Goal: Task Accomplishment & Management: Manage account settings

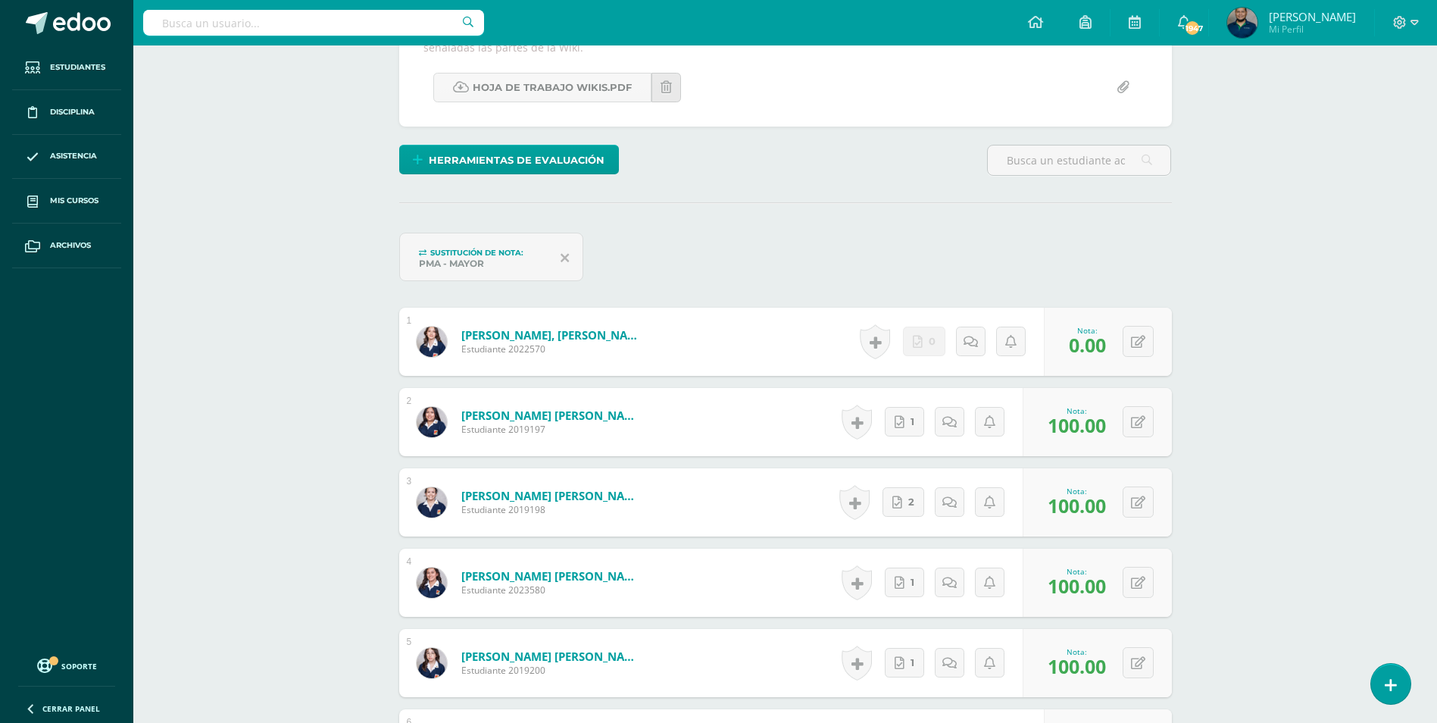
scroll to position [379, 0]
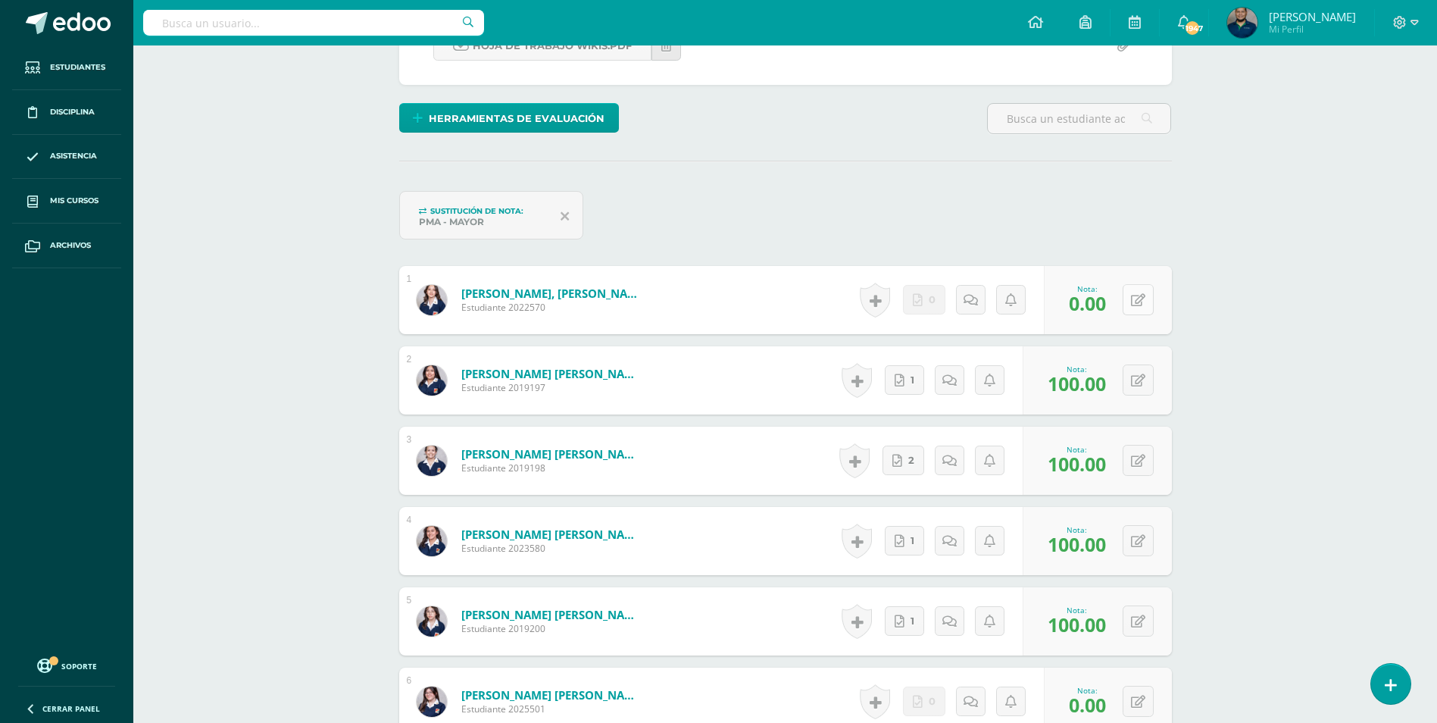
click at [1138, 286] on button at bounding box center [1138, 299] width 31 height 31
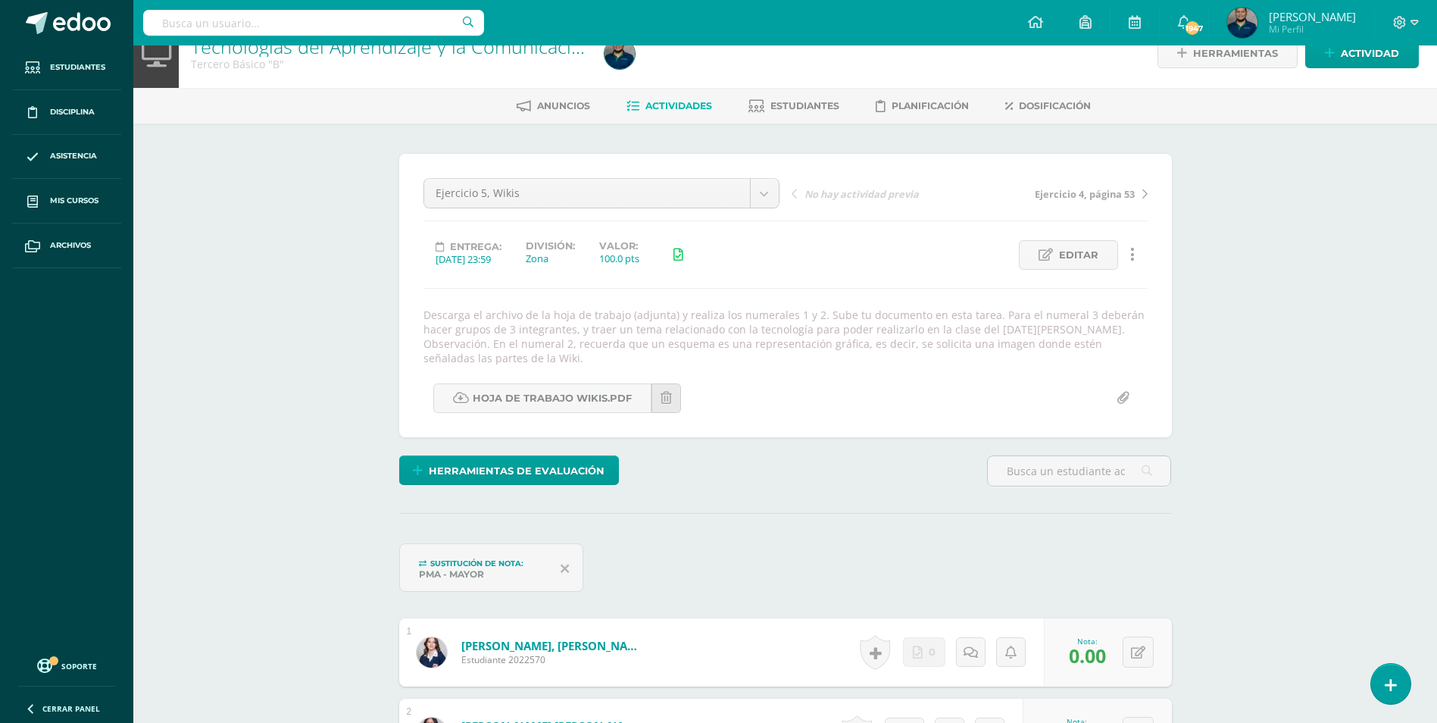
scroll to position [0, 0]
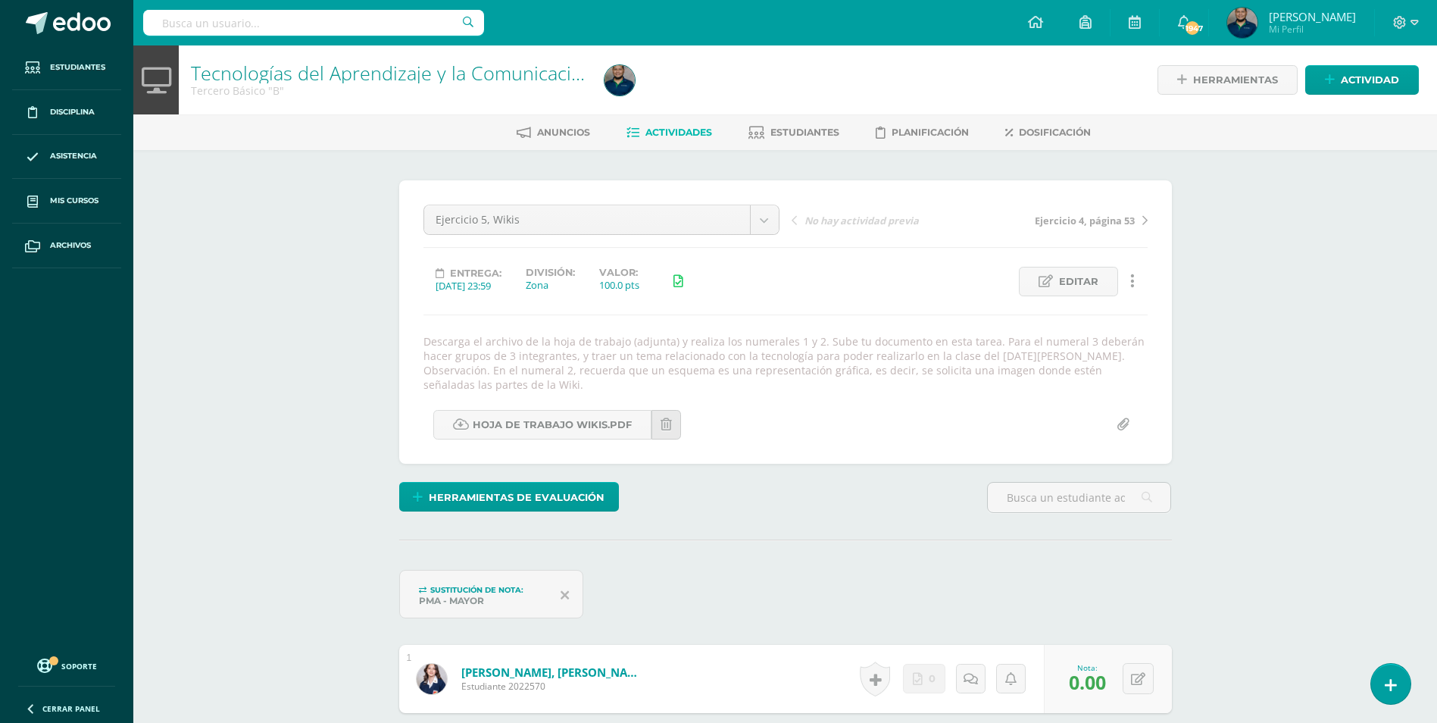
drag, startPoint x: 803, startPoint y: 139, endPoint x: 802, endPoint y: 157, distance: 17.4
click at [803, 139] on link "Estudiantes" at bounding box center [793, 132] width 91 height 24
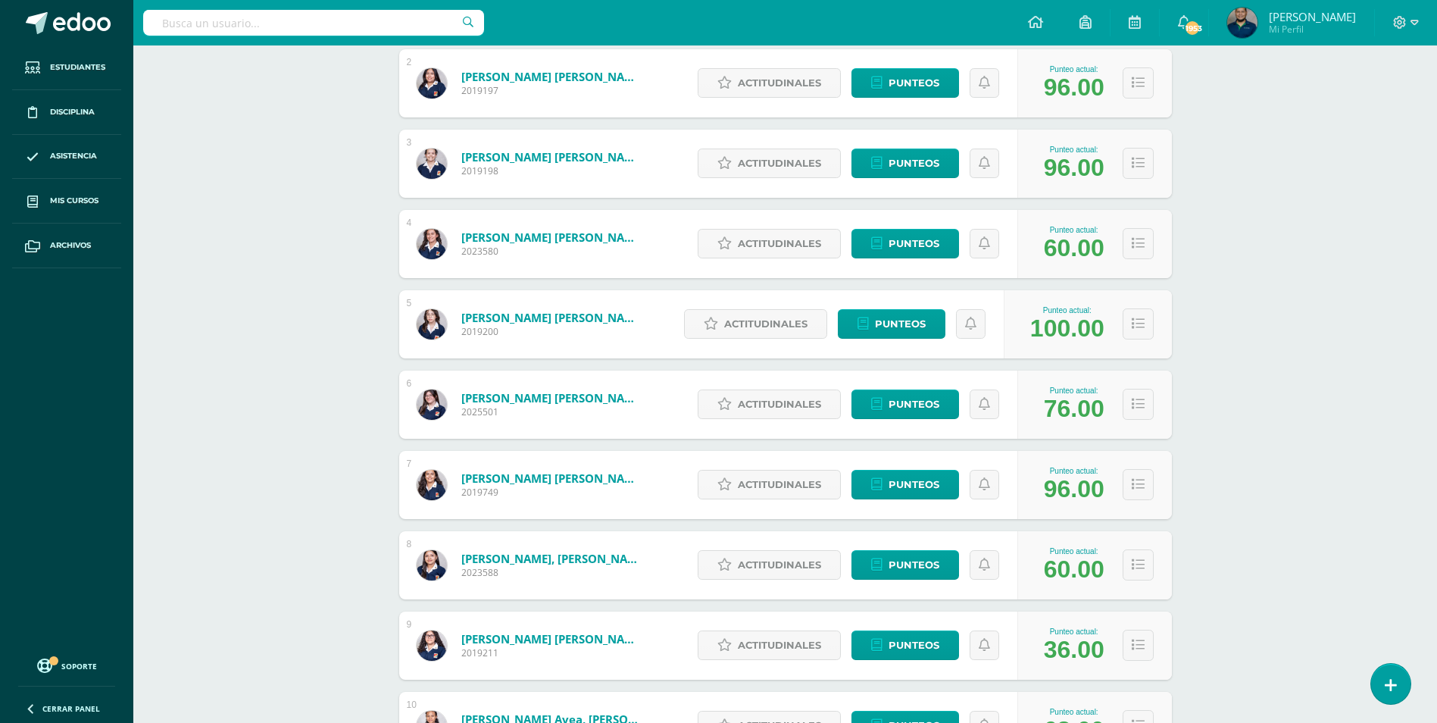
scroll to position [379, 0]
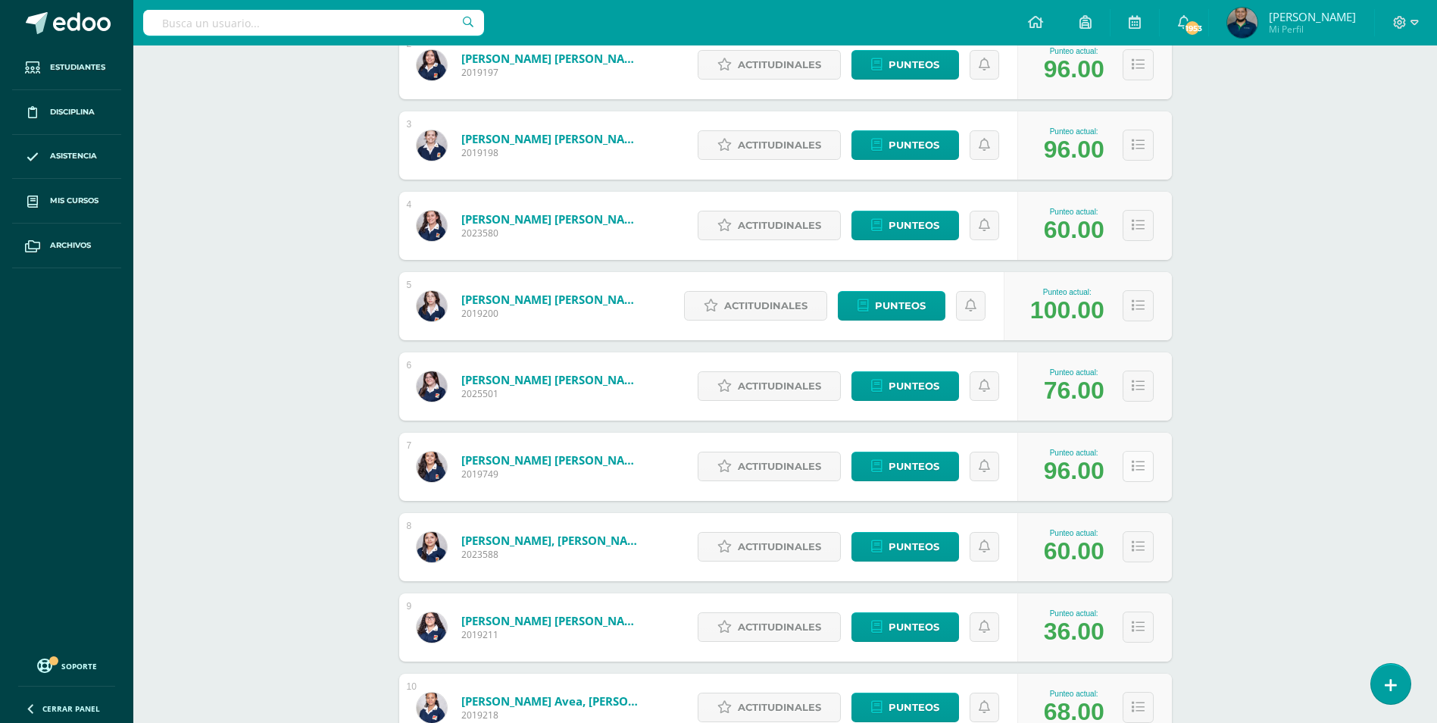
click at [1139, 464] on icon at bounding box center [1138, 466] width 13 height 13
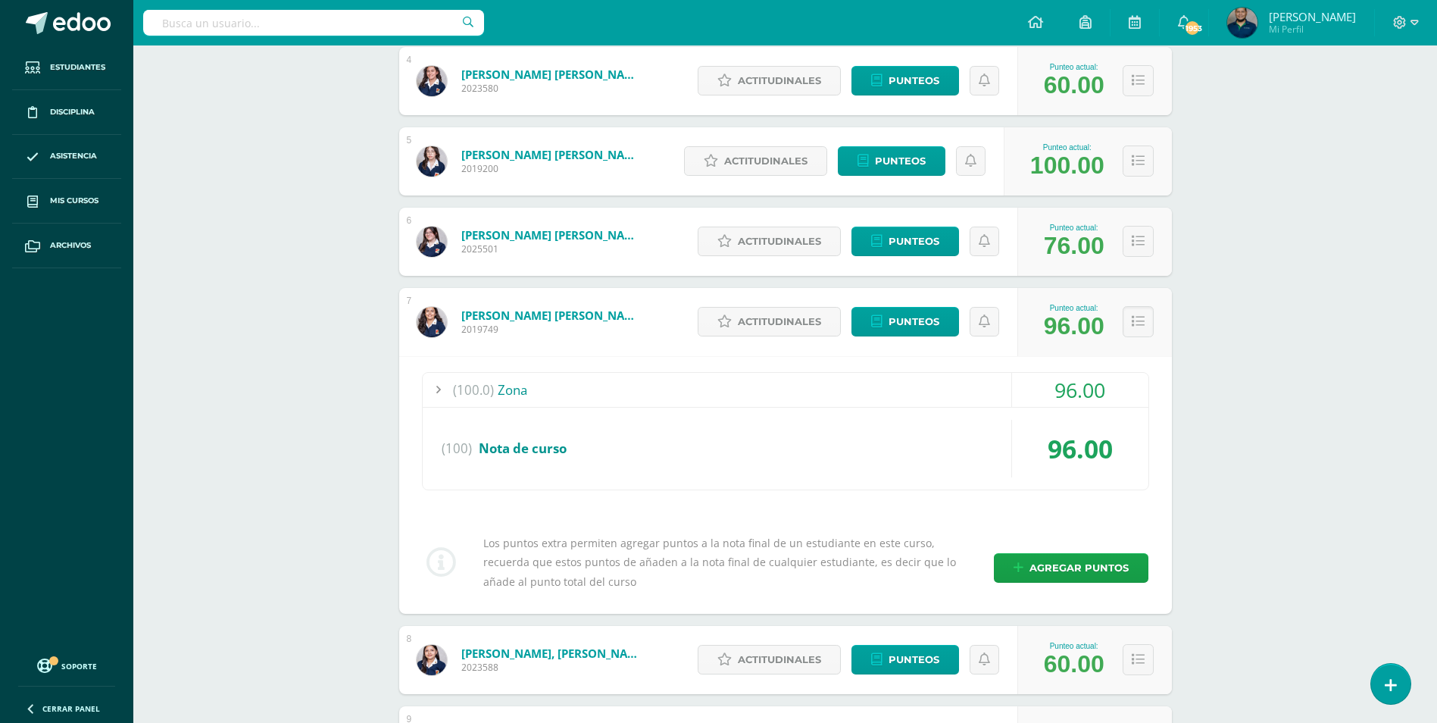
scroll to position [530, 0]
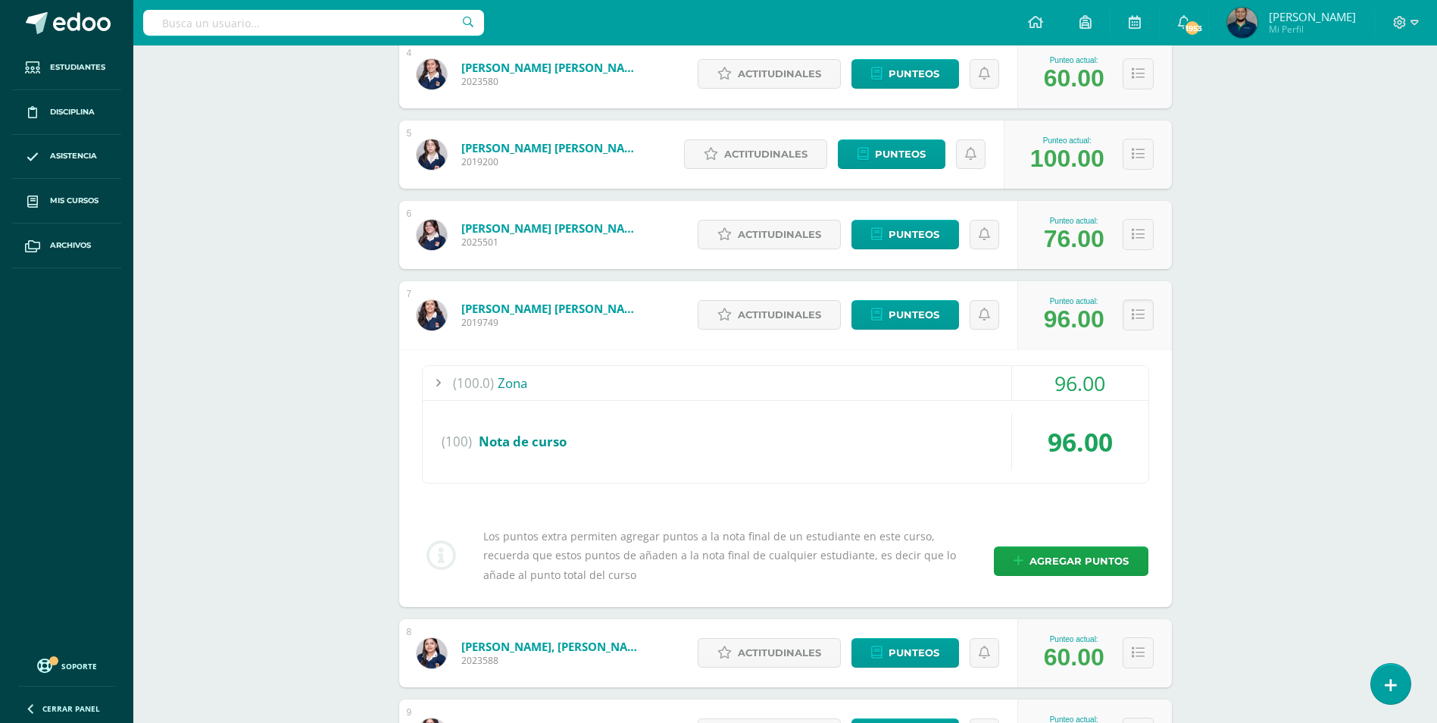
click at [574, 444] on div "(100) Nota de curso" at bounding box center [786, 442] width 726 height 58
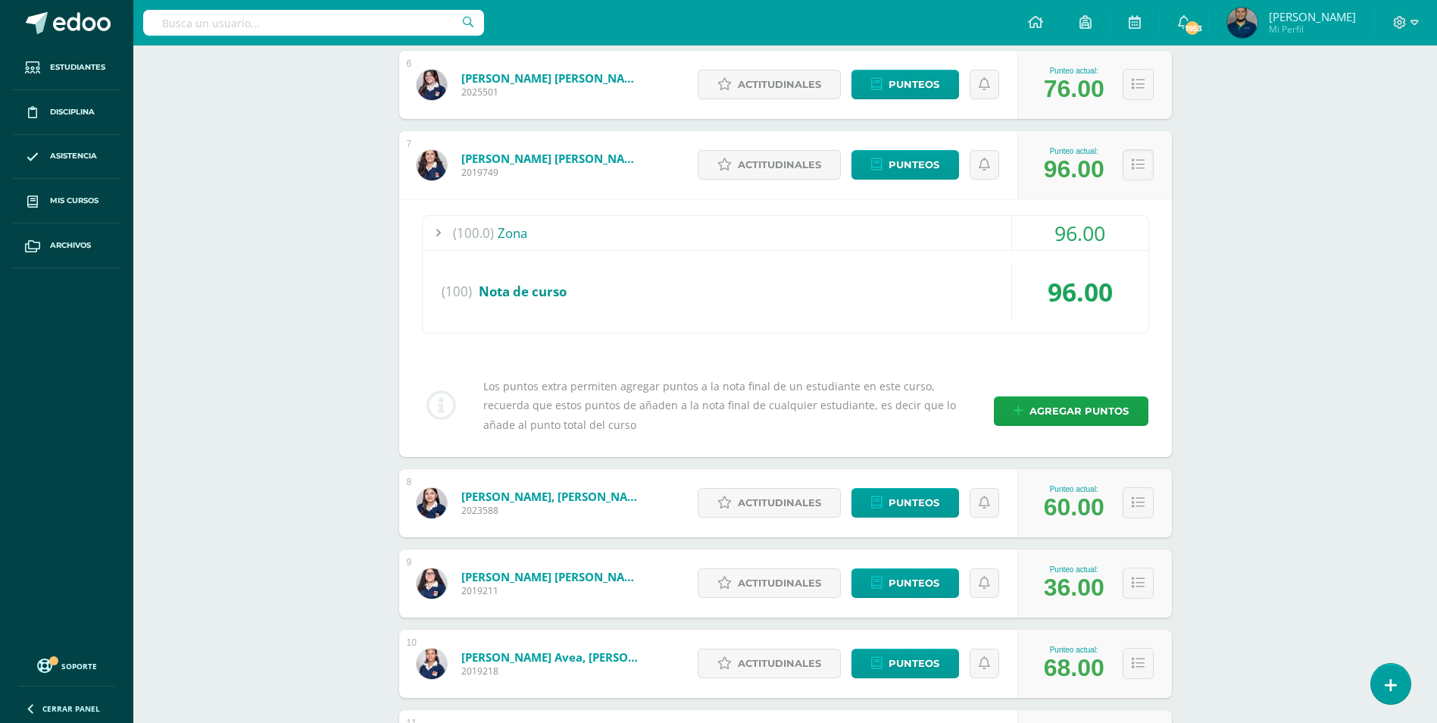
scroll to position [682, 0]
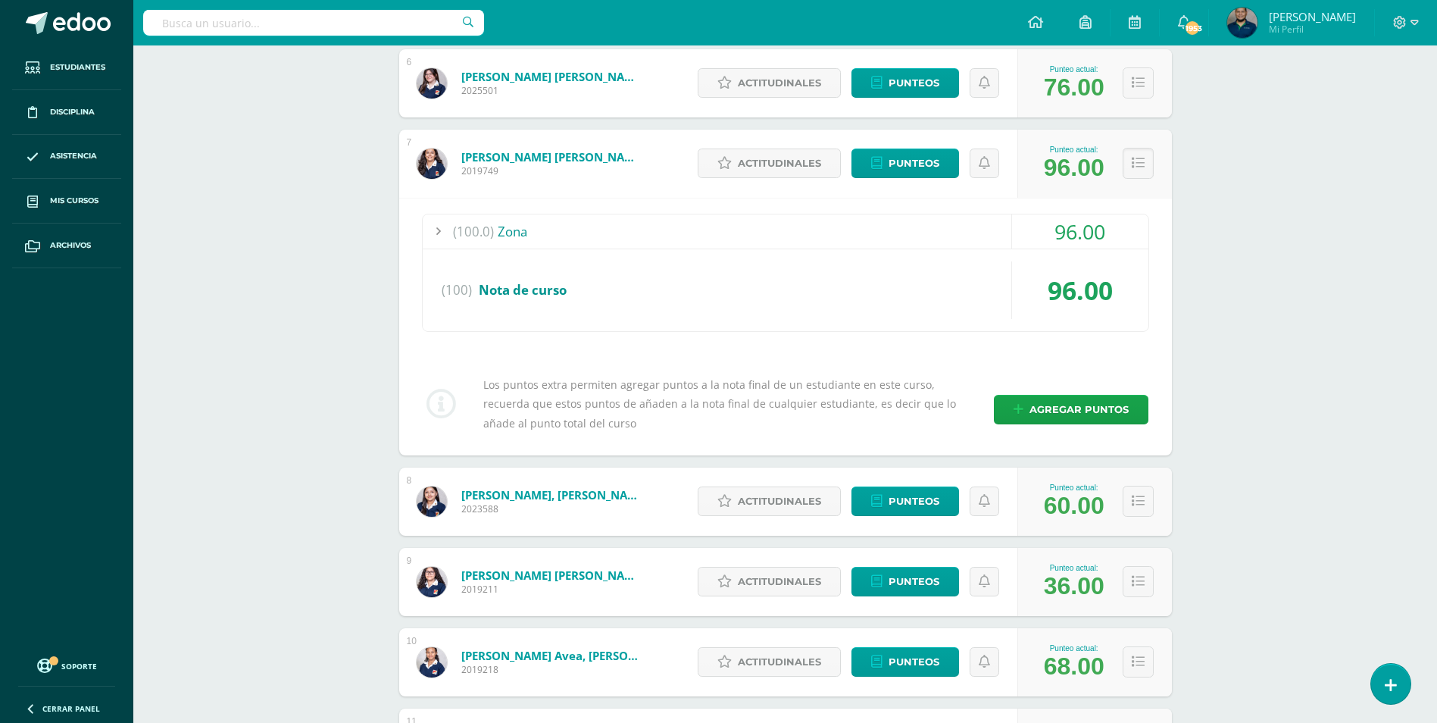
click at [518, 232] on div "(100.0) Zona" at bounding box center [786, 231] width 726 height 34
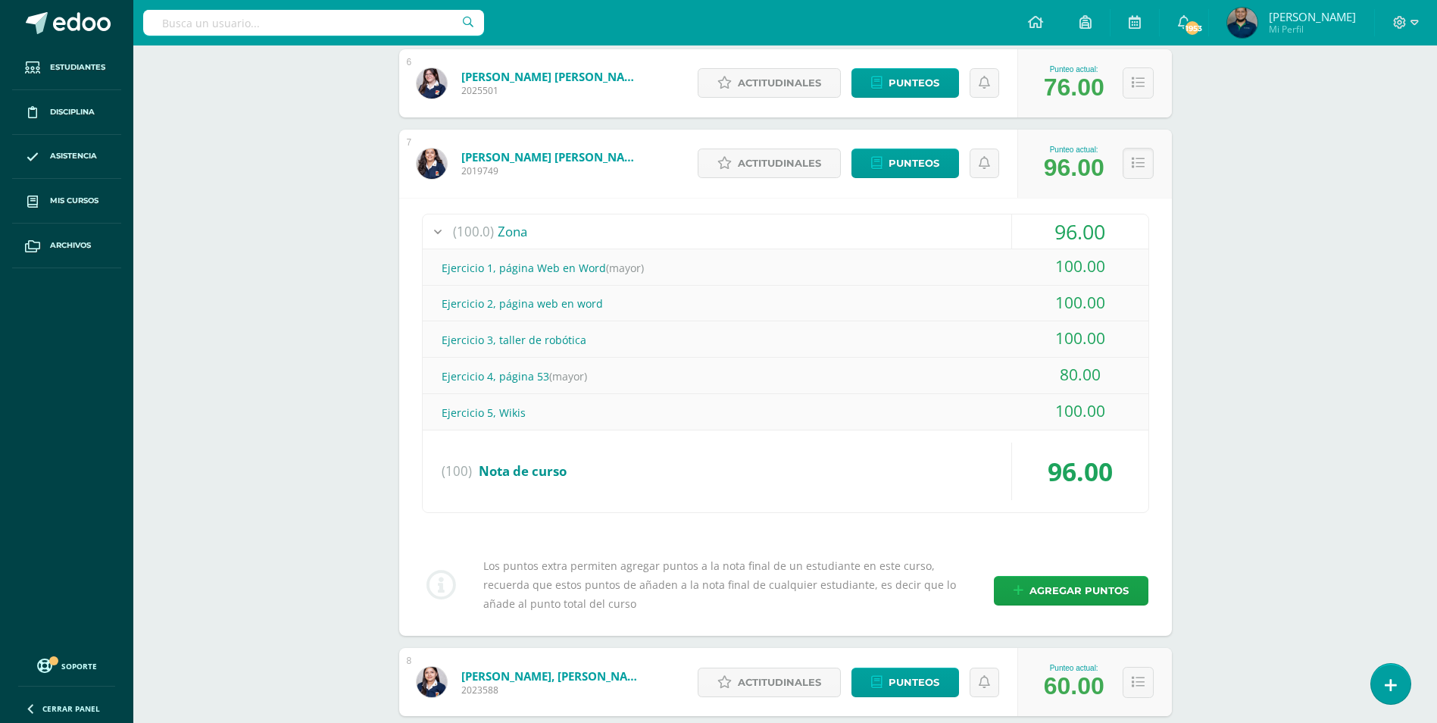
scroll to position [758, 0]
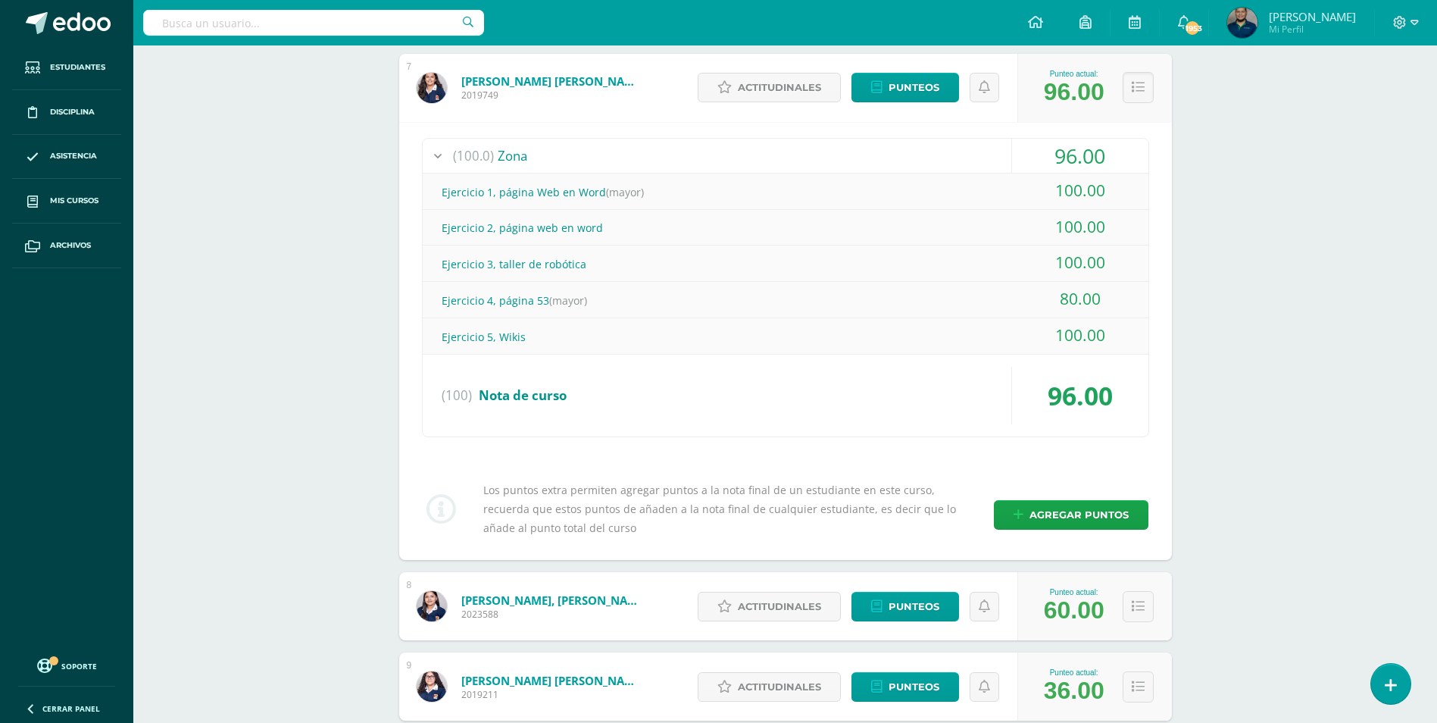
drag, startPoint x: 1111, startPoint y: 298, endPoint x: 402, endPoint y: 295, distance: 709.1
click at [402, 295] on div "(100.0) Zona 96.00 Ejercicio 1, página Web en Word (mayor) 100.00" at bounding box center [785, 341] width 773 height 439
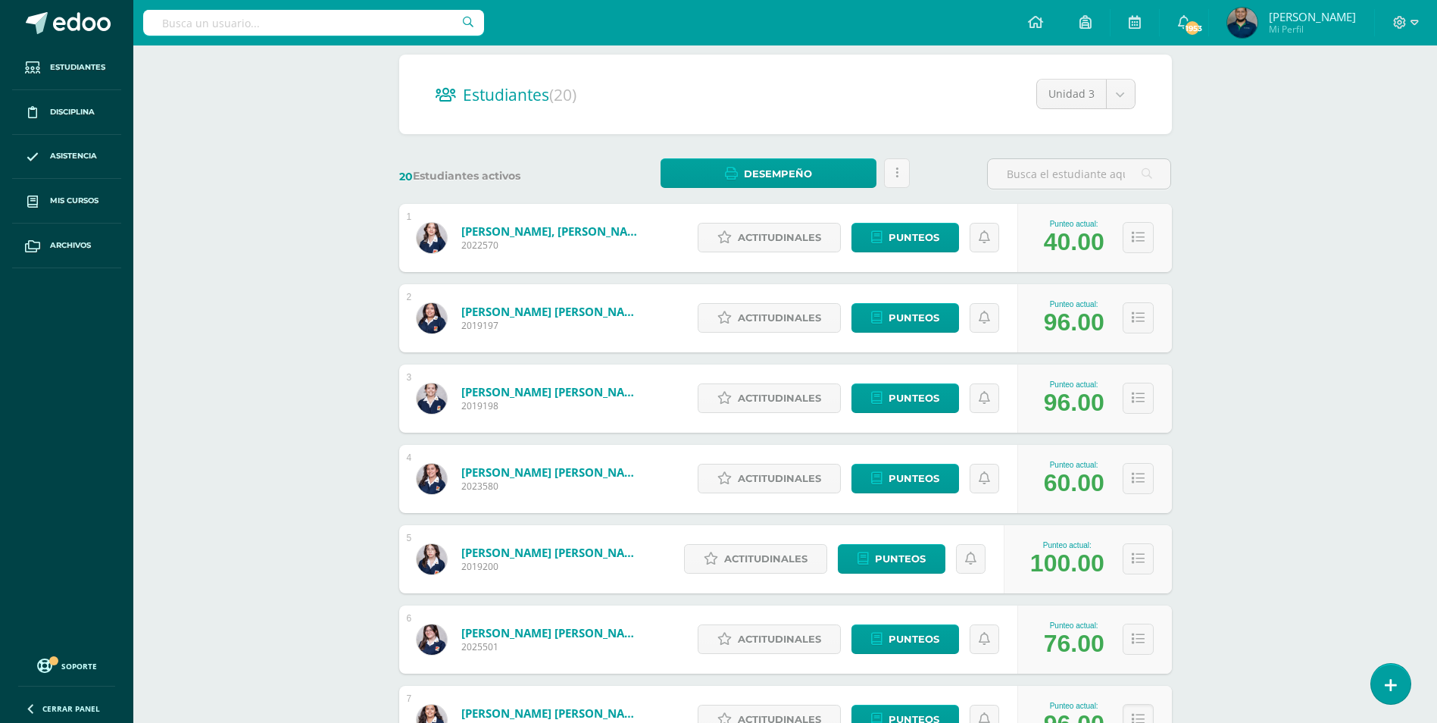
scroll to position [0, 0]
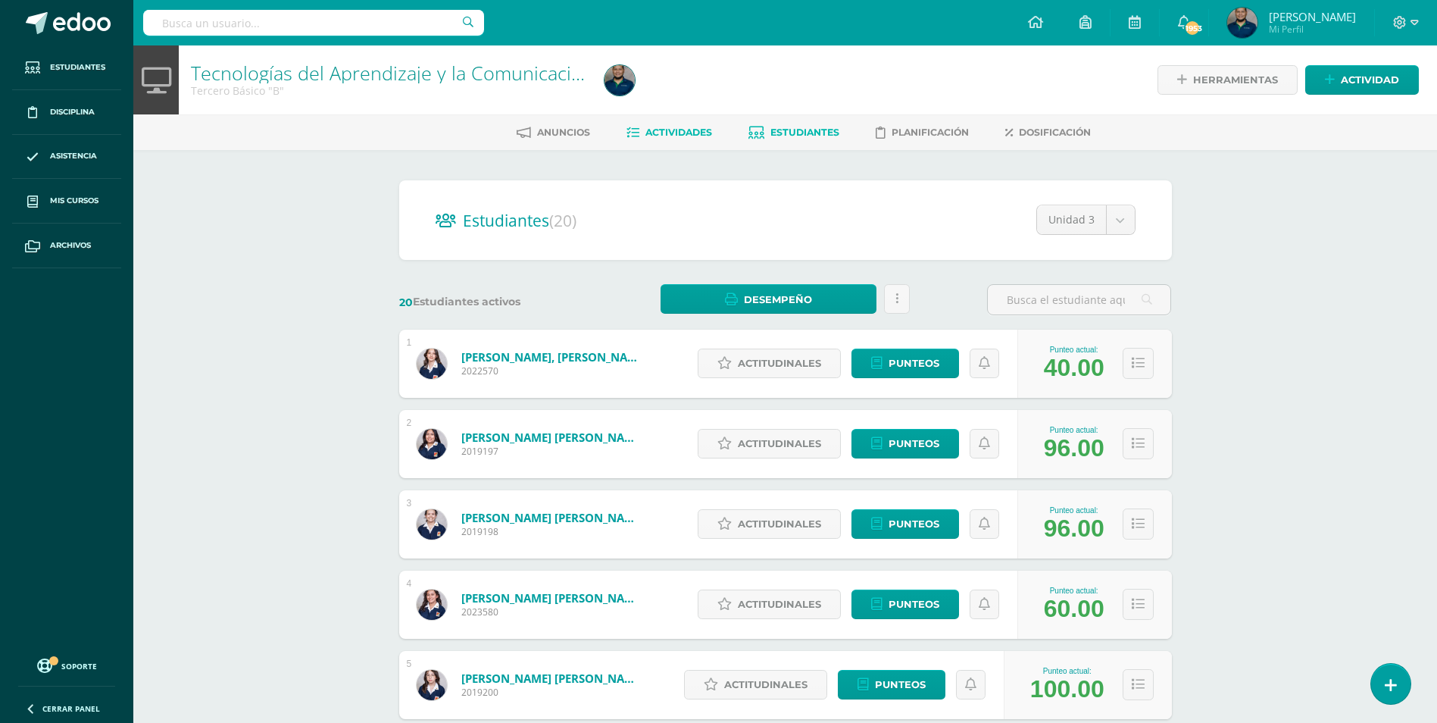
click at [664, 139] on link "Actividades" at bounding box center [669, 132] width 86 height 24
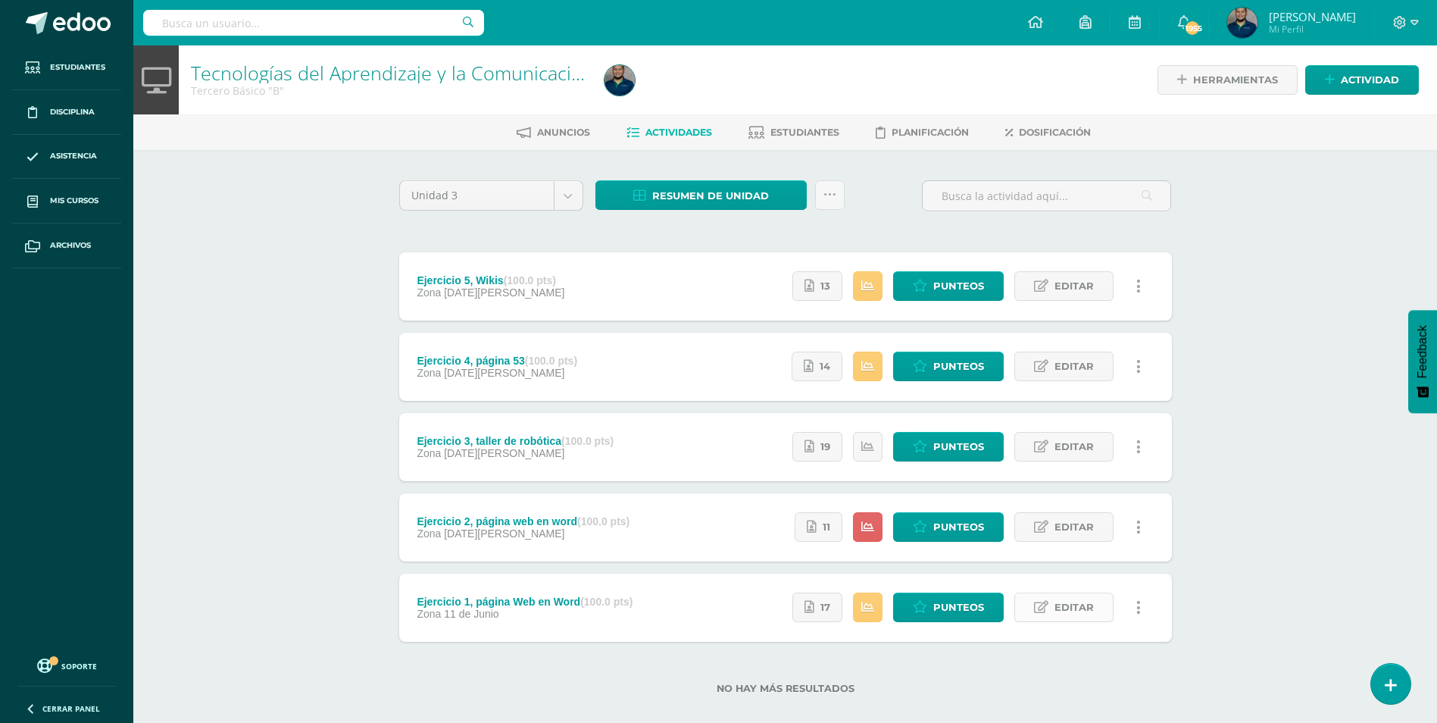
click at [1071, 609] on span "Editar" at bounding box center [1074, 607] width 39 height 28
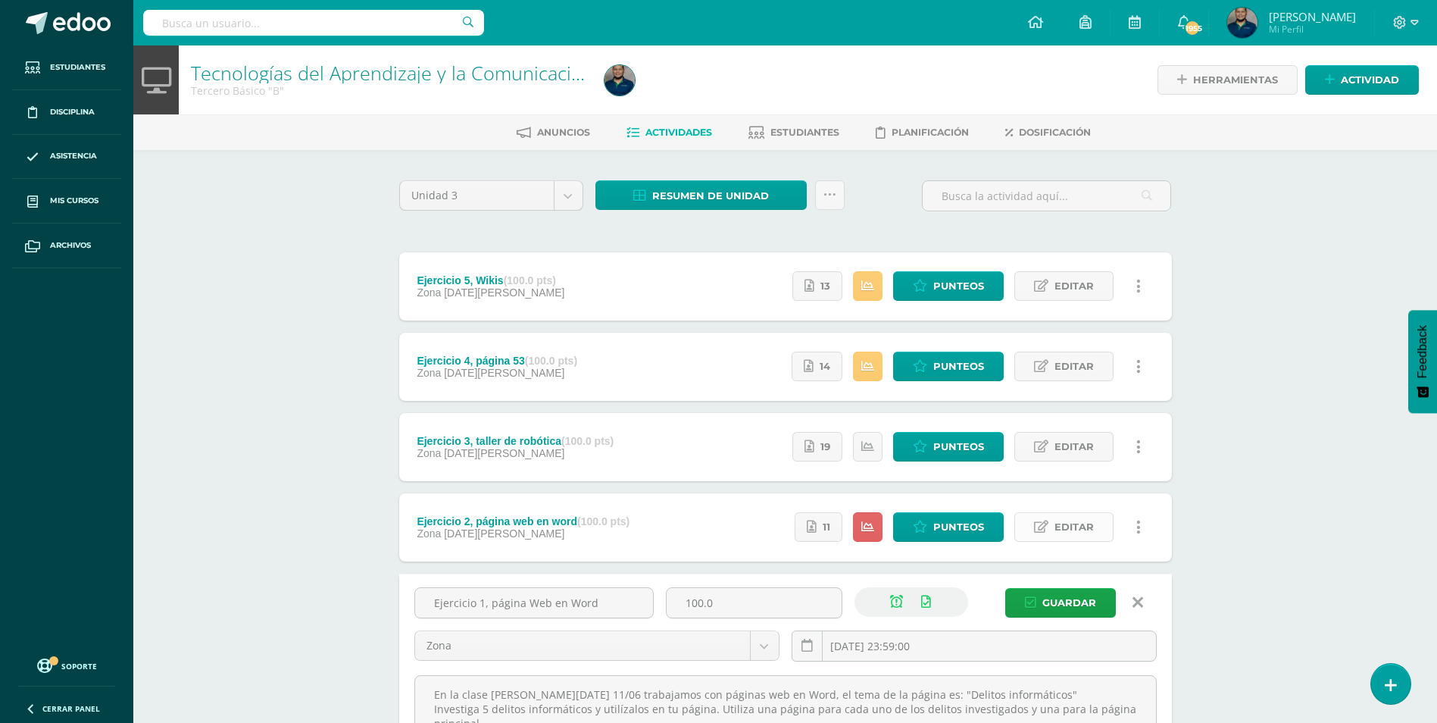
click at [1083, 533] on span "Editar" at bounding box center [1074, 527] width 39 height 28
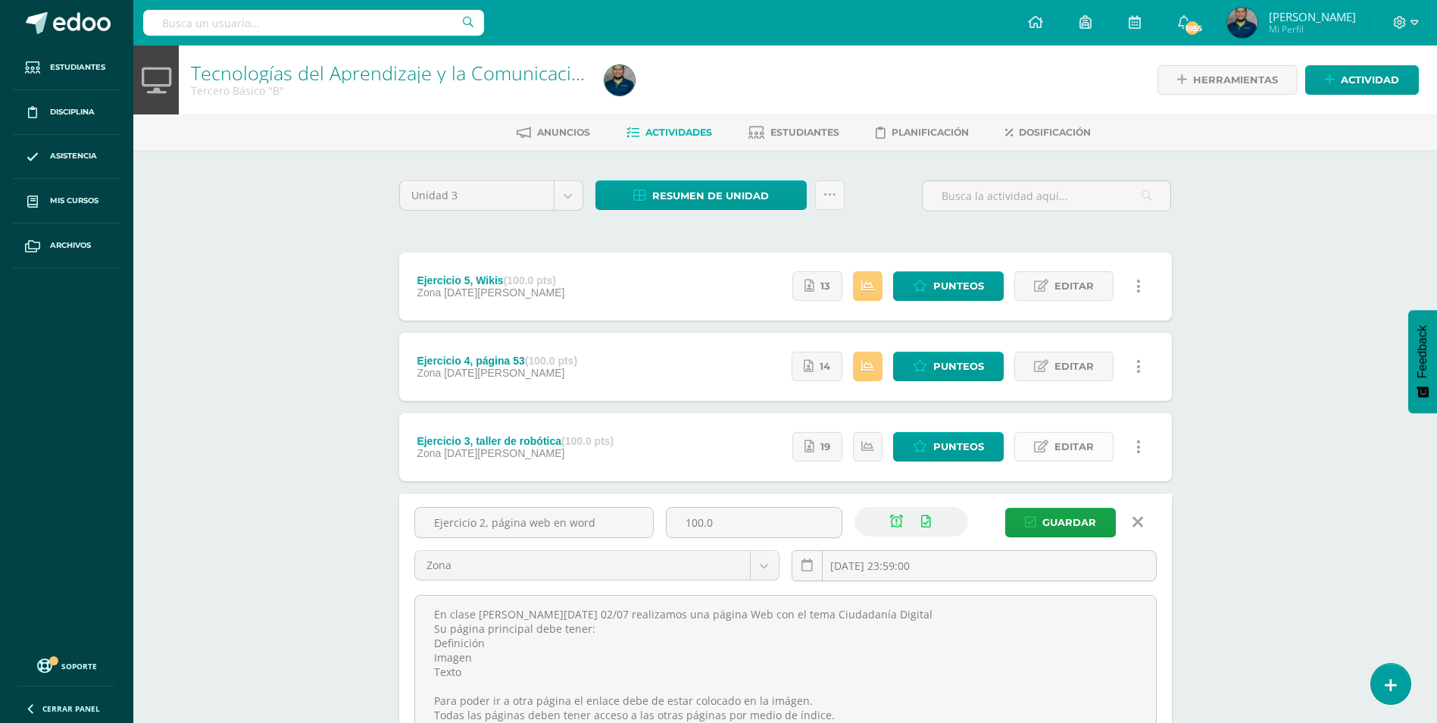
click at [1066, 451] on span "Editar" at bounding box center [1074, 447] width 39 height 28
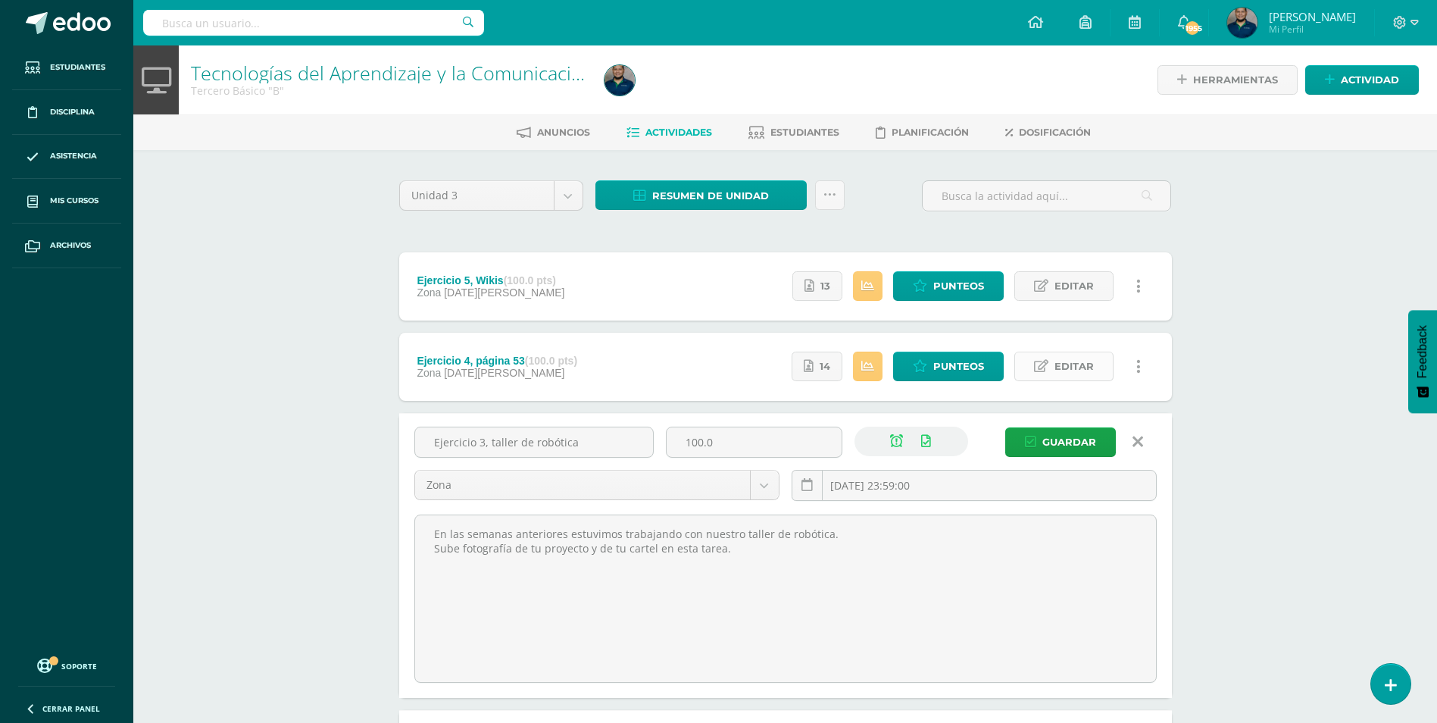
click at [1078, 368] on span "Editar" at bounding box center [1074, 366] width 39 height 28
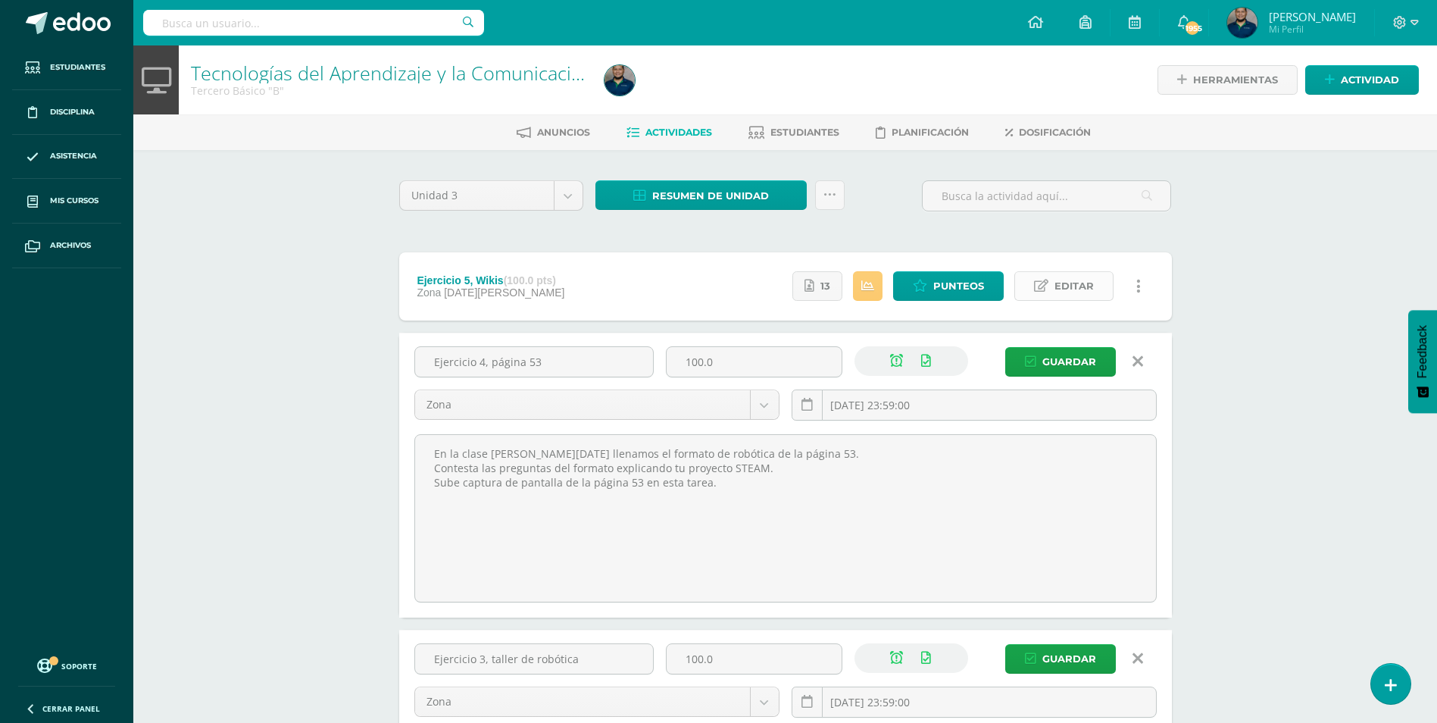
click at [1070, 286] on span "Editar" at bounding box center [1074, 286] width 39 height 28
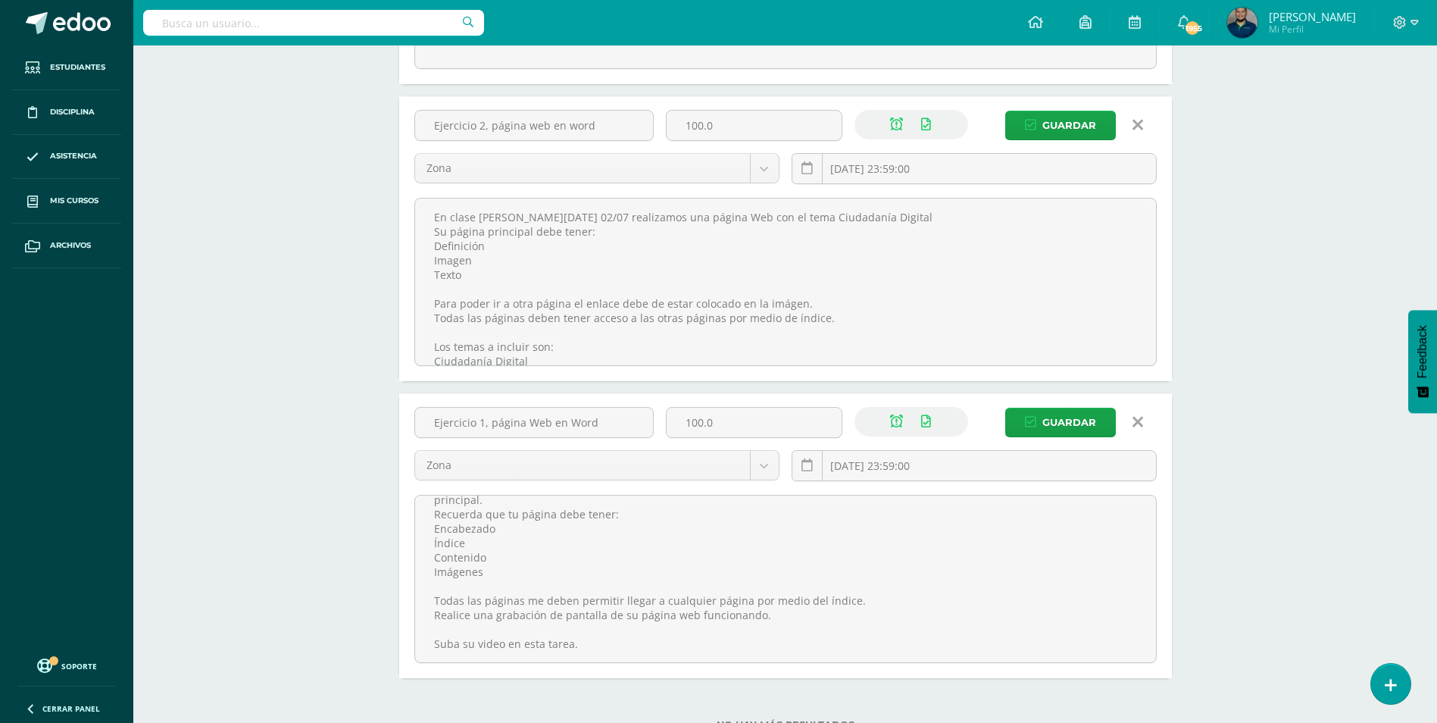
scroll to position [1103, 0]
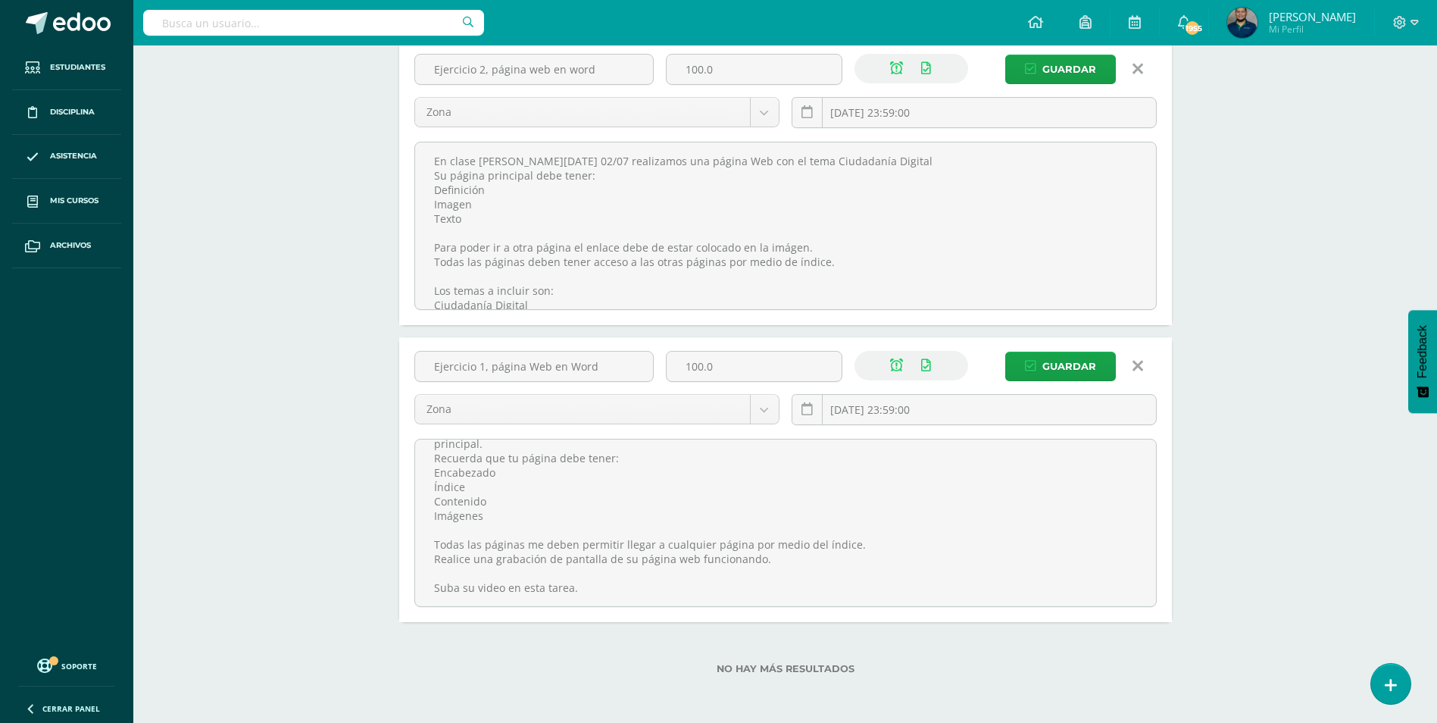
click at [1142, 364] on icon at bounding box center [1138, 366] width 11 height 17
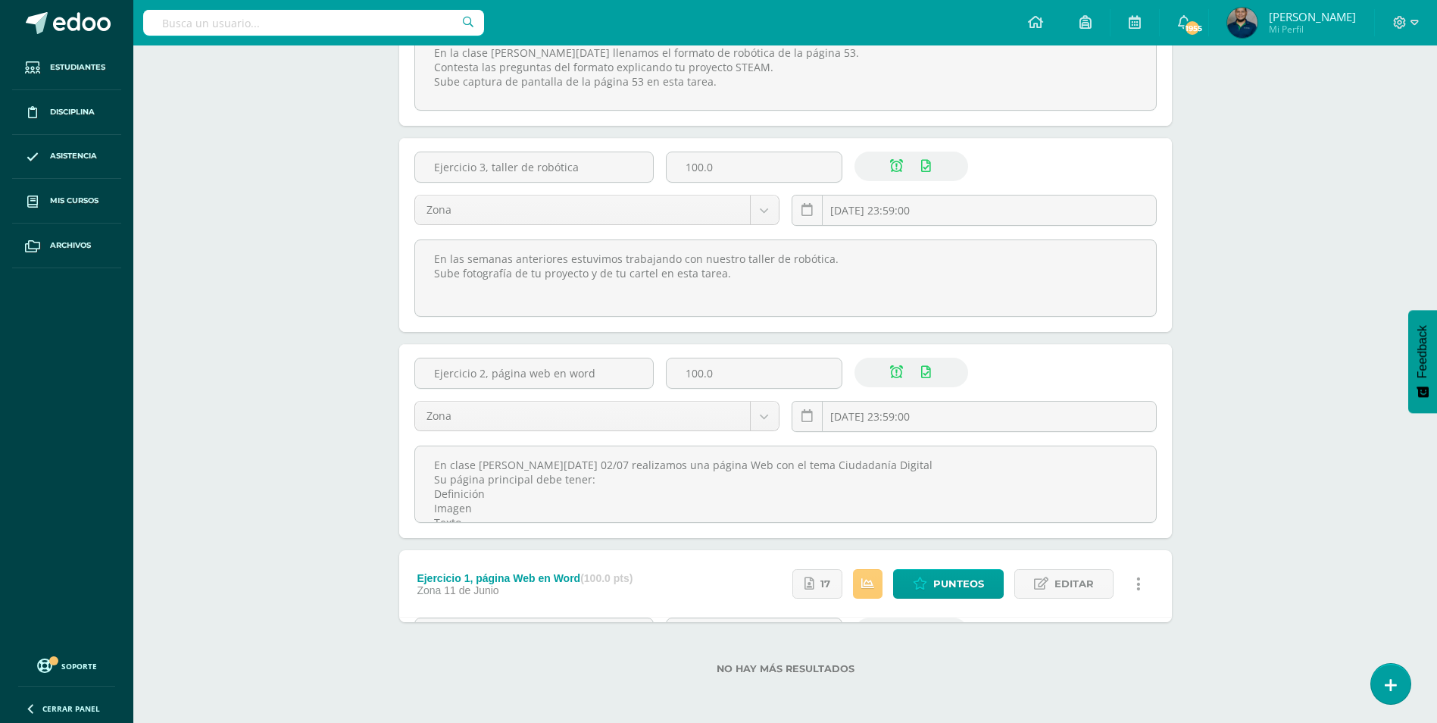
scroll to position [523, 0]
click at [942, 584] on span "Punteos" at bounding box center [958, 587] width 51 height 28
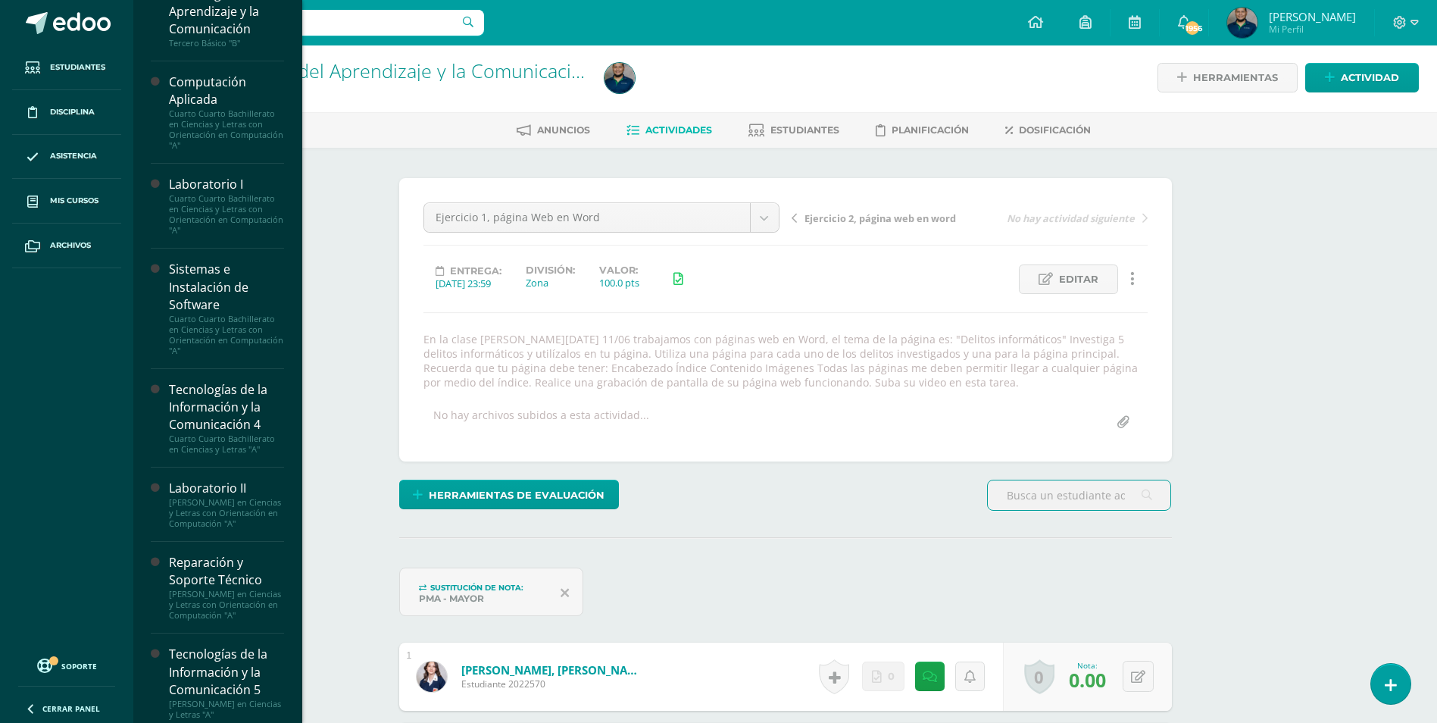
scroll to position [569, 0]
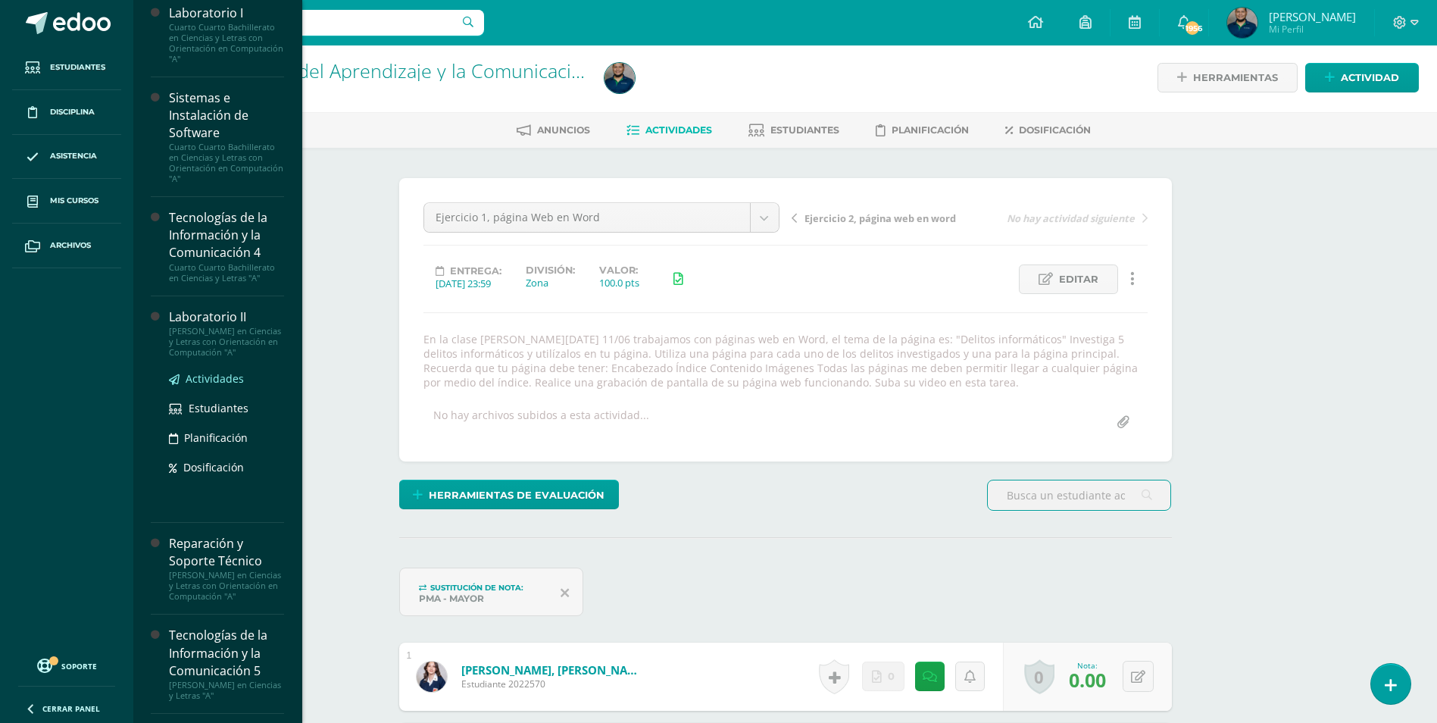
click at [214, 386] on span "Actividades" at bounding box center [215, 378] width 58 height 14
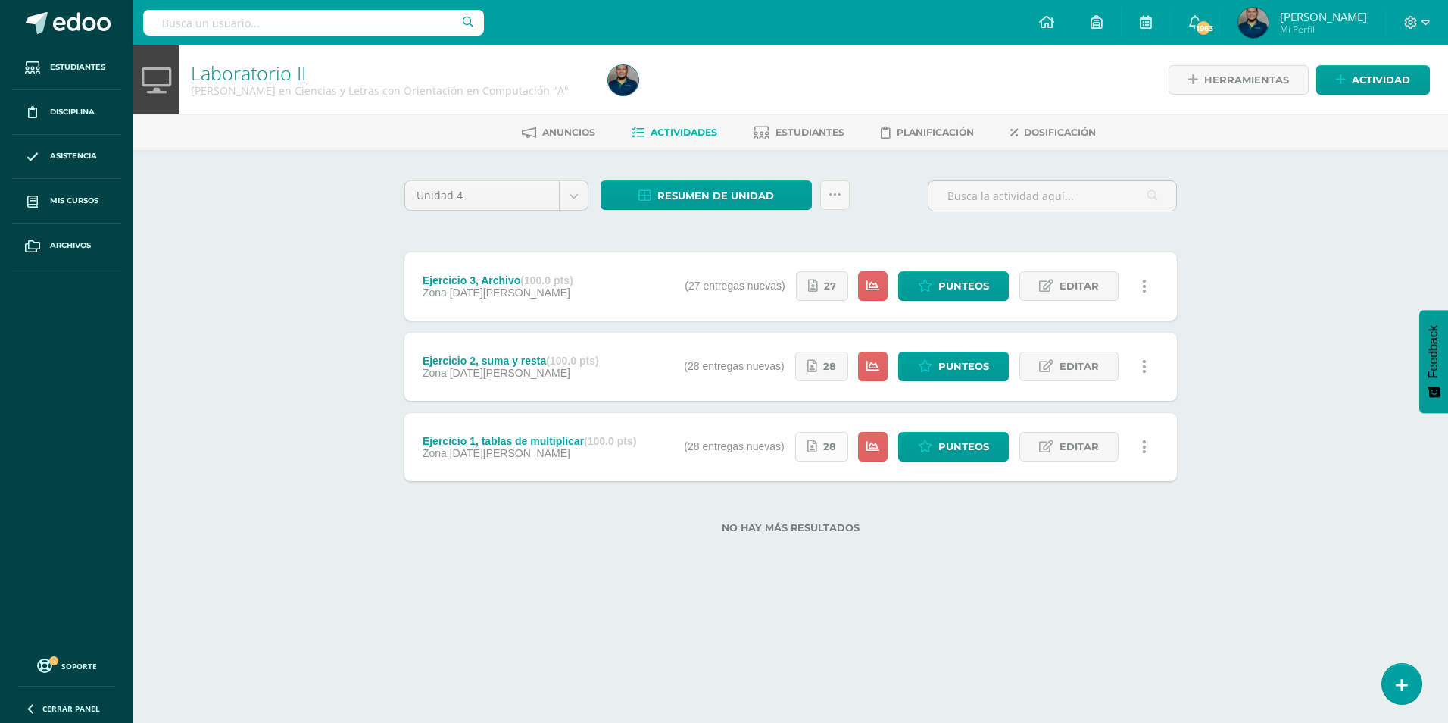
click at [817, 452] on icon at bounding box center [813, 446] width 10 height 13
click at [961, 447] on span "Punteos" at bounding box center [964, 447] width 51 height 28
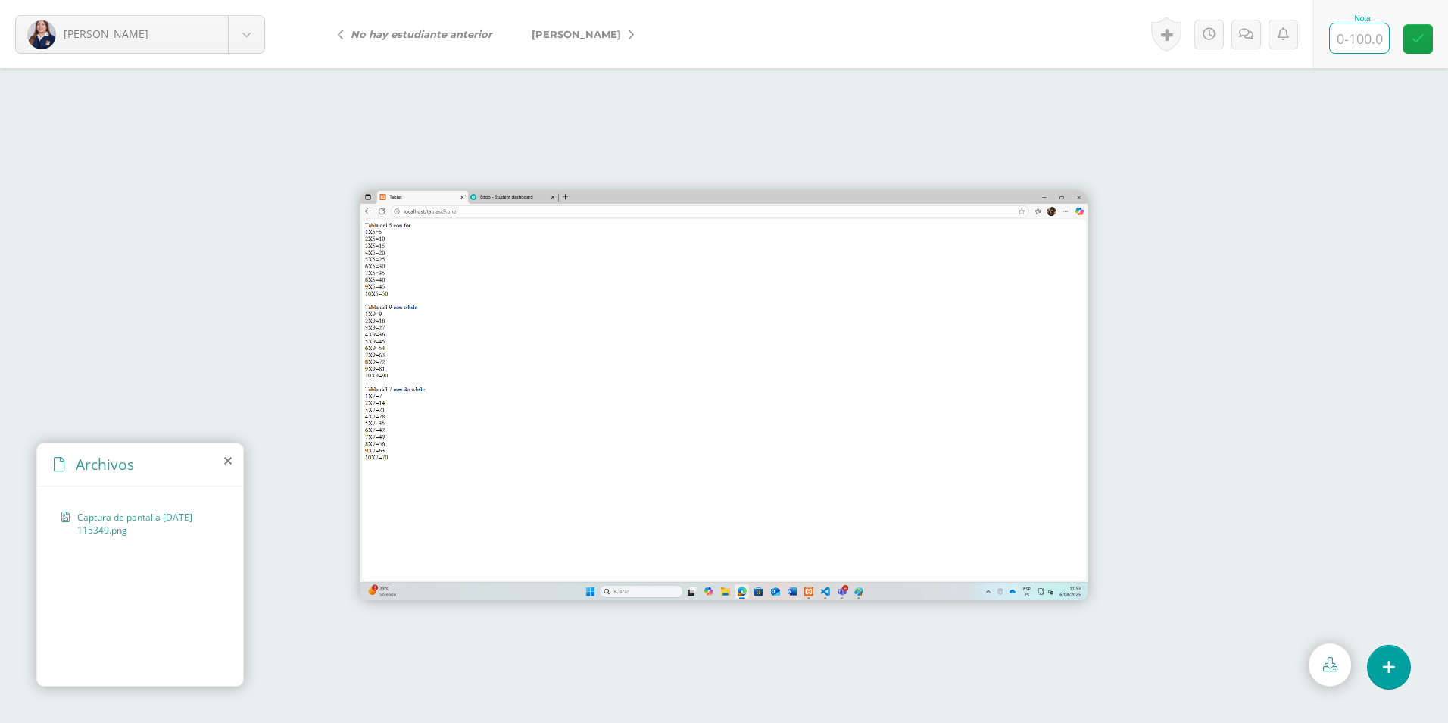
click at [1354, 44] on input "text" at bounding box center [1359, 38] width 59 height 30
type input "100"
click at [629, 34] on icon at bounding box center [631, 35] width 5 height 11
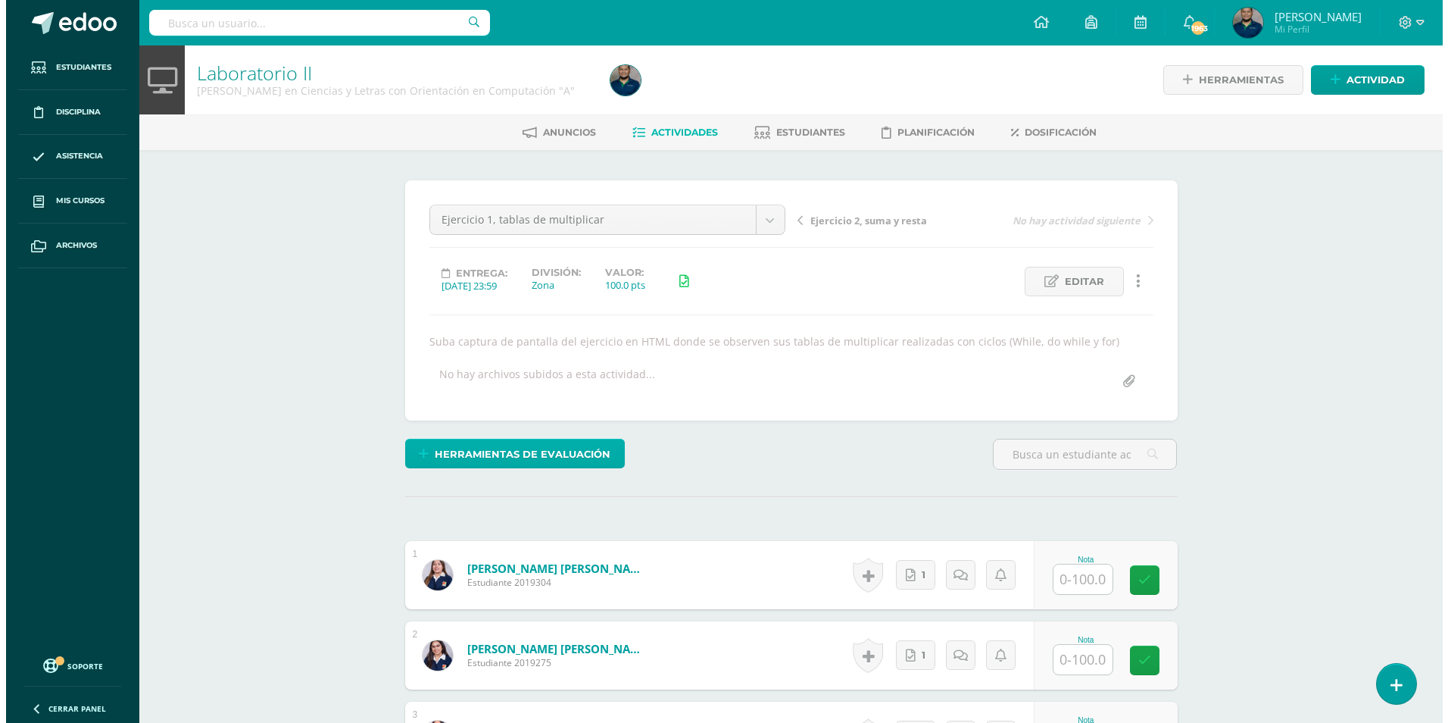
scroll to position [1, 0]
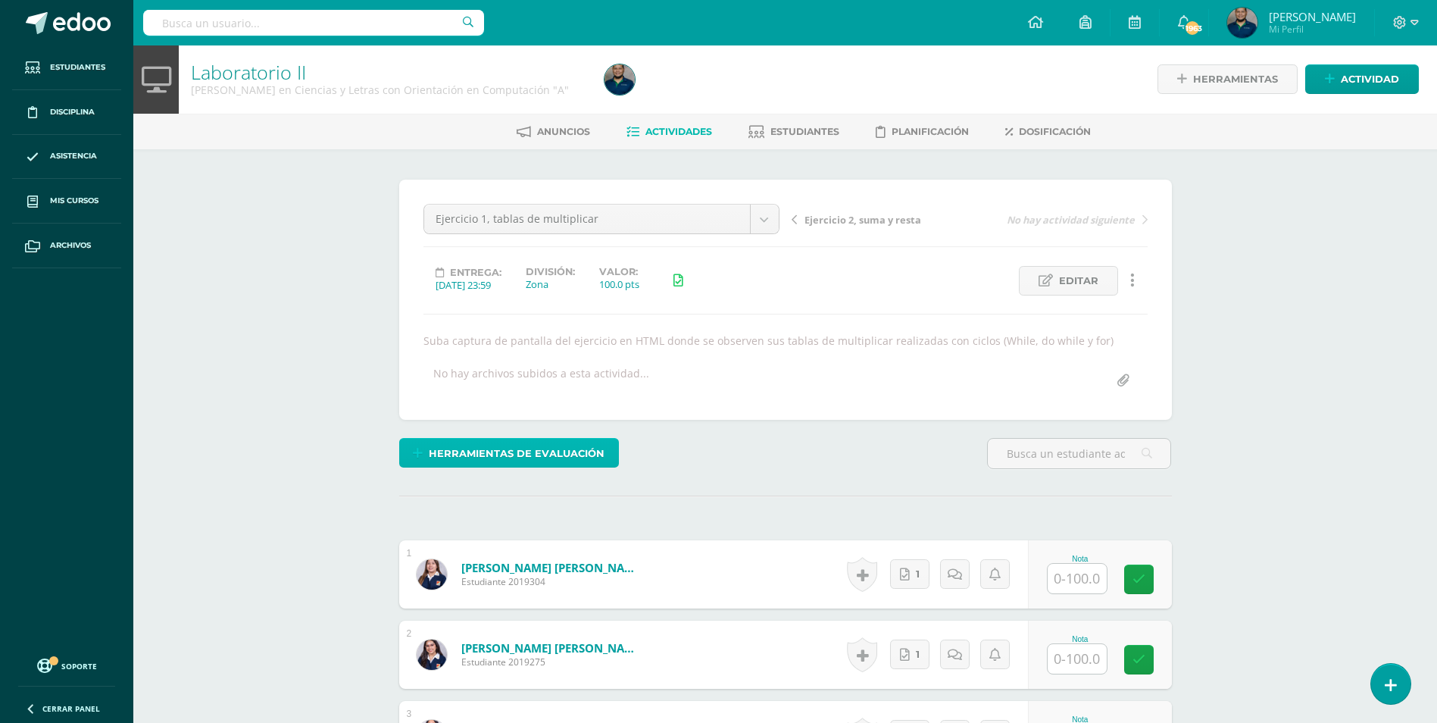
click at [499, 444] on span "Herramientas de evaluación" at bounding box center [517, 453] width 176 height 28
click at [507, 411] on link "Sustitución de nota" at bounding box center [548, 401] width 151 height 23
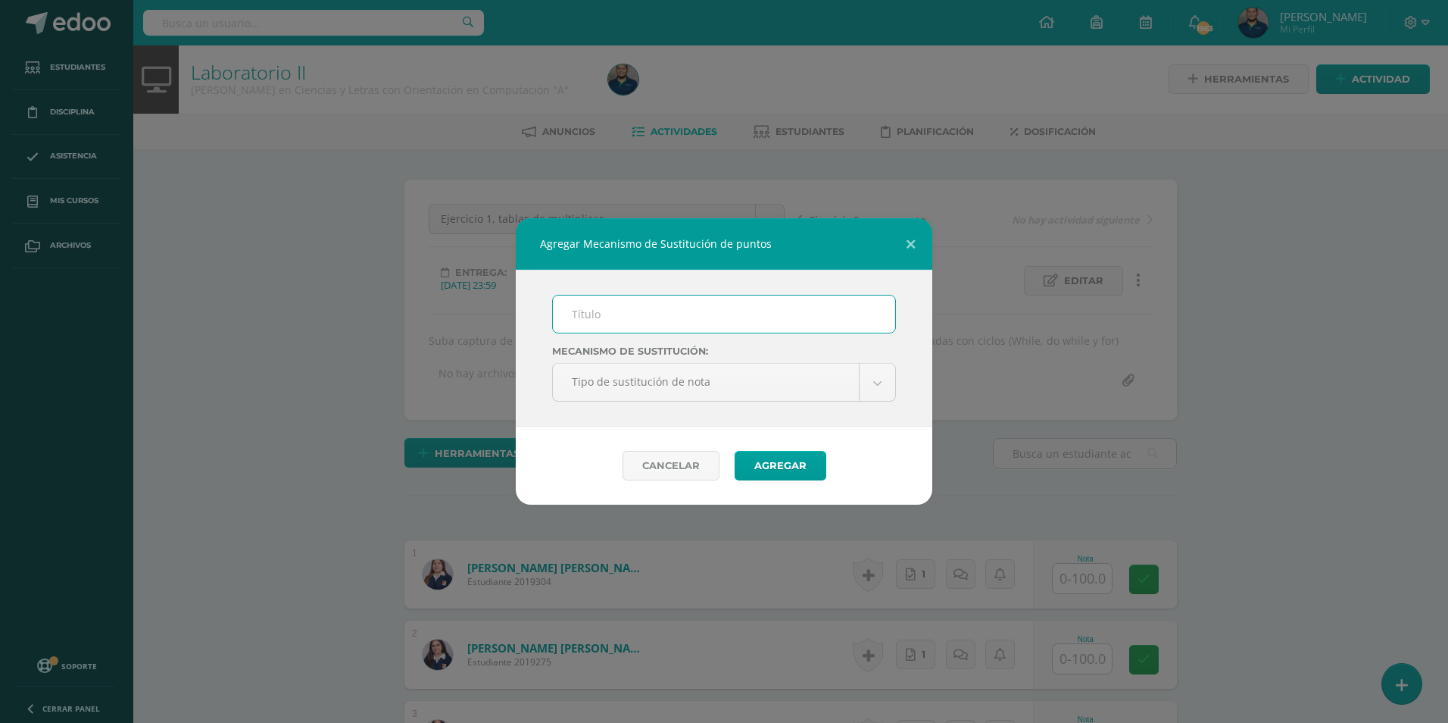
click at [598, 320] on input "text" at bounding box center [724, 313] width 342 height 37
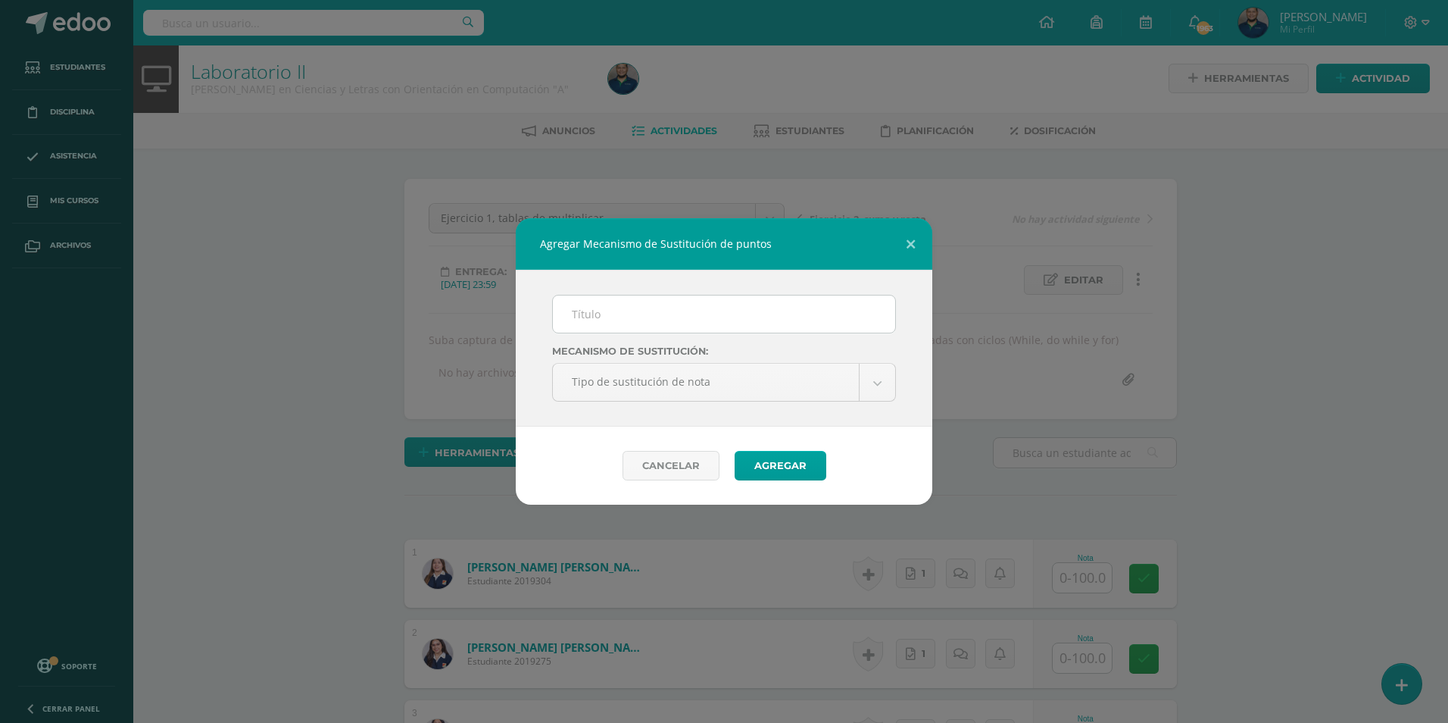
click at [602, 316] on input "text" at bounding box center [724, 313] width 342 height 37
type input "PMA"
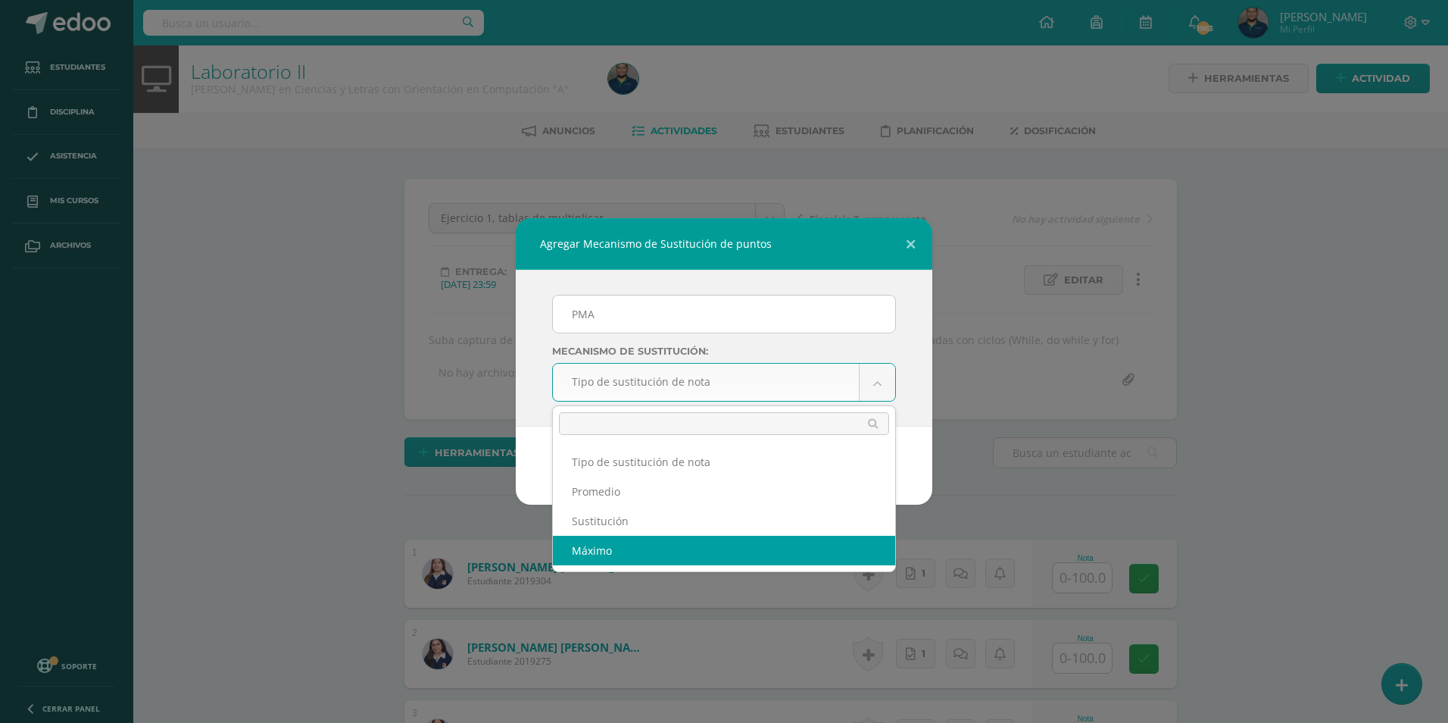
select select "maximum"
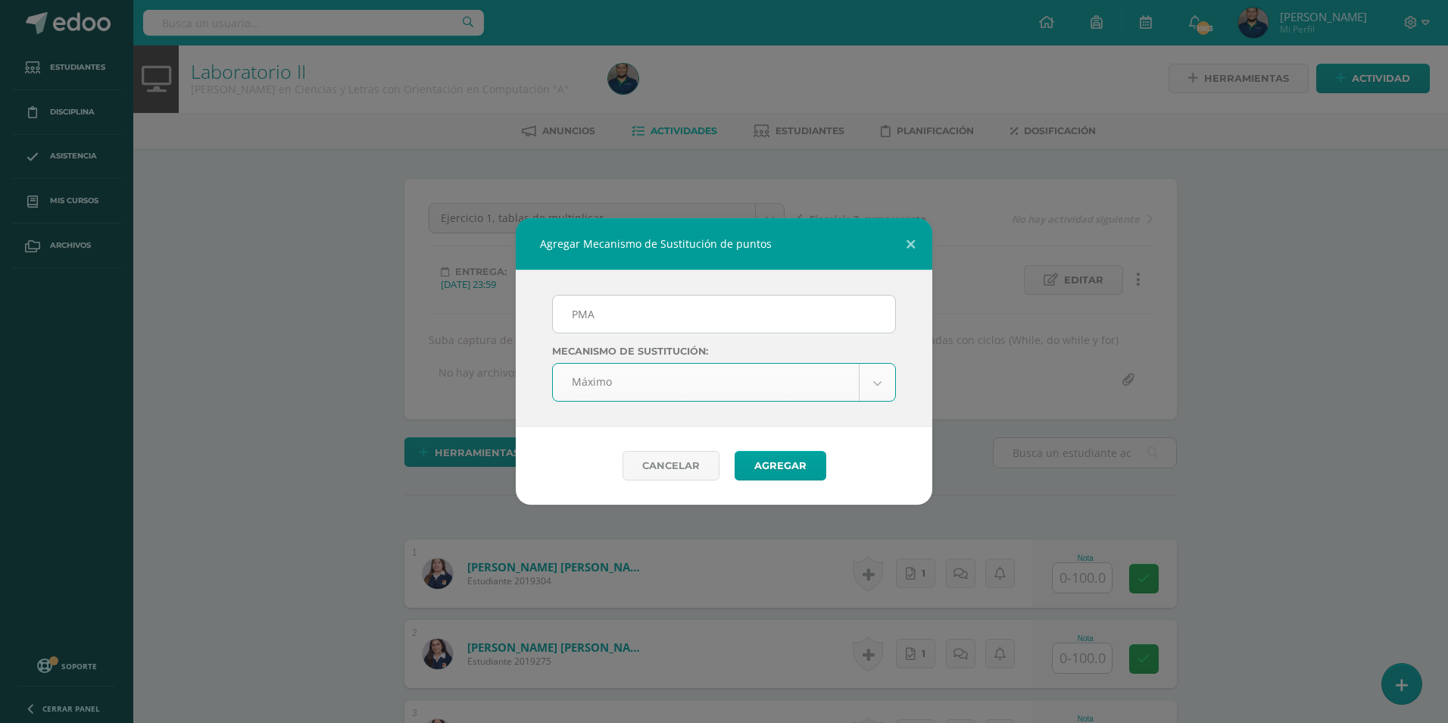
scroll to position [2, 0]
click at [758, 471] on button "Agregar" at bounding box center [781, 466] width 92 height 30
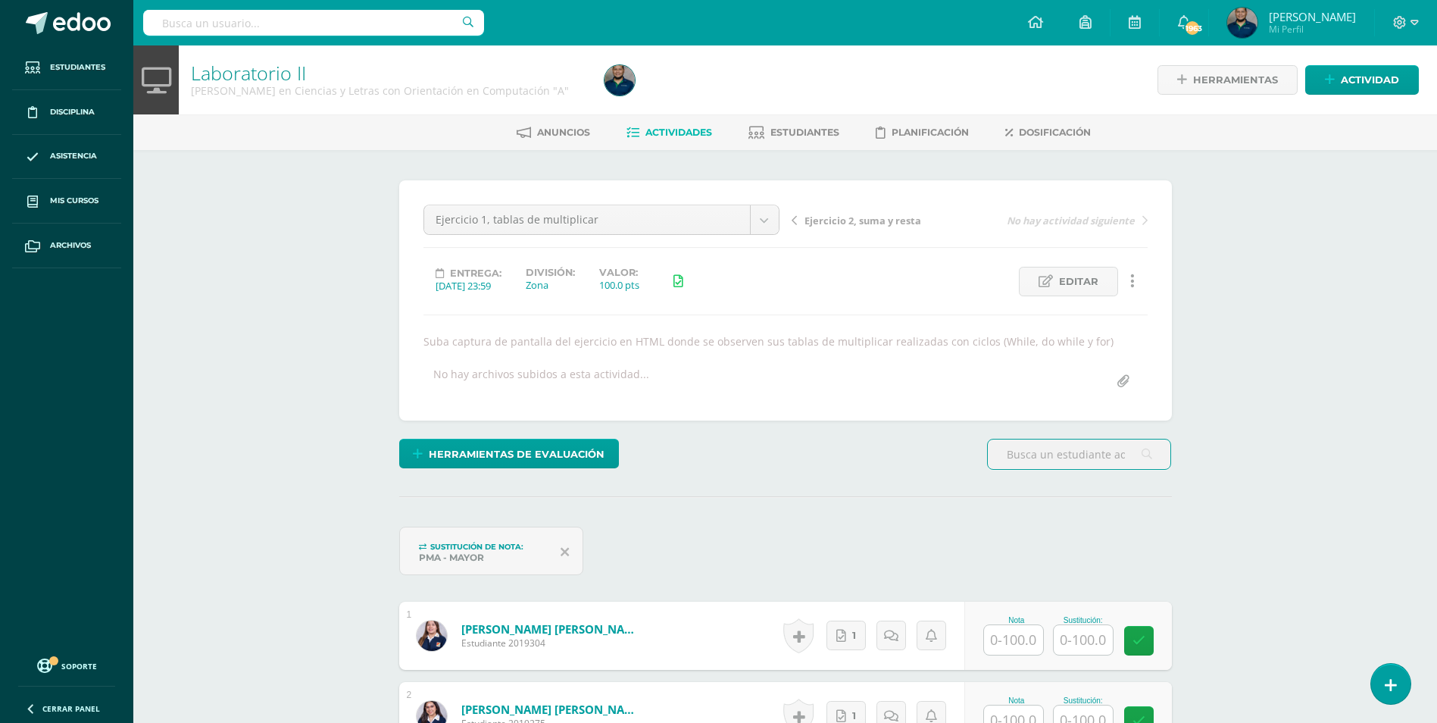
scroll to position [1, 0]
click at [881, 218] on span "Ejercicio 2, suma y resta" at bounding box center [863, 220] width 117 height 14
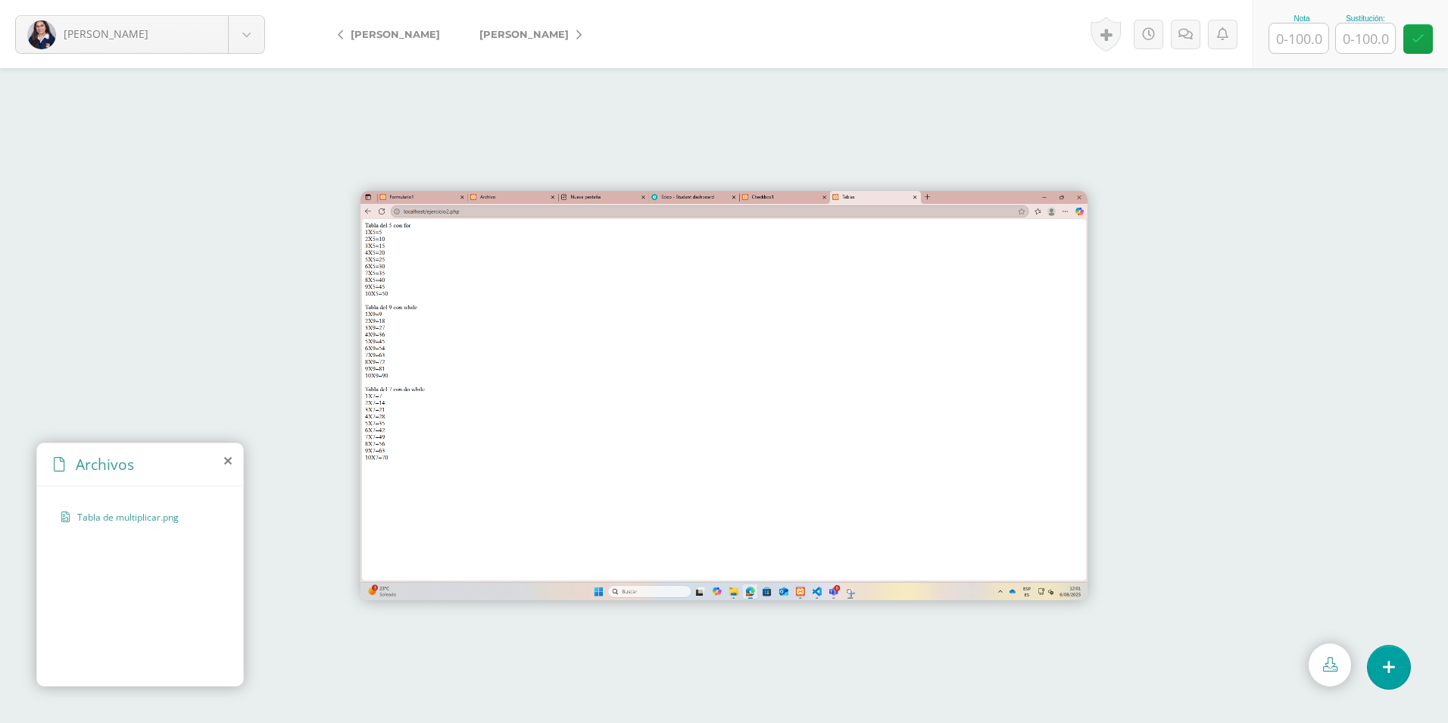
click at [1299, 42] on input "text" at bounding box center [1299, 38] width 59 height 30
type input "100"
click at [556, 30] on span "[PERSON_NAME]" at bounding box center [524, 34] width 89 height 12
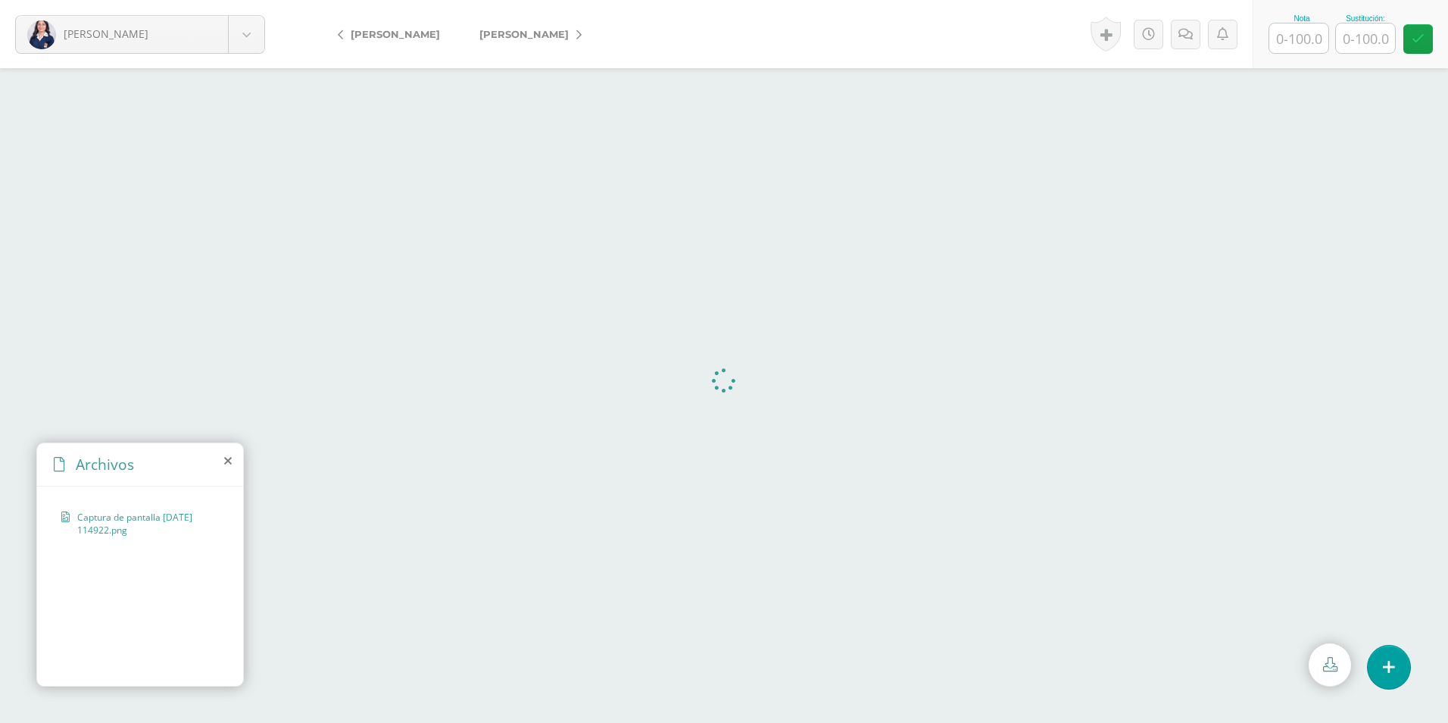
click at [1328, 43] on input "text" at bounding box center [1299, 38] width 59 height 30
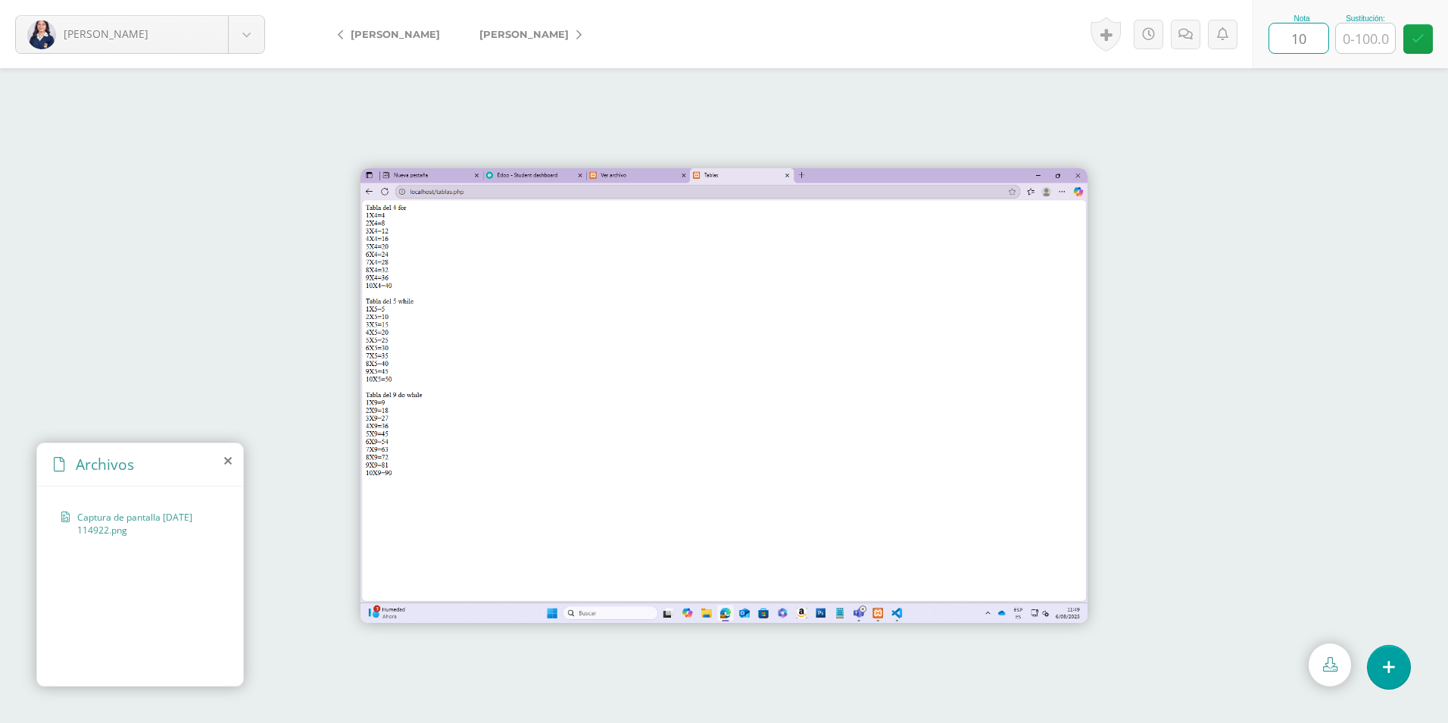
type input "100"
click at [534, 35] on span "[PERSON_NAME]" at bounding box center [524, 34] width 89 height 12
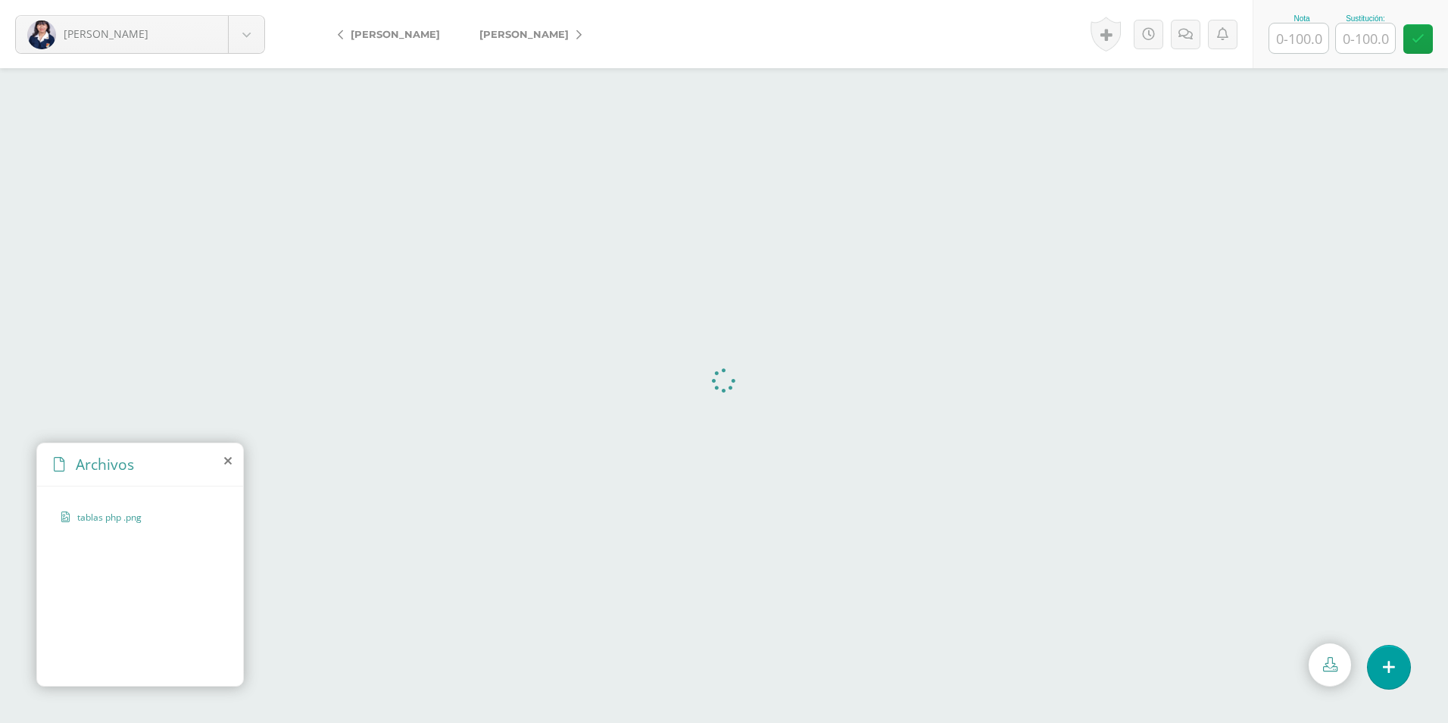
click at [1303, 49] on input "text" at bounding box center [1299, 38] width 59 height 30
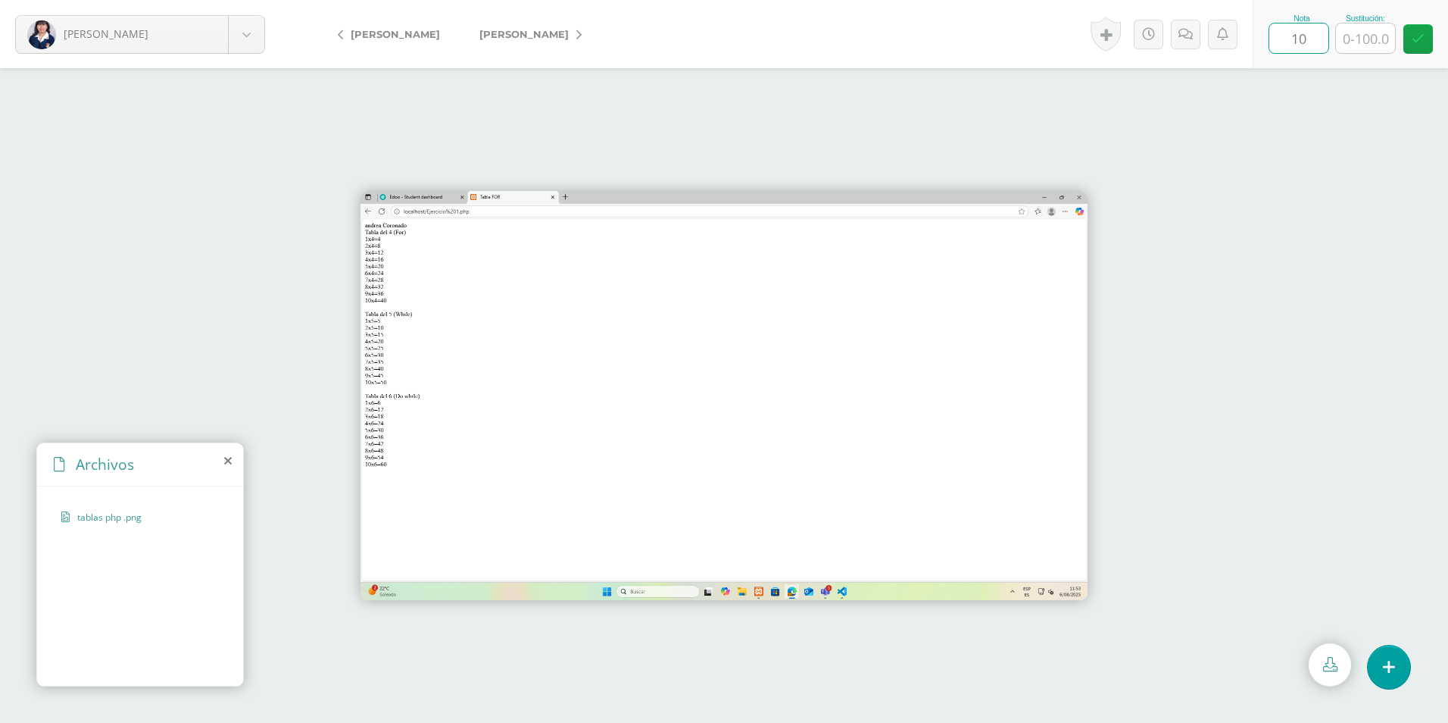
type input "100"
click at [531, 40] on link "[PERSON_NAME]" at bounding box center [527, 34] width 134 height 36
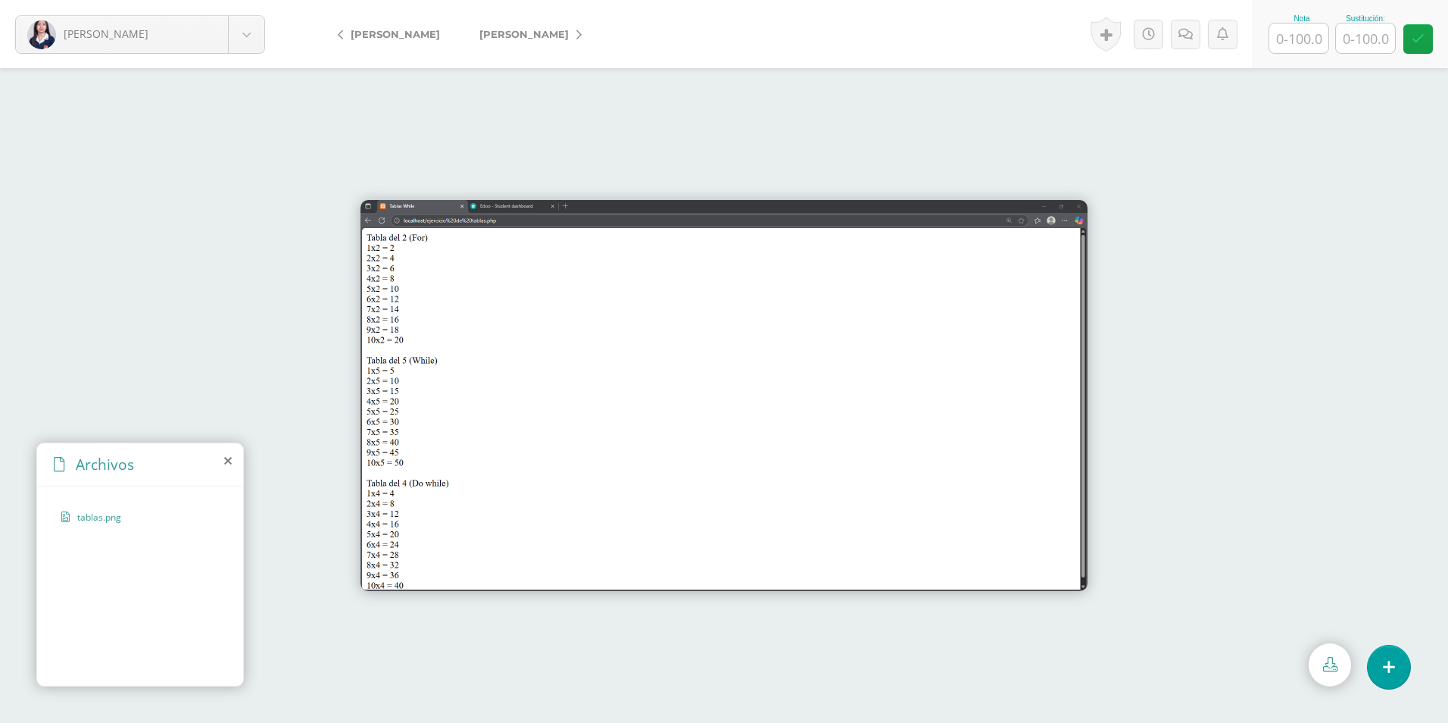
click at [1300, 44] on input "text" at bounding box center [1299, 38] width 59 height 30
type input "100"
click at [569, 33] on span "[PERSON_NAME]" at bounding box center [524, 34] width 89 height 12
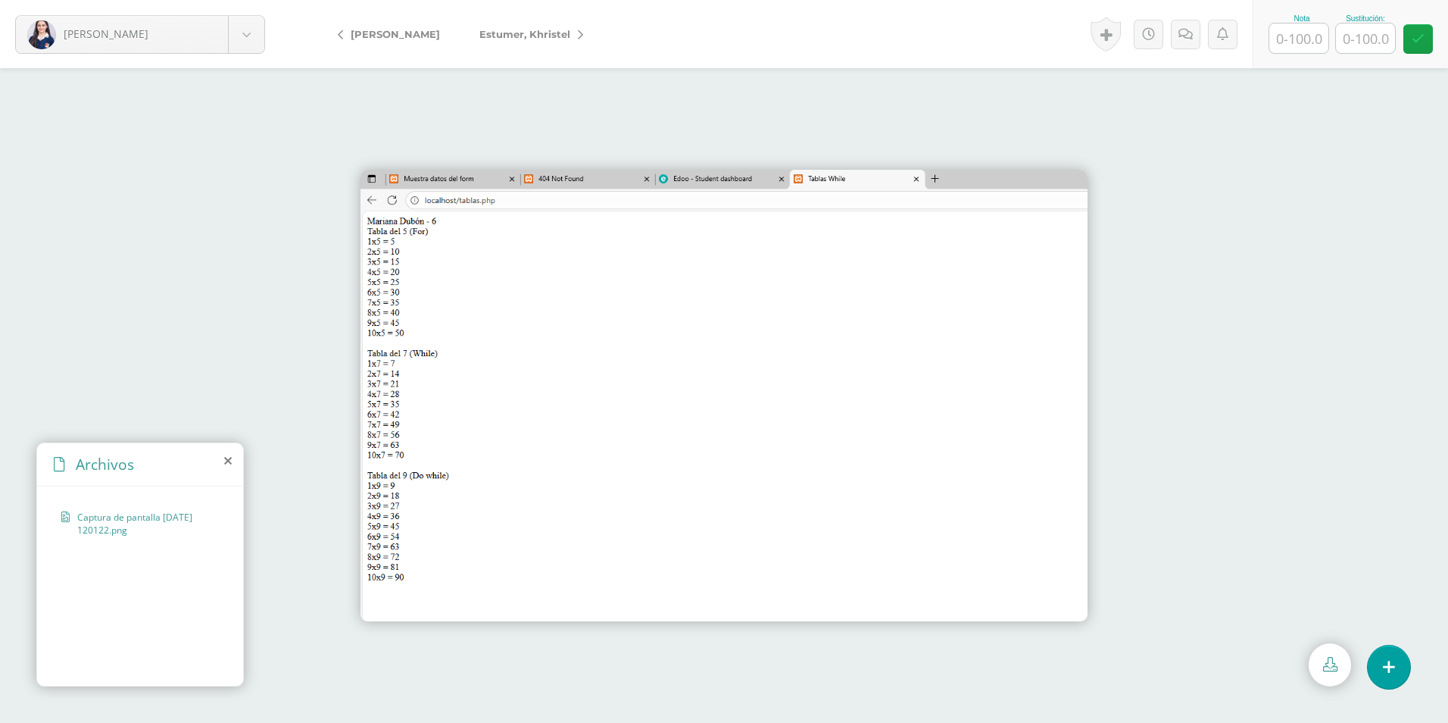
click at [1300, 36] on input "text" at bounding box center [1299, 38] width 59 height 30
type input "100"
click at [566, 36] on link "Estumer, Khristel" at bounding box center [528, 34] width 136 height 36
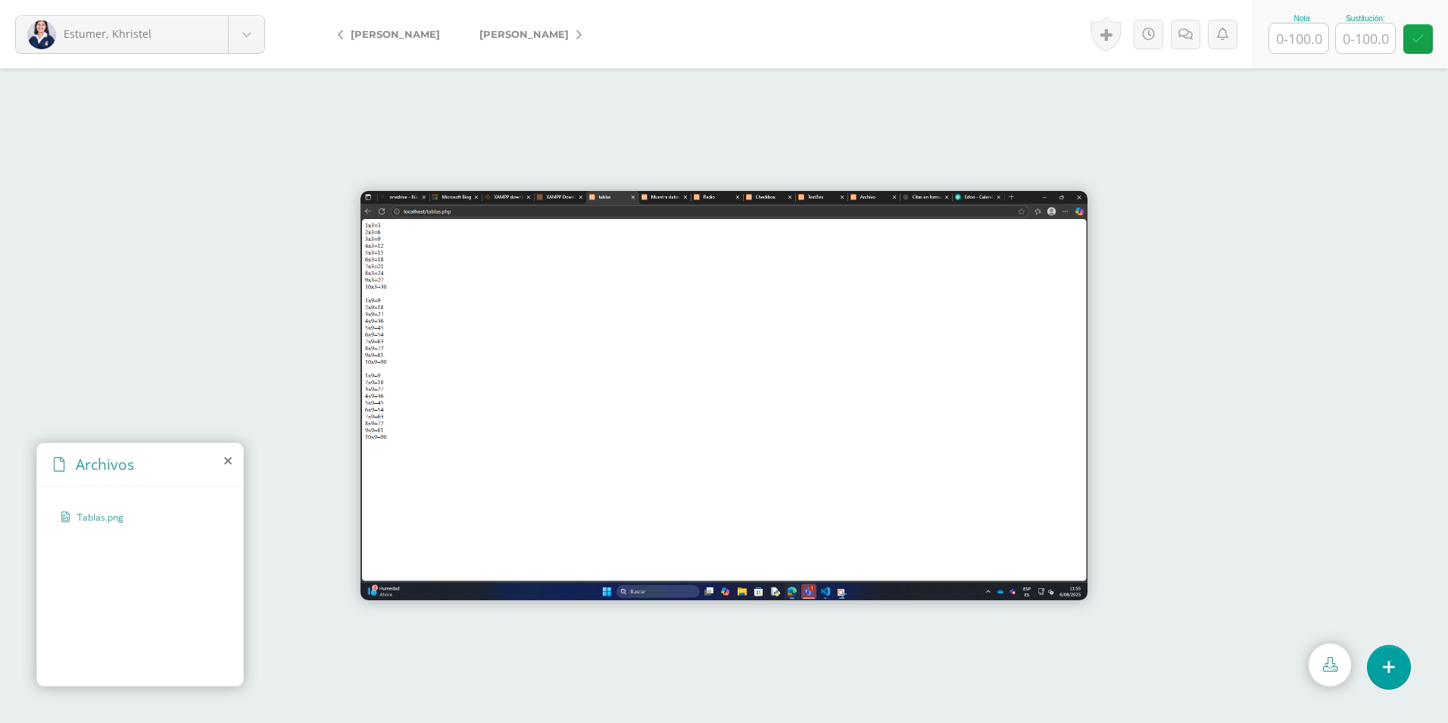
click at [1283, 45] on input "text" at bounding box center [1299, 38] width 59 height 30
type input "100"
click at [530, 28] on span "[PERSON_NAME]" at bounding box center [524, 34] width 89 height 12
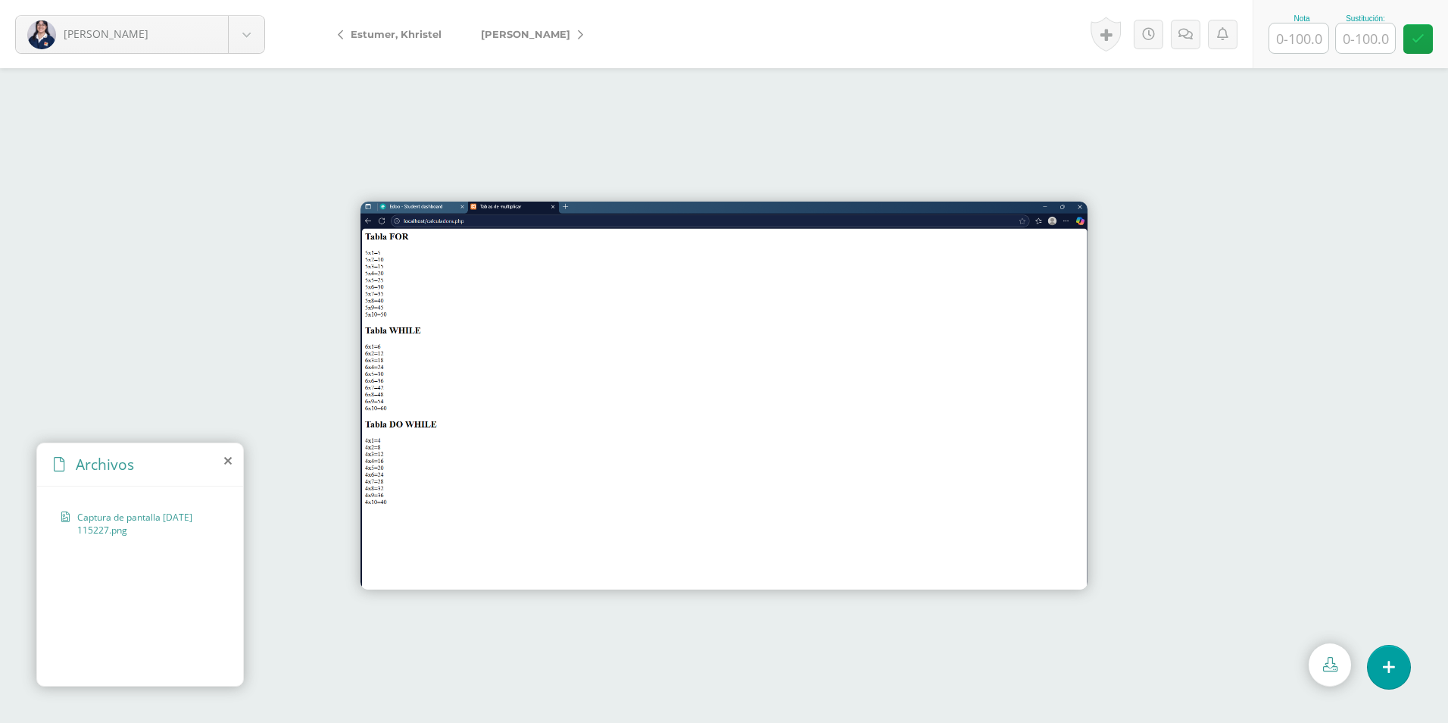
click at [1251, 29] on div "Historial de actividad Nancy García ha subido Captura de pantalla 2025-08-06 11…" at bounding box center [1169, 34] width 167 height 68
click at [1276, 35] on input "text" at bounding box center [1299, 38] width 59 height 30
type input "100"
click at [578, 37] on icon at bounding box center [580, 35] width 5 height 11
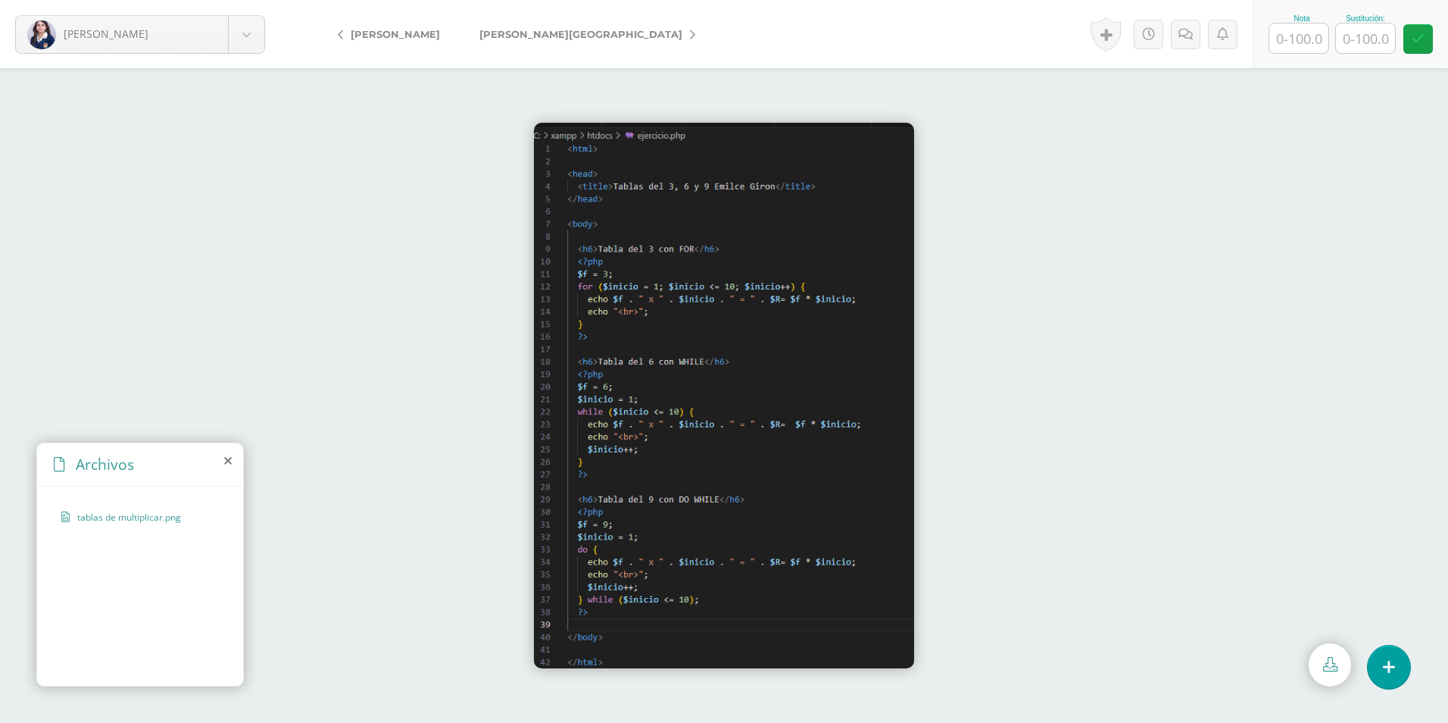
click at [1317, 42] on input "text" at bounding box center [1299, 38] width 59 height 30
type input "100"
click at [690, 33] on icon at bounding box center [692, 35] width 5 height 11
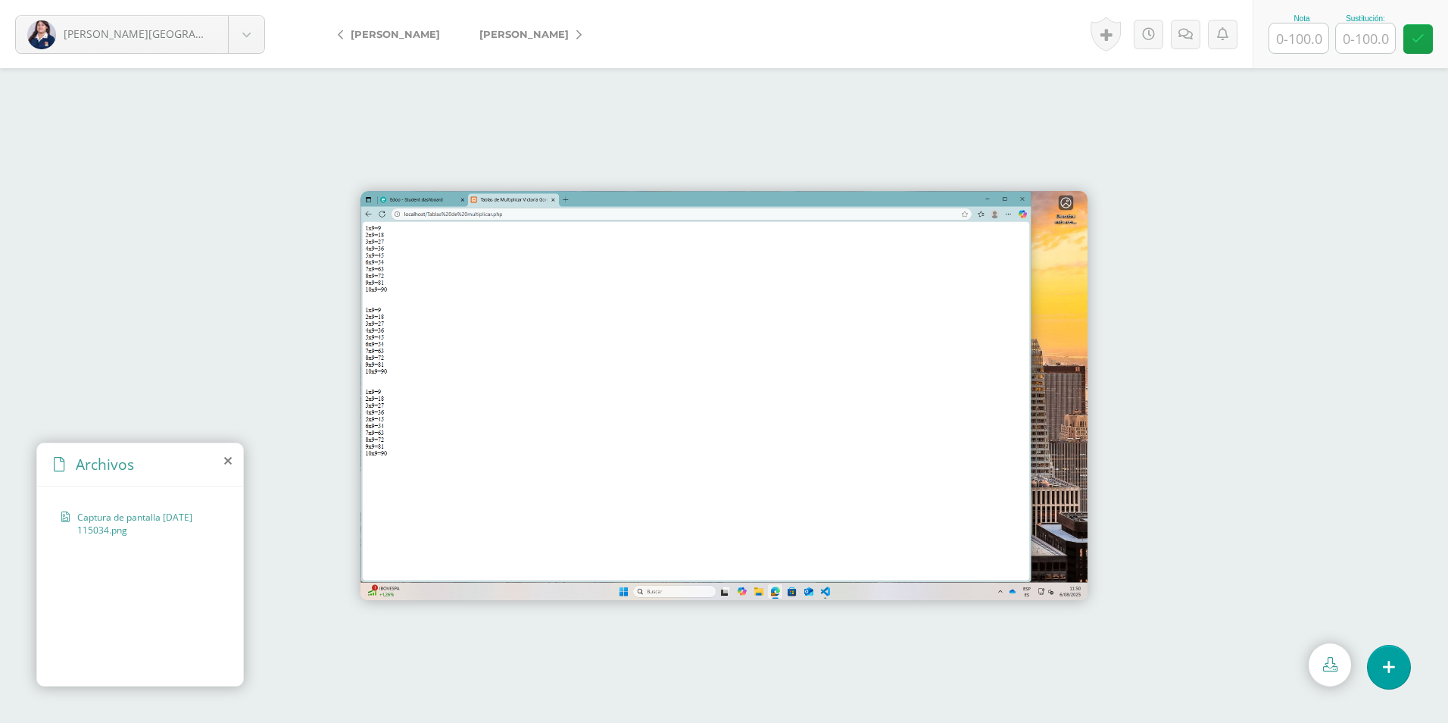
click at [1298, 42] on input "text" at bounding box center [1299, 38] width 59 height 30
type input "100"
click at [561, 30] on link "[PERSON_NAME]" at bounding box center [527, 34] width 134 height 36
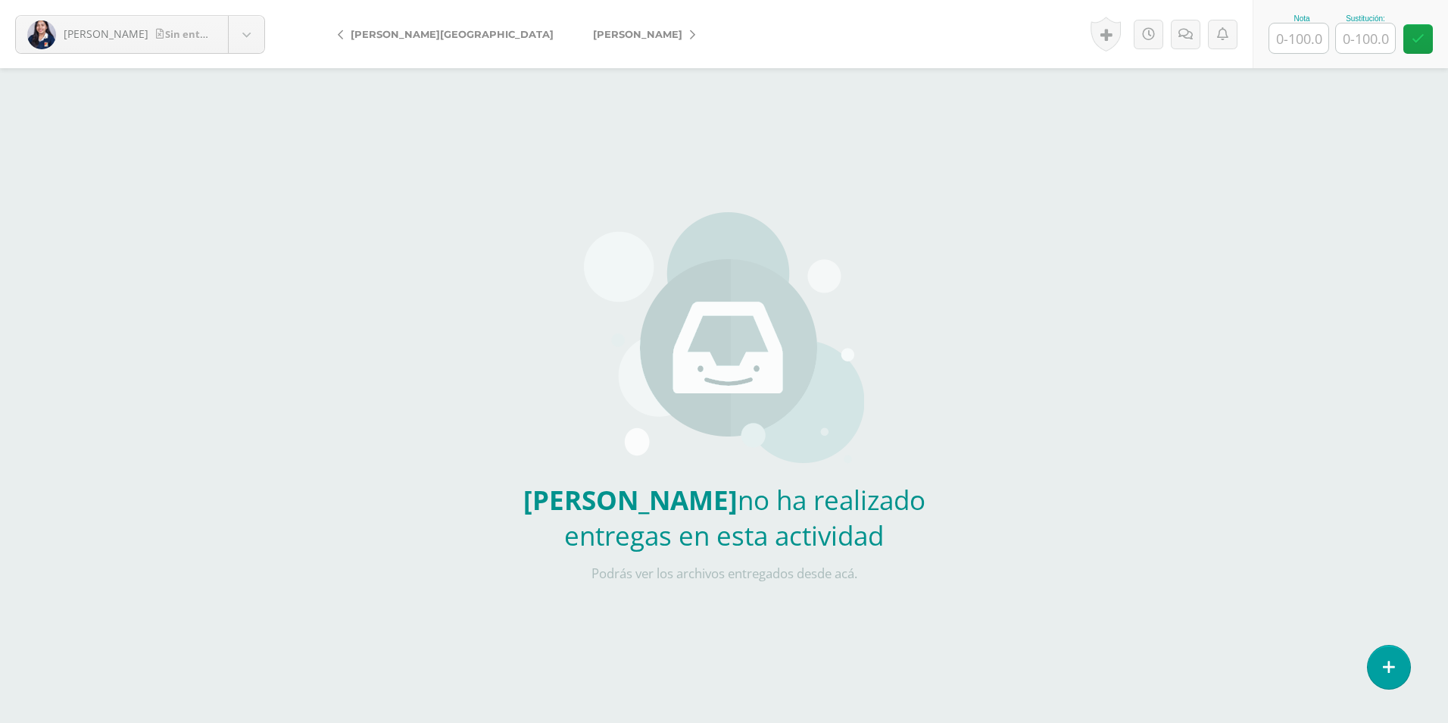
click at [1311, 42] on input "text" at bounding box center [1299, 38] width 59 height 30
type input "100"
click at [593, 35] on span "[PERSON_NAME]" at bounding box center [637, 34] width 89 height 12
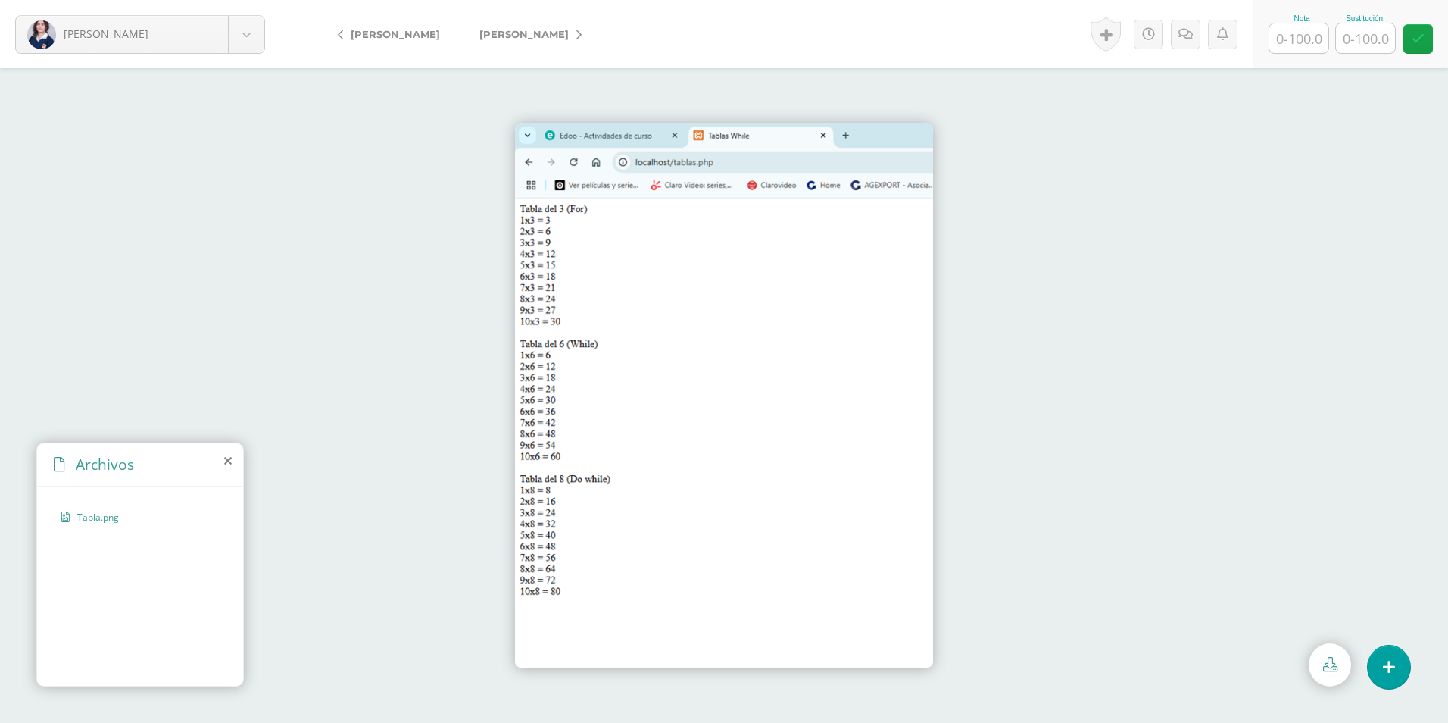
click at [1273, 34] on input "text" at bounding box center [1299, 38] width 59 height 30
type input "100"
click at [582, 30] on icon at bounding box center [578, 35] width 5 height 11
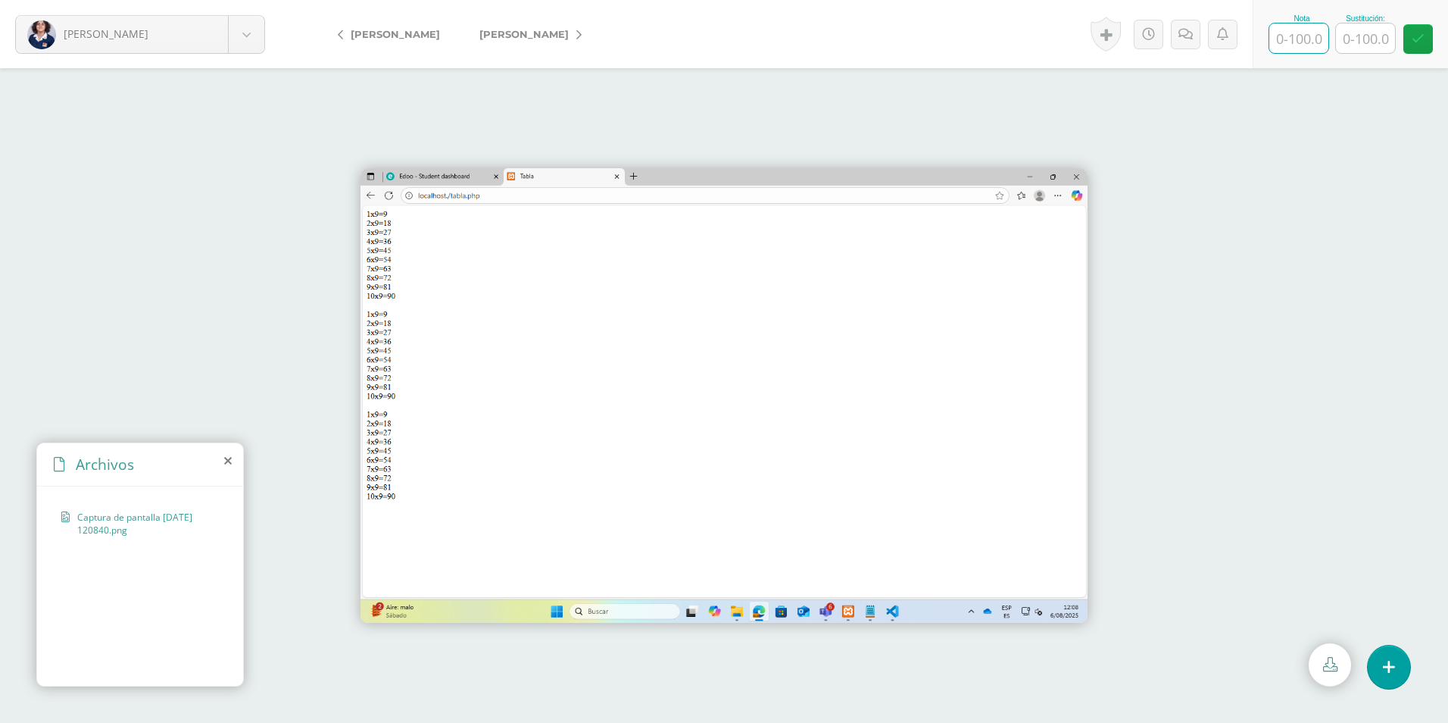
click at [1294, 35] on input "text" at bounding box center [1299, 38] width 59 height 30
type input "100"
click at [568, 27] on link "[PERSON_NAME]" at bounding box center [527, 34] width 134 height 36
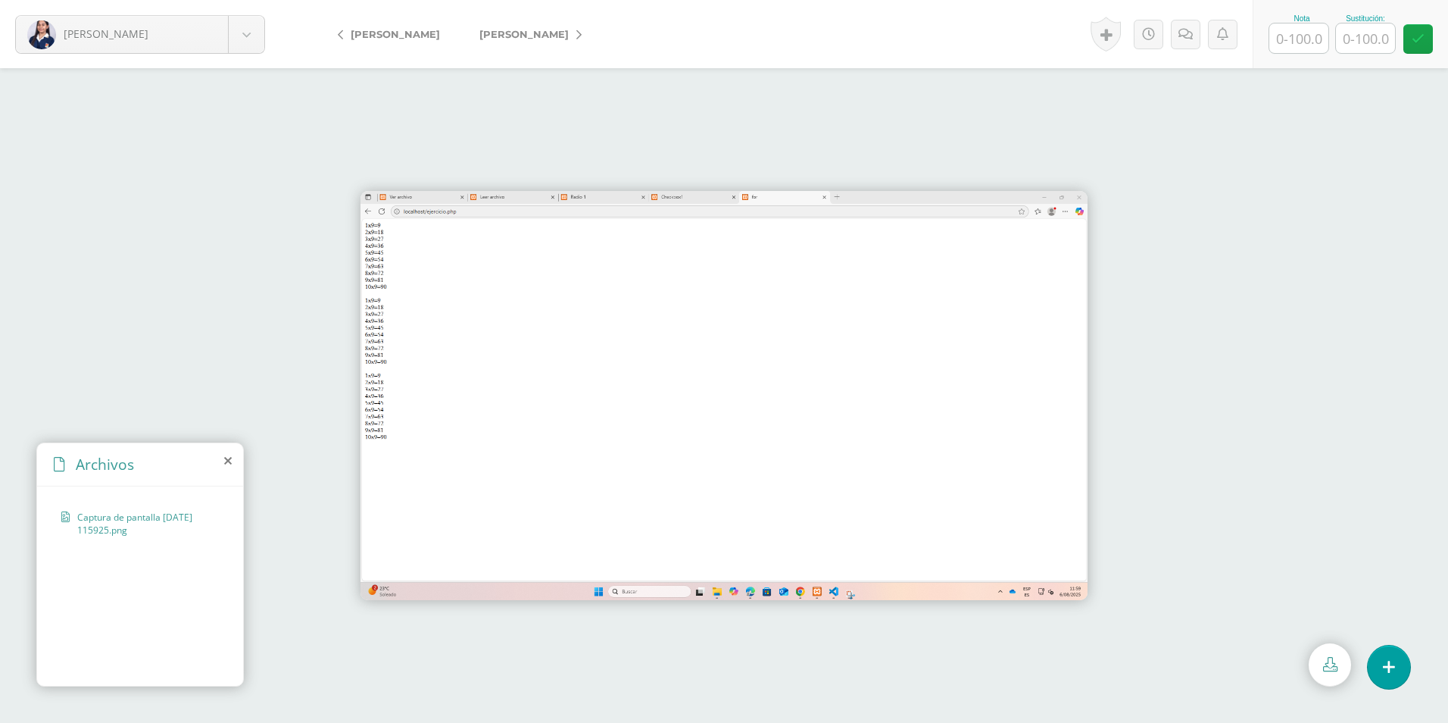
click at [1301, 48] on input "text" at bounding box center [1299, 38] width 59 height 30
type input "100"
click at [577, 34] on link "[PERSON_NAME]" at bounding box center [527, 34] width 134 height 36
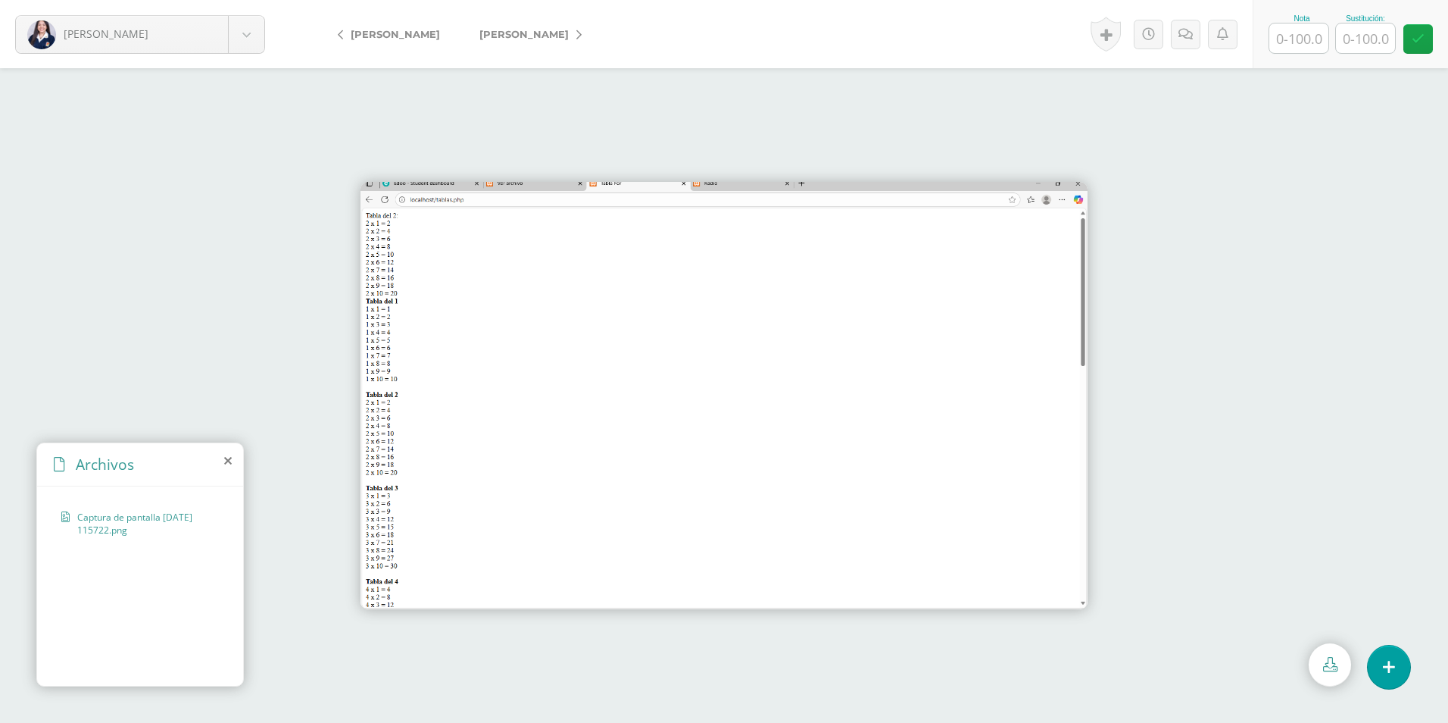
click at [1300, 39] on input "text" at bounding box center [1299, 38] width 59 height 30
click at [1300, 39] on input "0" at bounding box center [1299, 38] width 59 height 30
click at [1300, 40] on input "0" at bounding box center [1299, 38] width 59 height 30
type input "100"
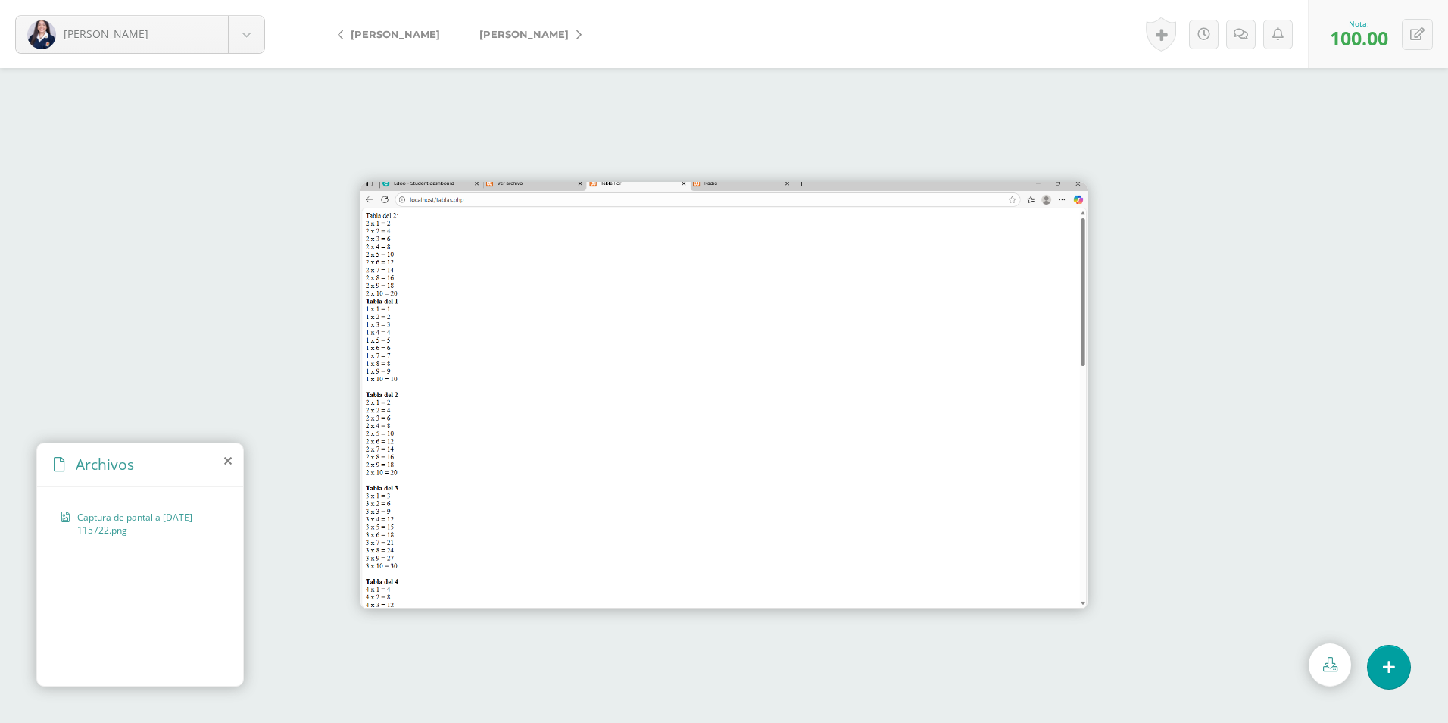
click at [582, 35] on icon at bounding box center [578, 35] width 5 height 11
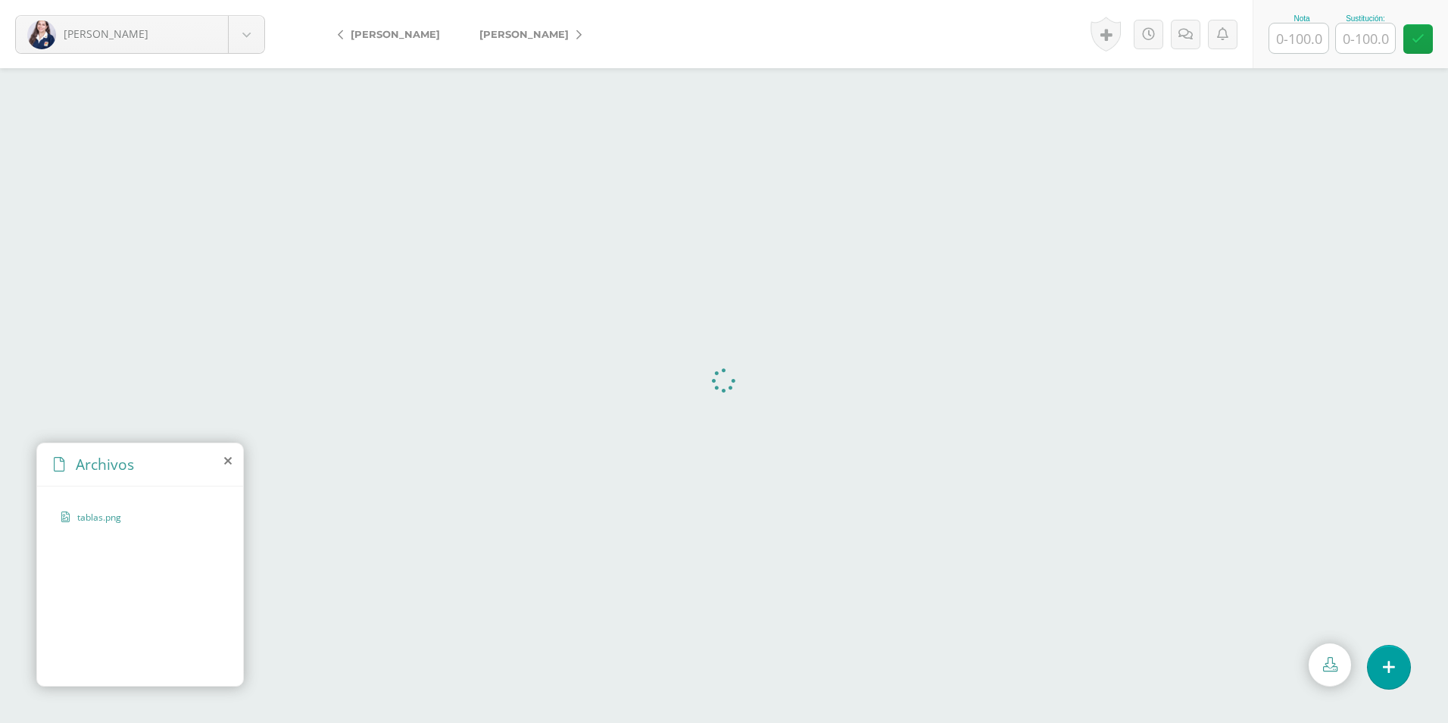
click at [1291, 40] on input "text" at bounding box center [1299, 38] width 59 height 30
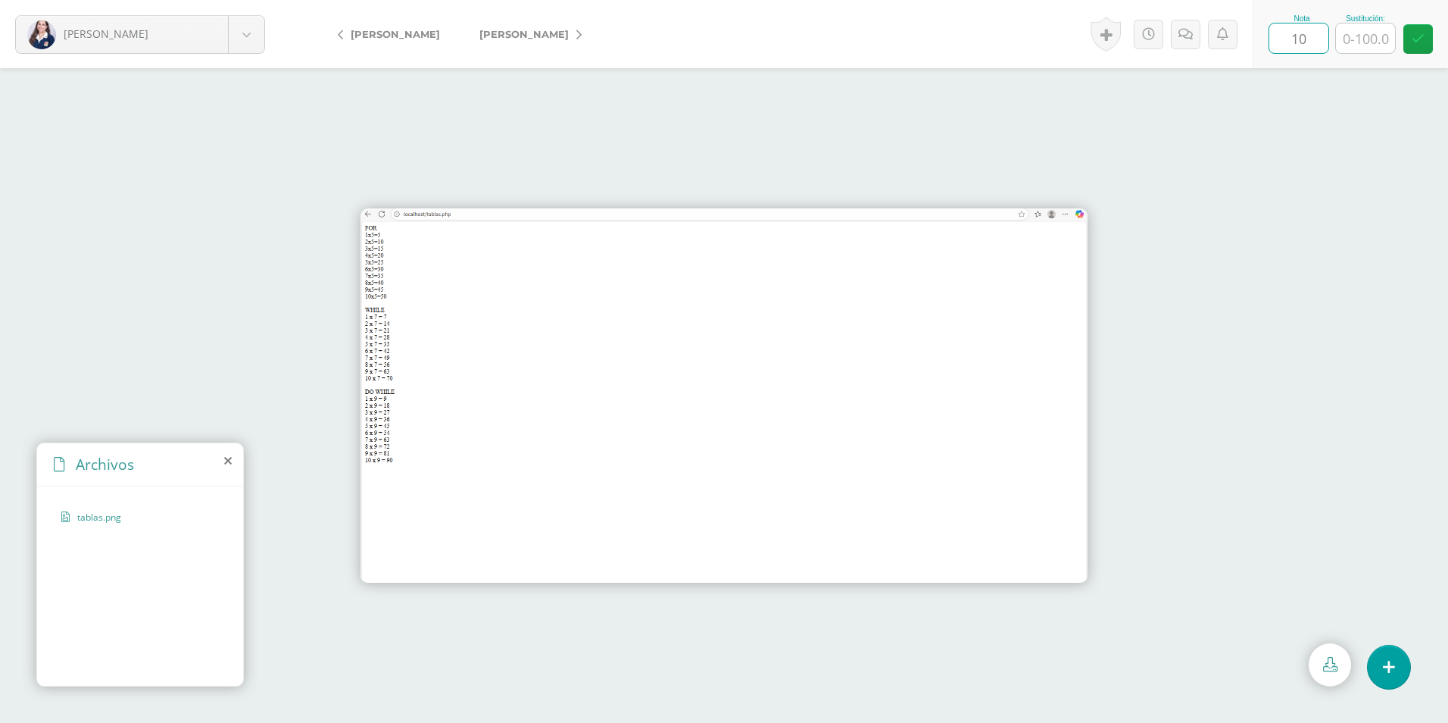
type input "100"
click at [548, 36] on link "[PERSON_NAME]" at bounding box center [527, 34] width 134 height 36
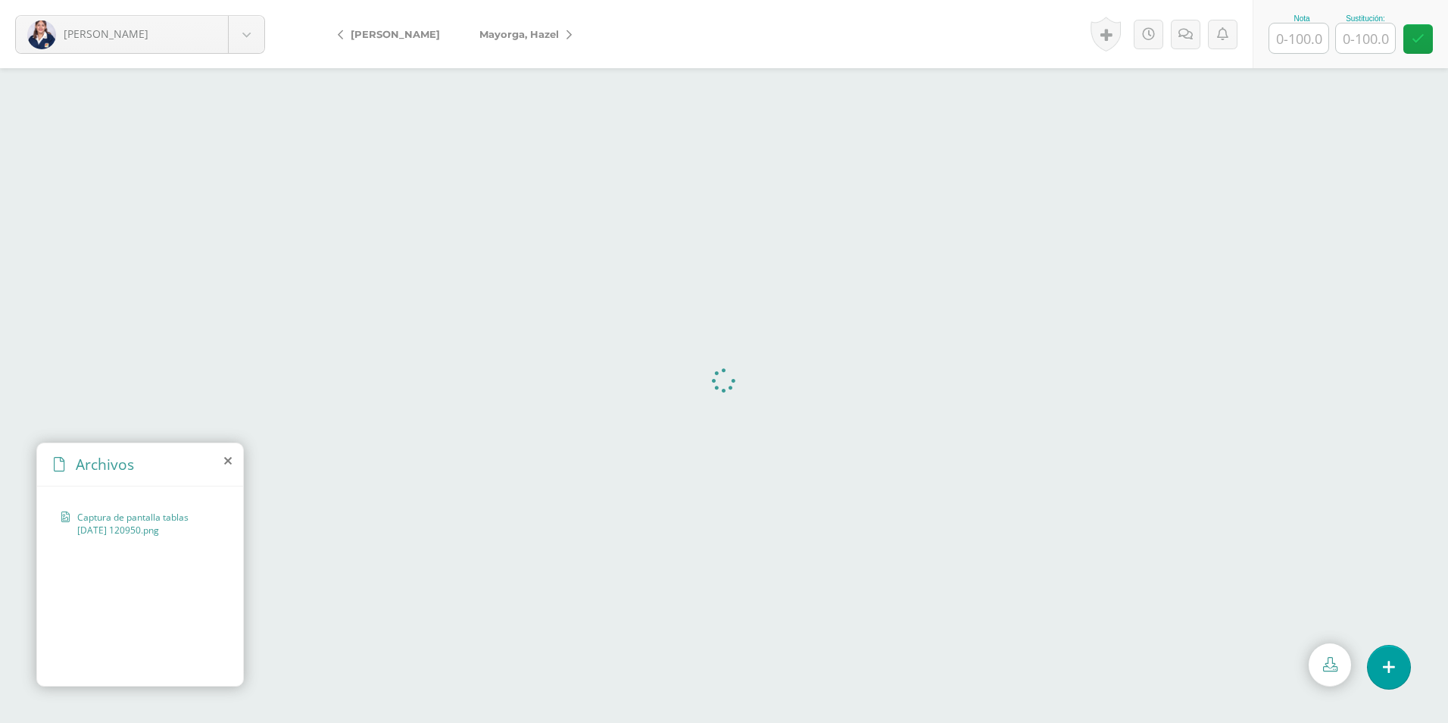
click at [1310, 44] on input "text" at bounding box center [1299, 38] width 59 height 30
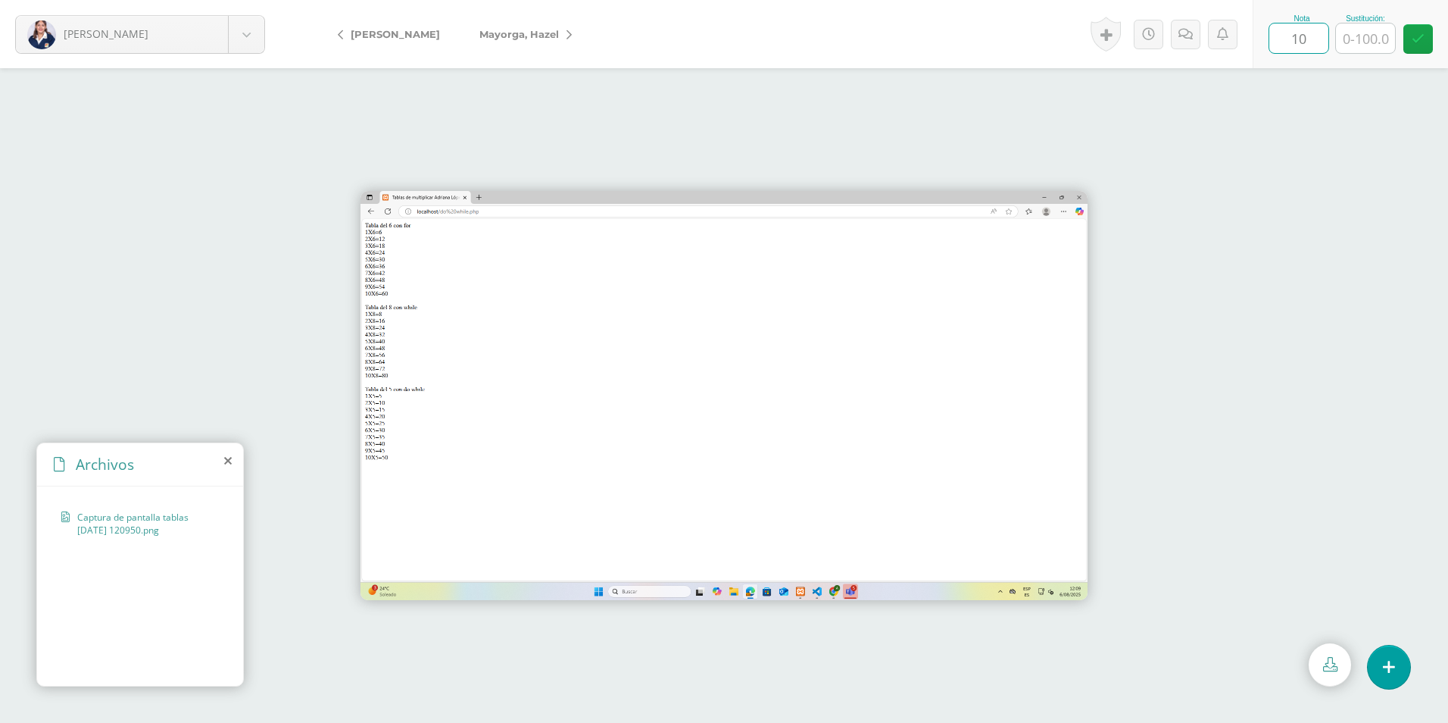
type input "100"
click at [581, 27] on link "Mayorga, Hazel" at bounding box center [522, 34] width 124 height 36
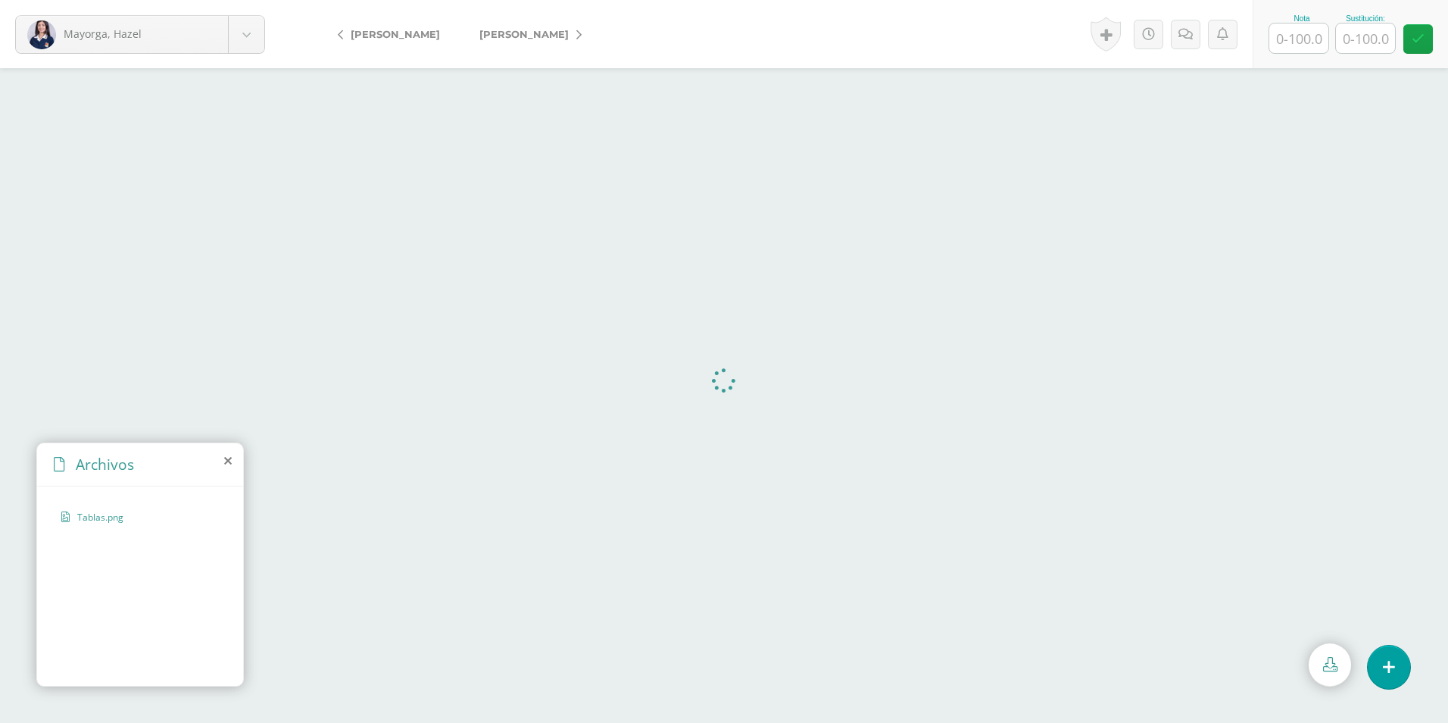
click at [1304, 44] on input "text" at bounding box center [1299, 38] width 59 height 30
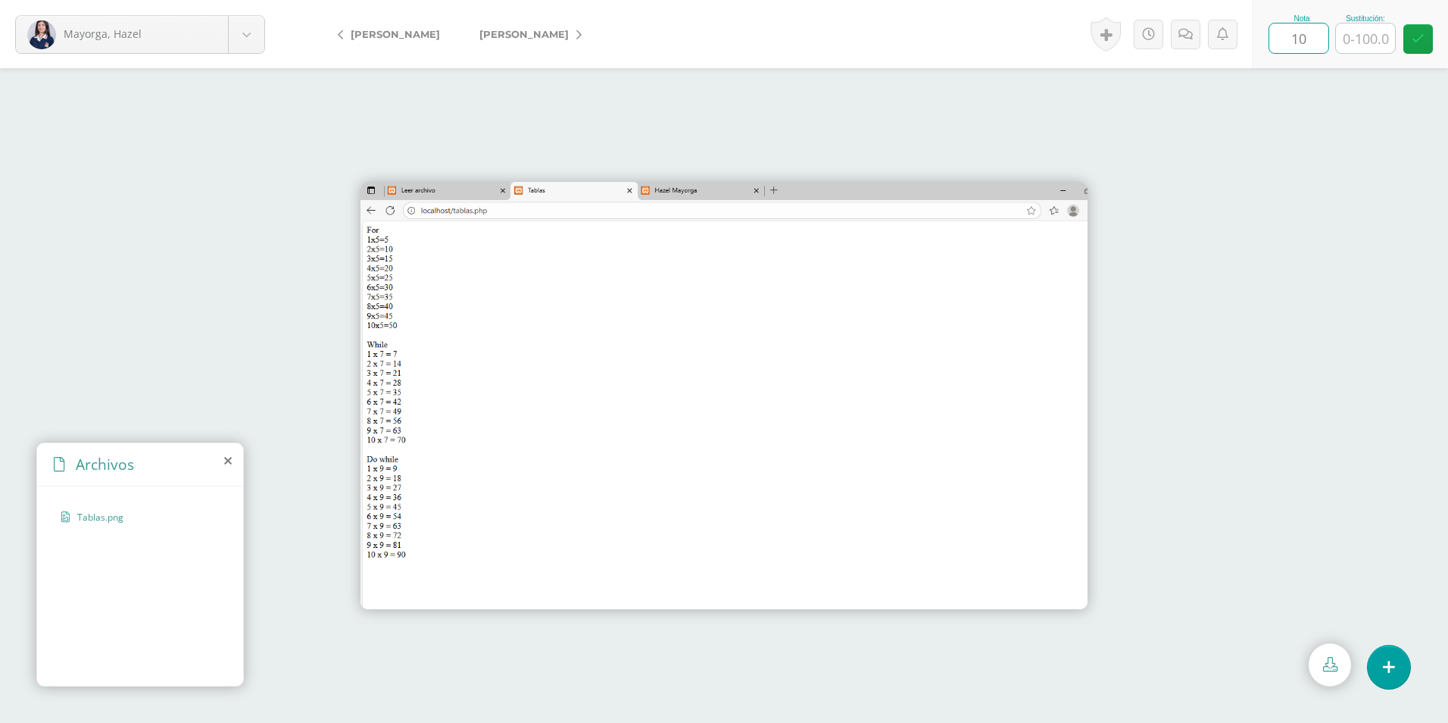
type input "100"
click at [544, 25] on link "[PERSON_NAME]" at bounding box center [527, 34] width 134 height 36
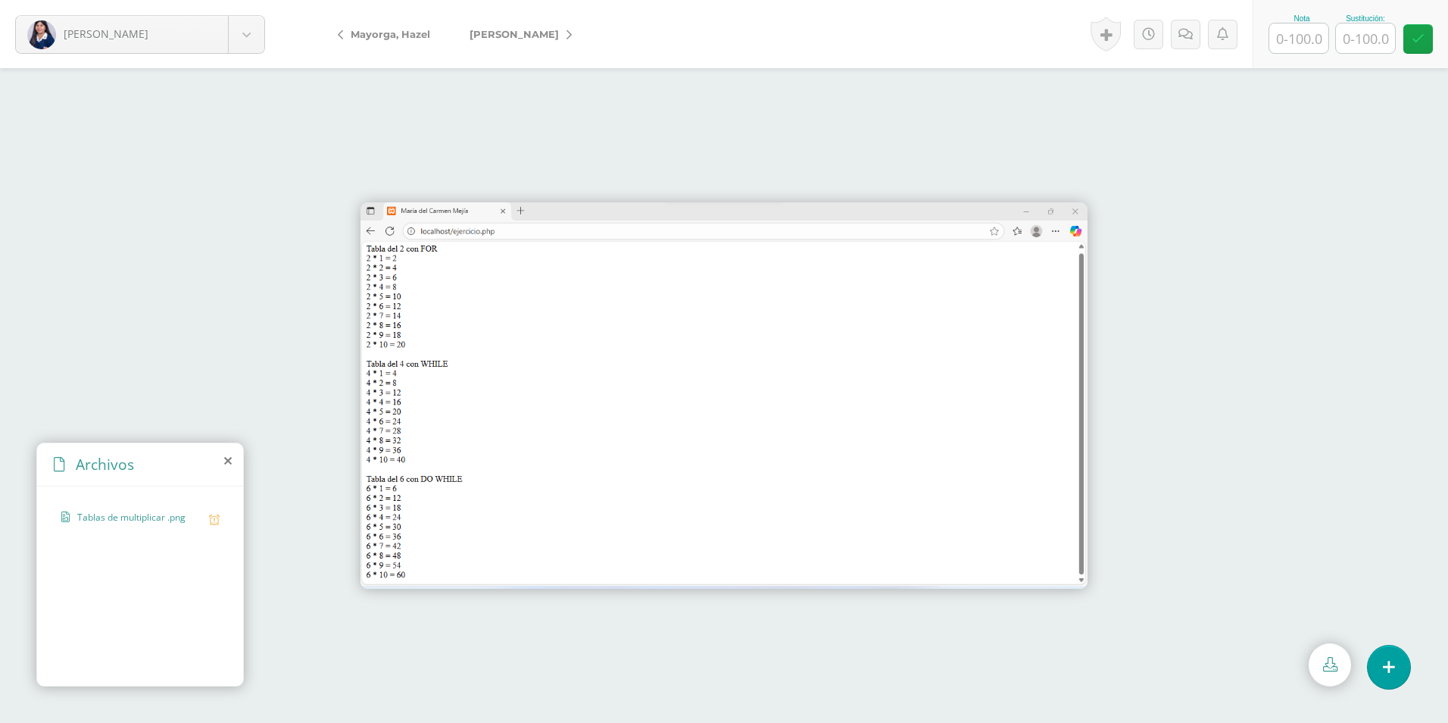
click at [1298, 32] on input "text" at bounding box center [1299, 38] width 59 height 30
type input "100"
click at [552, 33] on link "[PERSON_NAME]" at bounding box center [517, 34] width 134 height 36
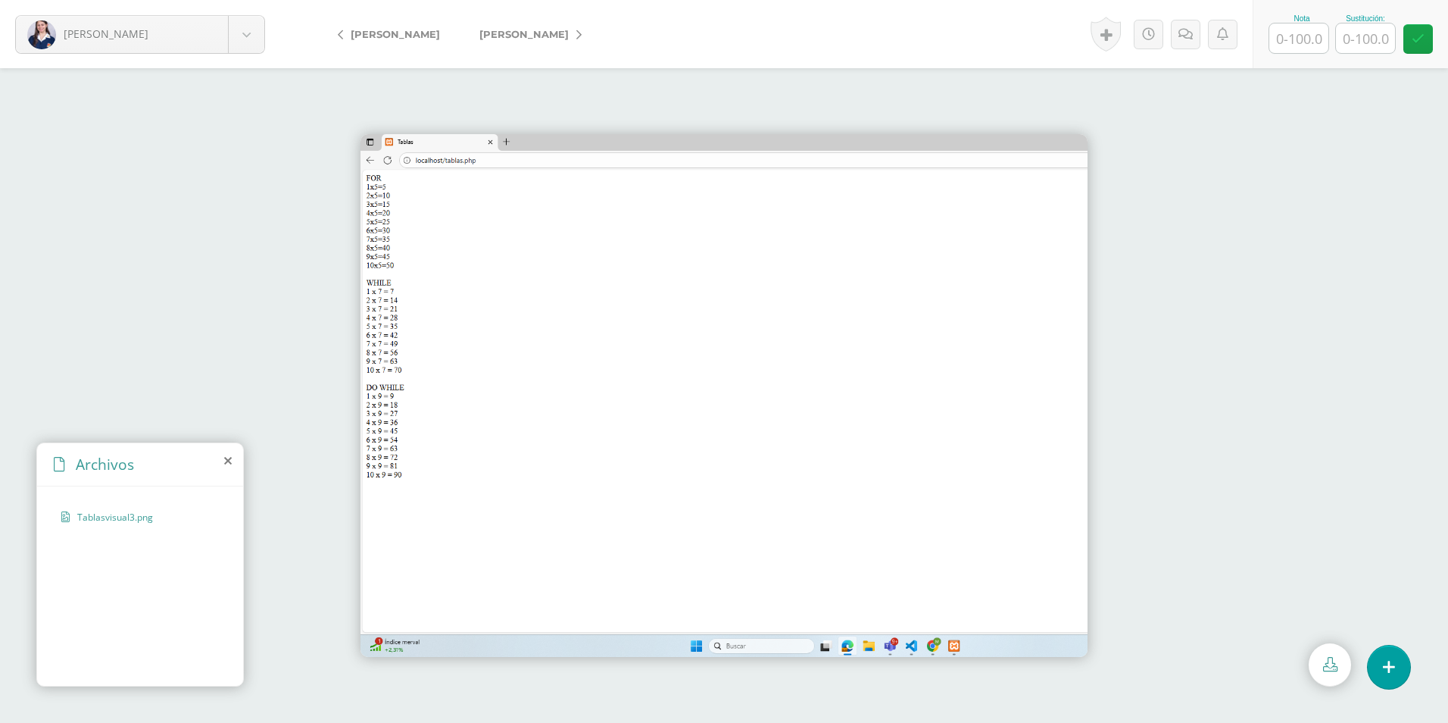
click at [1311, 35] on input "text" at bounding box center [1299, 38] width 59 height 30
type input "100"
click at [530, 41] on link "[PERSON_NAME]" at bounding box center [527, 34] width 134 height 36
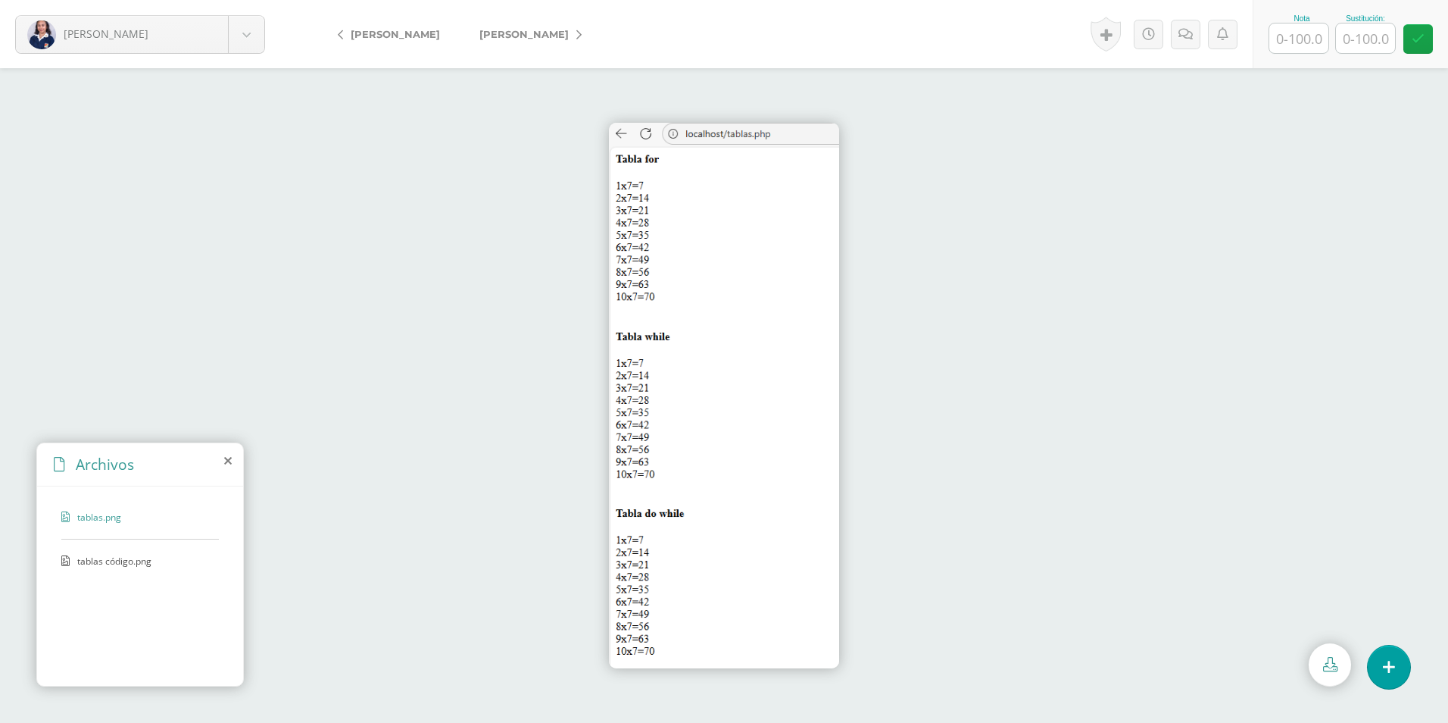
click at [1304, 33] on input "text" at bounding box center [1299, 38] width 59 height 30
type input "100"
click at [558, 30] on link "[PERSON_NAME]" at bounding box center [527, 34] width 134 height 36
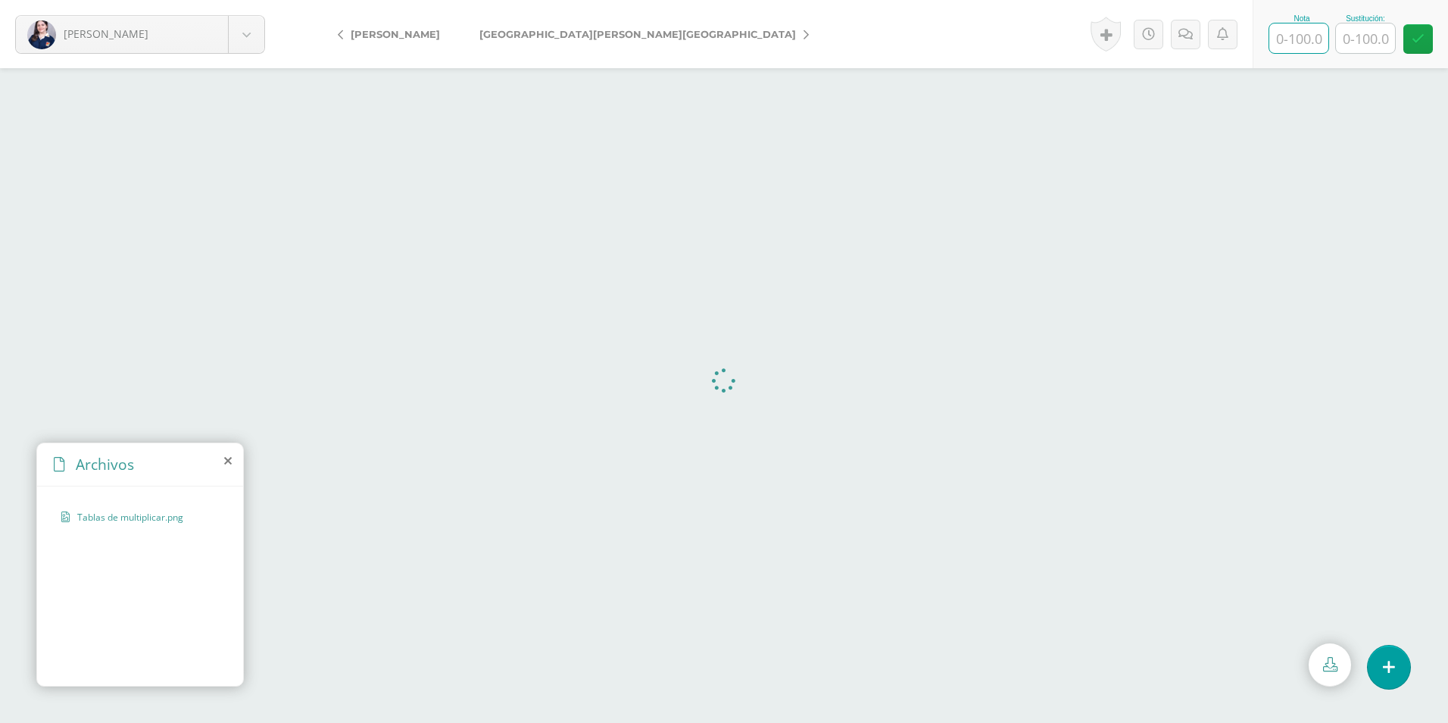
click at [1295, 45] on input "text" at bounding box center [1299, 38] width 59 height 30
type input "100"
click at [569, 30] on span "[GEOGRAPHIC_DATA][PERSON_NAME][GEOGRAPHIC_DATA]" at bounding box center [638, 34] width 317 height 12
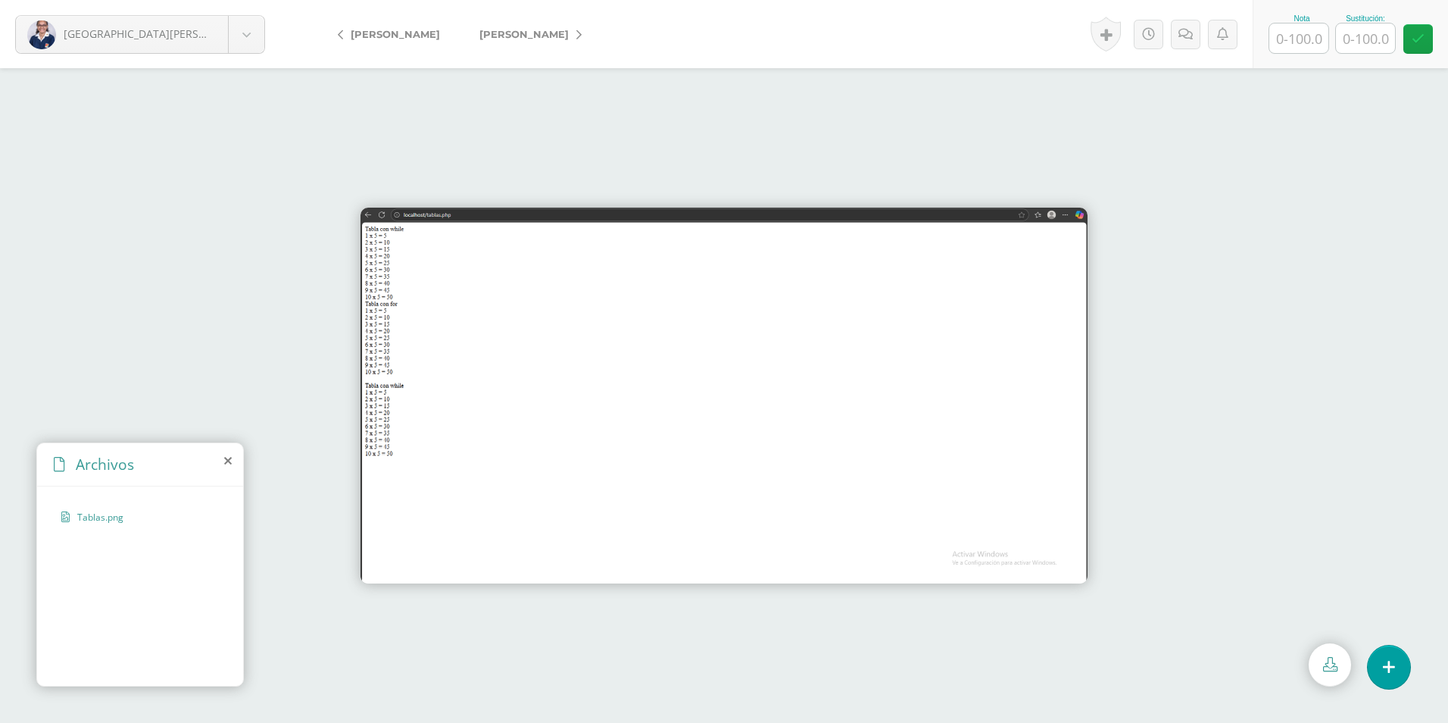
click at [1296, 48] on input "text" at bounding box center [1299, 38] width 59 height 30
type input "100"
click at [560, 32] on link "[PERSON_NAME]" at bounding box center [527, 34] width 134 height 36
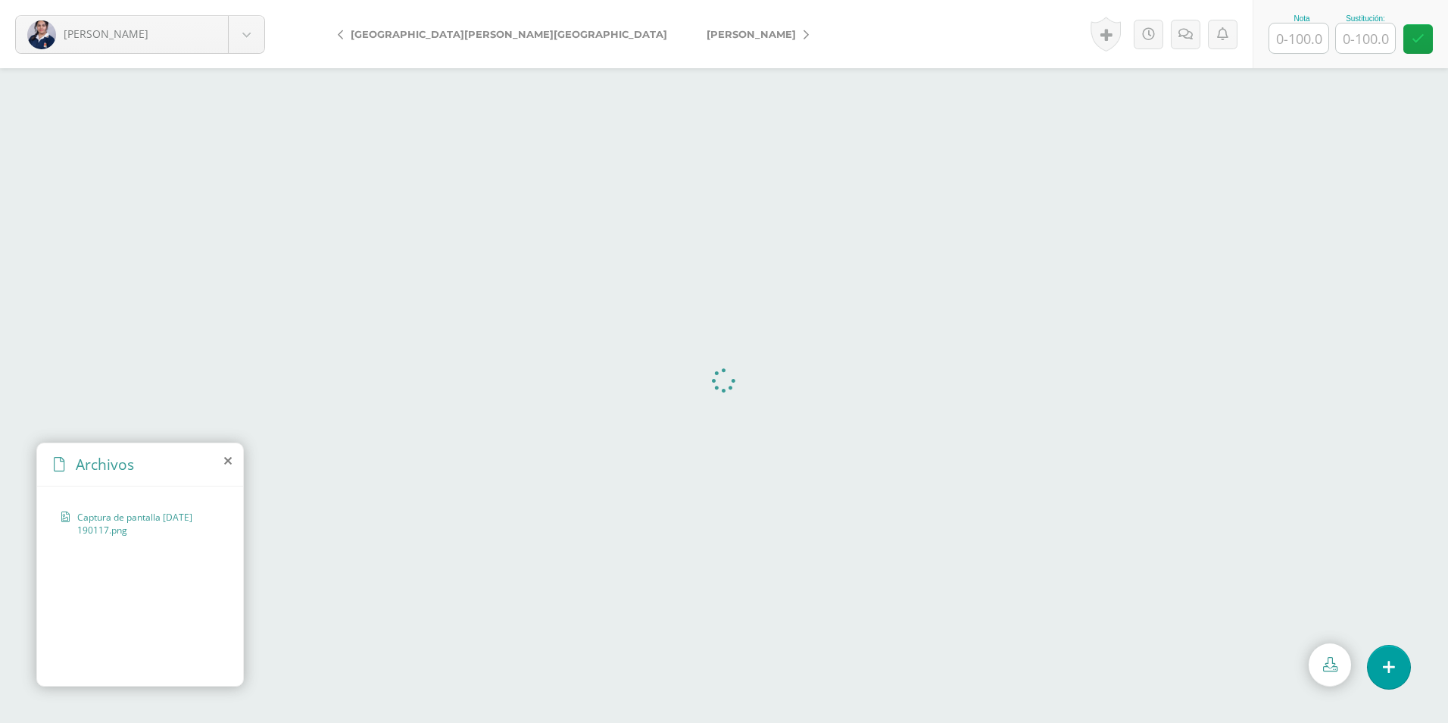
click at [1309, 45] on input "text" at bounding box center [1299, 38] width 59 height 30
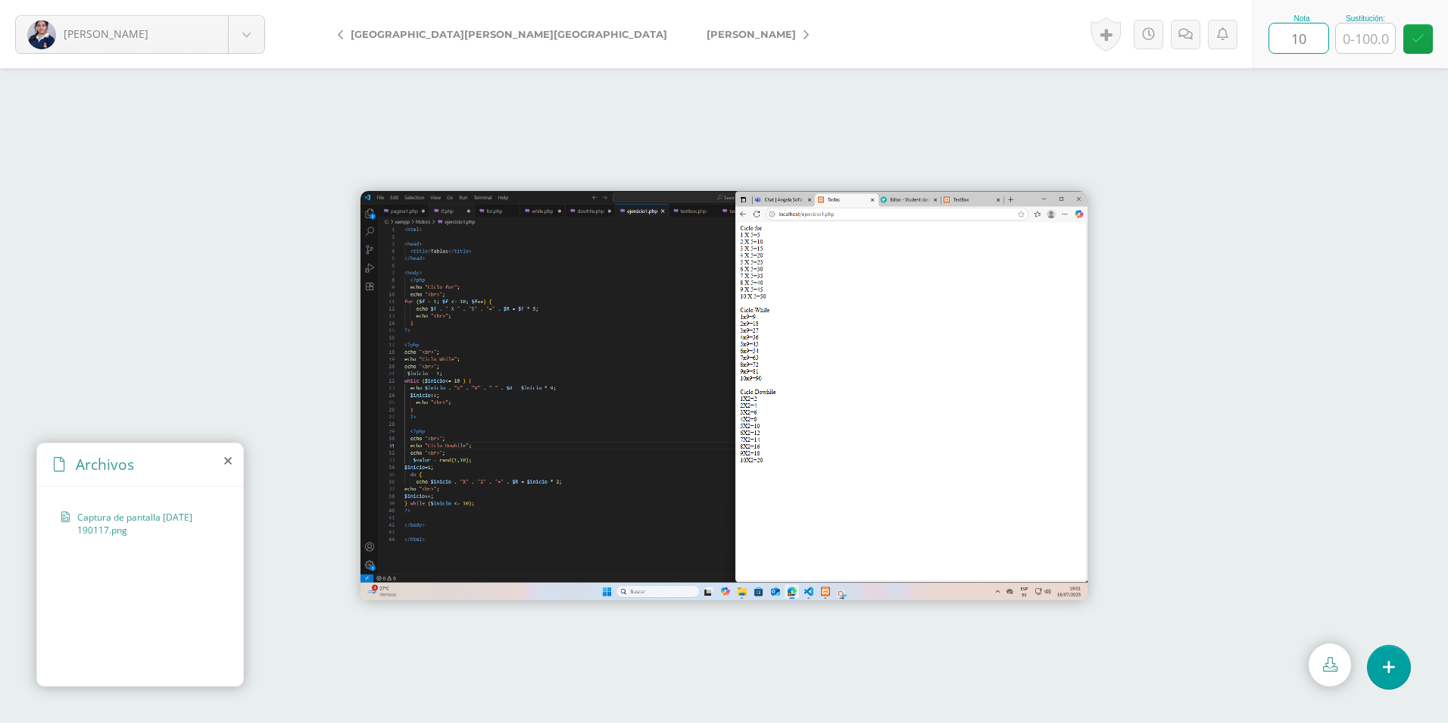
type input "100"
click at [707, 36] on span "[PERSON_NAME]" at bounding box center [751, 34] width 89 height 12
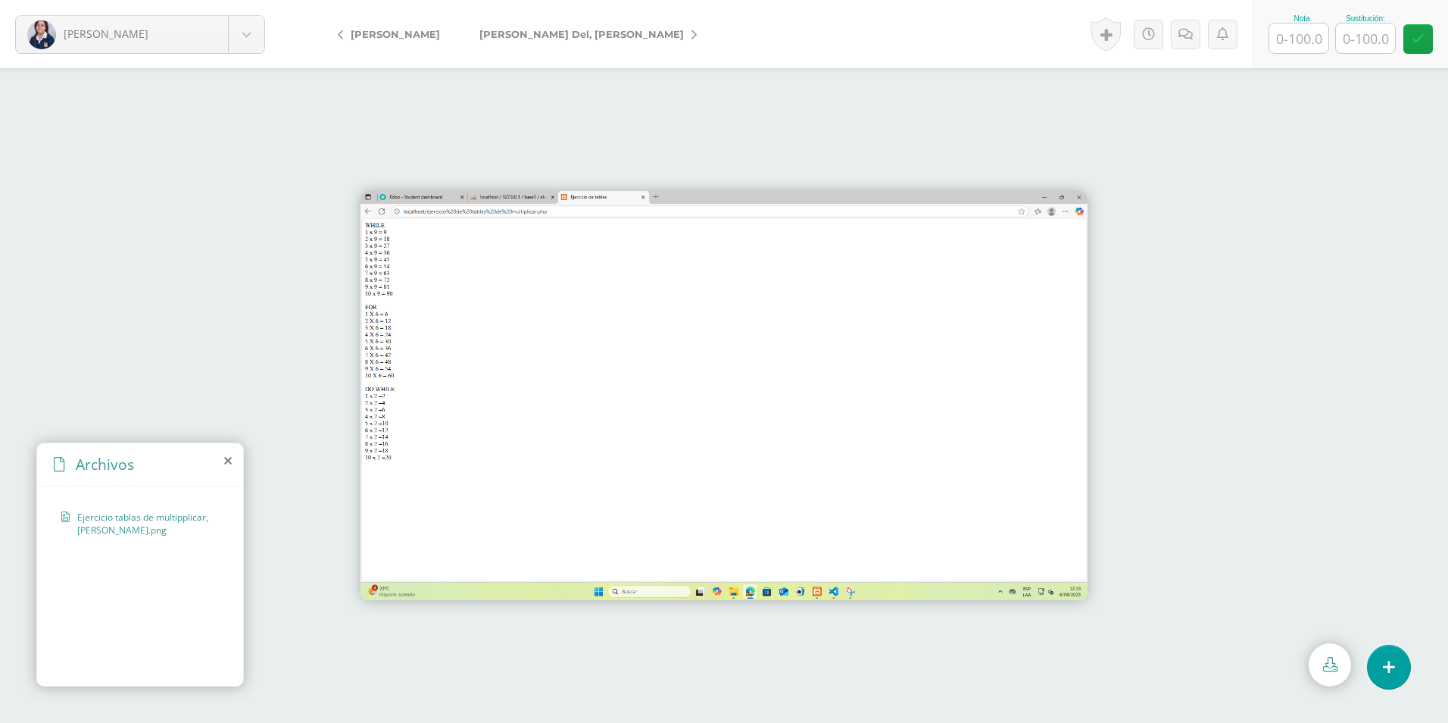
drag, startPoint x: 1295, startPoint y: 55, endPoint x: 1306, endPoint y: 45, distance: 15.0
click at [1295, 53] on div "Nota Sustitución:" at bounding box center [1350, 34] width 195 height 68
click at [1307, 44] on input "text" at bounding box center [1299, 38] width 59 height 30
type input "100"
click at [692, 36] on icon at bounding box center [694, 35] width 5 height 11
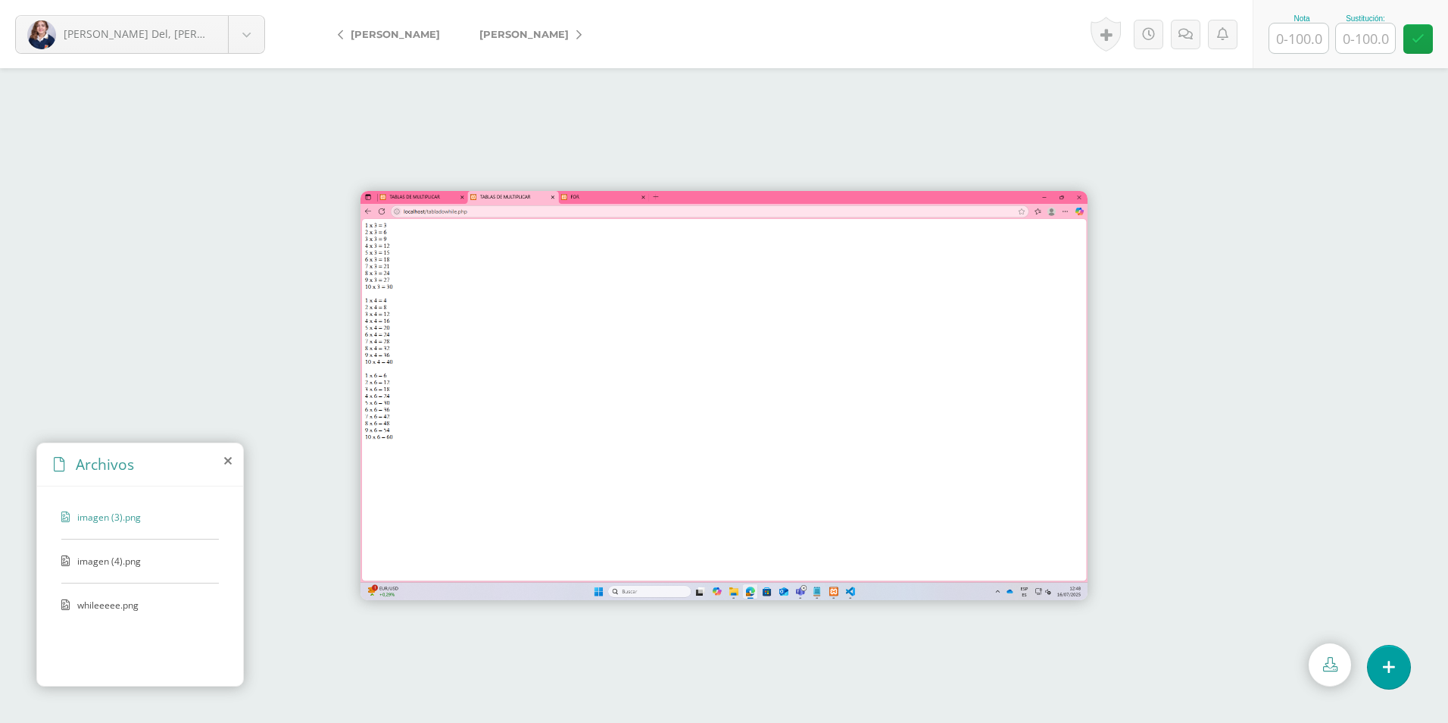
click at [1304, 39] on input "text" at bounding box center [1299, 38] width 59 height 30
type input "100"
click at [576, 31] on icon at bounding box center [578, 35] width 5 height 11
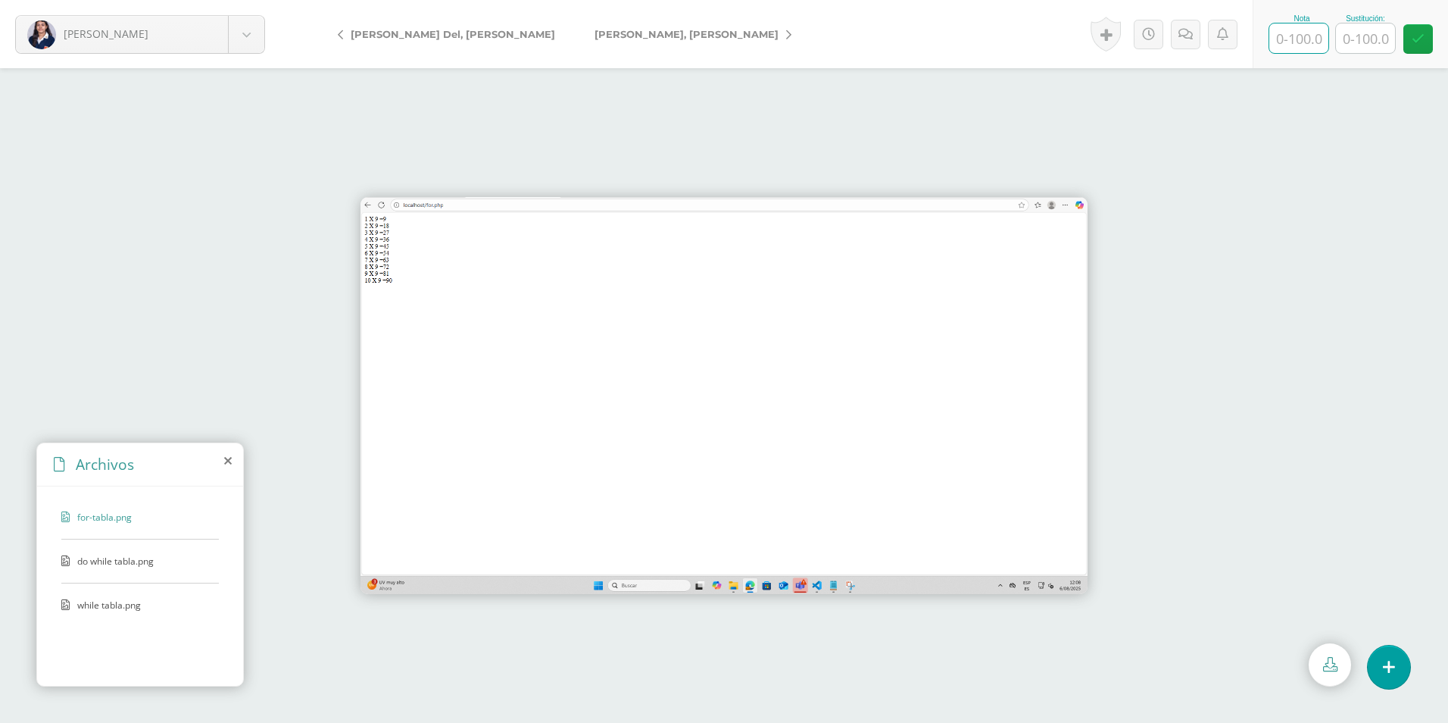
click at [1309, 35] on input "text" at bounding box center [1299, 38] width 59 height 30
type input "100"
click at [575, 28] on link "[PERSON_NAME], [PERSON_NAME]" at bounding box center [689, 34] width 229 height 36
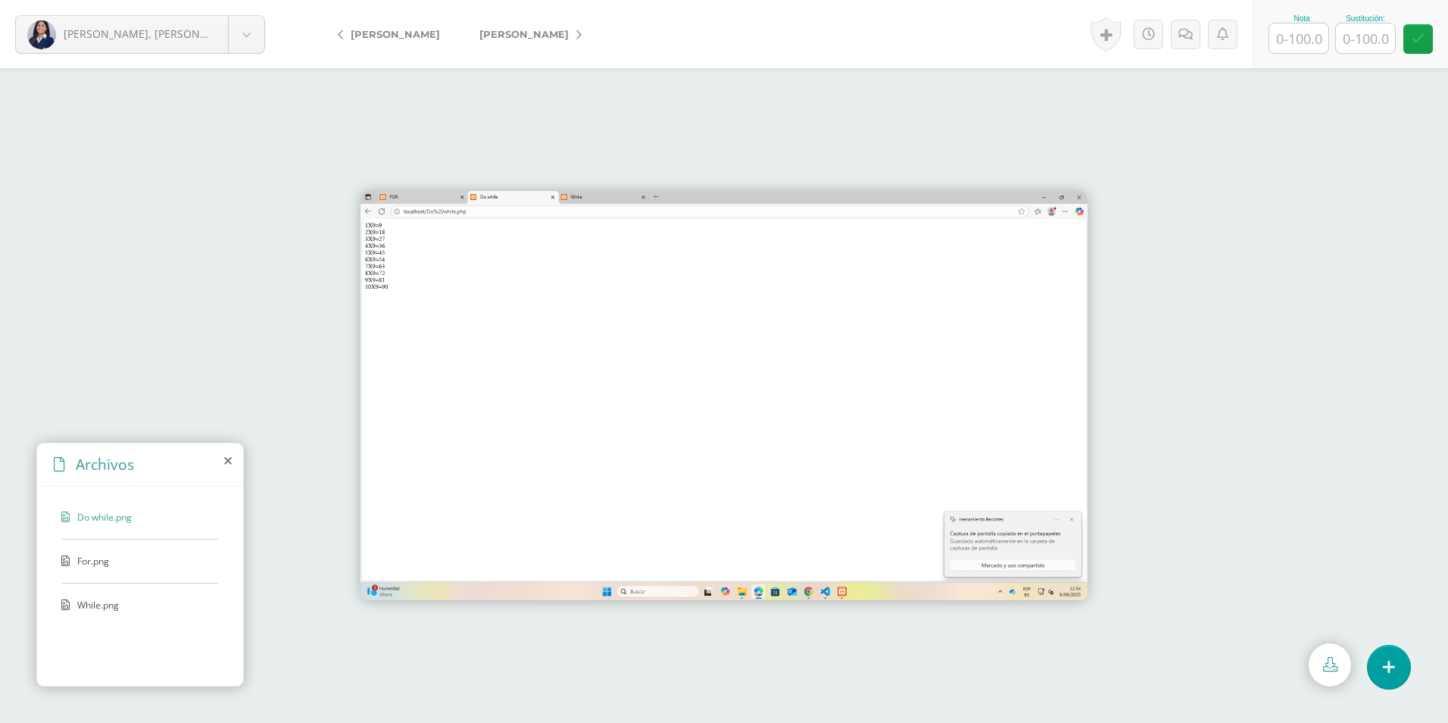
click at [1295, 39] on input "text" at bounding box center [1299, 38] width 59 height 30
type input "100"
click at [554, 40] on link "[PERSON_NAME]" at bounding box center [527, 34] width 134 height 36
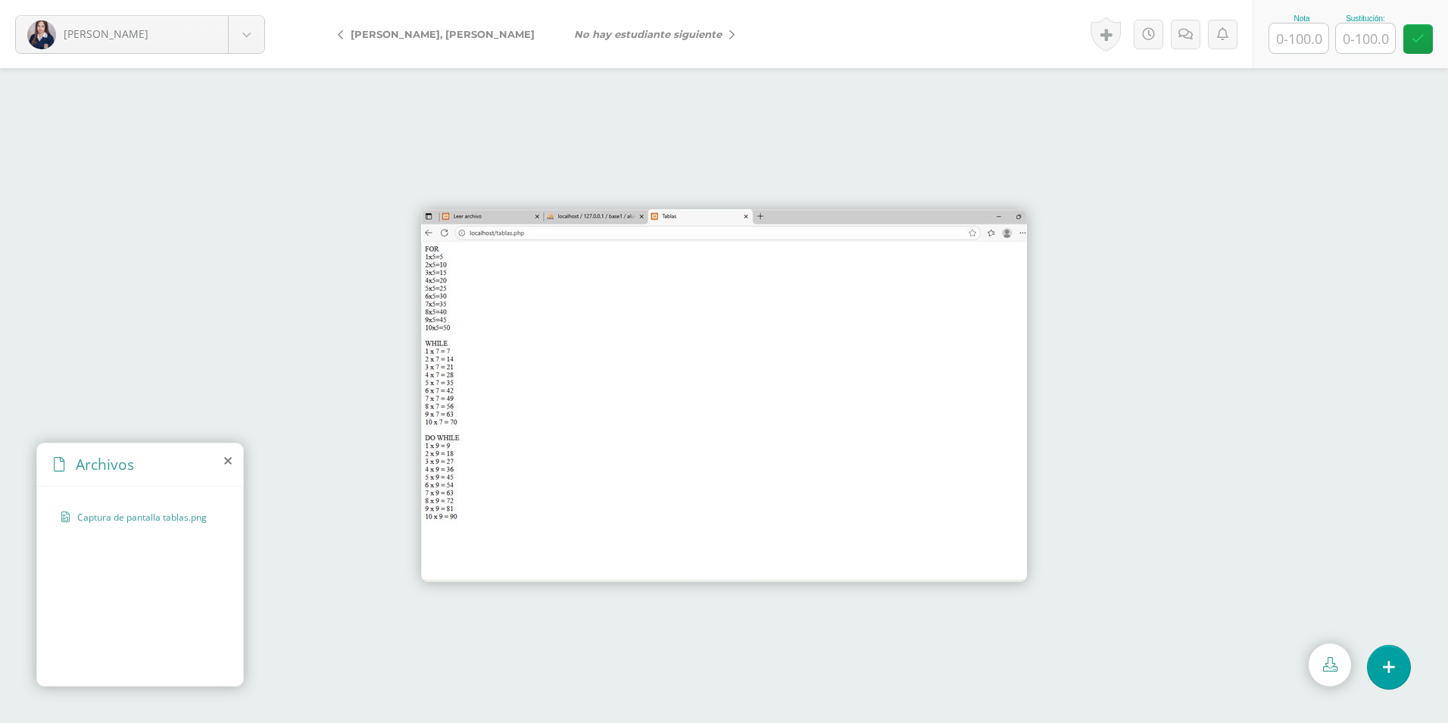
click at [1271, 45] on input "text" at bounding box center [1299, 38] width 59 height 30
type input "100"
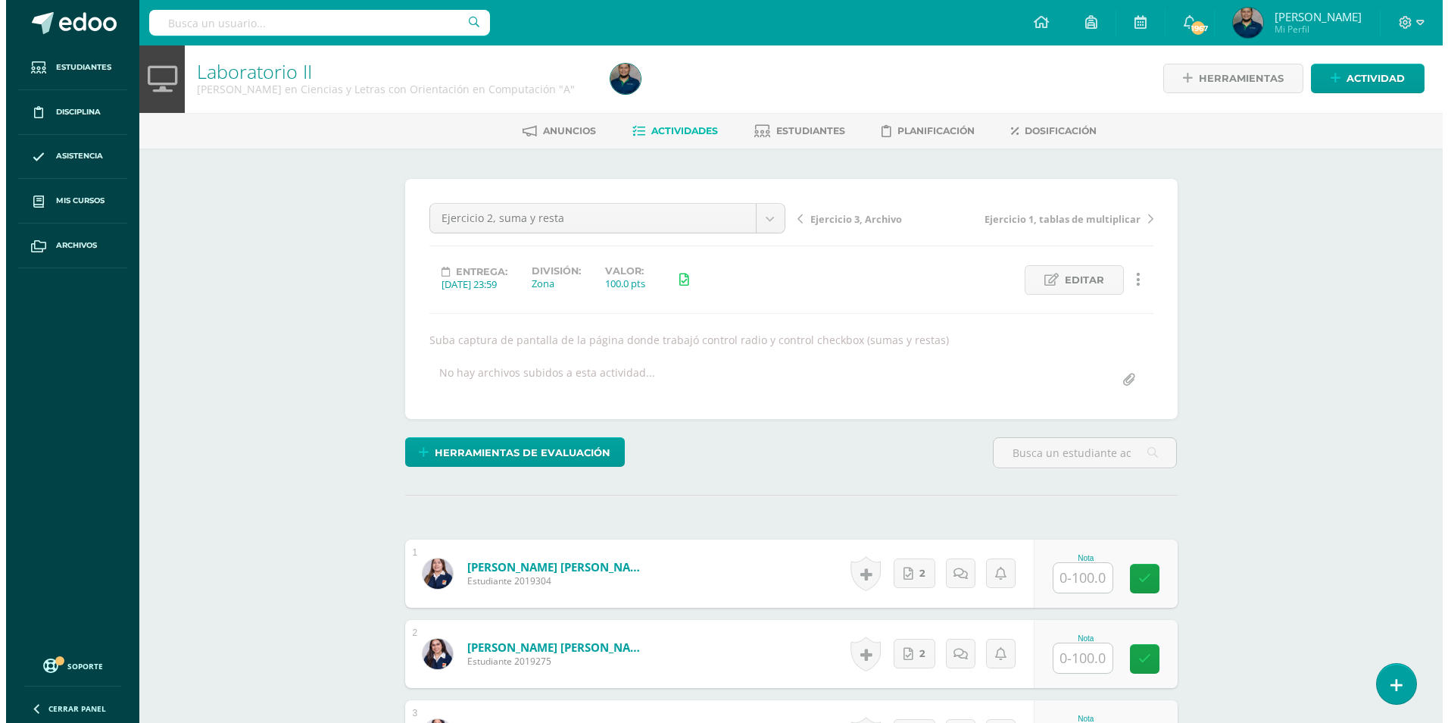
scroll to position [2, 0]
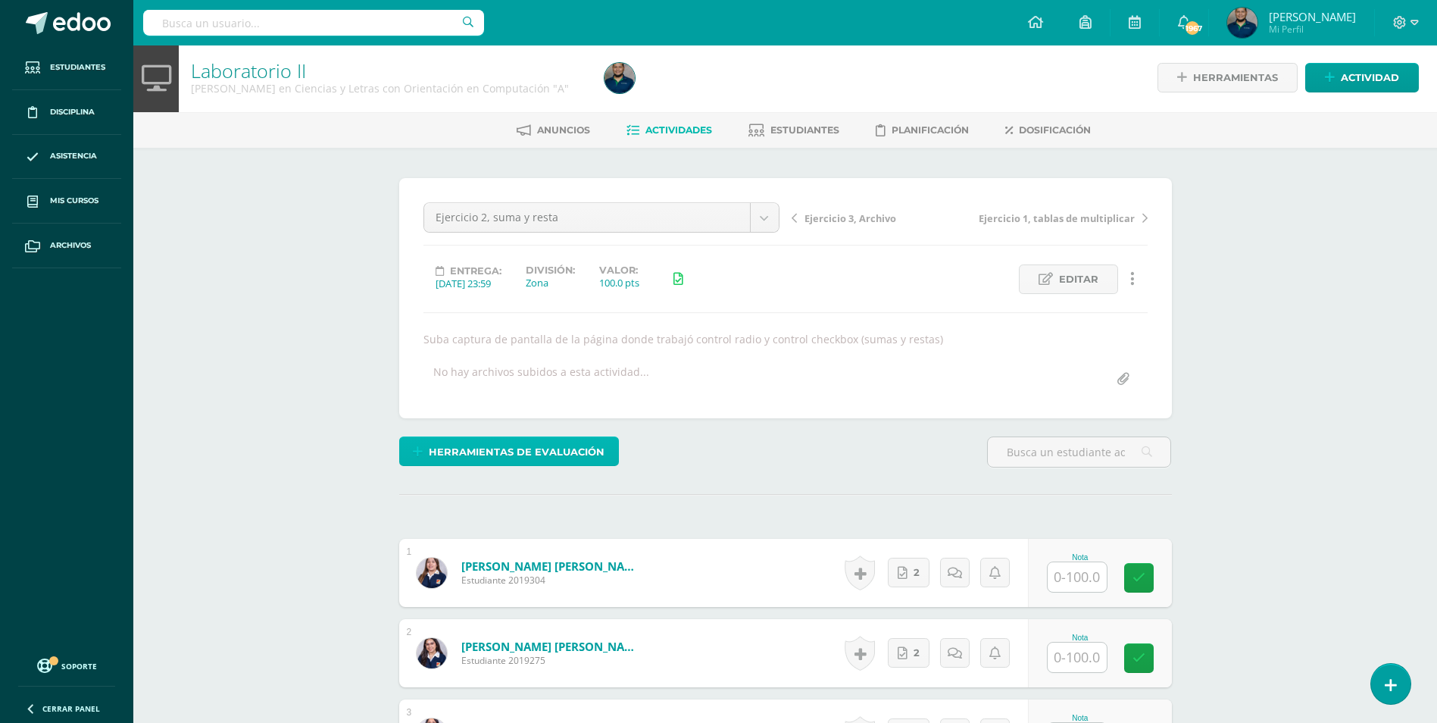
click at [583, 460] on span "Herramientas de evaluación" at bounding box center [517, 452] width 176 height 28
click at [592, 410] on link "Sustitución de nota" at bounding box center [548, 400] width 151 height 23
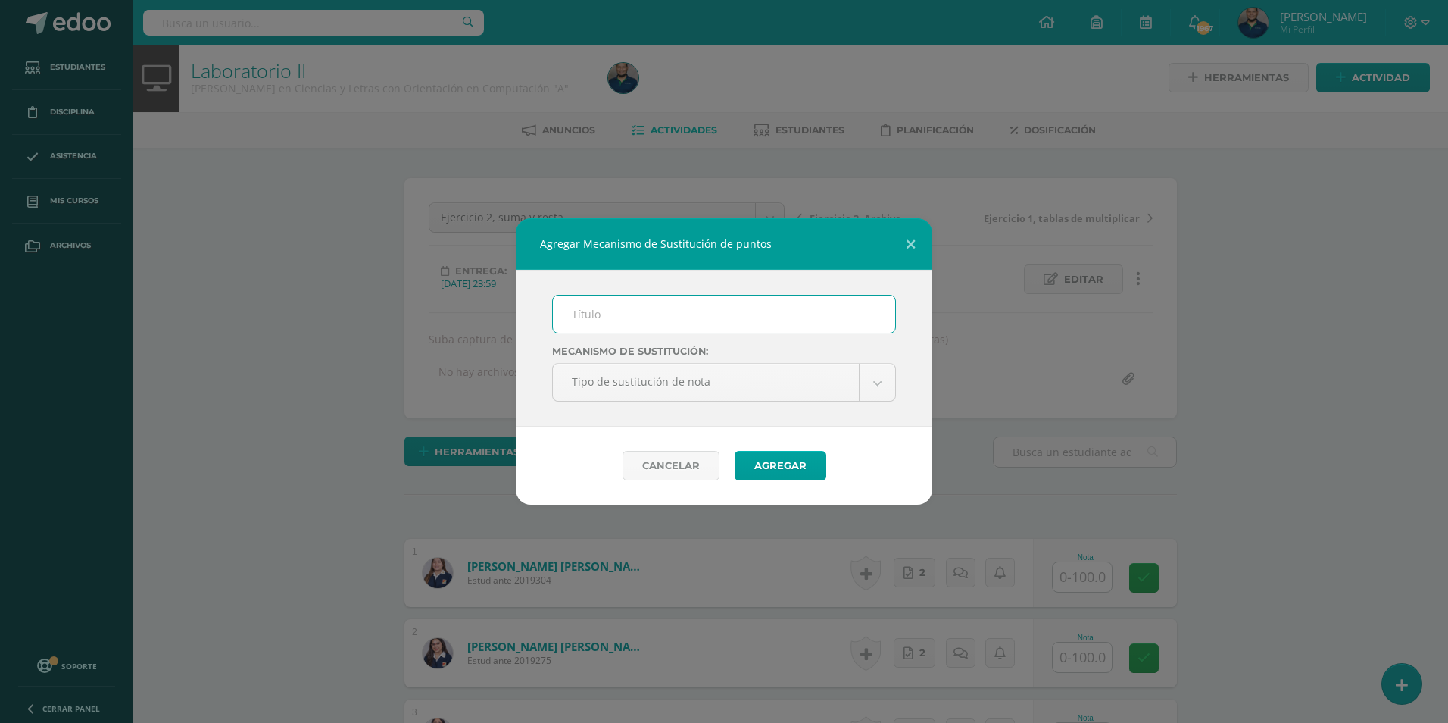
click at [648, 317] on input "text" at bounding box center [724, 313] width 342 height 37
type input "PMA"
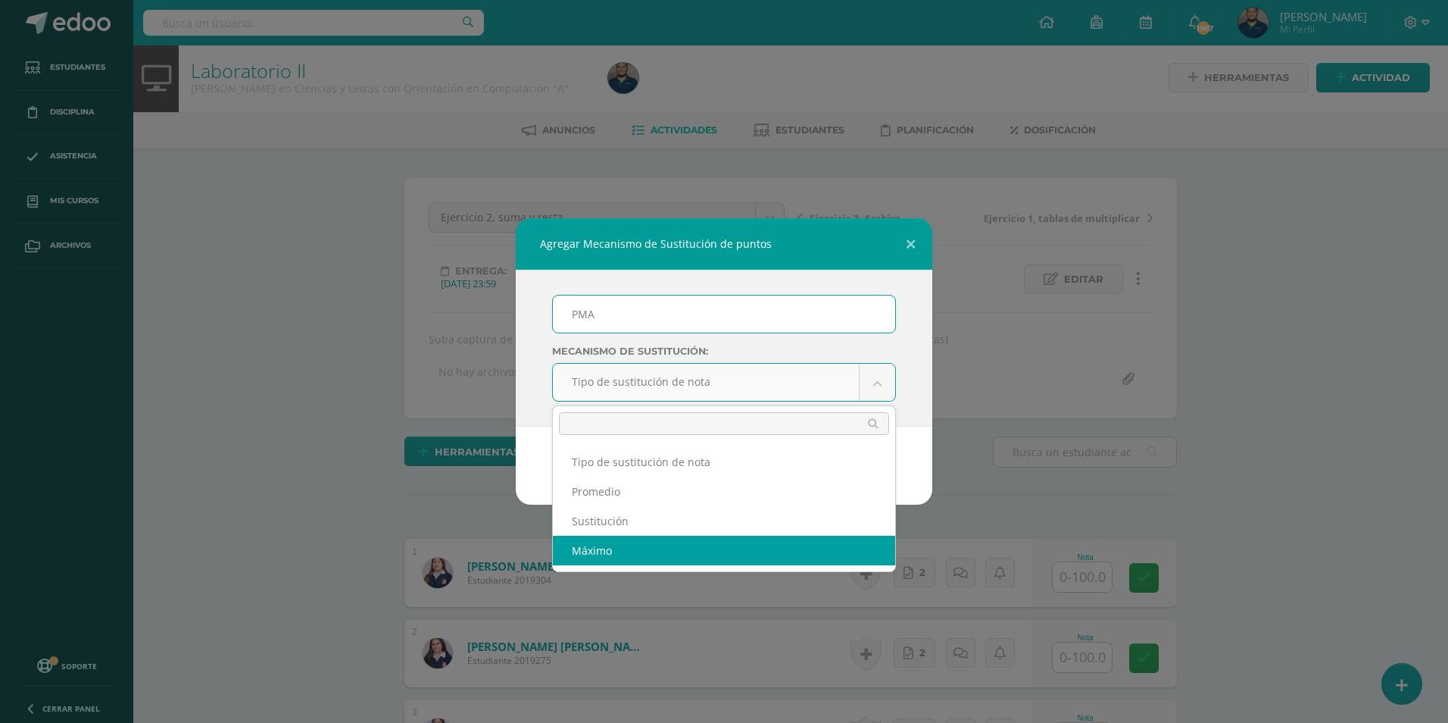
select select "maximum"
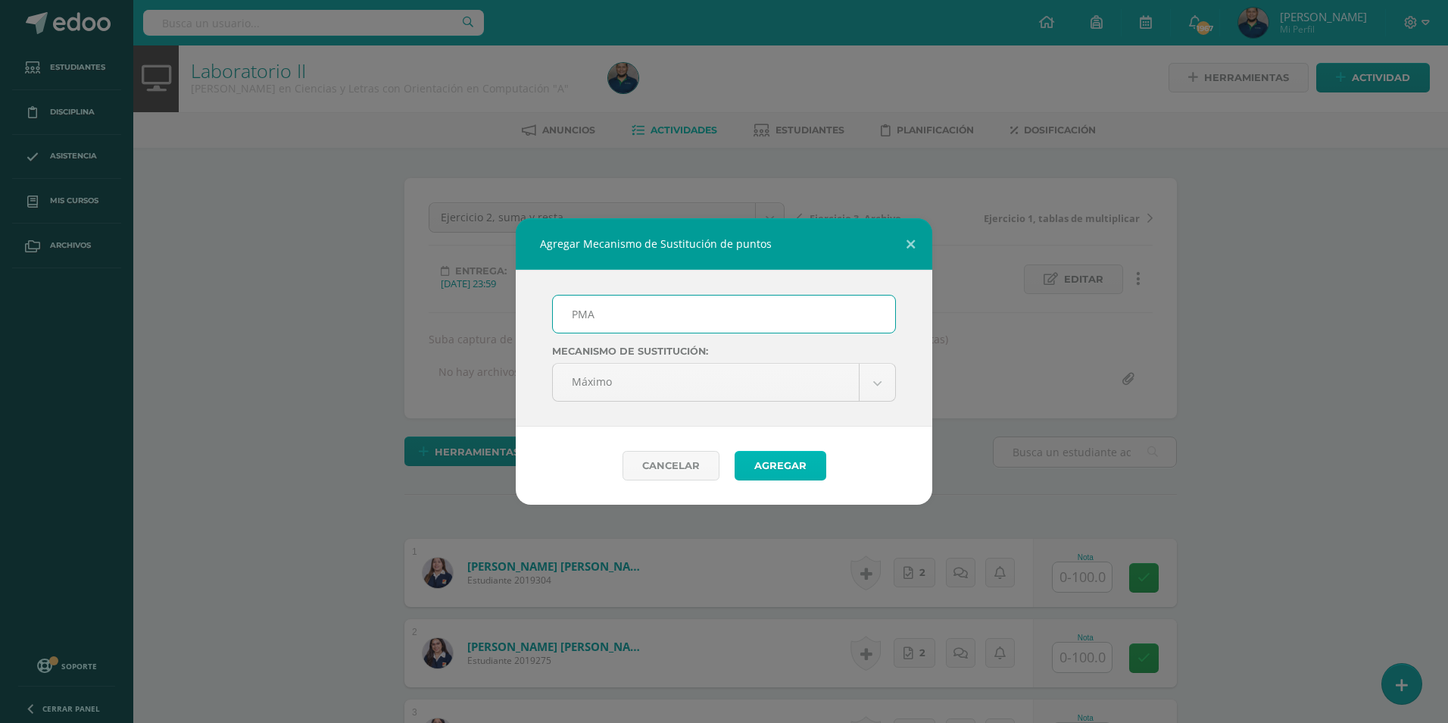
click at [801, 459] on button "Agregar" at bounding box center [781, 466] width 92 height 30
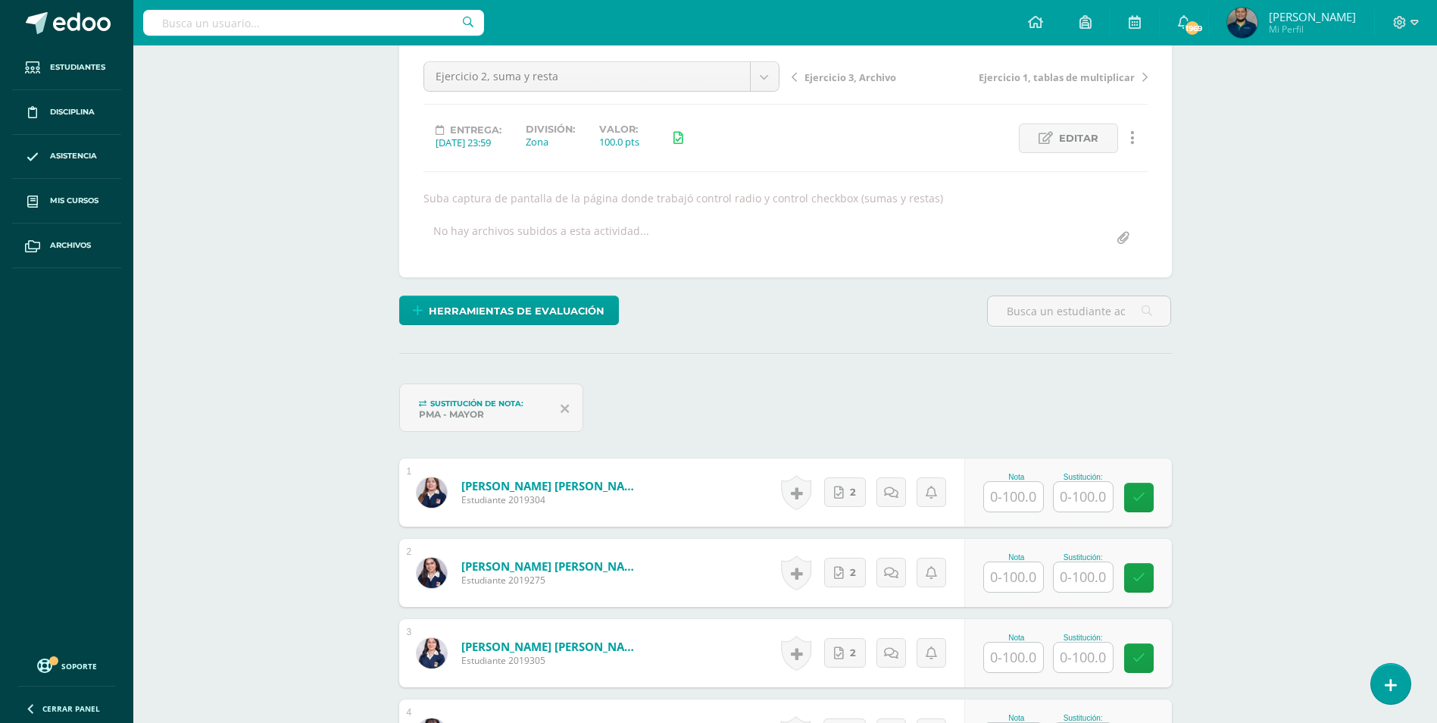
scroll to position [154, 0]
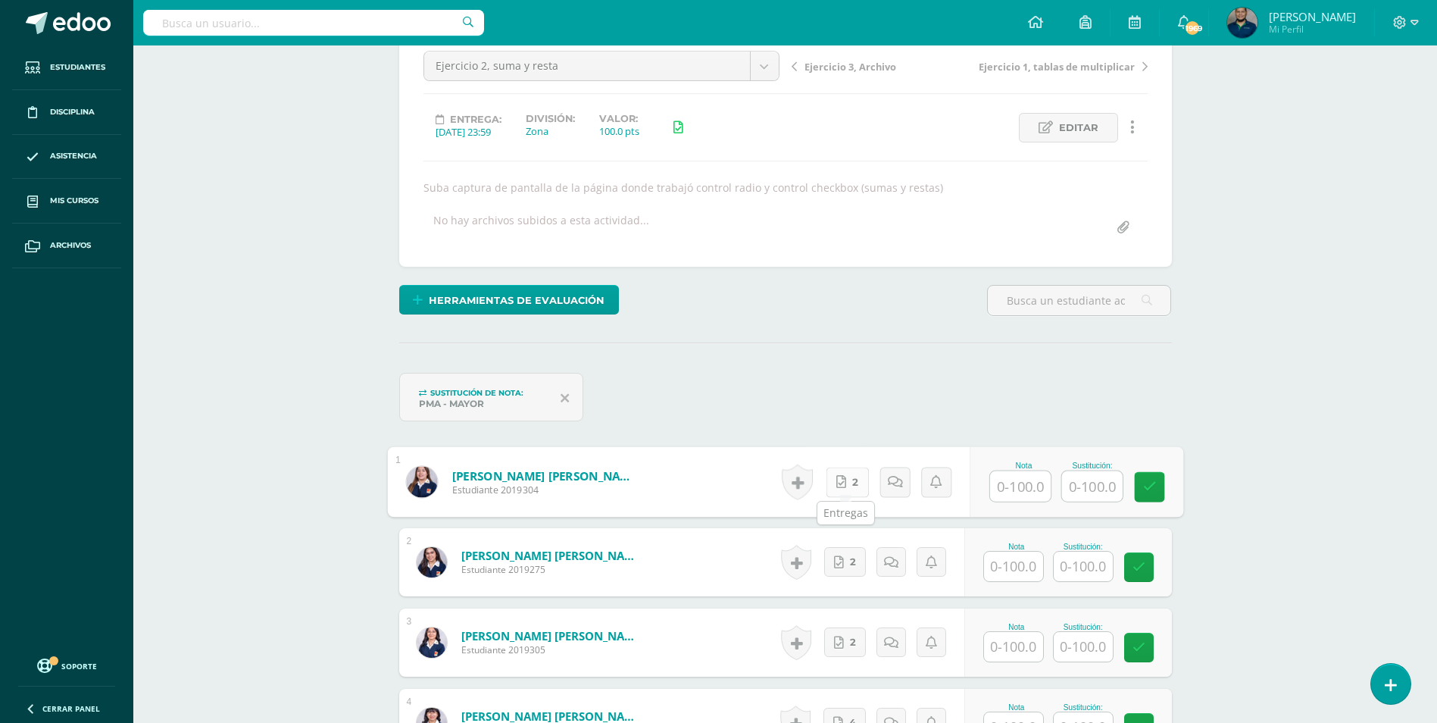
click at [845, 486] on link "2" at bounding box center [847, 482] width 43 height 30
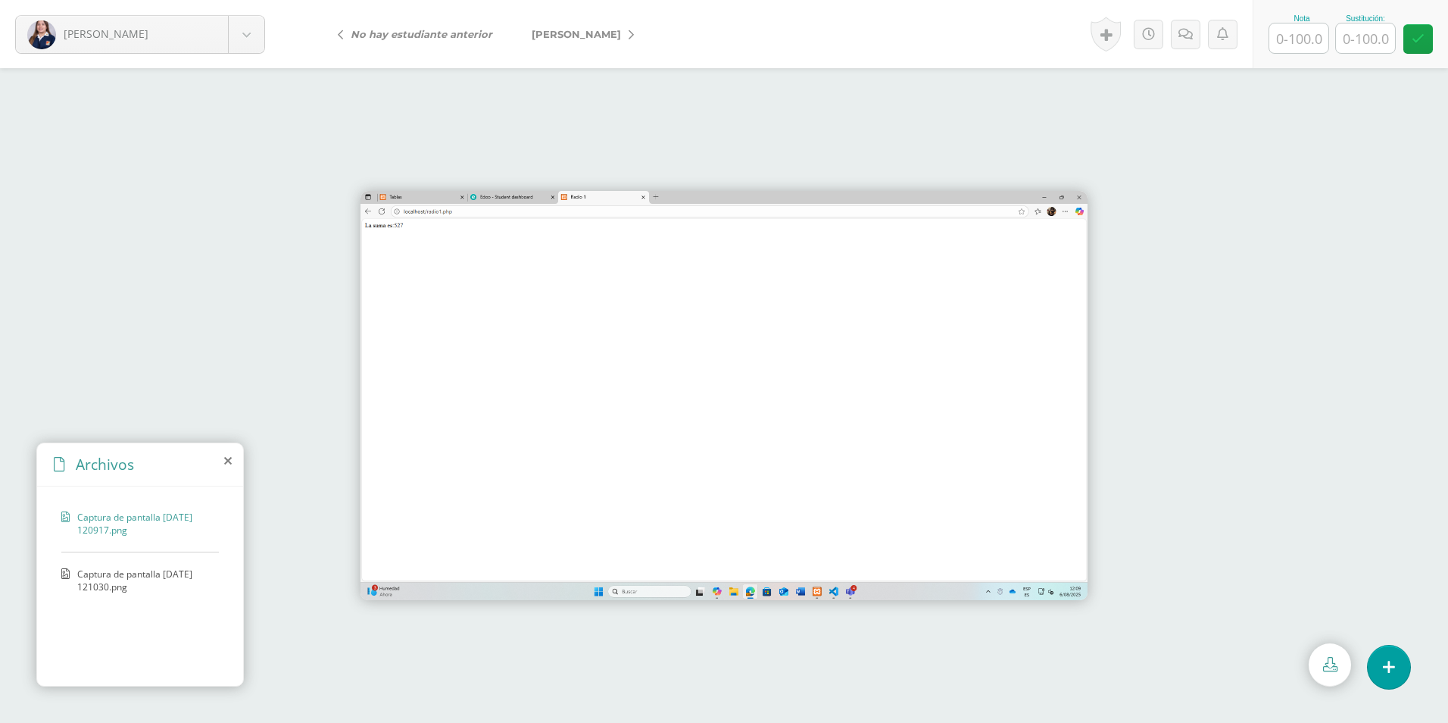
click at [142, 577] on span "Captura de pantalla [DATE] 121030.png" at bounding box center [144, 580] width 134 height 26
click at [1275, 47] on input "text" at bounding box center [1299, 38] width 59 height 30
type input "100"
click at [573, 40] on link "[PERSON_NAME]" at bounding box center [579, 34] width 134 height 36
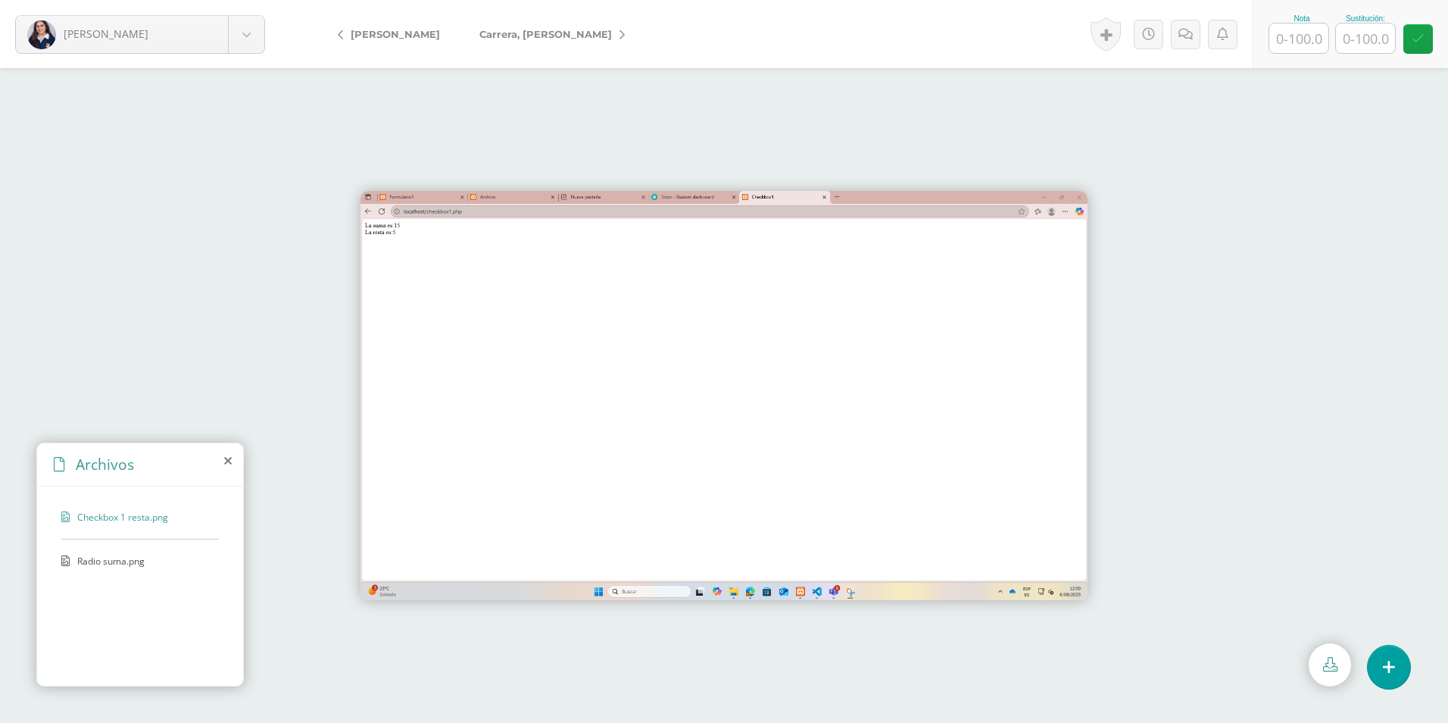
click at [103, 567] on div "Radio suma.png" at bounding box center [140, 569] width 158 height 28
click at [1296, 36] on input "text" at bounding box center [1299, 38] width 59 height 30
type input "100"
click at [564, 26] on link "Carrera, [PERSON_NAME]" at bounding box center [548, 34] width 177 height 36
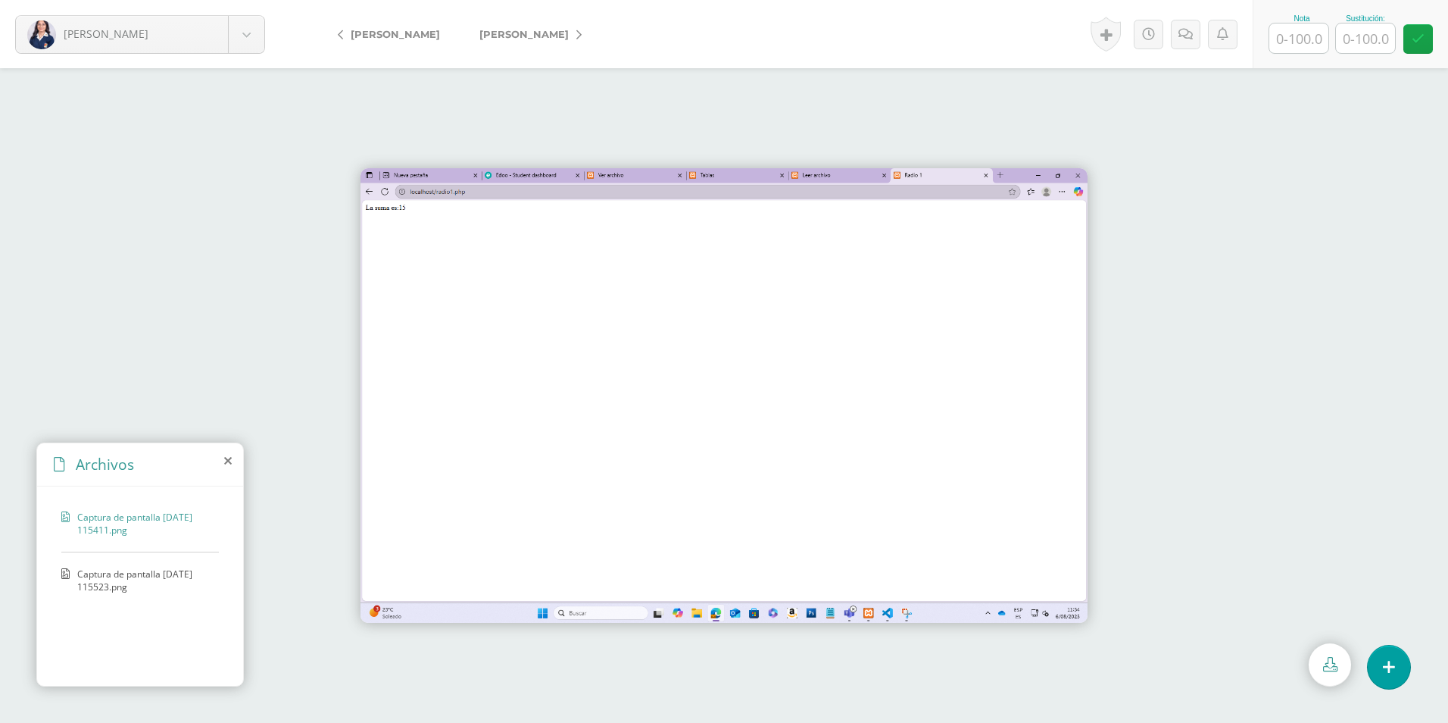
click at [114, 580] on span "Captura de pantalla 2025-08-06 115523.png" at bounding box center [144, 580] width 134 height 26
click at [1292, 46] on input "text" at bounding box center [1299, 38] width 59 height 30
type input "100"
click at [561, 27] on link "[PERSON_NAME]" at bounding box center [527, 34] width 134 height 36
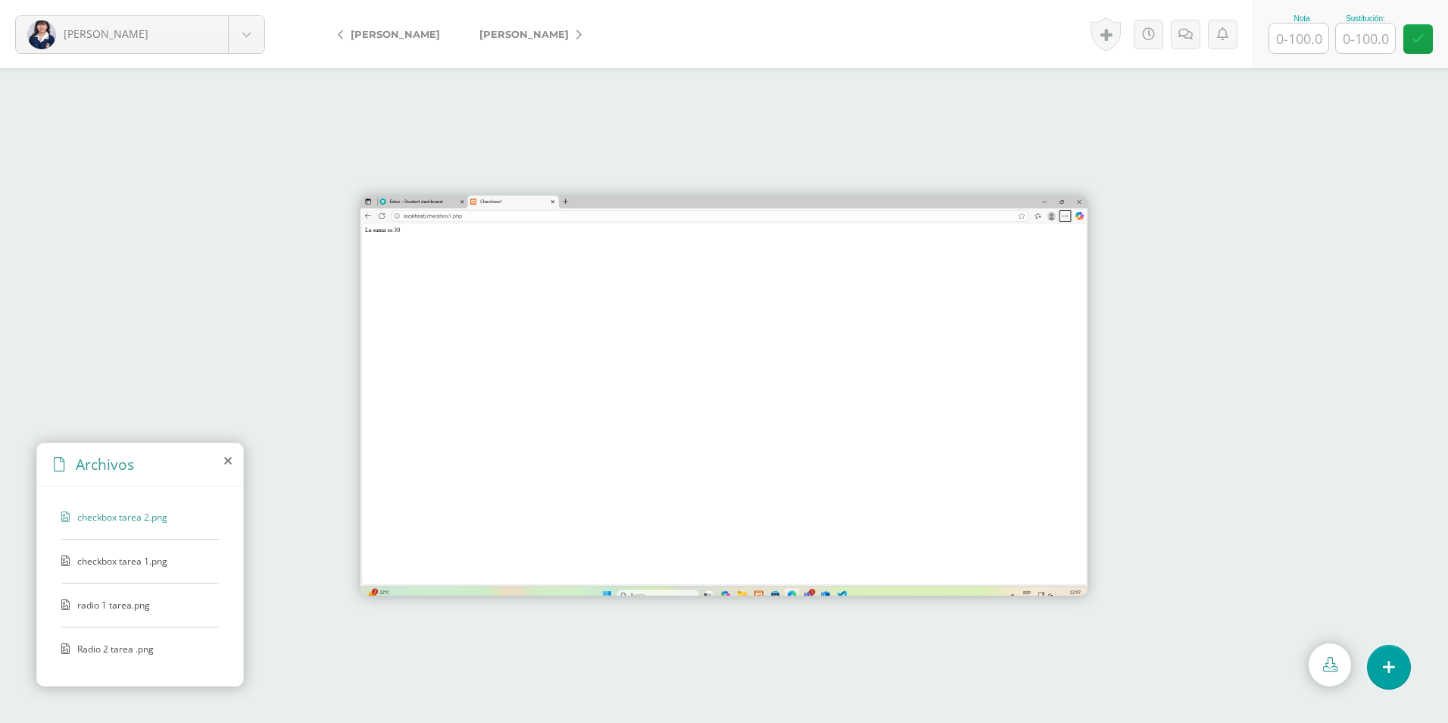
click at [1303, 36] on input "text" at bounding box center [1299, 38] width 59 height 30
type input "100"
click at [533, 33] on span "[PERSON_NAME]" at bounding box center [524, 34] width 89 height 12
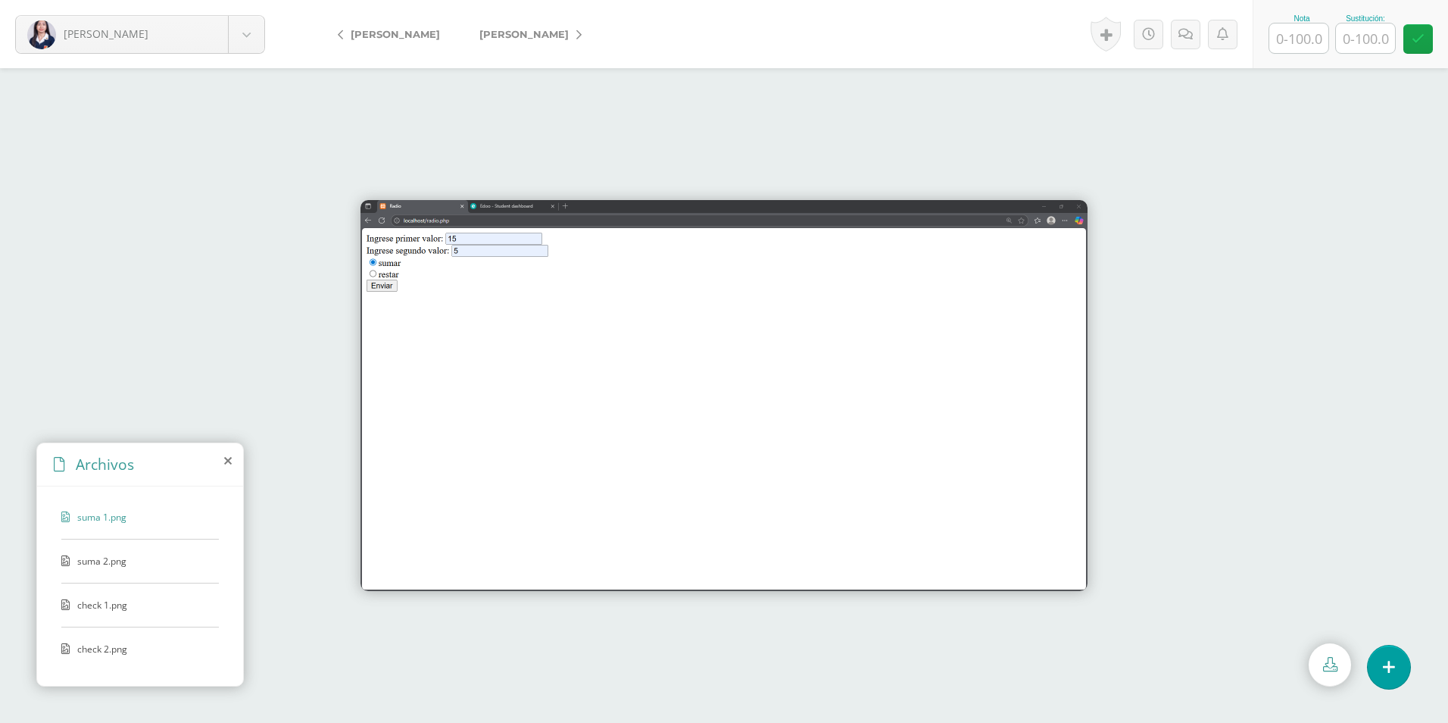
click at [1313, 49] on input "text" at bounding box center [1299, 38] width 59 height 30
type input "100"
click at [566, 33] on span "[PERSON_NAME]" at bounding box center [524, 34] width 89 height 12
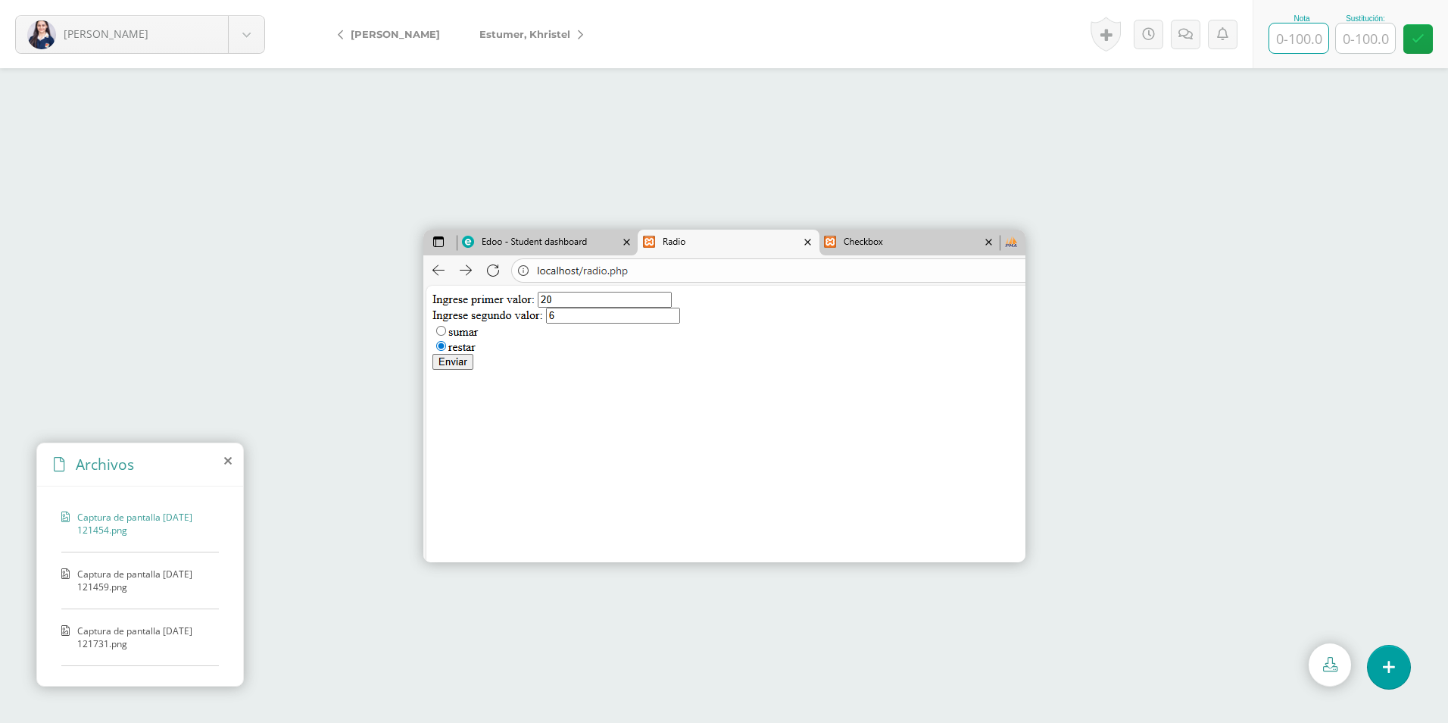
click at [1305, 43] on input "text" at bounding box center [1299, 38] width 59 height 30
type input "100"
click at [578, 40] on icon at bounding box center [580, 35] width 5 height 11
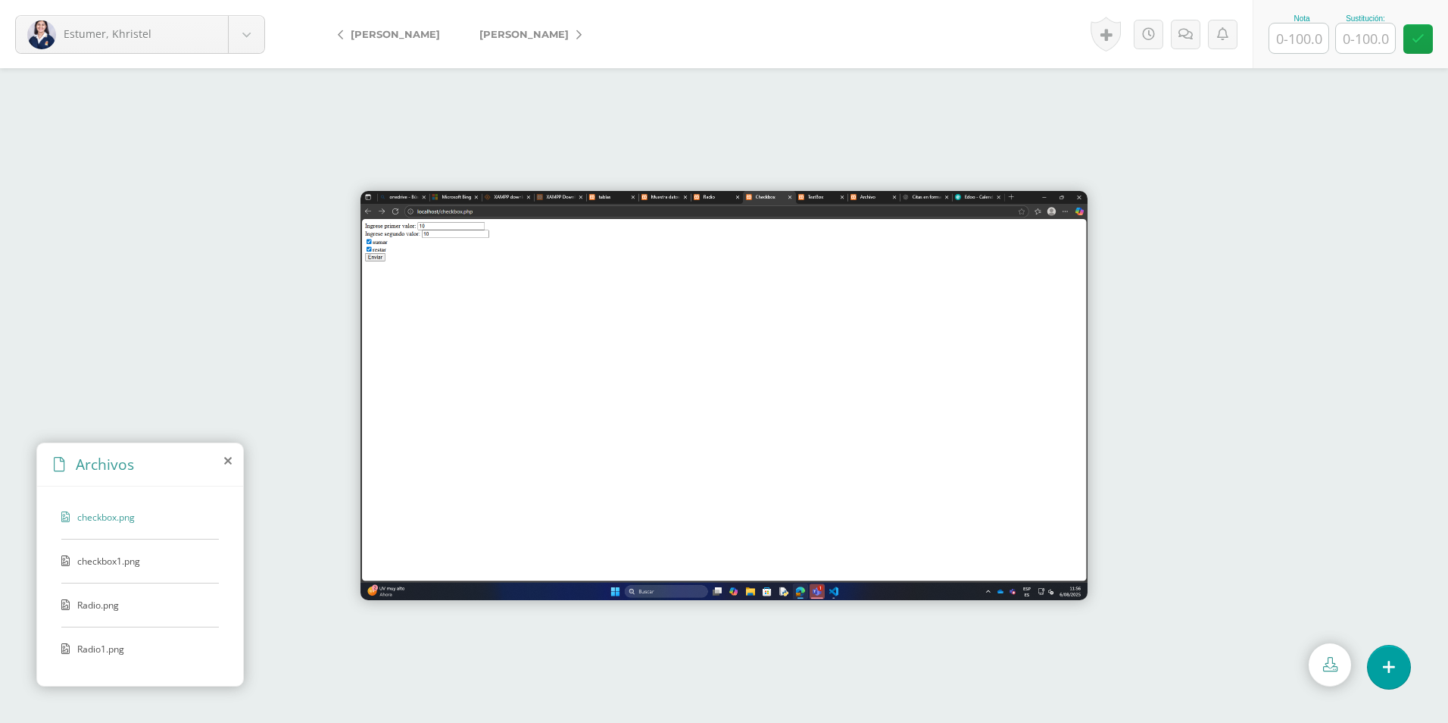
click at [1308, 43] on input "text" at bounding box center [1299, 38] width 59 height 30
type input "100"
click at [552, 34] on link "[PERSON_NAME]" at bounding box center [527, 34] width 134 height 36
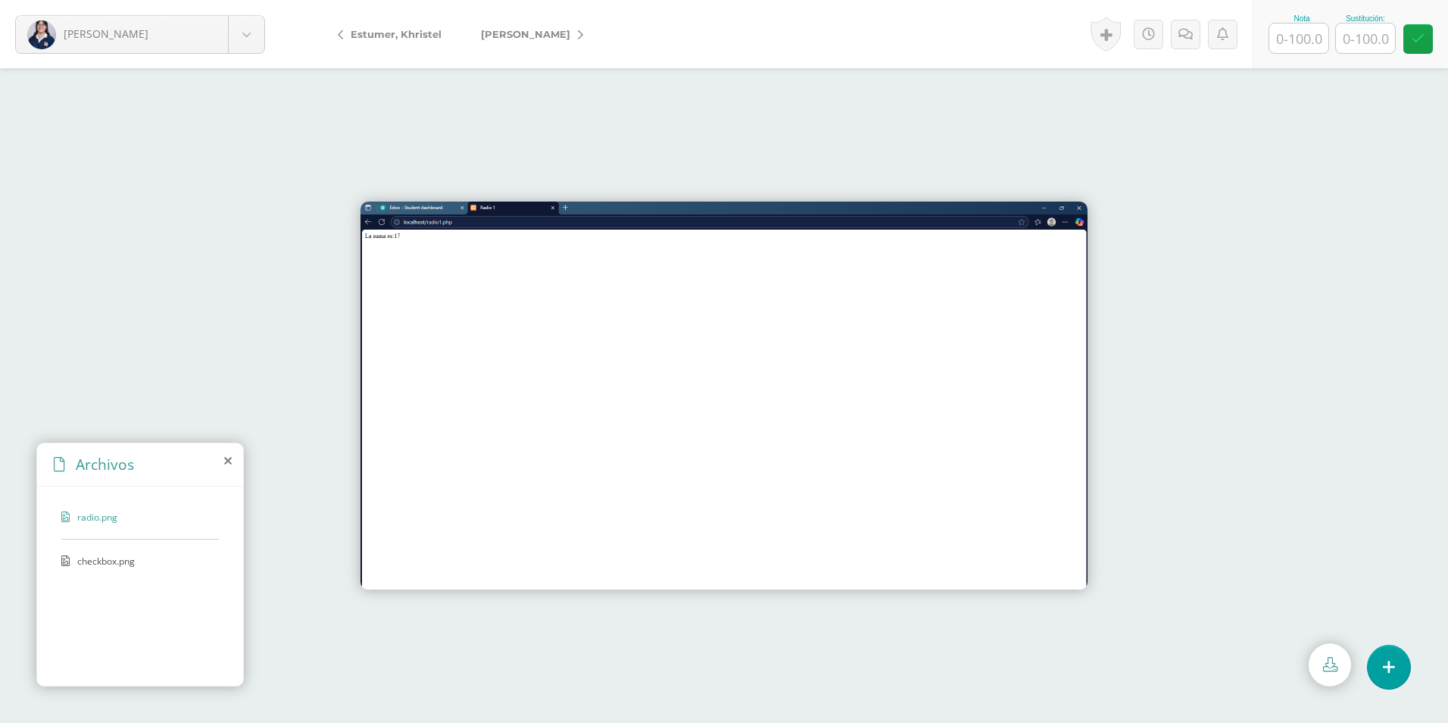
click at [80, 562] on span "checkbox.png" at bounding box center [139, 561] width 124 height 13
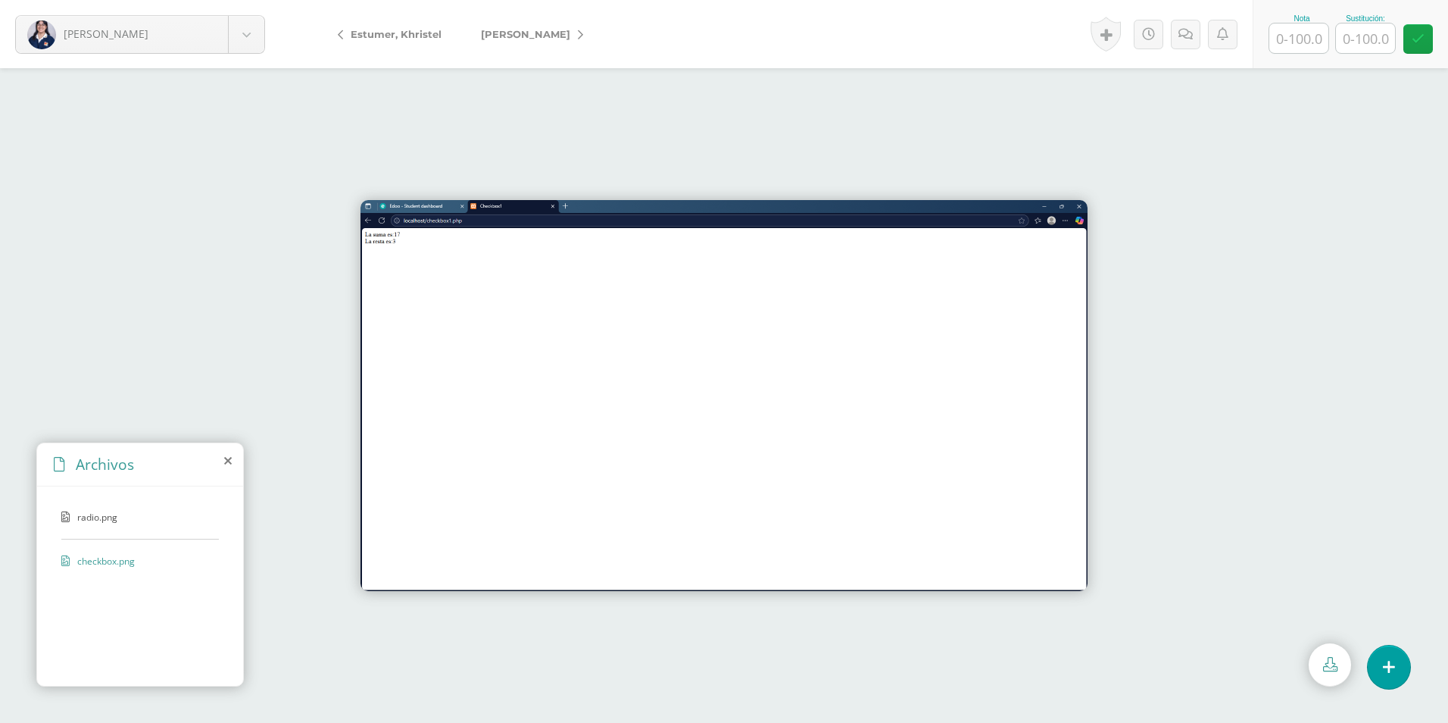
click at [1307, 46] on input "text" at bounding box center [1299, 38] width 59 height 30
type input "100"
click at [558, 36] on link "[PERSON_NAME]" at bounding box center [528, 34] width 134 height 36
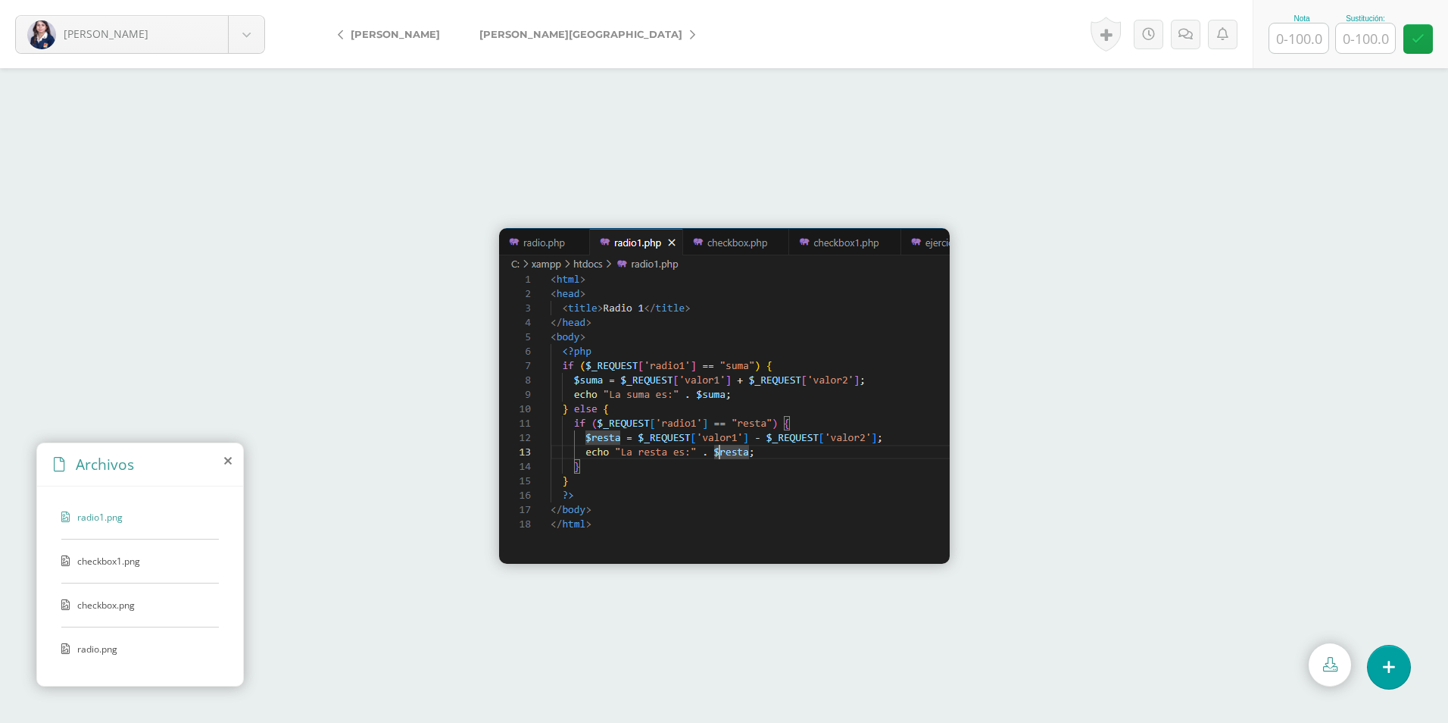
click at [105, 570] on div "checkbox1.png" at bounding box center [140, 569] width 158 height 29
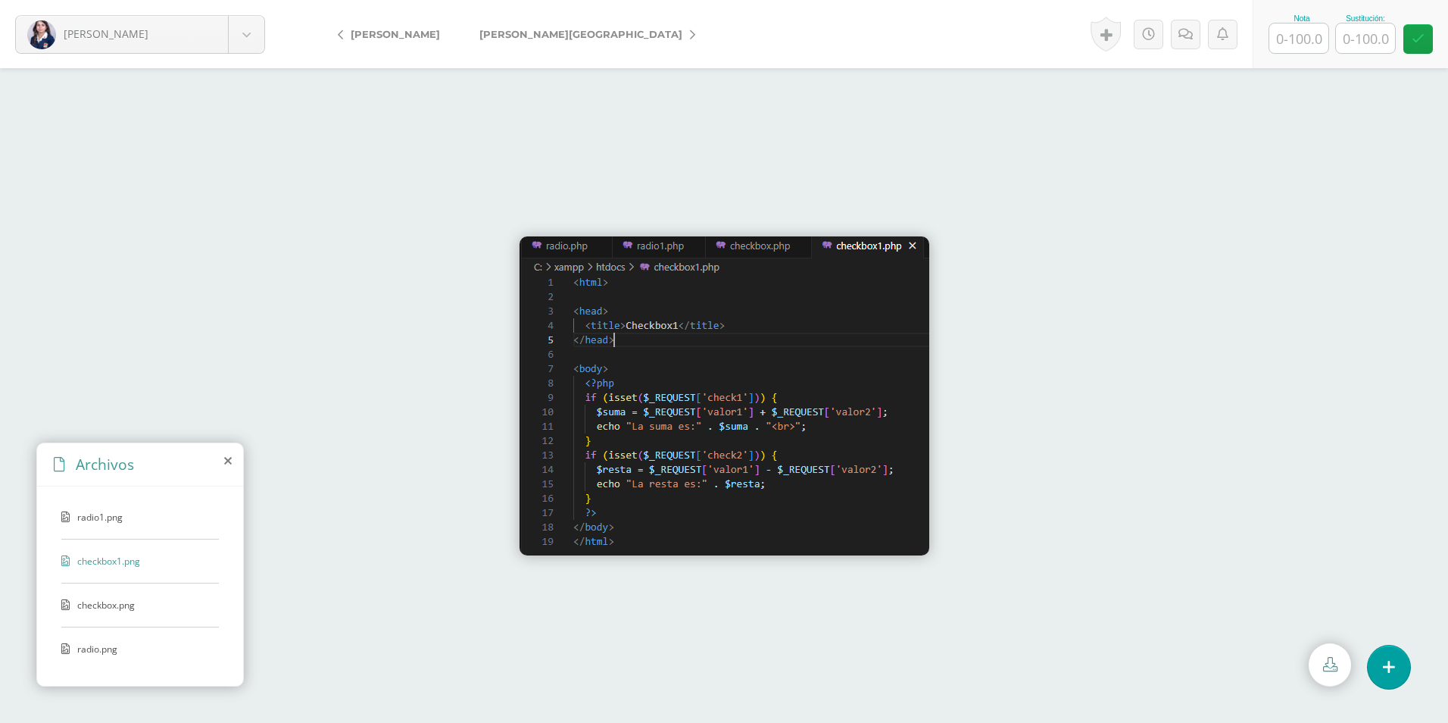
click at [102, 606] on span "checkbox.png" at bounding box center [139, 604] width 124 height 13
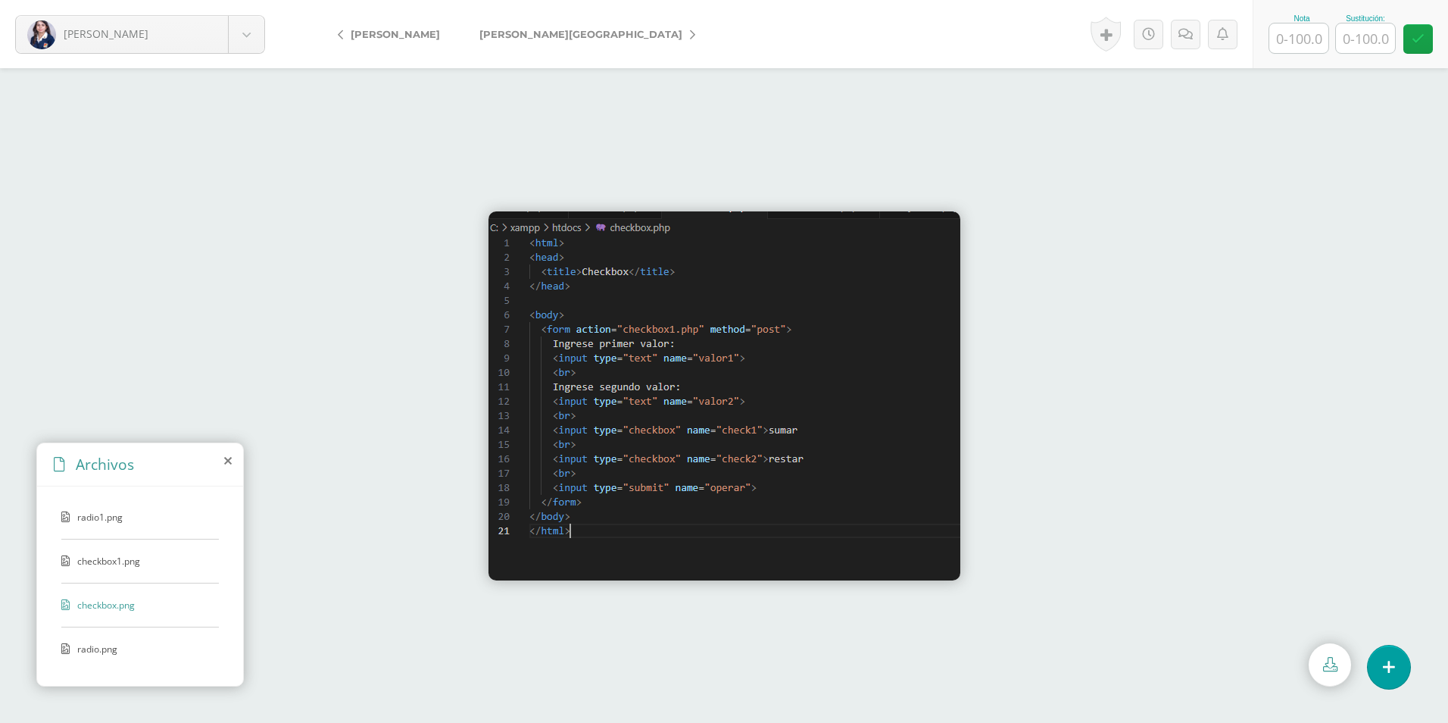
click at [1294, 42] on input "text" at bounding box center [1299, 38] width 59 height 30
type input "100"
click at [566, 30] on link "[PERSON_NAME][GEOGRAPHIC_DATA]" at bounding box center [584, 34] width 248 height 36
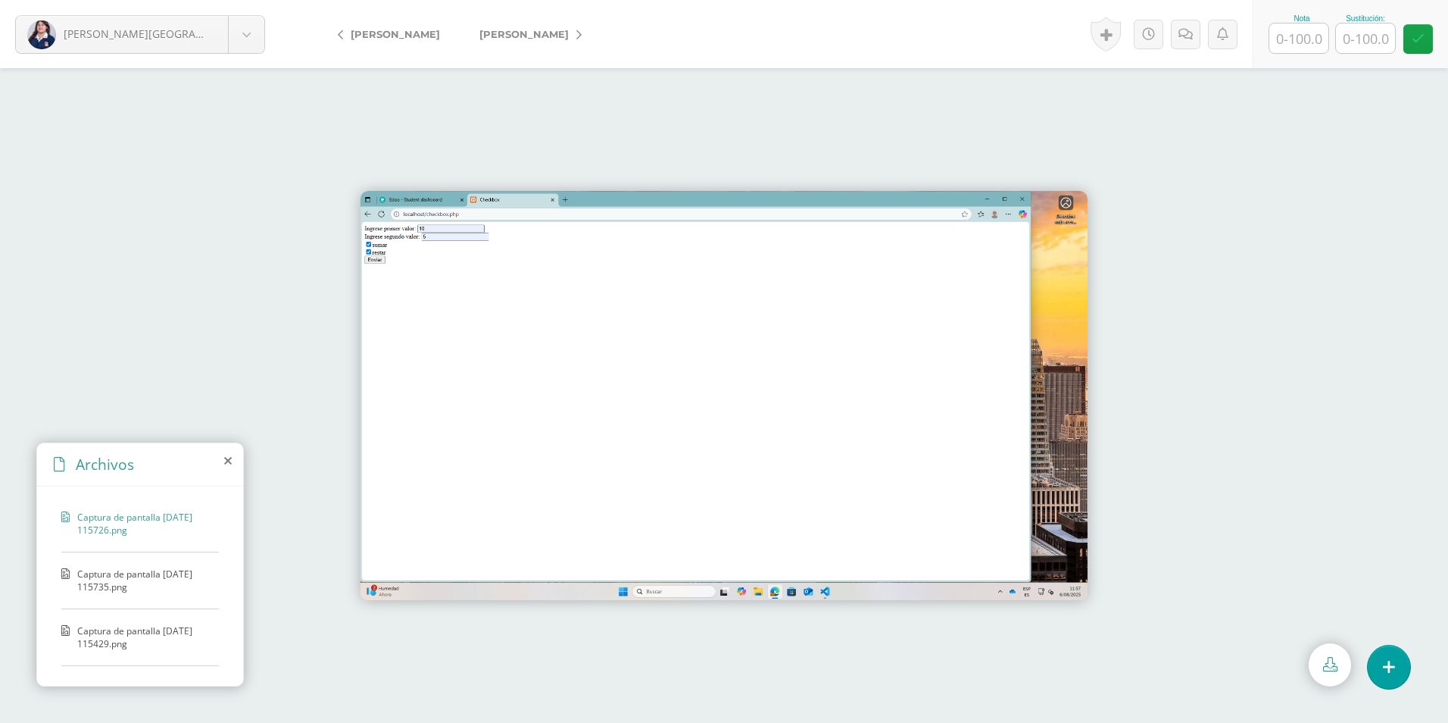
click at [142, 586] on span "Captura de pantalla [DATE] 115735.png" at bounding box center [144, 580] width 134 height 26
click at [132, 626] on span "Captura de pantalla [DATE] 115429.png" at bounding box center [144, 637] width 134 height 26
click at [1278, 45] on input "text" at bounding box center [1299, 38] width 59 height 30
type input "100"
click at [572, 37] on link "[PERSON_NAME]" at bounding box center [527, 34] width 134 height 36
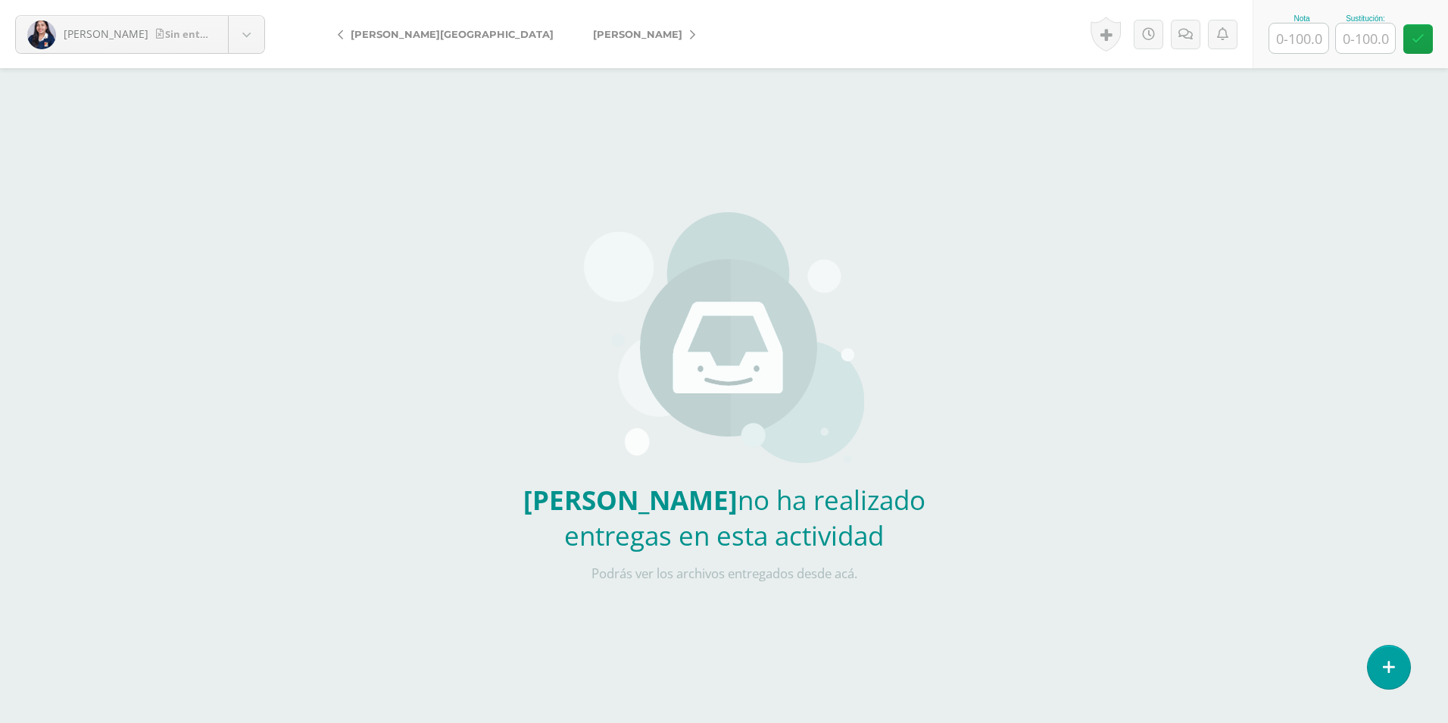
drag, startPoint x: 1301, startPoint y: 51, endPoint x: 1288, endPoint y: 47, distance: 14.2
click at [1301, 49] on input "text" at bounding box center [1299, 38] width 59 height 30
type input "100"
click at [573, 39] on link "[PERSON_NAME]" at bounding box center [640, 34] width 134 height 36
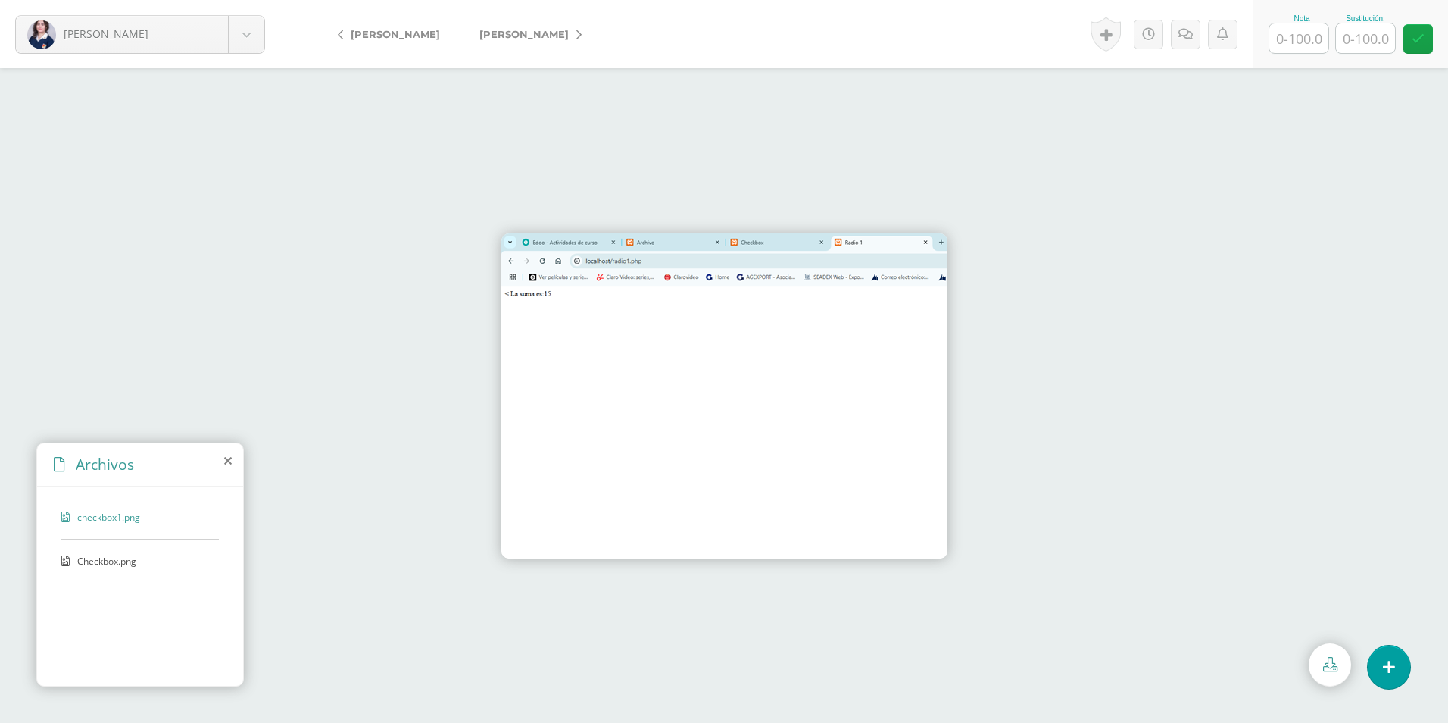
click at [105, 558] on span "Checkbox.png" at bounding box center [139, 561] width 124 height 13
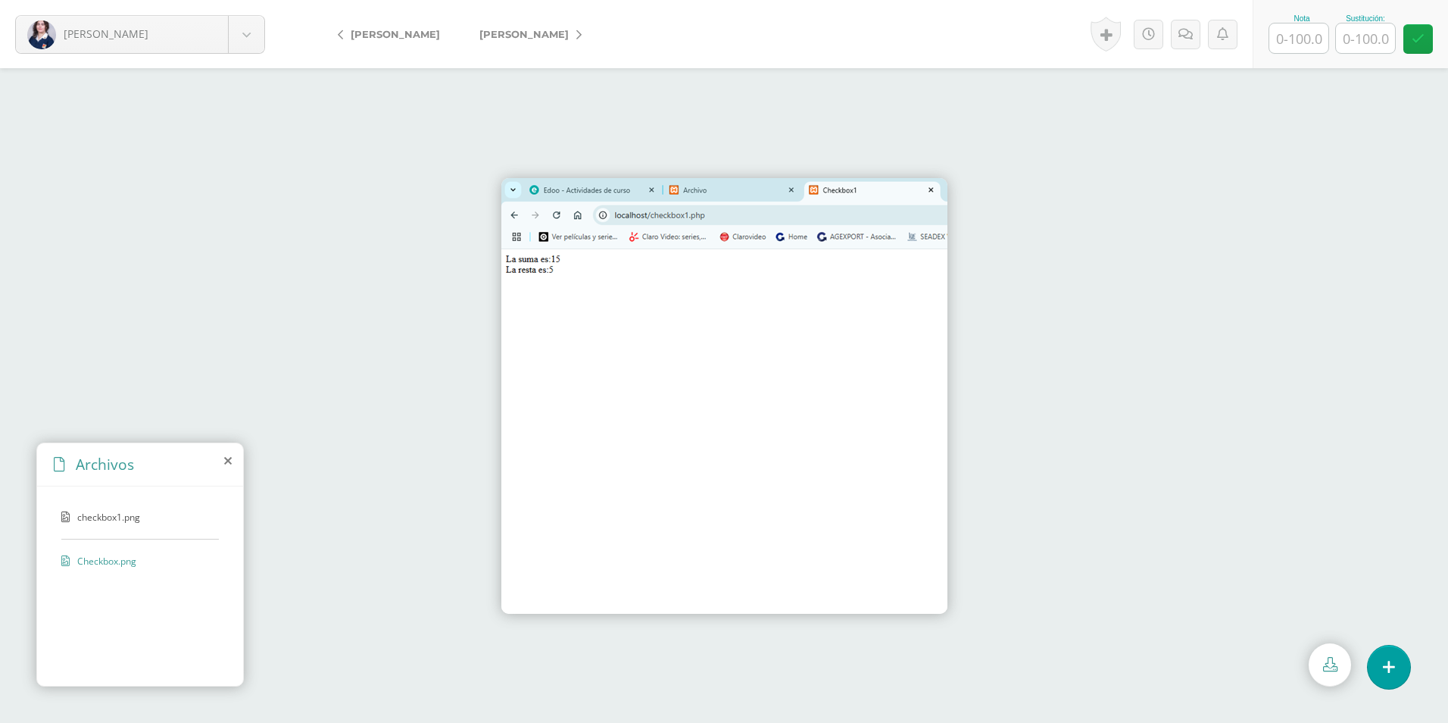
click at [1286, 43] on input "text" at bounding box center [1299, 38] width 59 height 30
type input "100"
click at [1012, 114] on div at bounding box center [724, 395] width 1448 height 655
click at [592, 31] on link "[PERSON_NAME]" at bounding box center [527, 34] width 134 height 36
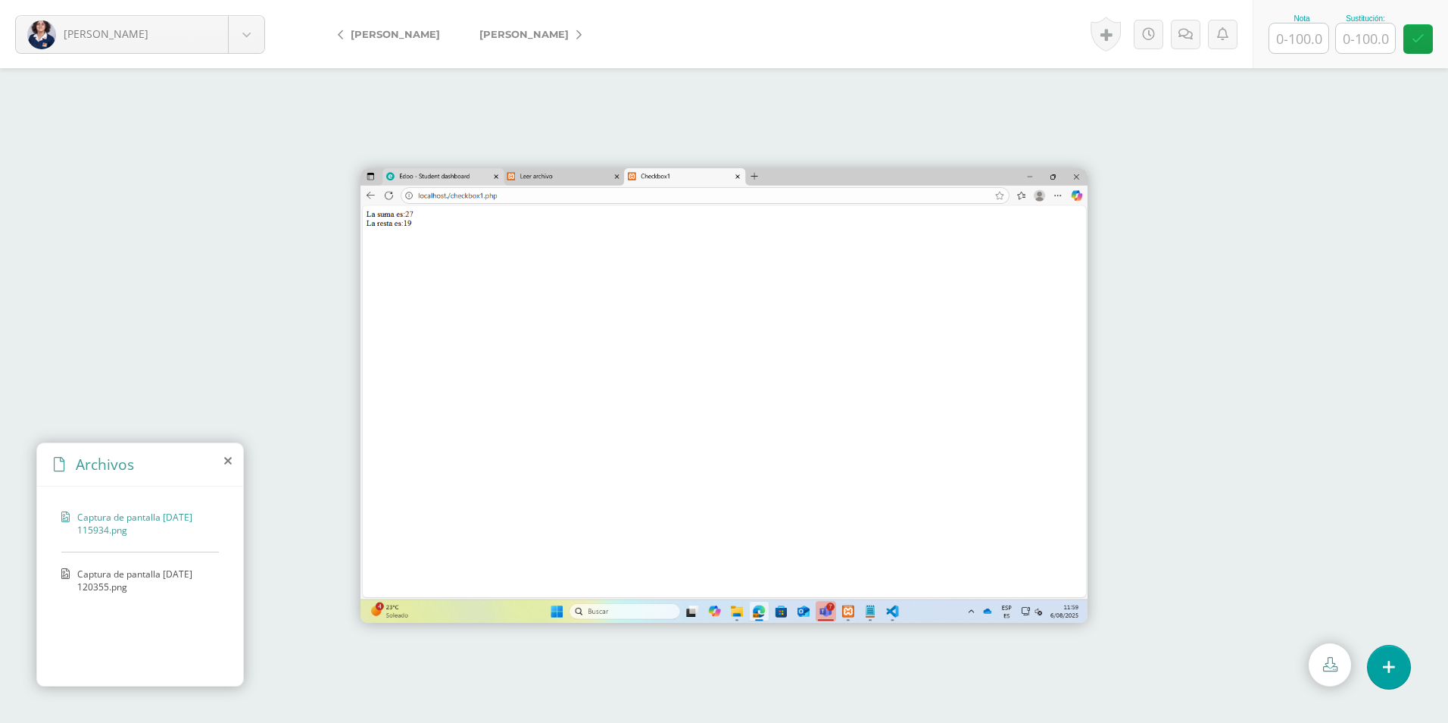
click at [89, 579] on span "Captura de pantalla [DATE] 120355.png" at bounding box center [144, 580] width 134 height 26
click at [1313, 42] on input "text" at bounding box center [1299, 38] width 59 height 30
type input "100"
click at [571, 33] on link "[PERSON_NAME]" at bounding box center [527, 34] width 134 height 36
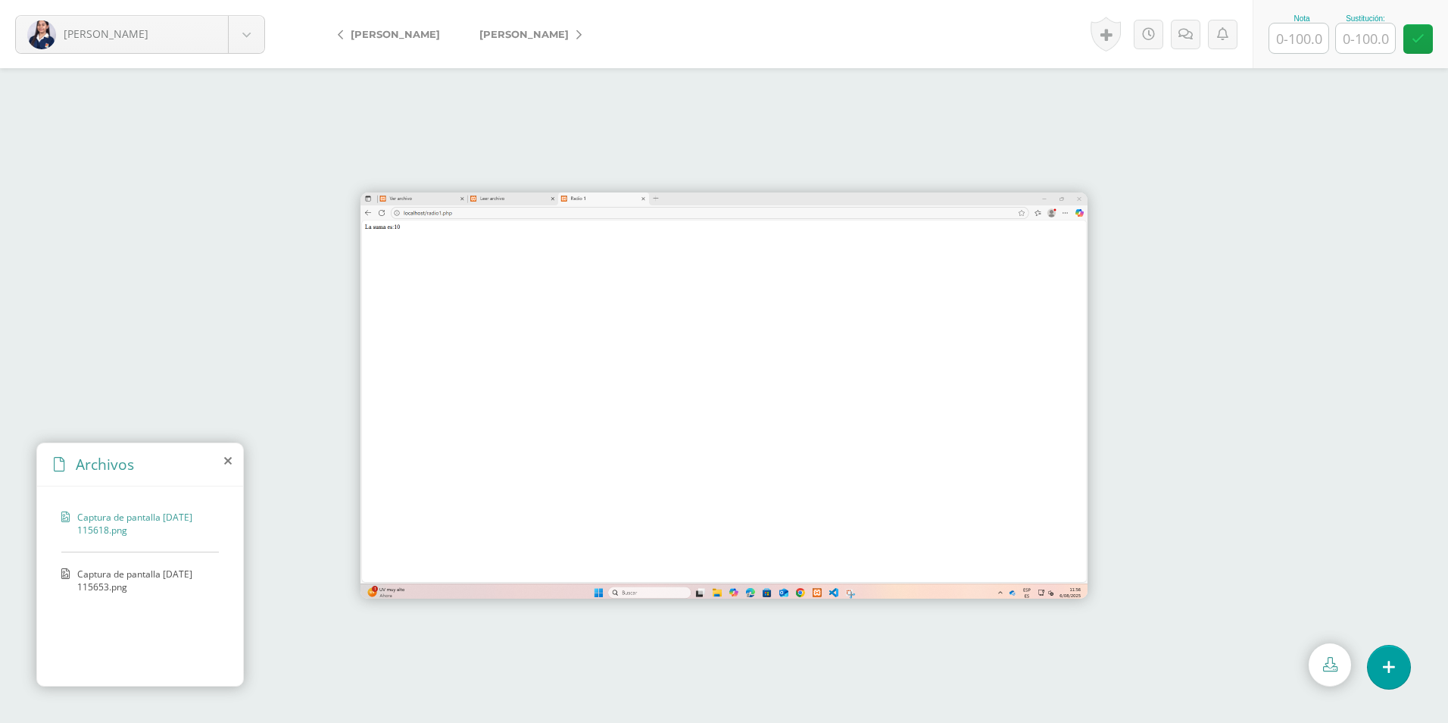
click at [142, 580] on span "Captura de pantalla 2025-08-06 115653.png" at bounding box center [144, 580] width 134 height 26
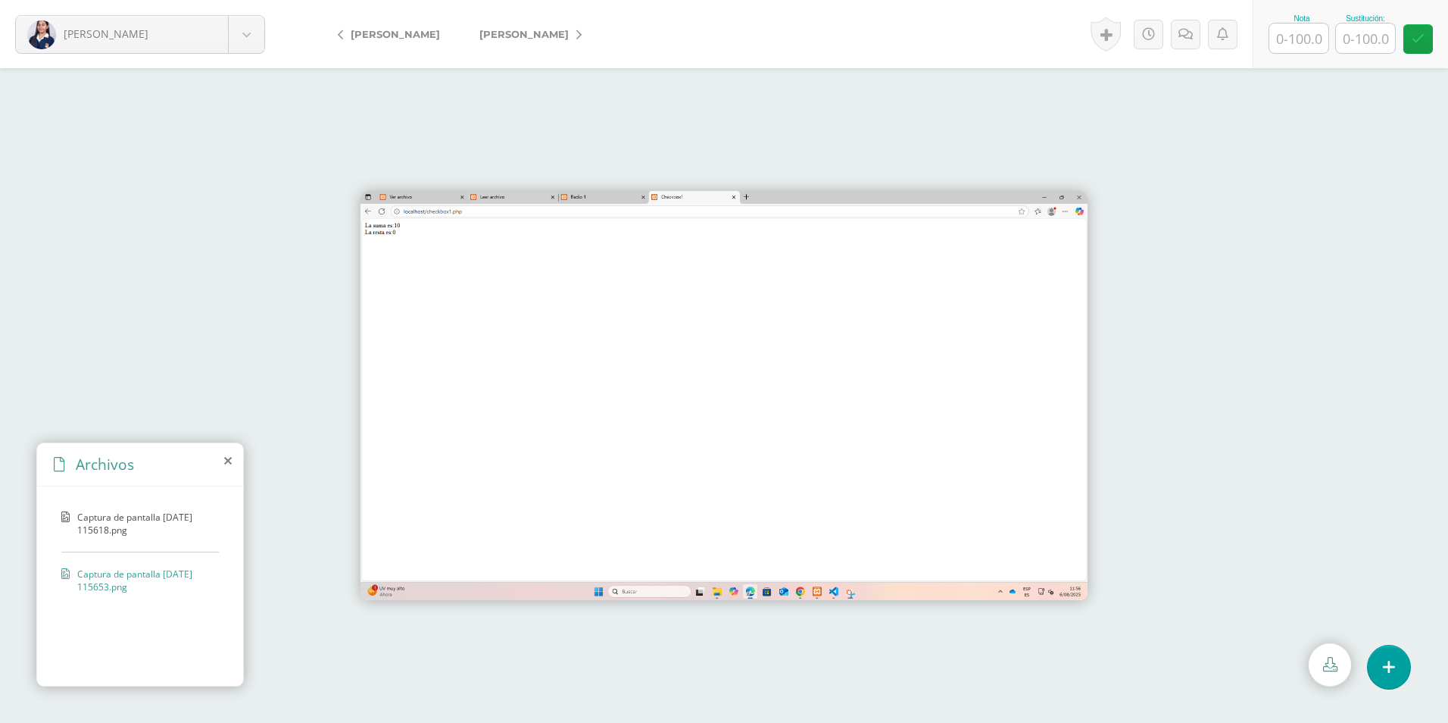
click at [1303, 27] on input "text" at bounding box center [1299, 38] width 59 height 30
type input "100"
click at [840, 139] on div at bounding box center [724, 395] width 1448 height 655
click at [544, 26] on link "[PERSON_NAME]" at bounding box center [527, 34] width 134 height 36
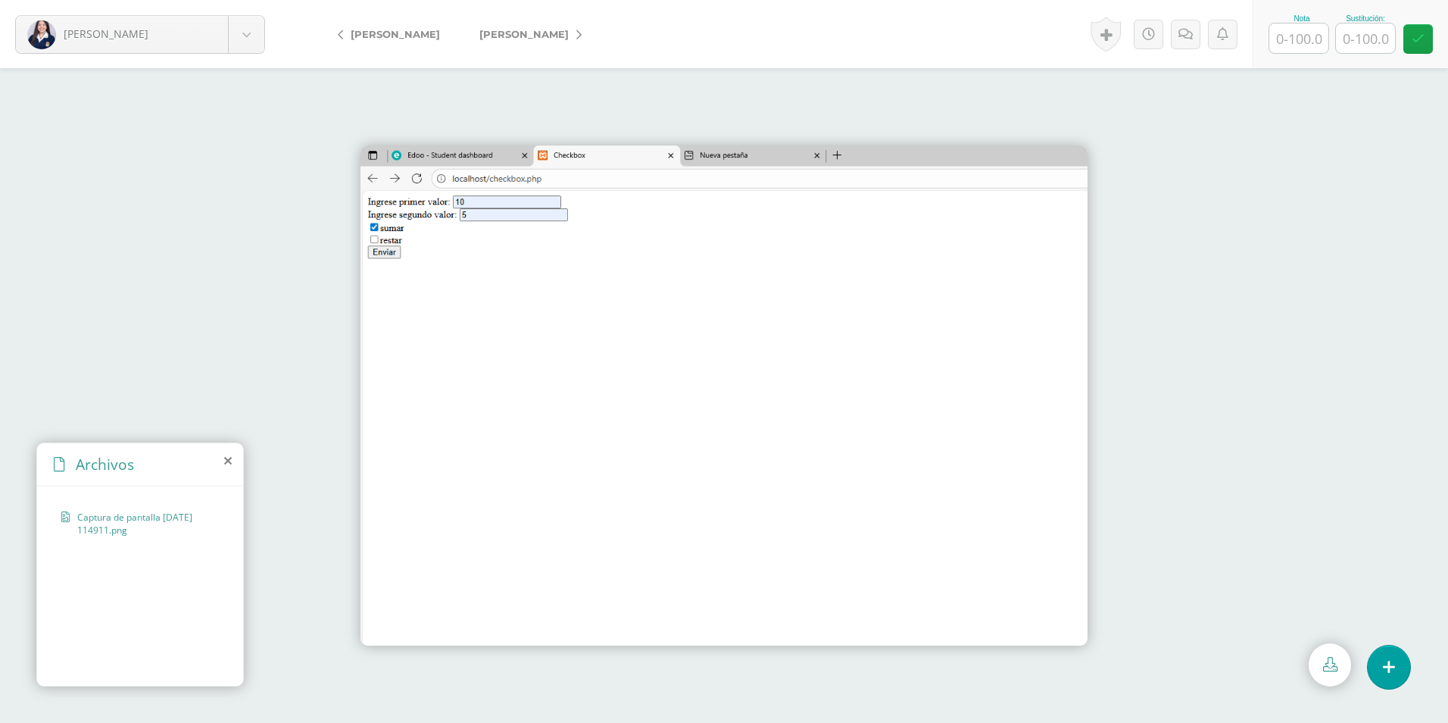
click at [1298, 38] on input "text" at bounding box center [1299, 38] width 59 height 30
type input "100"
click at [582, 37] on icon at bounding box center [578, 35] width 5 height 11
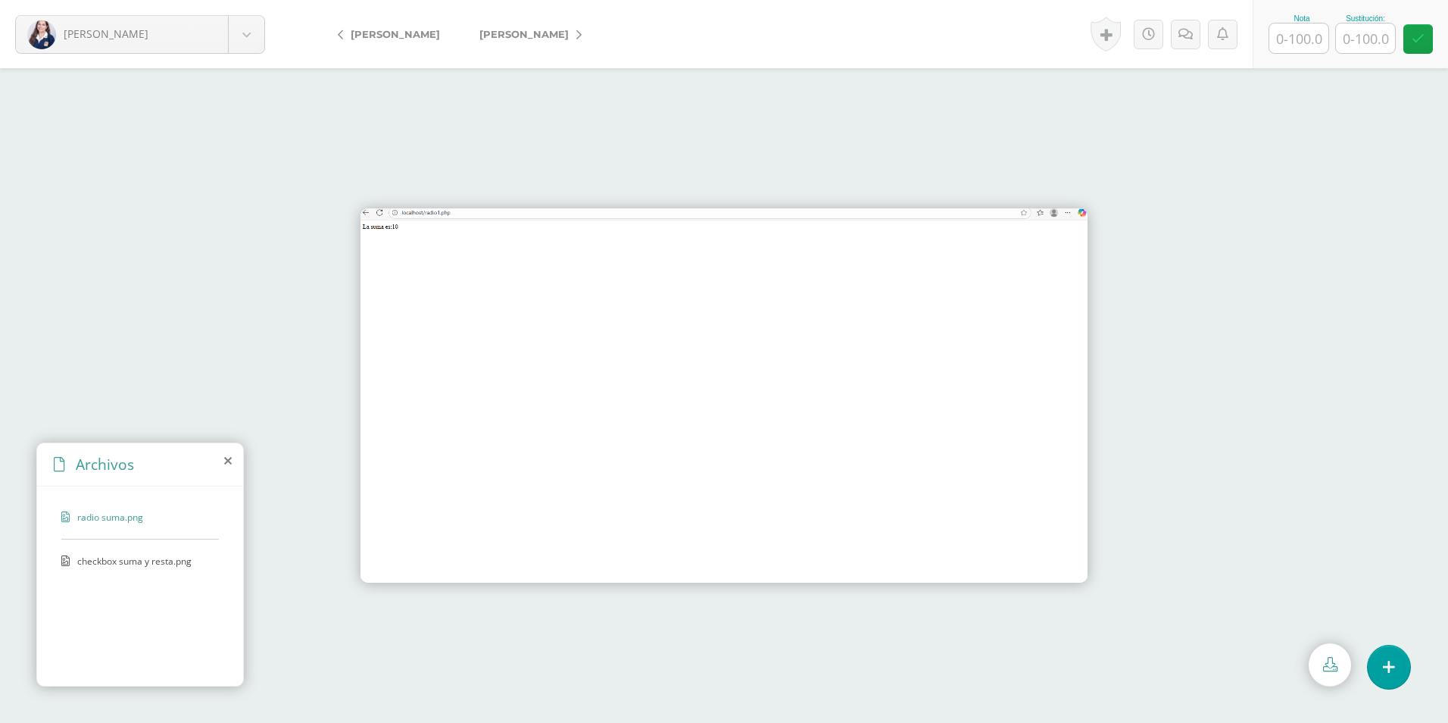
click at [370, 37] on span "[PERSON_NAME]" at bounding box center [395, 34] width 89 height 12
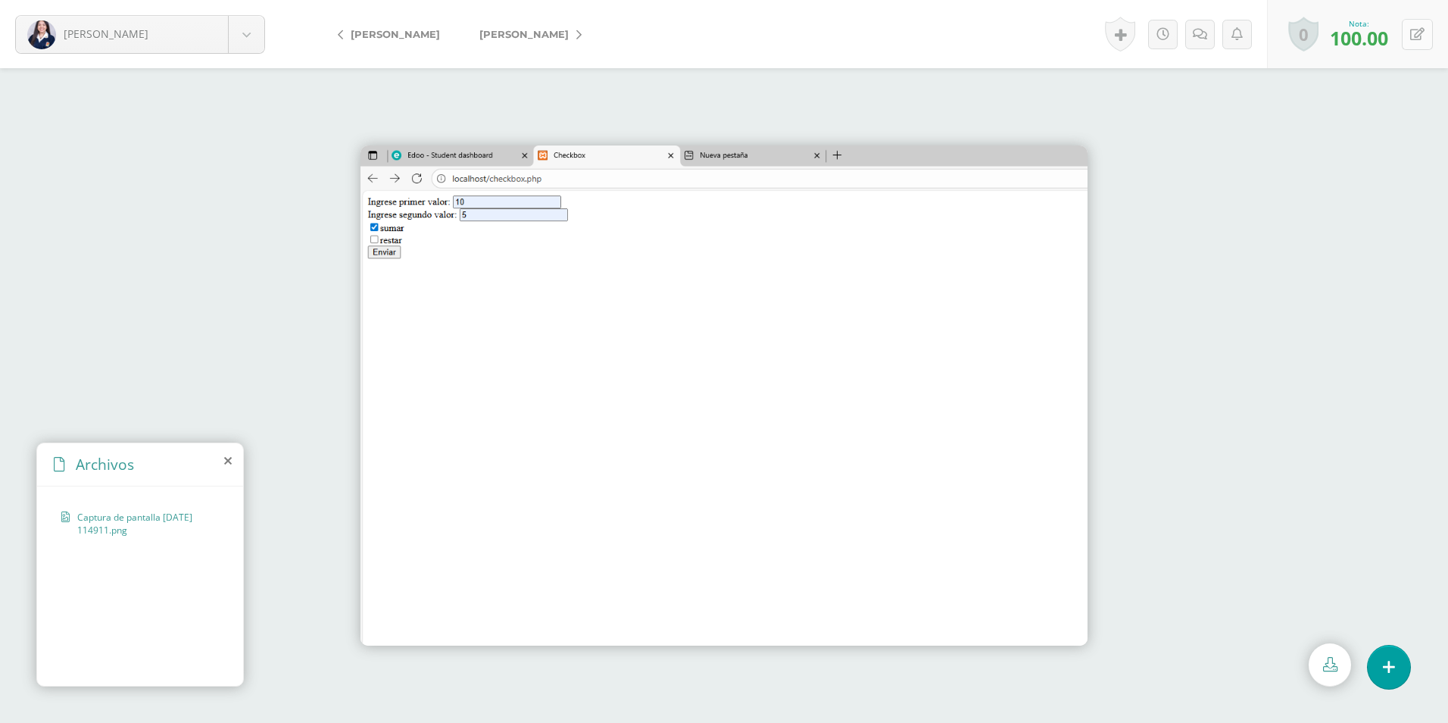
click at [1423, 32] on icon at bounding box center [1418, 34] width 14 height 13
type input "5"
drag, startPoint x: 1283, startPoint y: 44, endPoint x: 1153, endPoint y: 48, distance: 129.6
click at [1156, 50] on form "[PERSON_NAME] [PERSON_NAME][GEOGRAPHIC_DATA] [PERSON_NAME] [PERSON_NAME] [PERSO…" at bounding box center [724, 34] width 1448 height 68
type input "50"
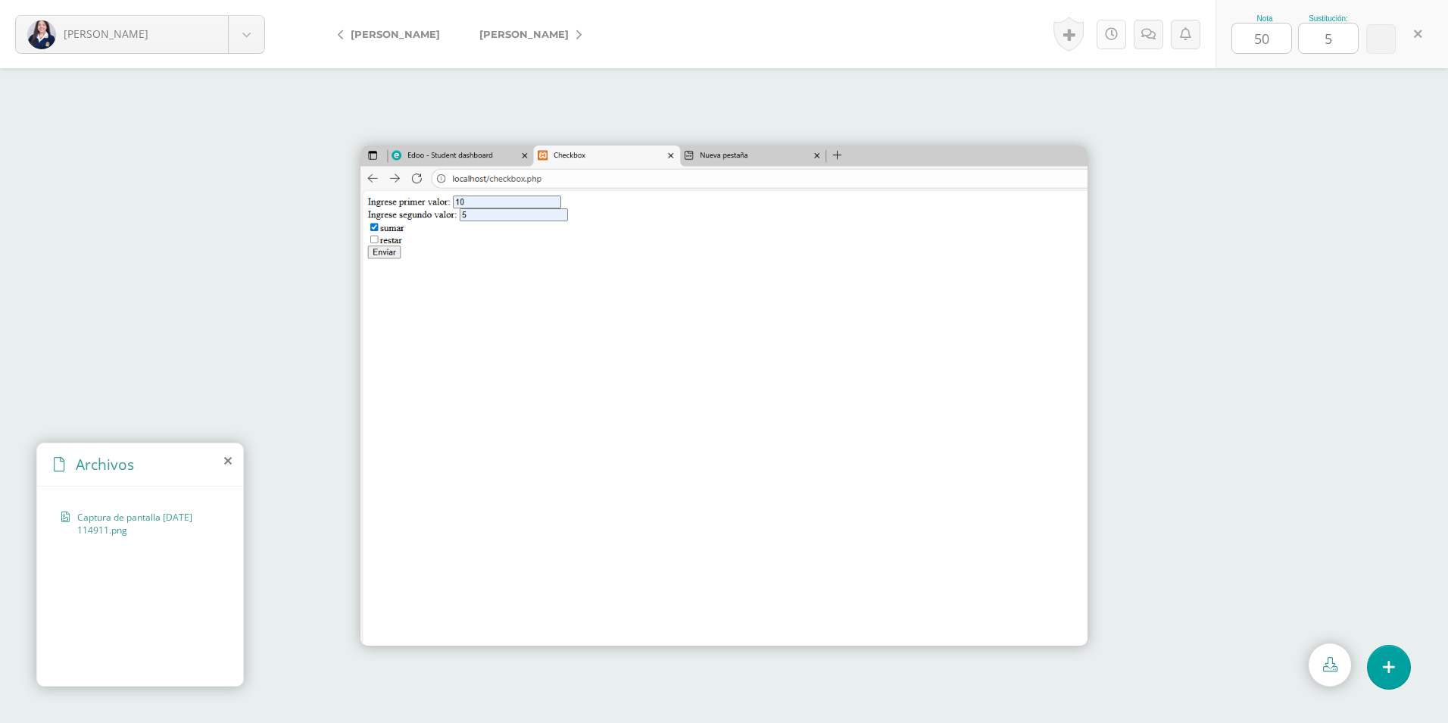
click at [1120, 34] on link at bounding box center [1112, 35] width 30 height 30
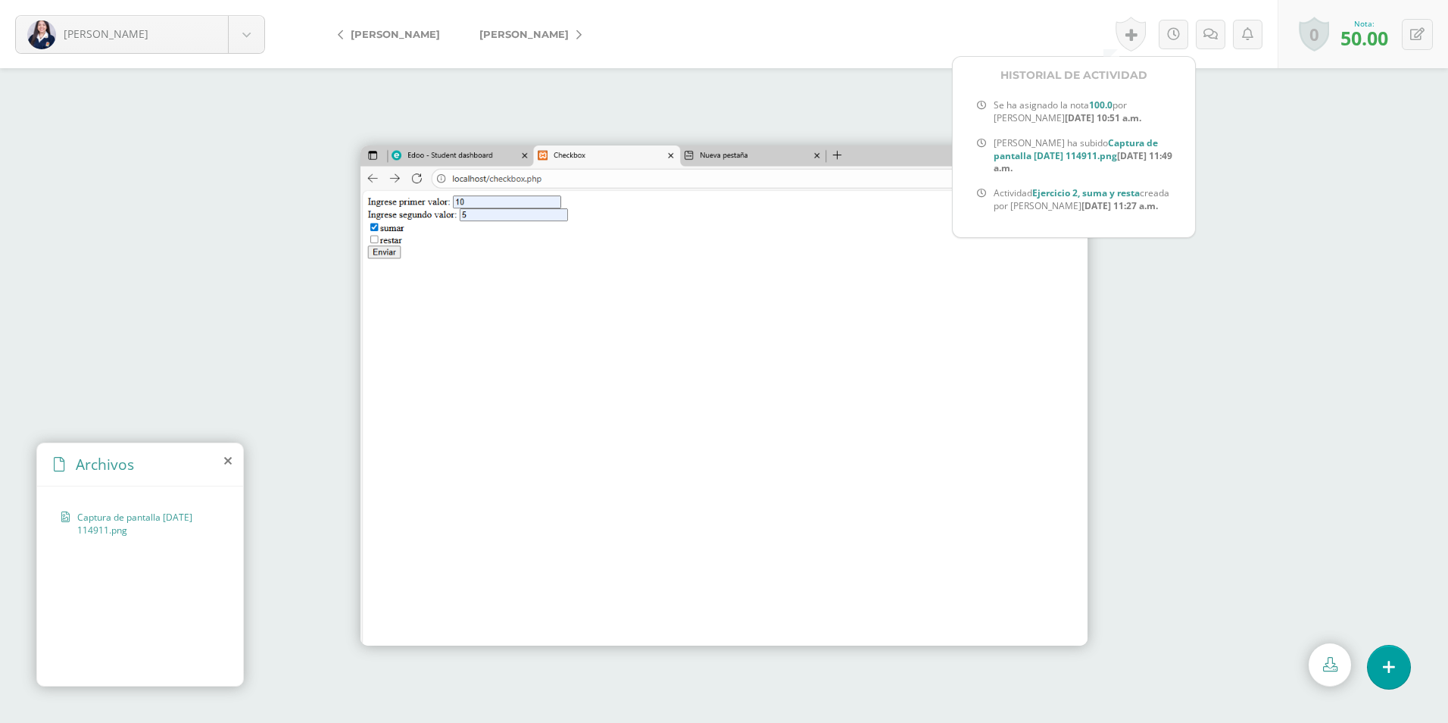
click at [1088, 114] on b "[DATE] 10:51 a.m." at bounding box center [1103, 117] width 77 height 13
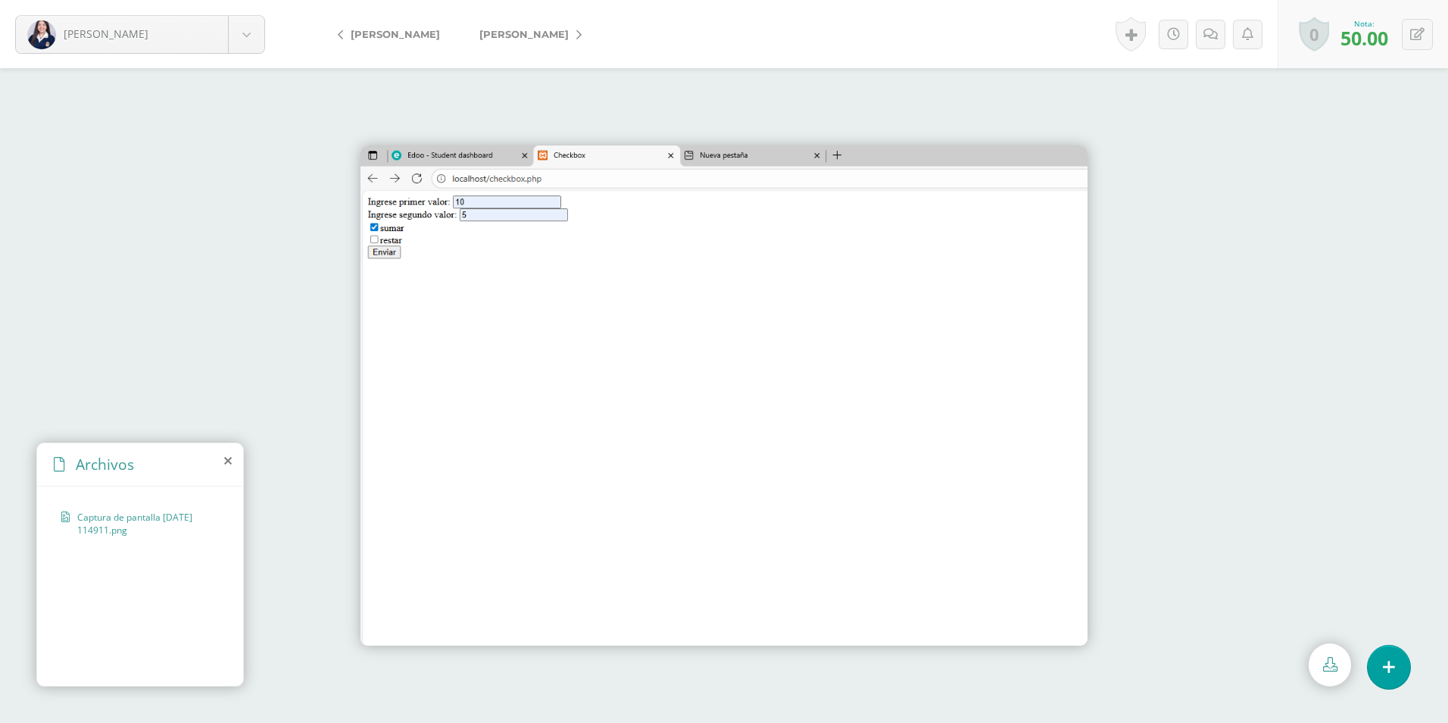
click at [1211, 6] on div "Agregar Comentarios Mandar notificación a estudiante Cancelar Guardar" at bounding box center [1194, 34] width 167 height 68
click at [1213, 31] on icon at bounding box center [1211, 34] width 14 height 13
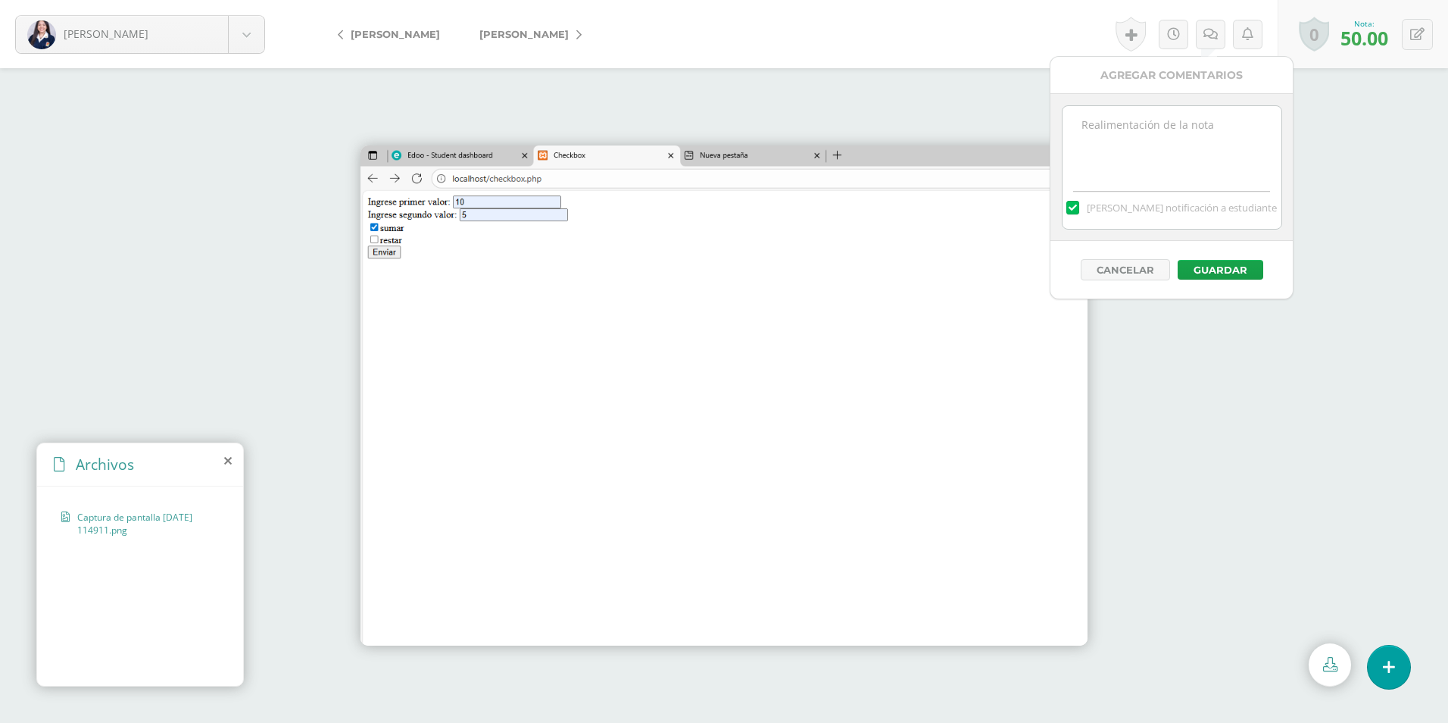
click at [1157, 165] on textarea at bounding box center [1172, 144] width 219 height 76
type textarea "Solamente adjuntó Checkbox, no adjuntó Radio."
click at [1262, 270] on button "Guardar" at bounding box center [1221, 270] width 86 height 20
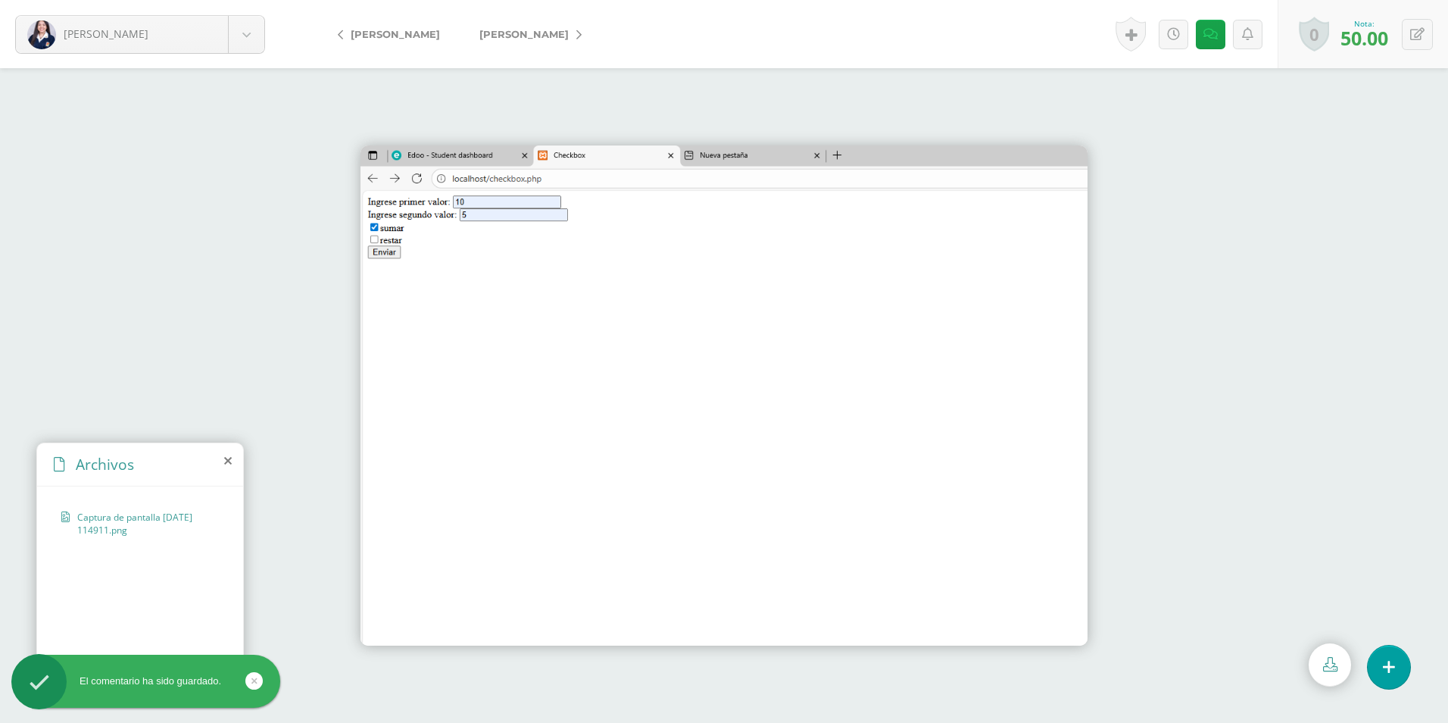
click at [594, 41] on link "[PERSON_NAME]" at bounding box center [527, 34] width 134 height 36
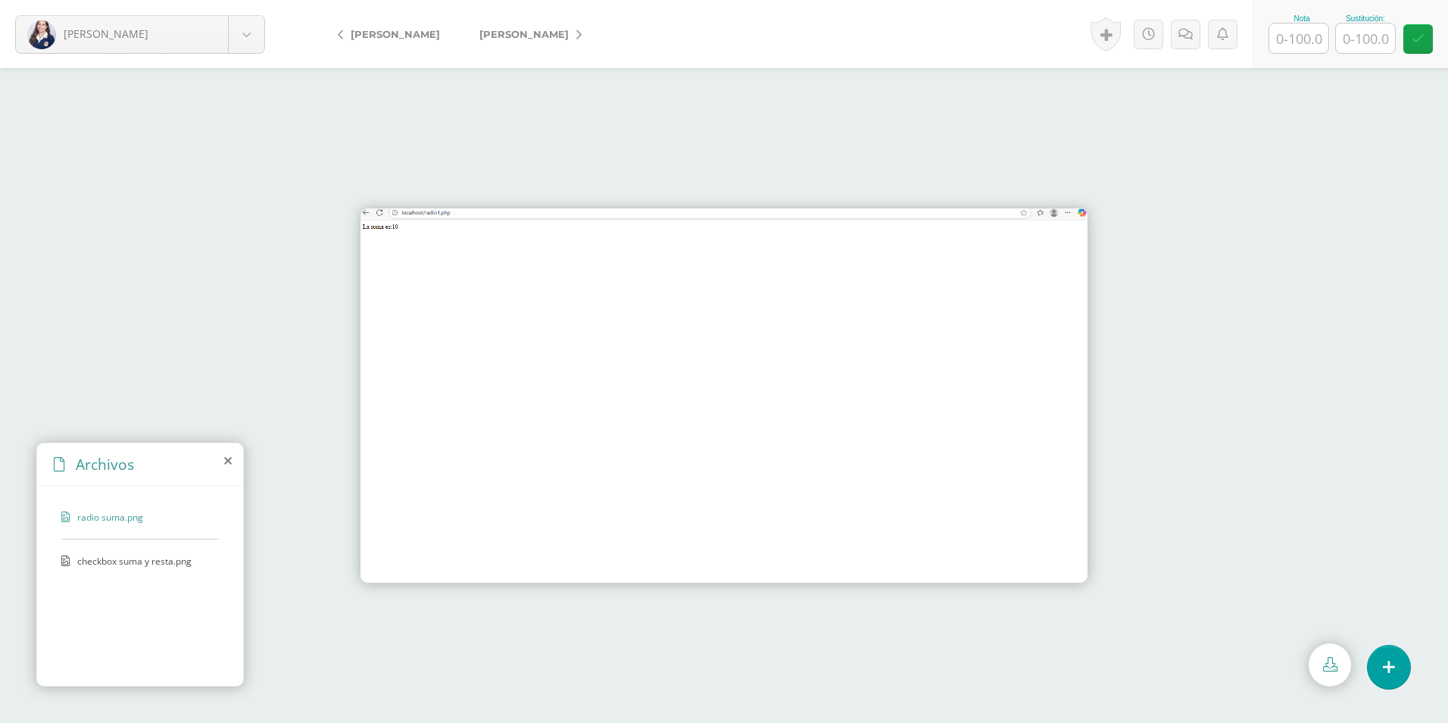
click at [148, 565] on span "checkbox suma y resta.png" at bounding box center [139, 561] width 124 height 13
click at [1293, 42] on input "text" at bounding box center [1299, 38] width 59 height 30
type input "100"
click at [550, 42] on link "[PERSON_NAME]" at bounding box center [527, 34] width 134 height 36
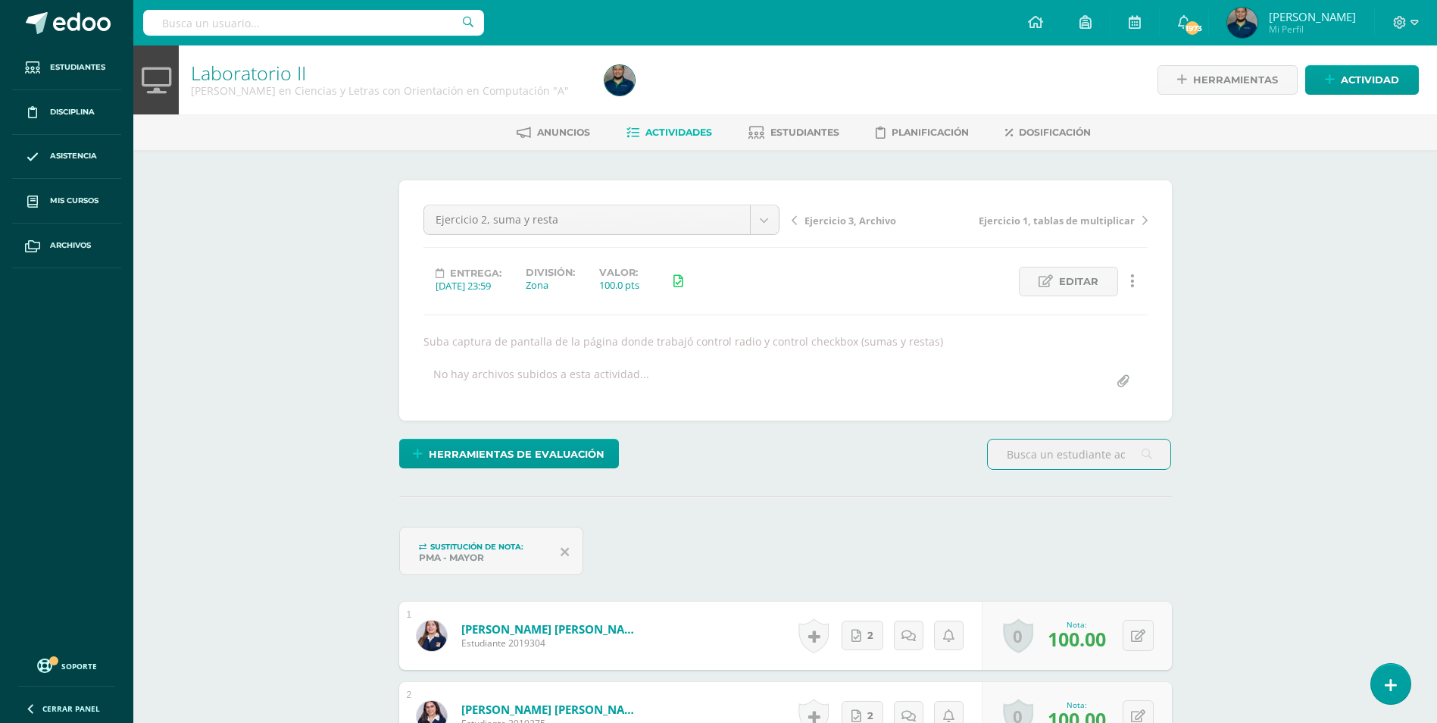
scroll to position [1, 0]
click at [831, 215] on span "Ejercicio 3, Archivo" at bounding box center [851, 220] width 92 height 14
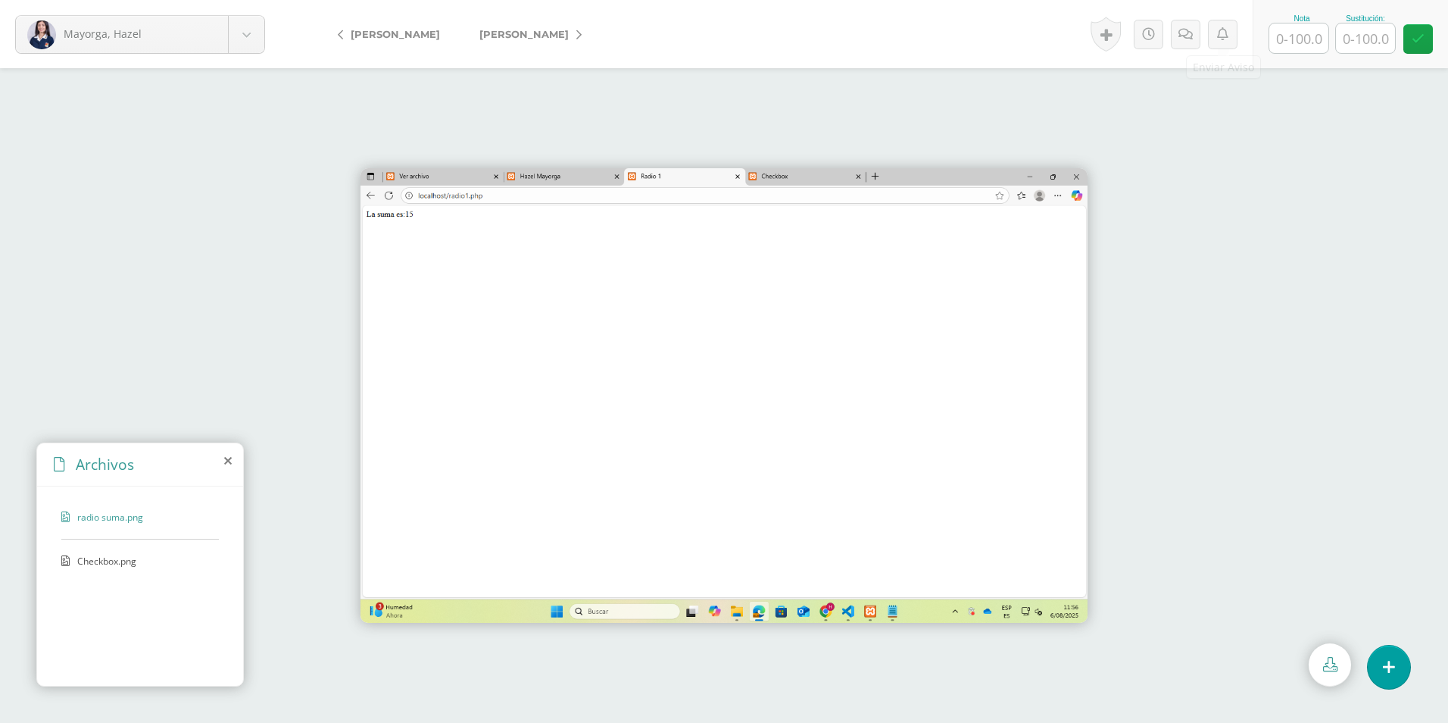
click at [1274, 42] on div "Nota Sustitución:" at bounding box center [1350, 34] width 195 height 68
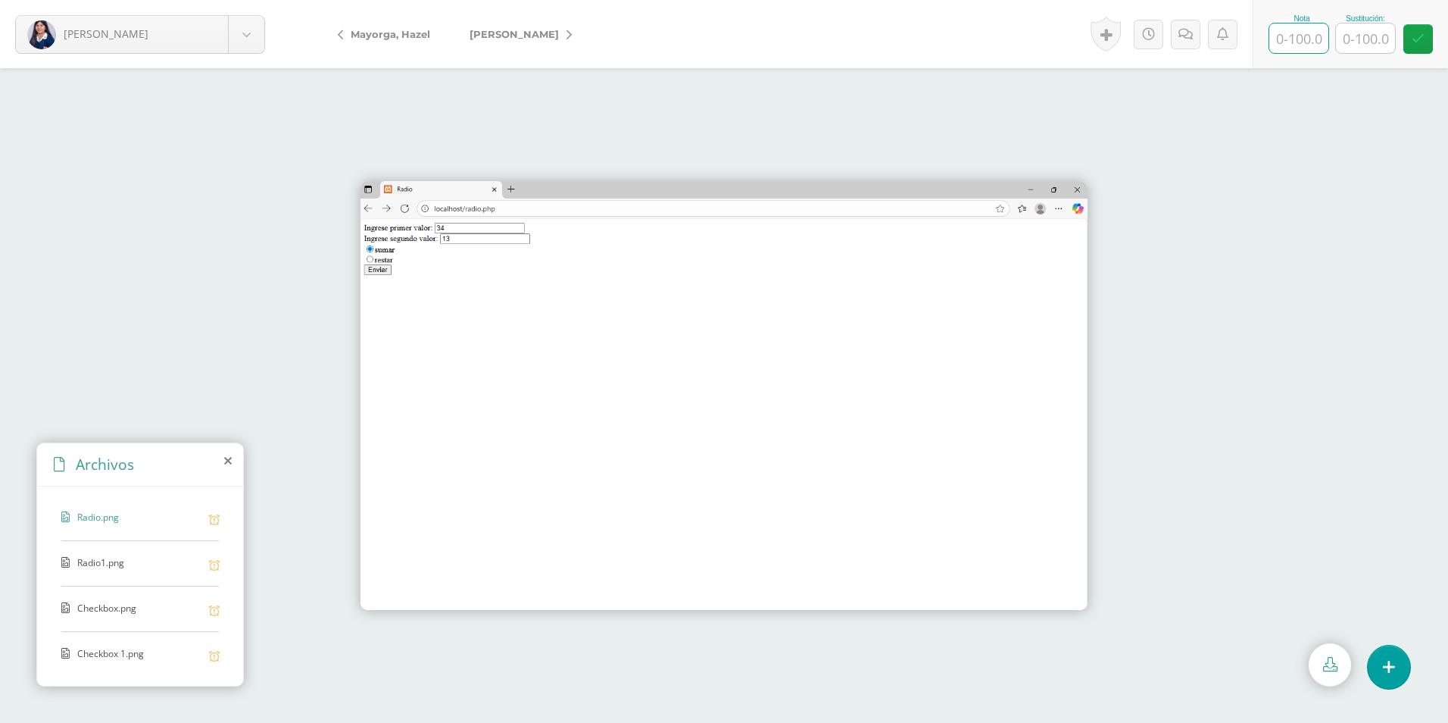
click at [1299, 45] on input "text" at bounding box center [1299, 38] width 59 height 30
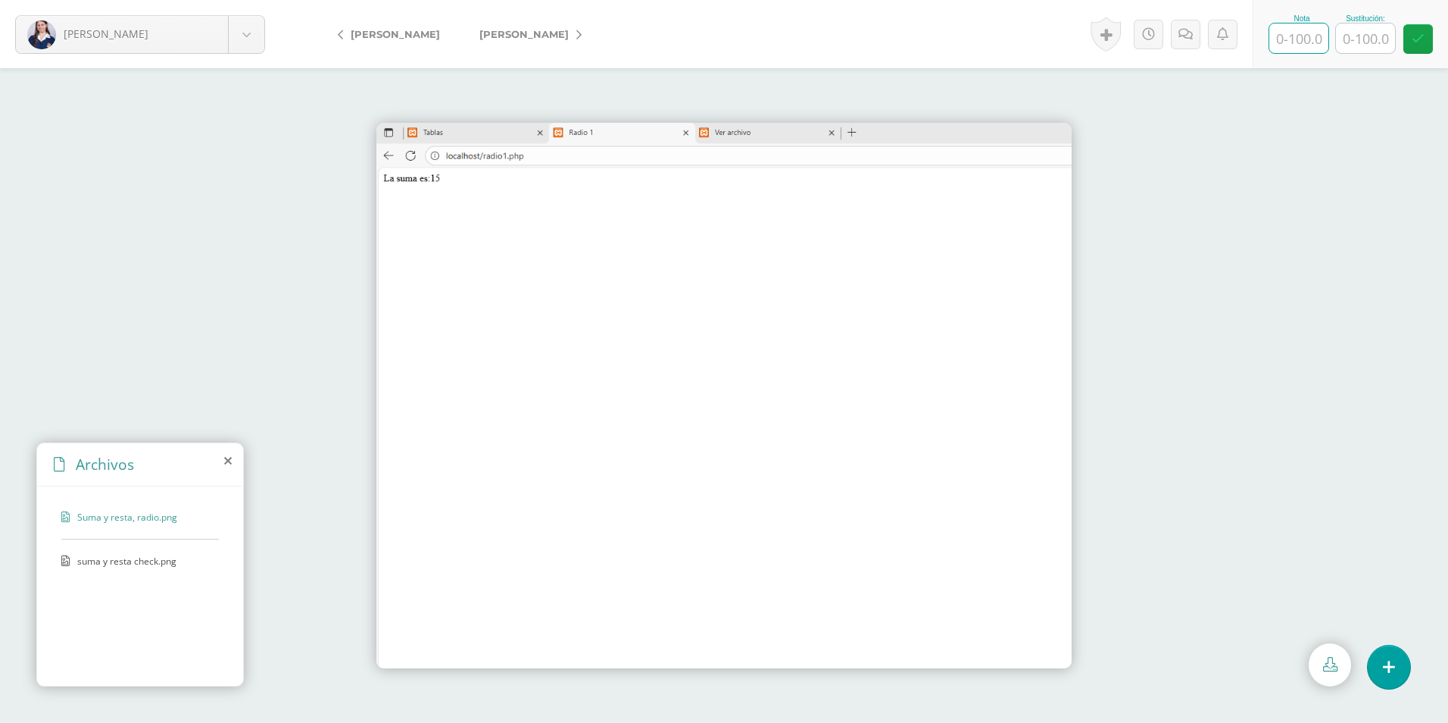
click at [1300, 38] on input "text" at bounding box center [1299, 38] width 59 height 30
type input "100"
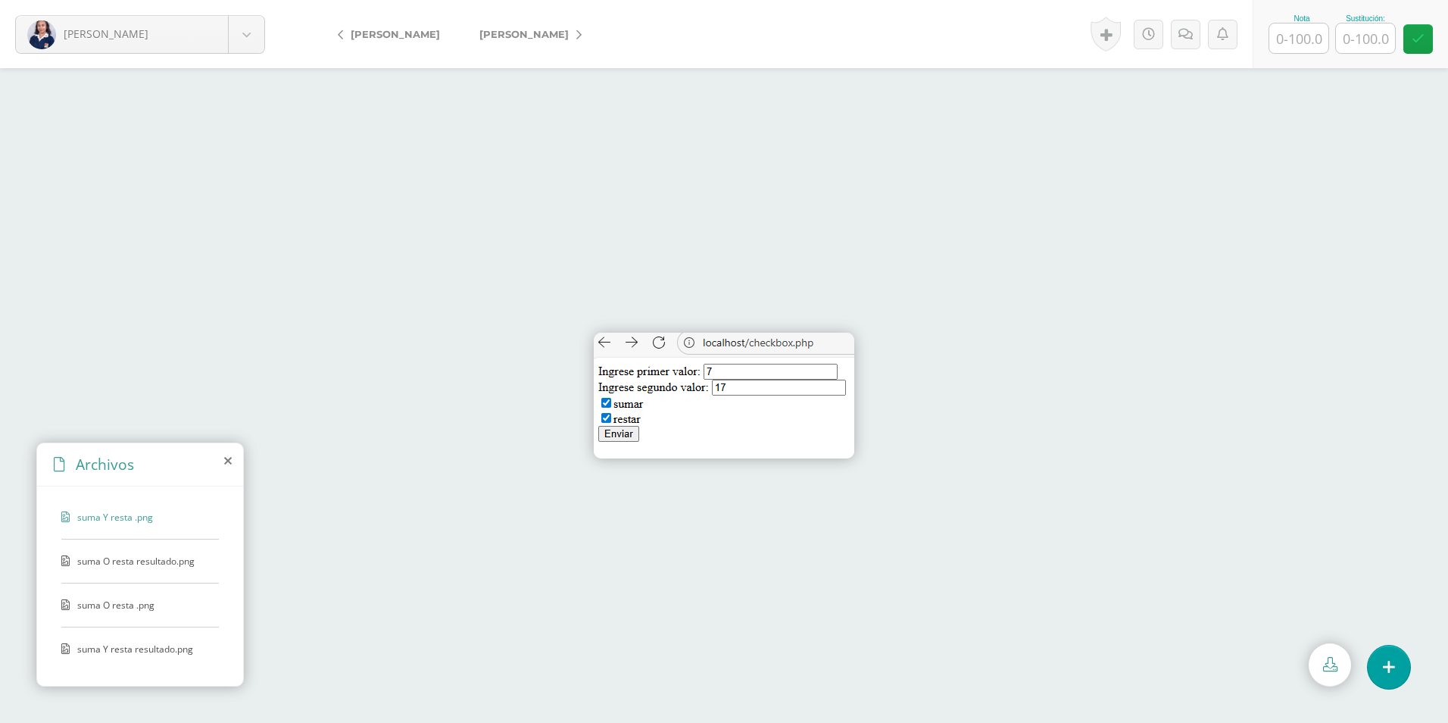
click at [1295, 49] on input "text" at bounding box center [1299, 38] width 59 height 30
type input "100"
click at [565, 33] on link "[PERSON_NAME]" at bounding box center [527, 34] width 134 height 36
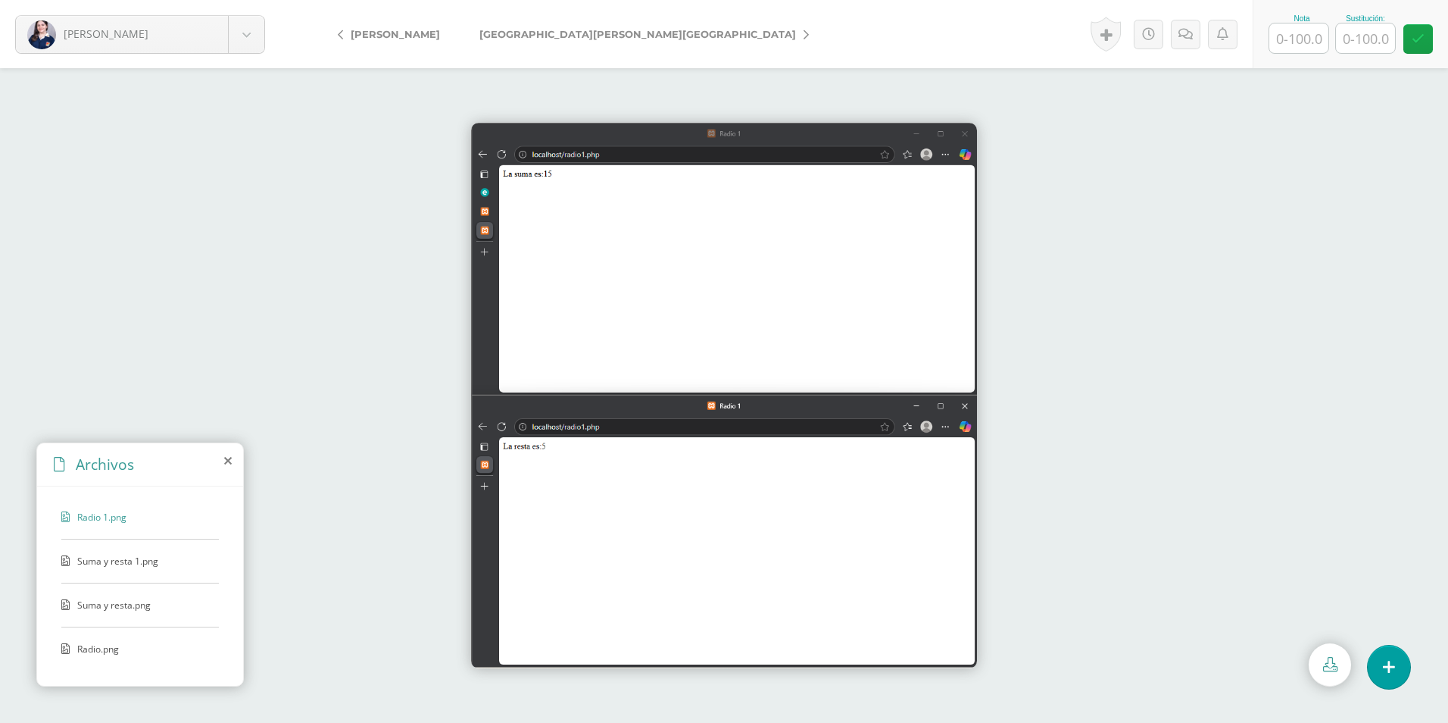
click at [1301, 38] on input "text" at bounding box center [1299, 38] width 59 height 30
click at [122, 567] on span "Suma y resta 1.png" at bounding box center [139, 561] width 124 height 13
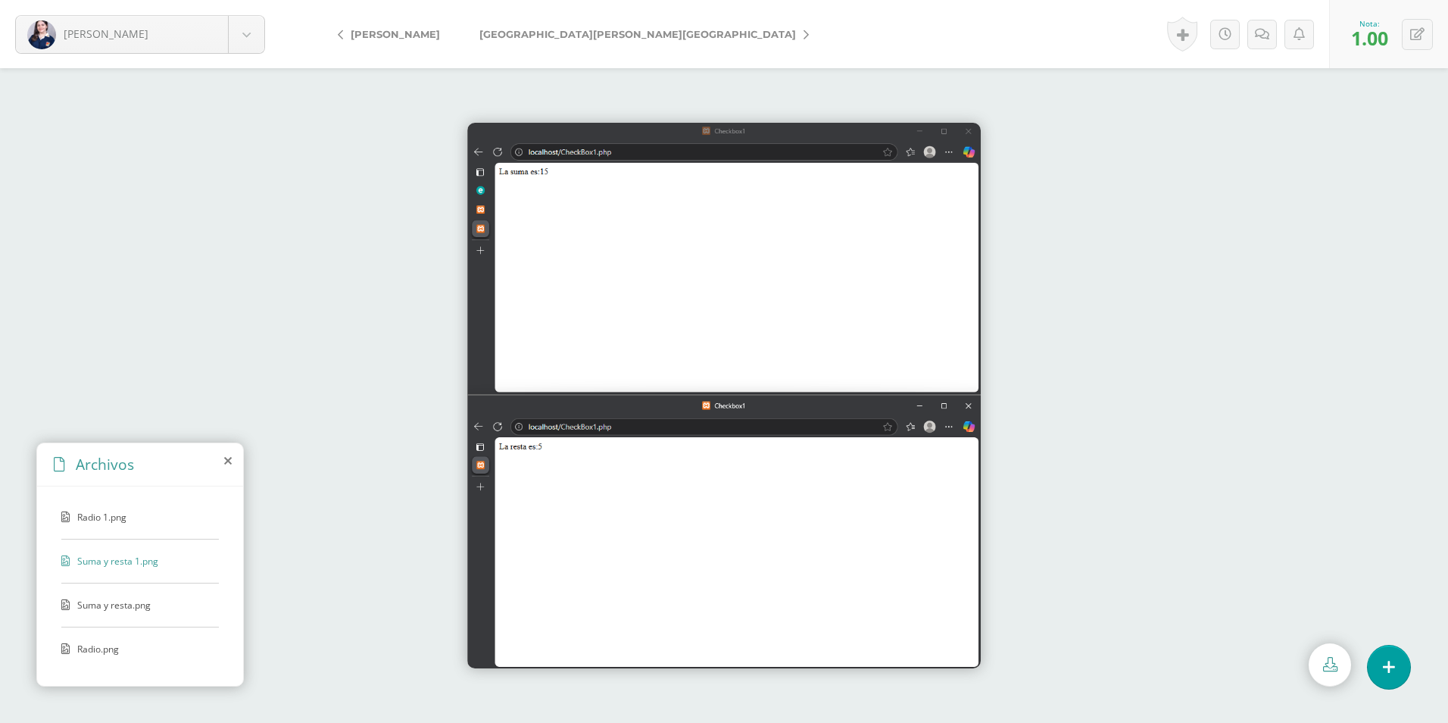
click at [108, 597] on div "Radio 1.png Suma y resta 1.png Suma y resta.png Radio.png" at bounding box center [140, 583] width 206 height 194
click at [104, 605] on span "Suma y resta.png" at bounding box center [139, 604] width 124 height 13
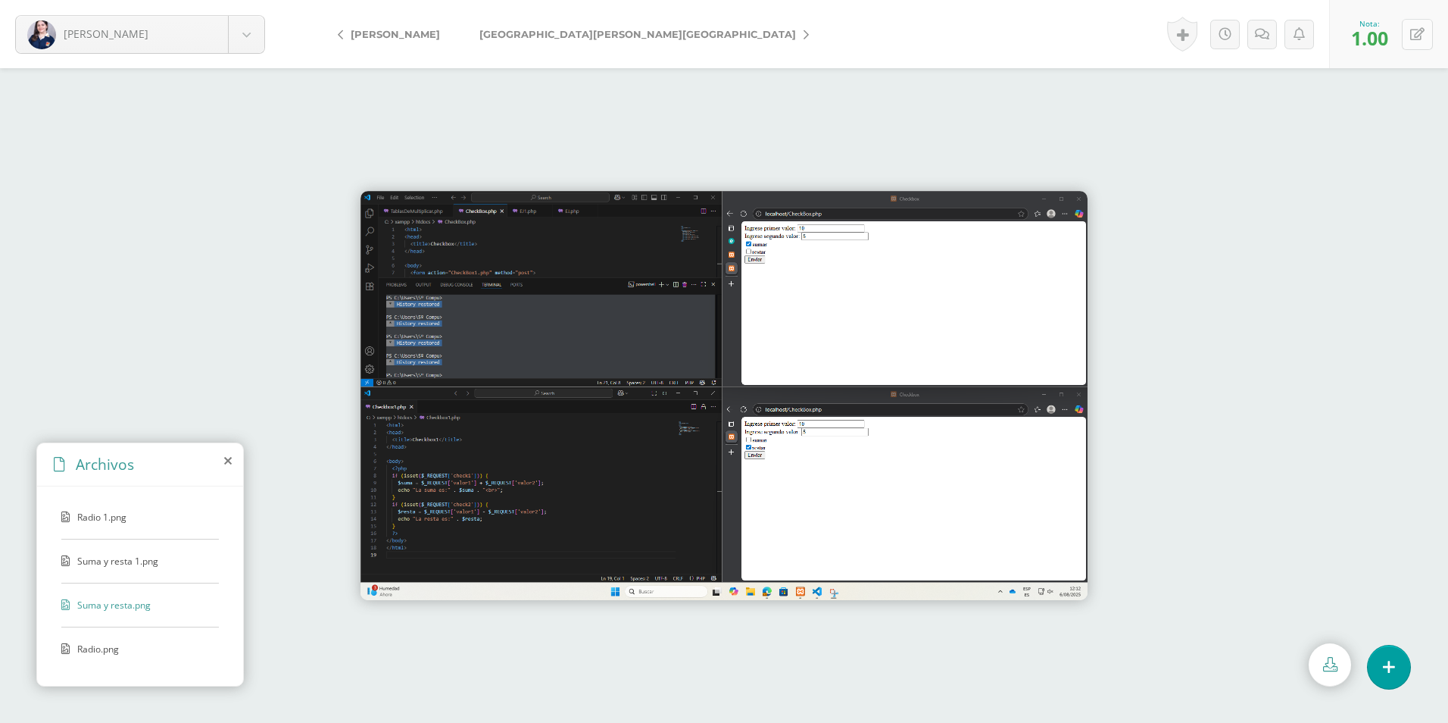
click at [1414, 39] on icon at bounding box center [1418, 34] width 14 height 13
click at [1281, 39] on input "1.00" at bounding box center [1262, 38] width 59 height 30
type input "100"
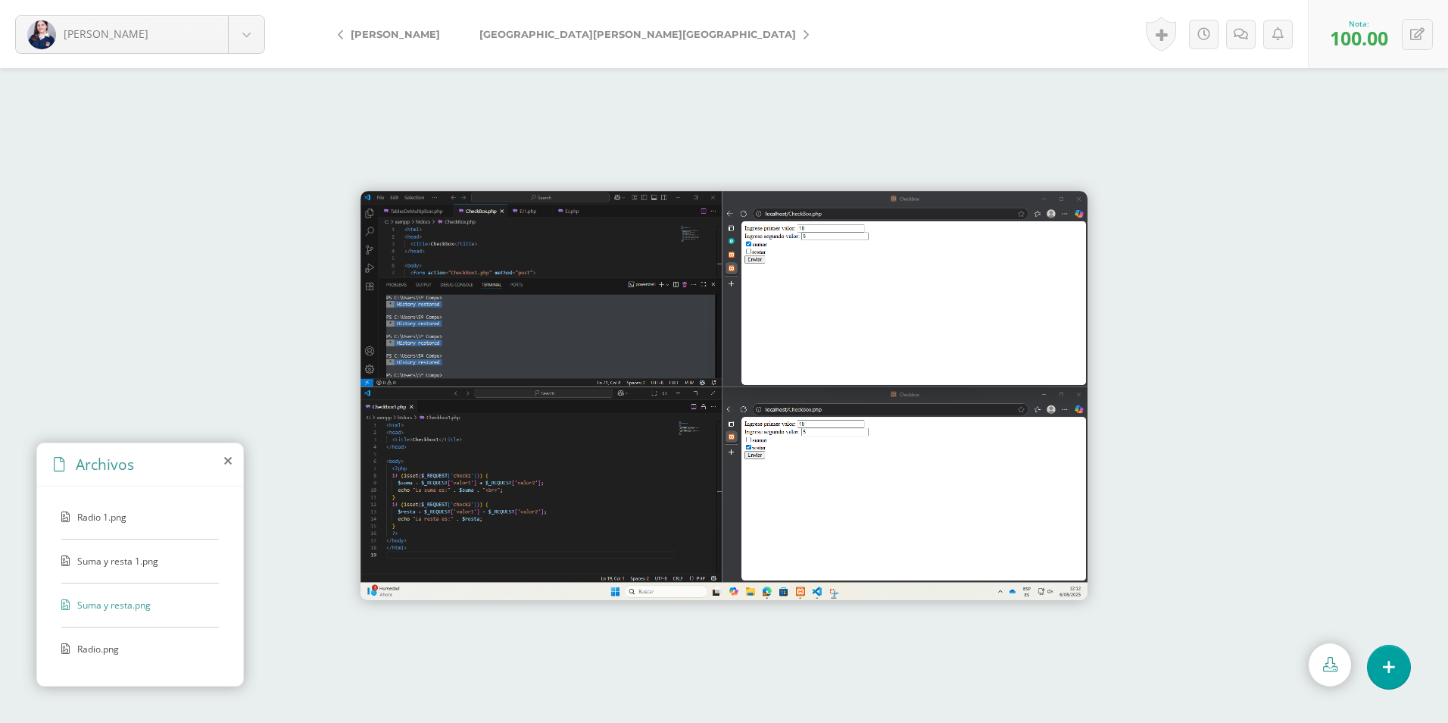
click at [533, 37] on span "[GEOGRAPHIC_DATA][PERSON_NAME][GEOGRAPHIC_DATA]" at bounding box center [638, 34] width 317 height 12
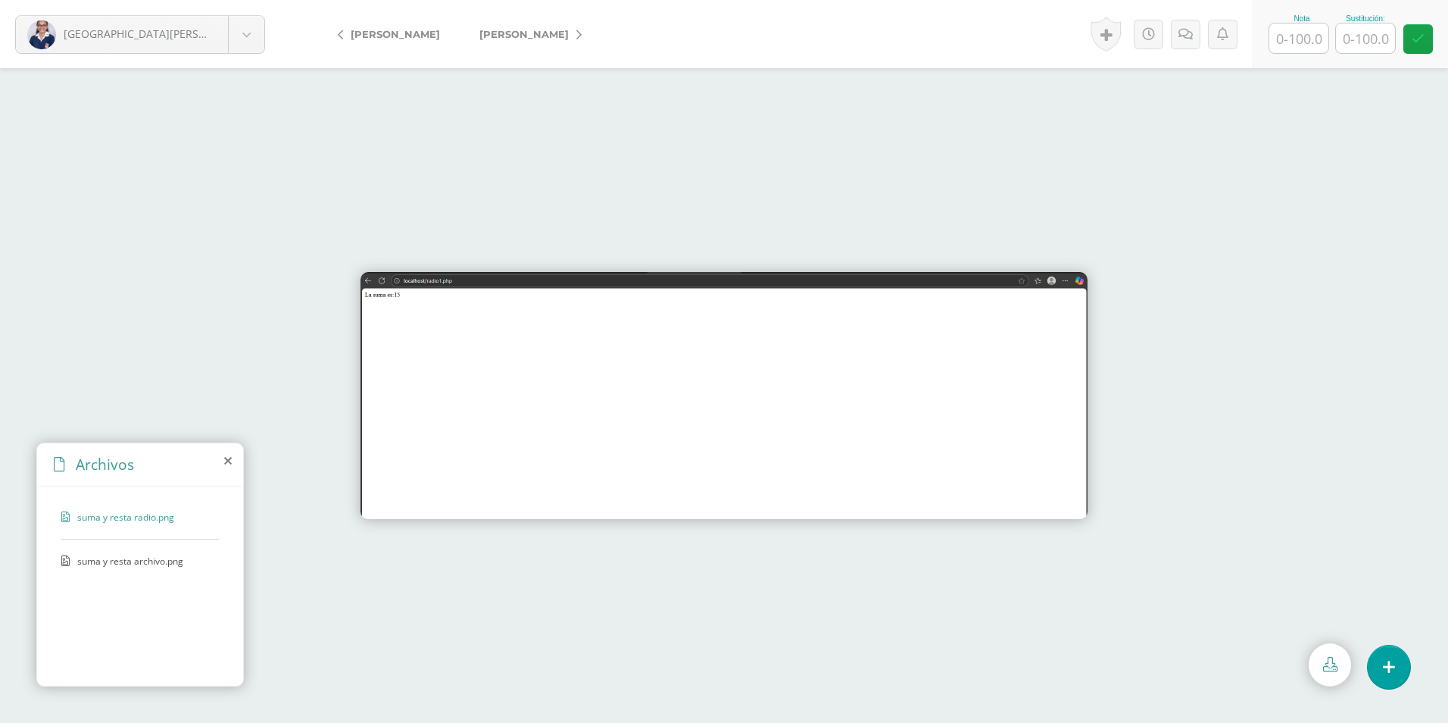
click at [1301, 39] on input "text" at bounding box center [1299, 38] width 59 height 30
type input "100"
click at [551, 36] on span "[PERSON_NAME]" at bounding box center [524, 34] width 89 height 12
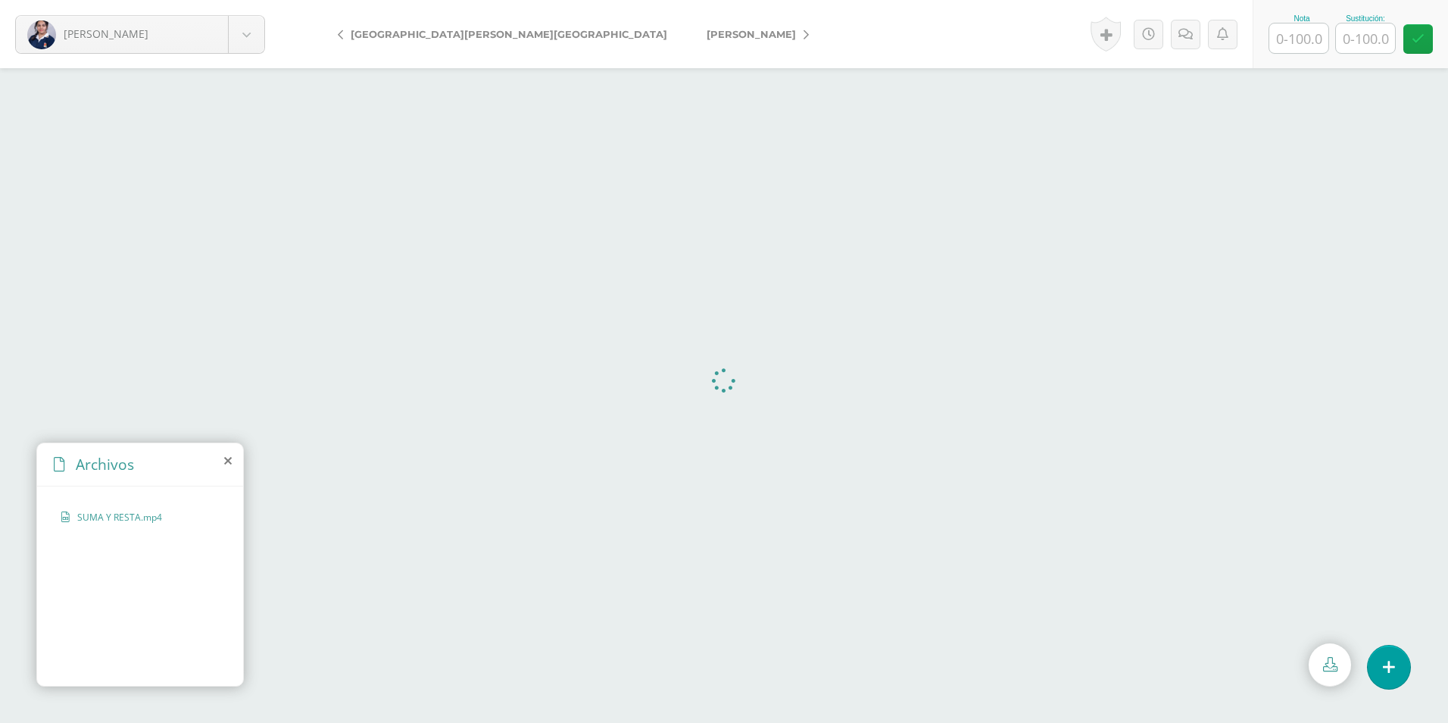
click at [1314, 43] on input "text" at bounding box center [1299, 38] width 59 height 30
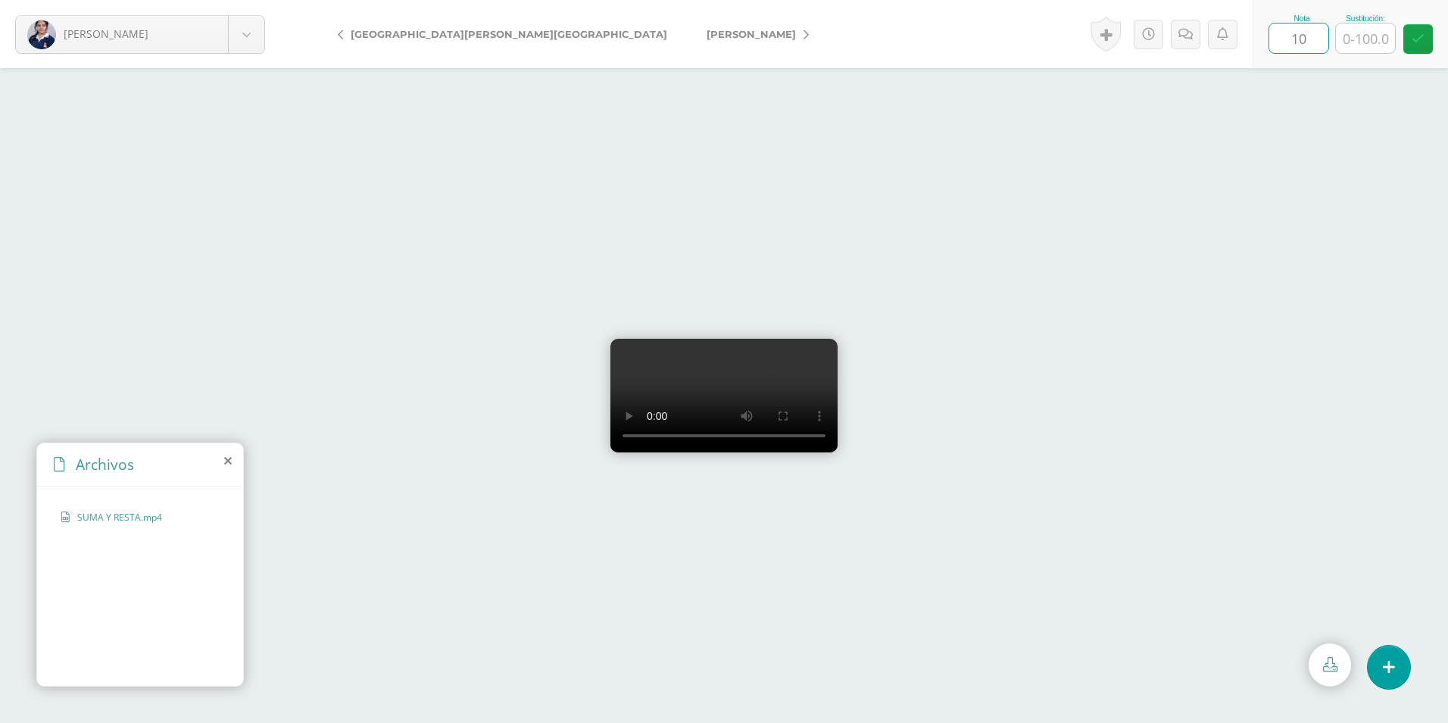
type input "100"
click at [687, 30] on link "[PERSON_NAME]" at bounding box center [754, 34] width 134 height 36
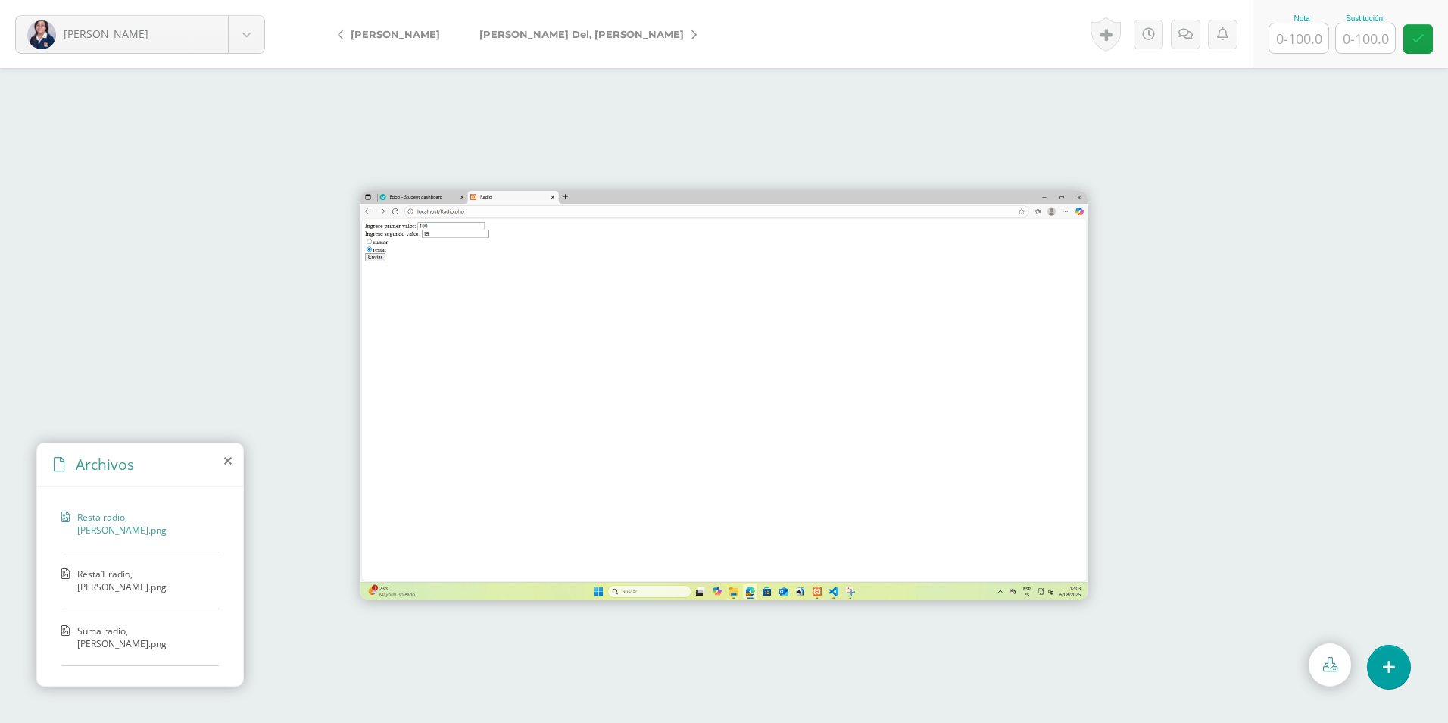
click at [1303, 46] on input "text" at bounding box center [1299, 38] width 59 height 30
type input "100"
click at [511, 36] on span "[PERSON_NAME] Del, [PERSON_NAME]" at bounding box center [582, 34] width 205 height 12
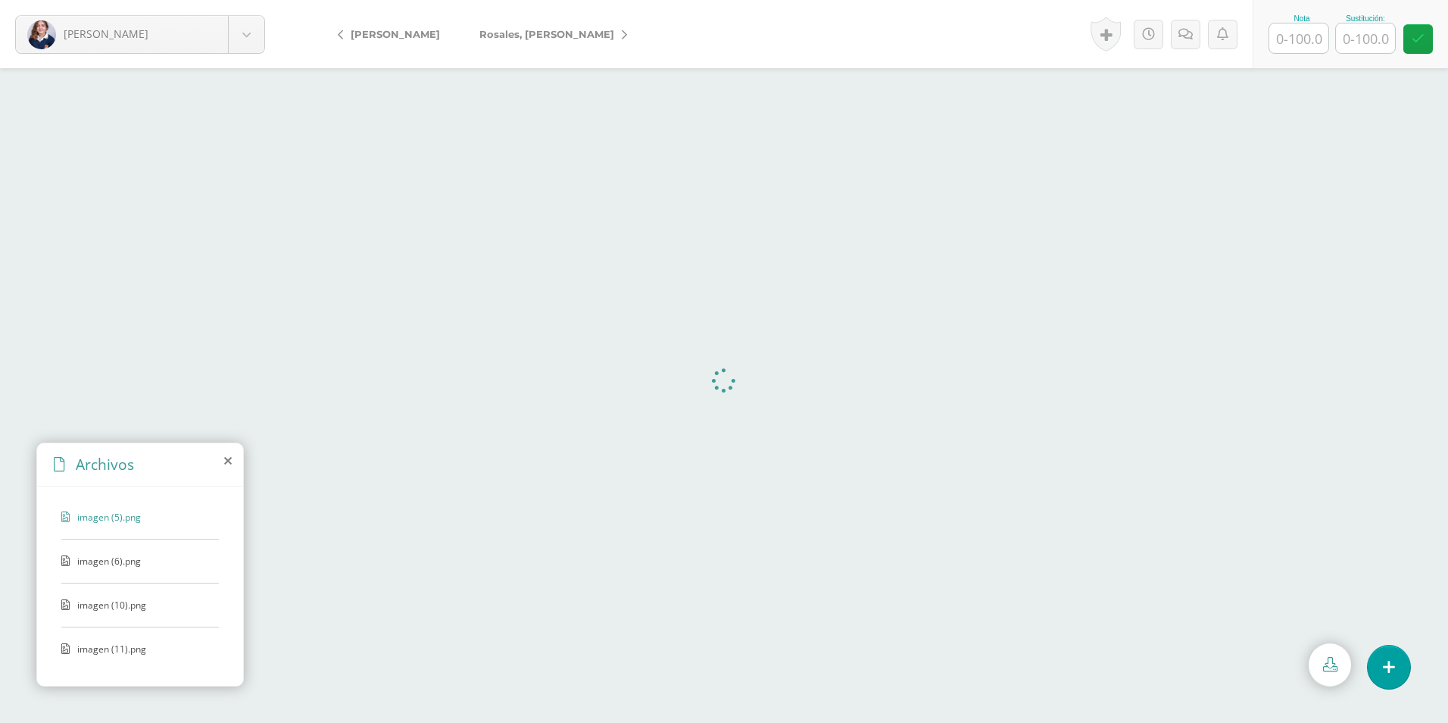
click at [1297, 40] on input "text" at bounding box center [1299, 38] width 59 height 30
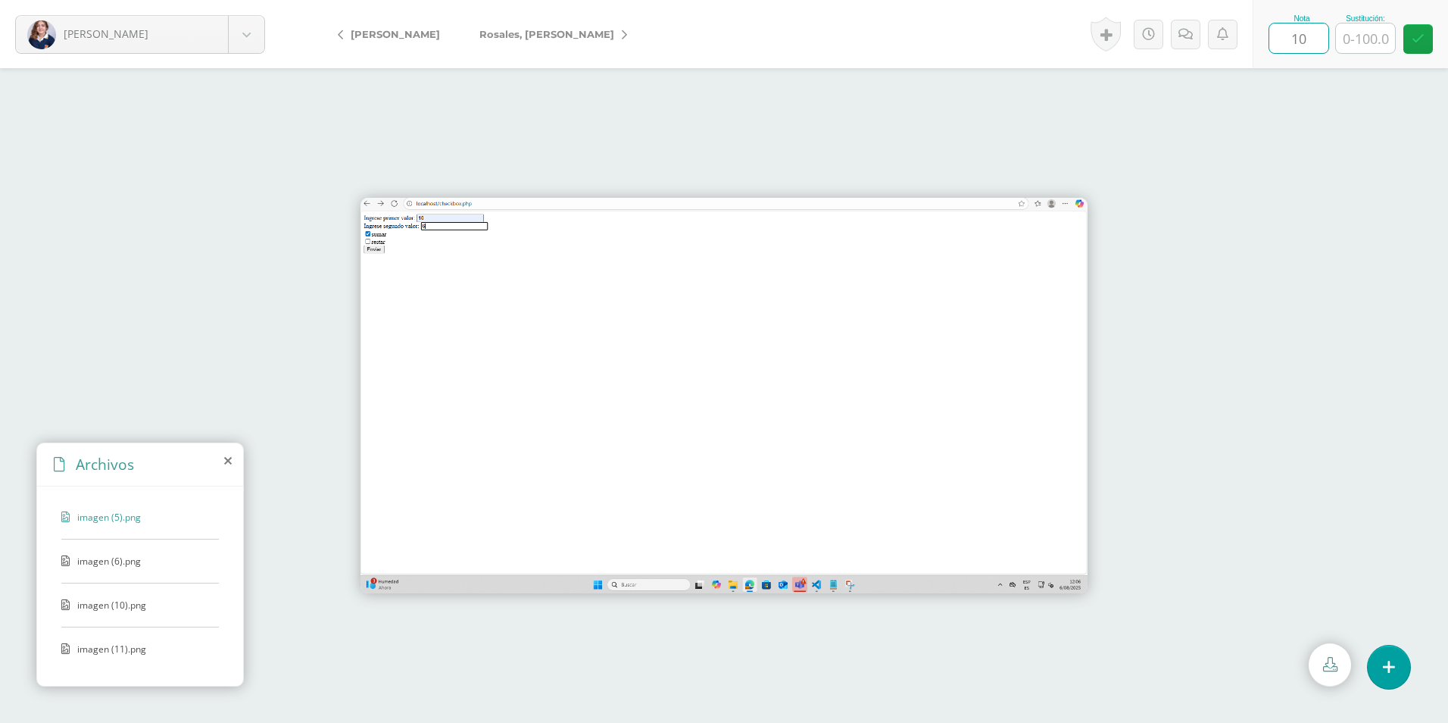
type input "100"
click at [516, 33] on span "[PERSON_NAME]" at bounding box center [547, 34] width 135 height 12
click at [1295, 37] on input "text" at bounding box center [1299, 38] width 59 height 30
type input "100"
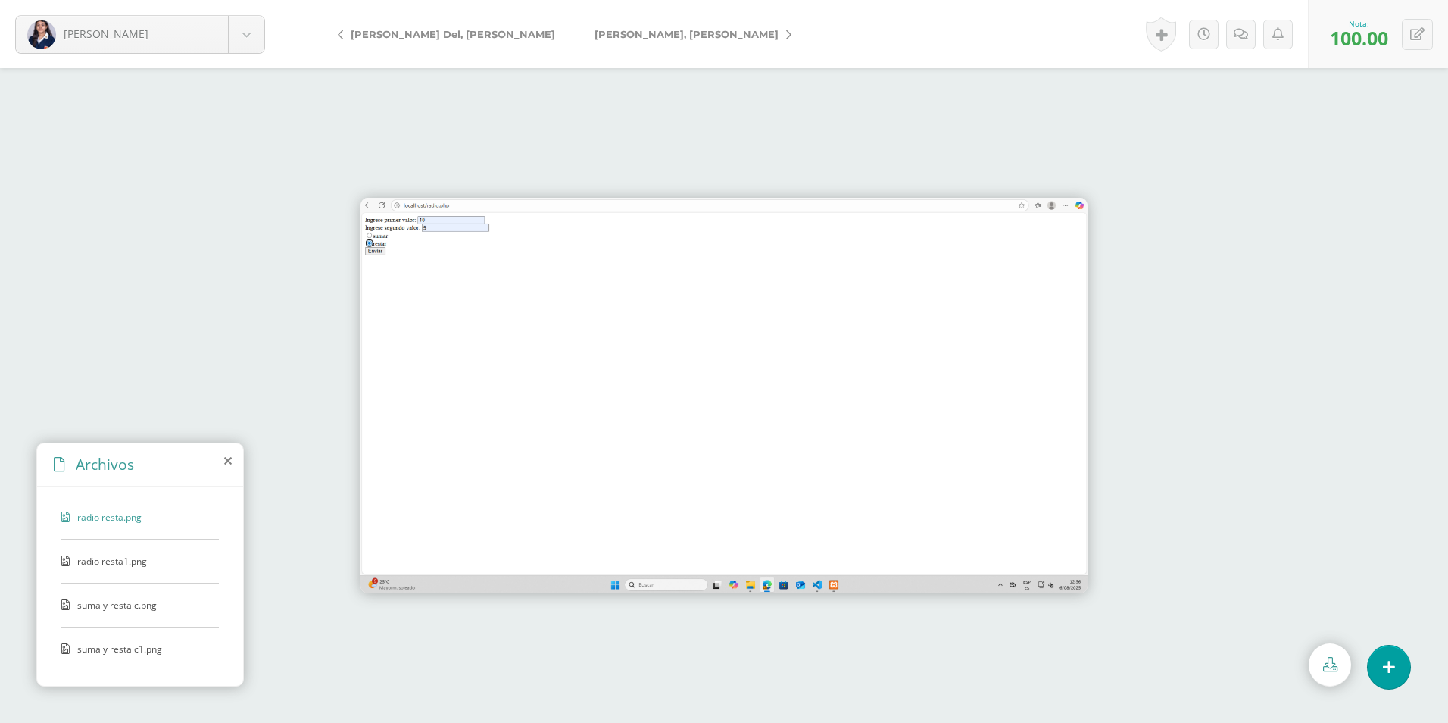
click at [575, 23] on link "[PERSON_NAME], [PERSON_NAME]" at bounding box center [689, 34] width 229 height 36
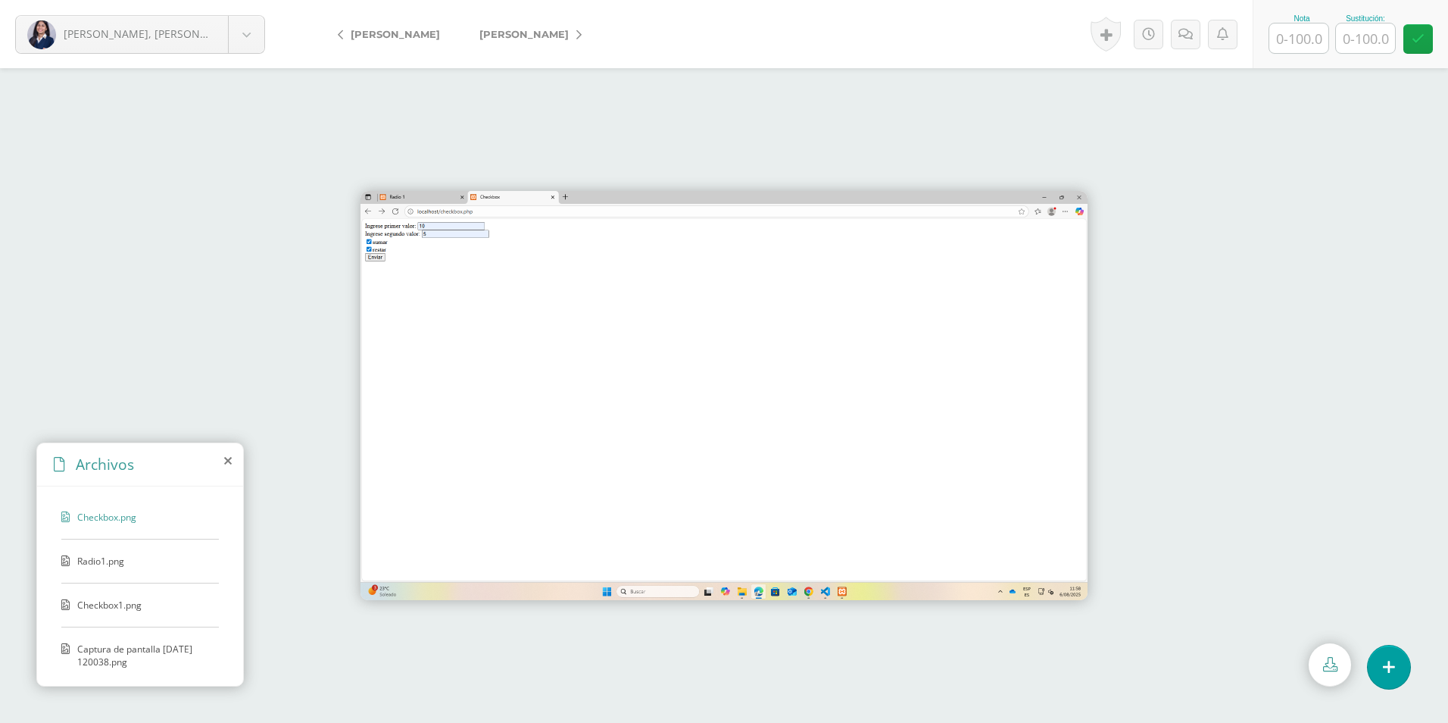
click at [1304, 43] on input "text" at bounding box center [1299, 38] width 59 height 30
type input "100"
click at [564, 21] on link "[PERSON_NAME]" at bounding box center [527, 34] width 134 height 36
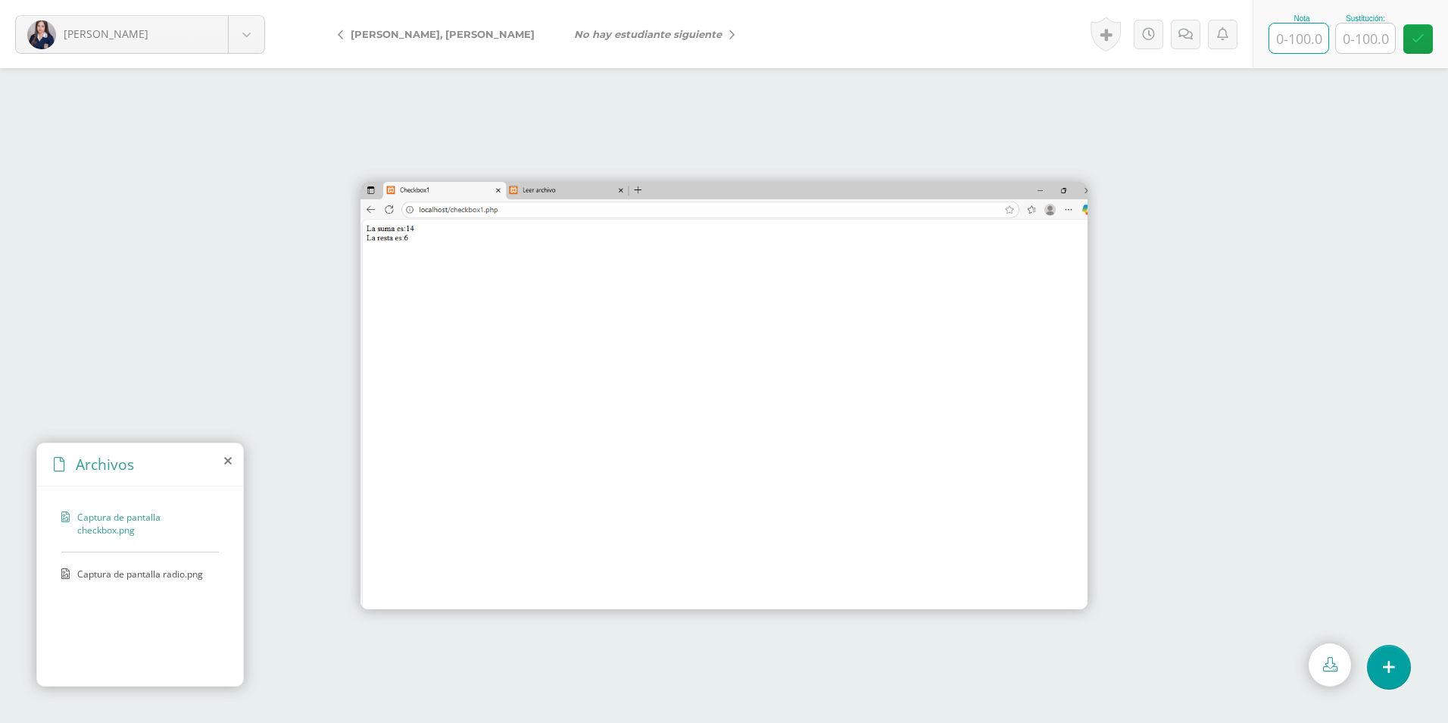
click at [1300, 43] on input "text" at bounding box center [1299, 38] width 59 height 30
type input "100"
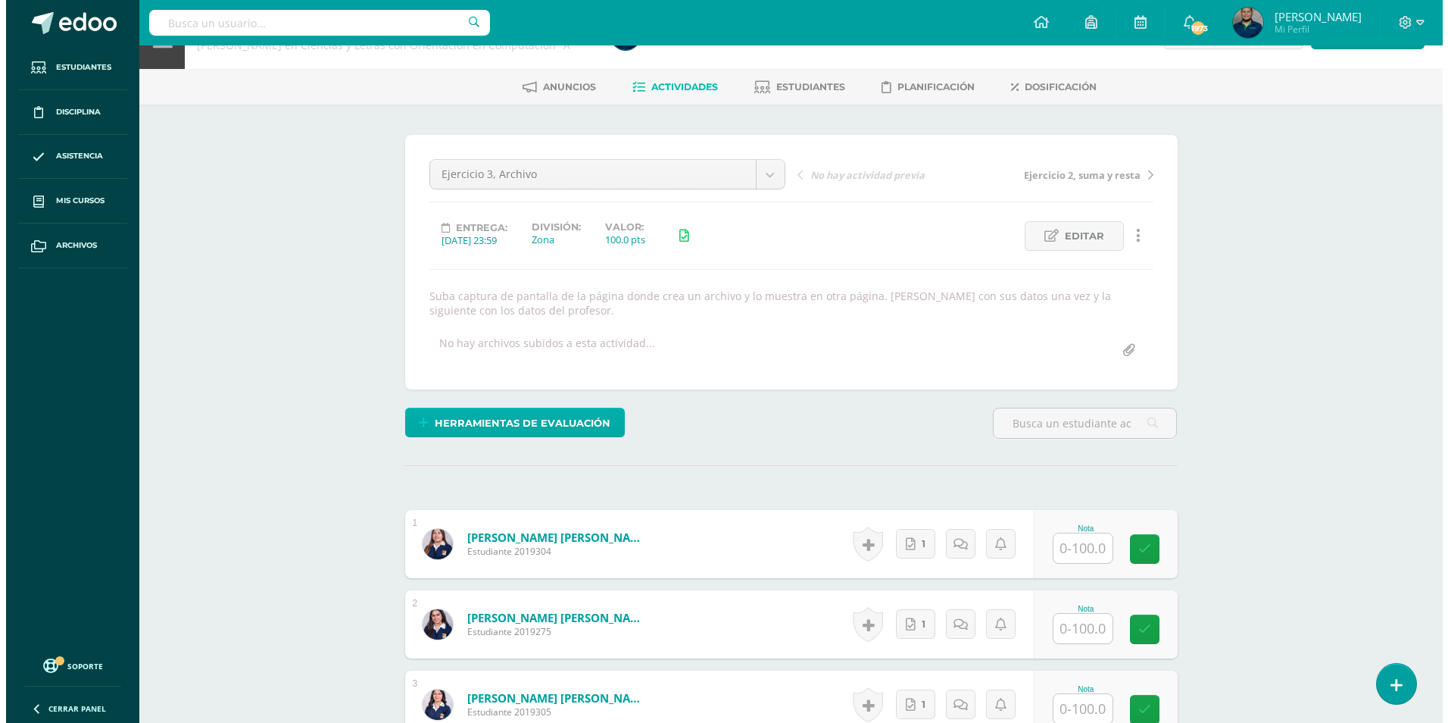
scroll to position [46, 0]
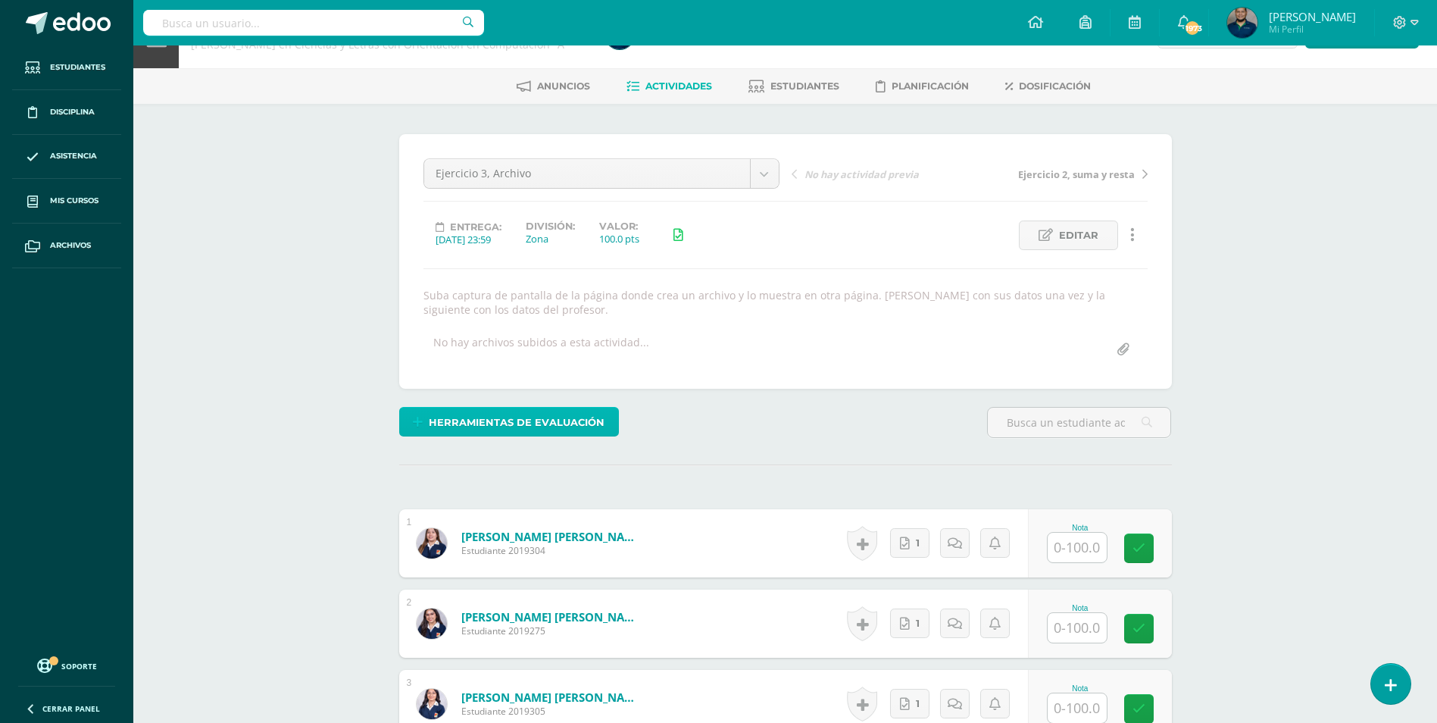
click at [499, 422] on span "Herramientas de evaluación" at bounding box center [517, 422] width 176 height 28
click at [561, 364] on link "Sustitución de nota" at bounding box center [548, 370] width 151 height 23
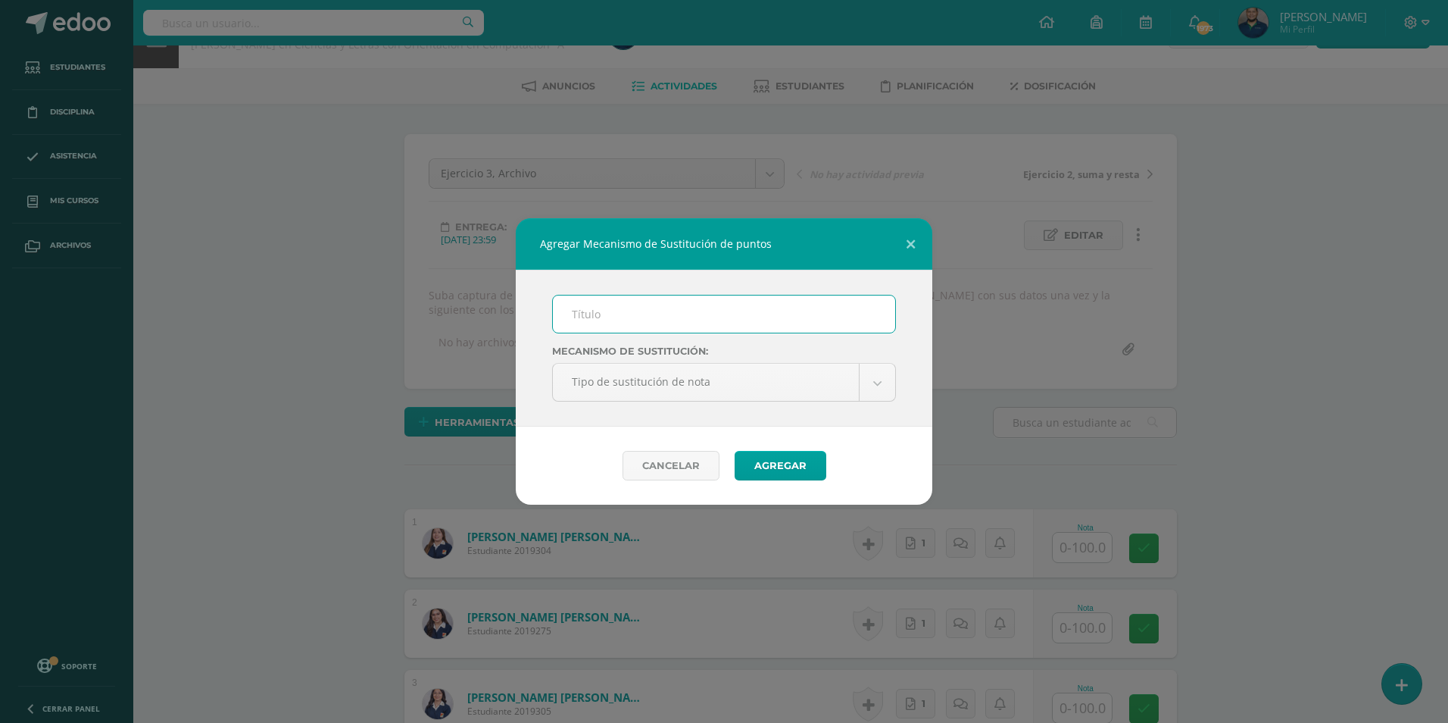
scroll to position [47, 0]
click at [612, 320] on input "text" at bounding box center [724, 313] width 342 height 37
type input "PMA"
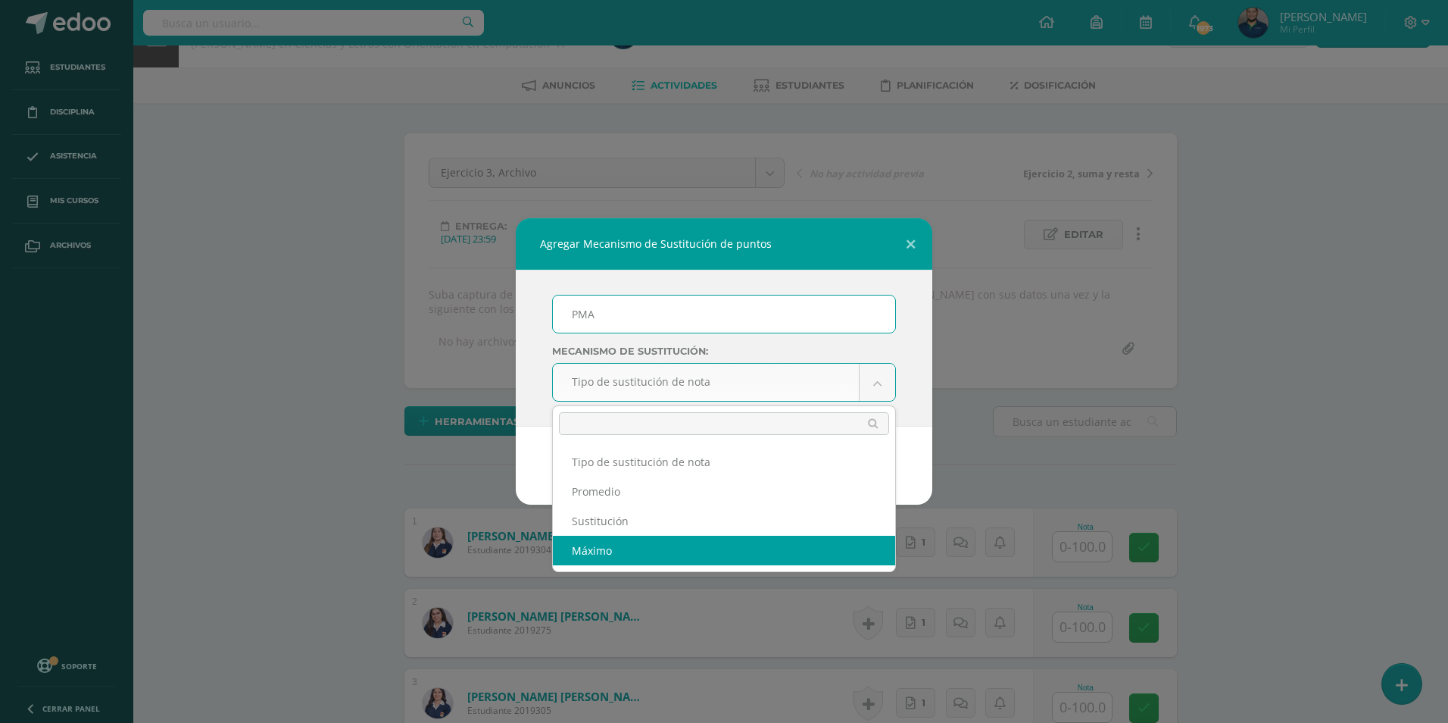
select select "maximum"
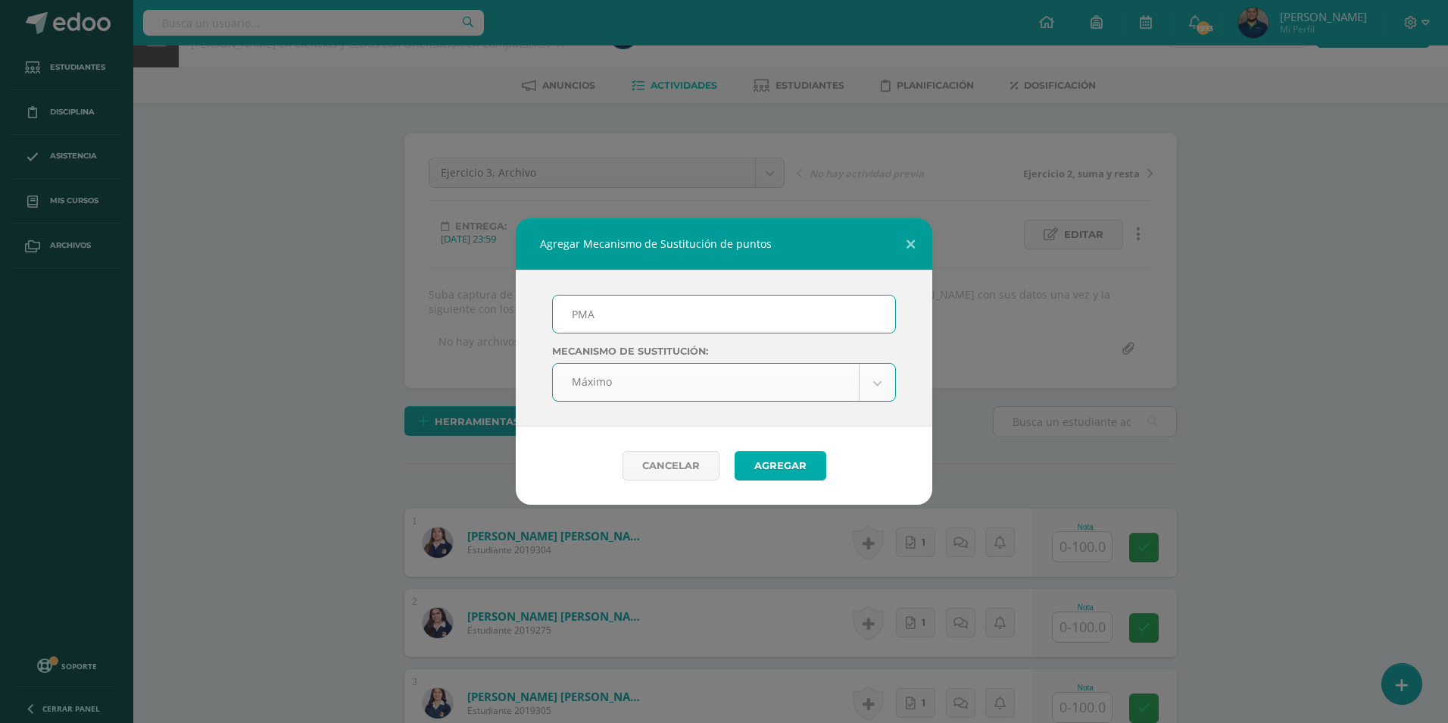
scroll to position [48, 0]
click at [770, 465] on button "Agregar" at bounding box center [781, 466] width 92 height 30
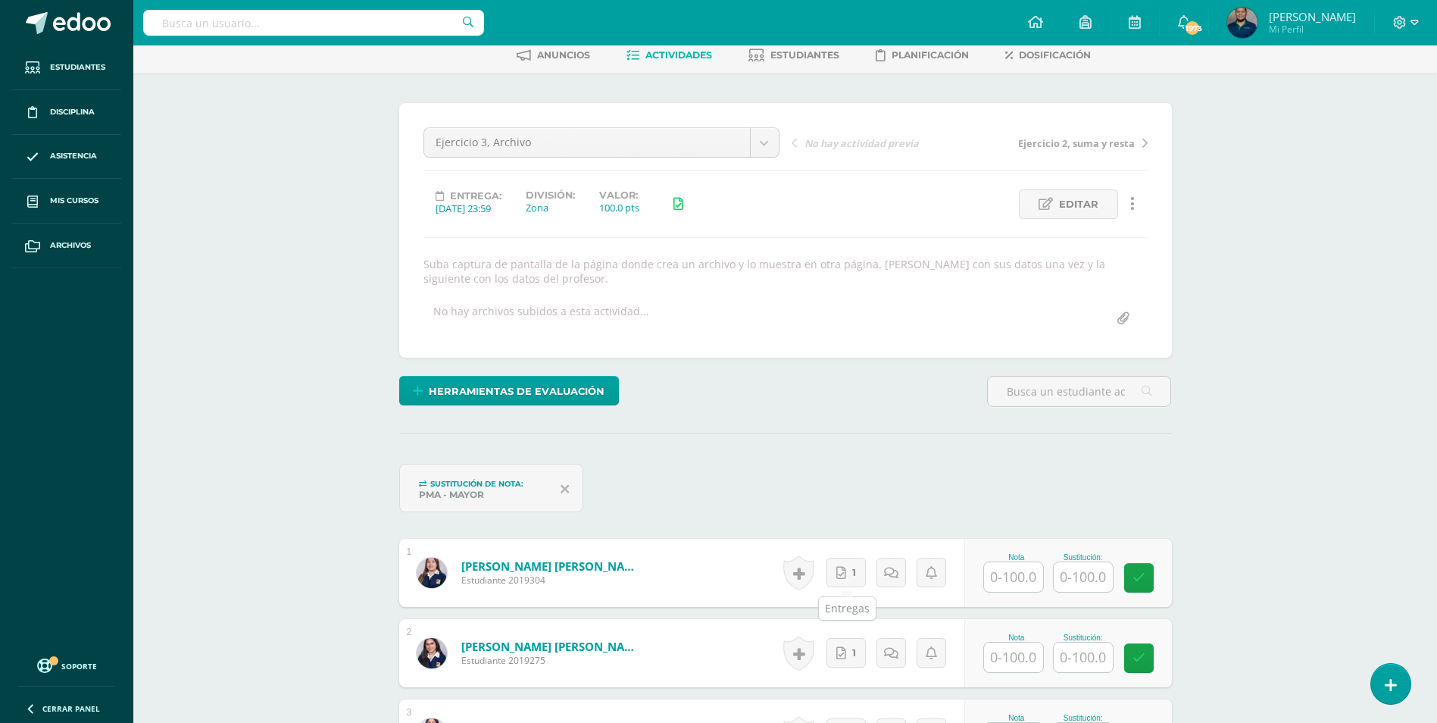
scroll to position [78, 0]
click at [842, 572] on icon at bounding box center [841, 572] width 10 height 13
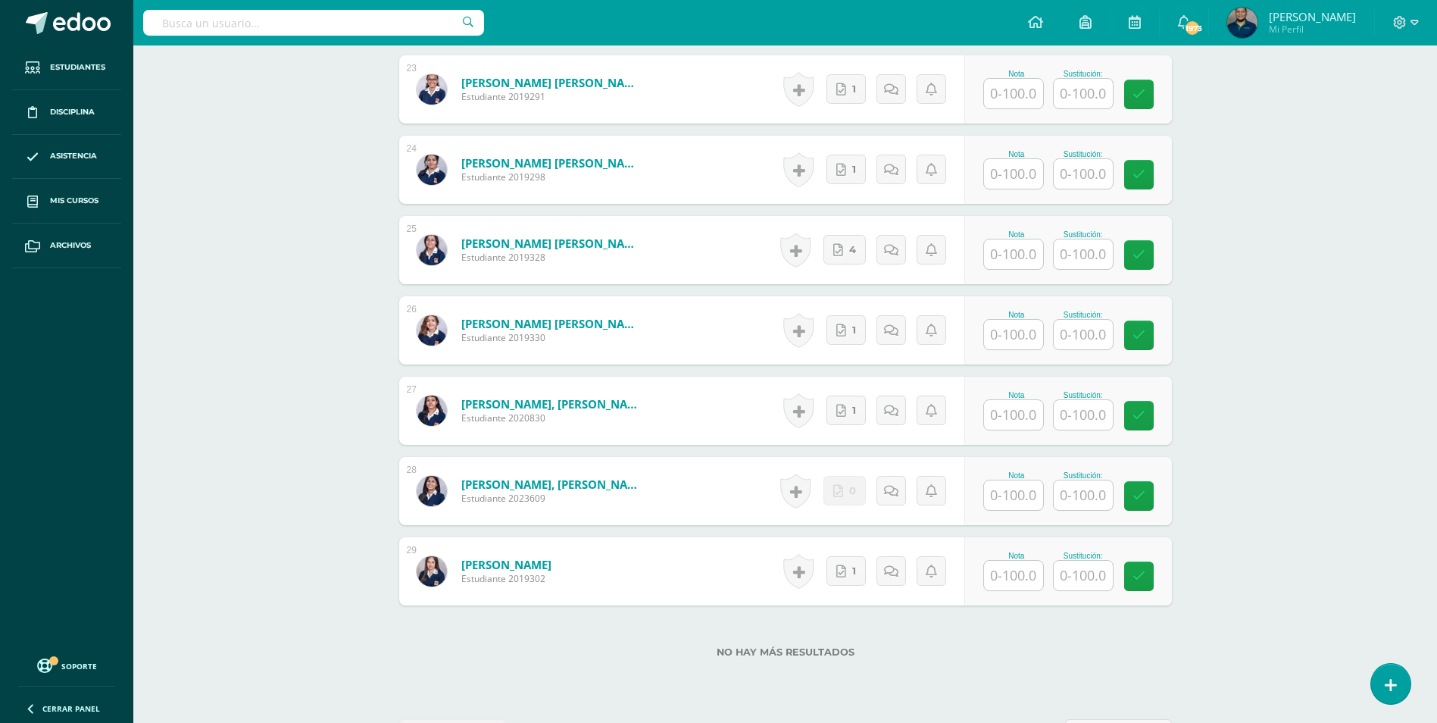
scroll to position [2383, 0]
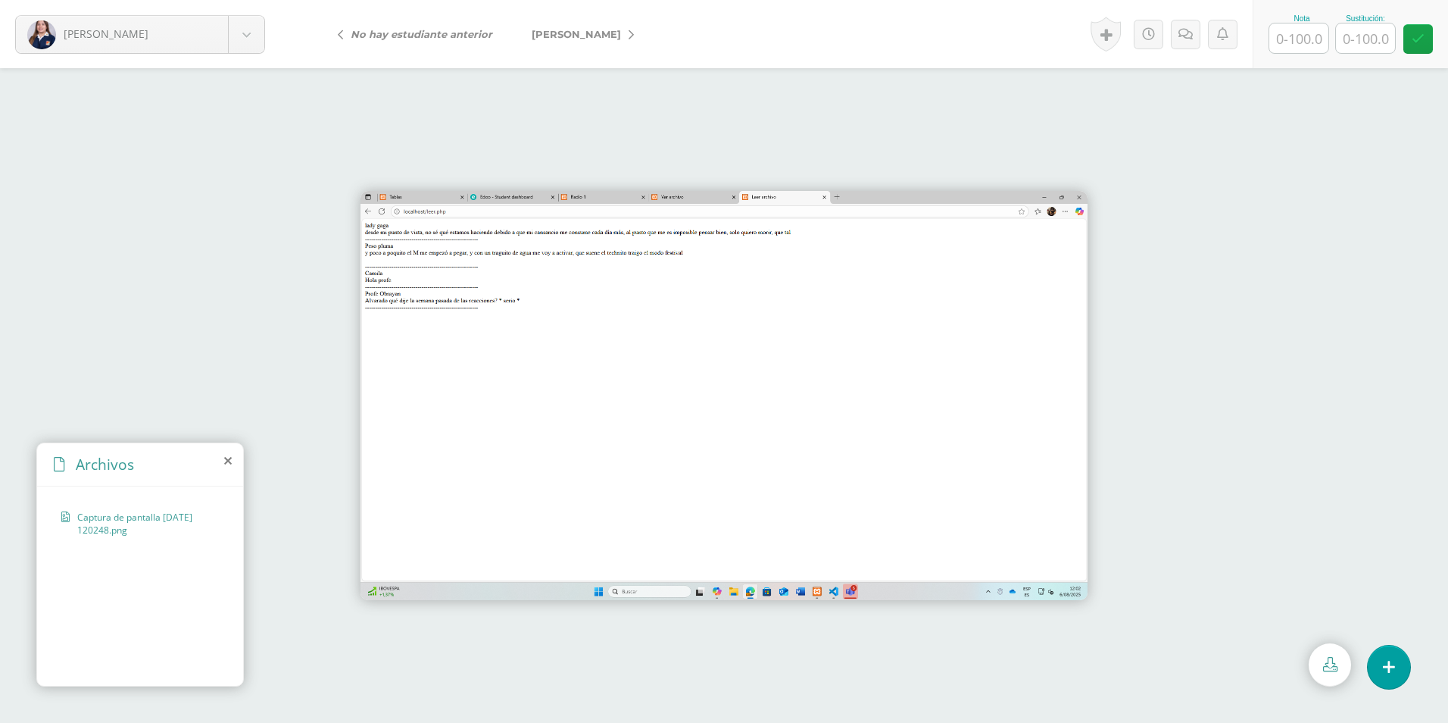
click at [1287, 38] on input "text" at bounding box center [1299, 38] width 59 height 30
type input "100"
click at [599, 34] on link "[PERSON_NAME]" at bounding box center [579, 34] width 134 height 36
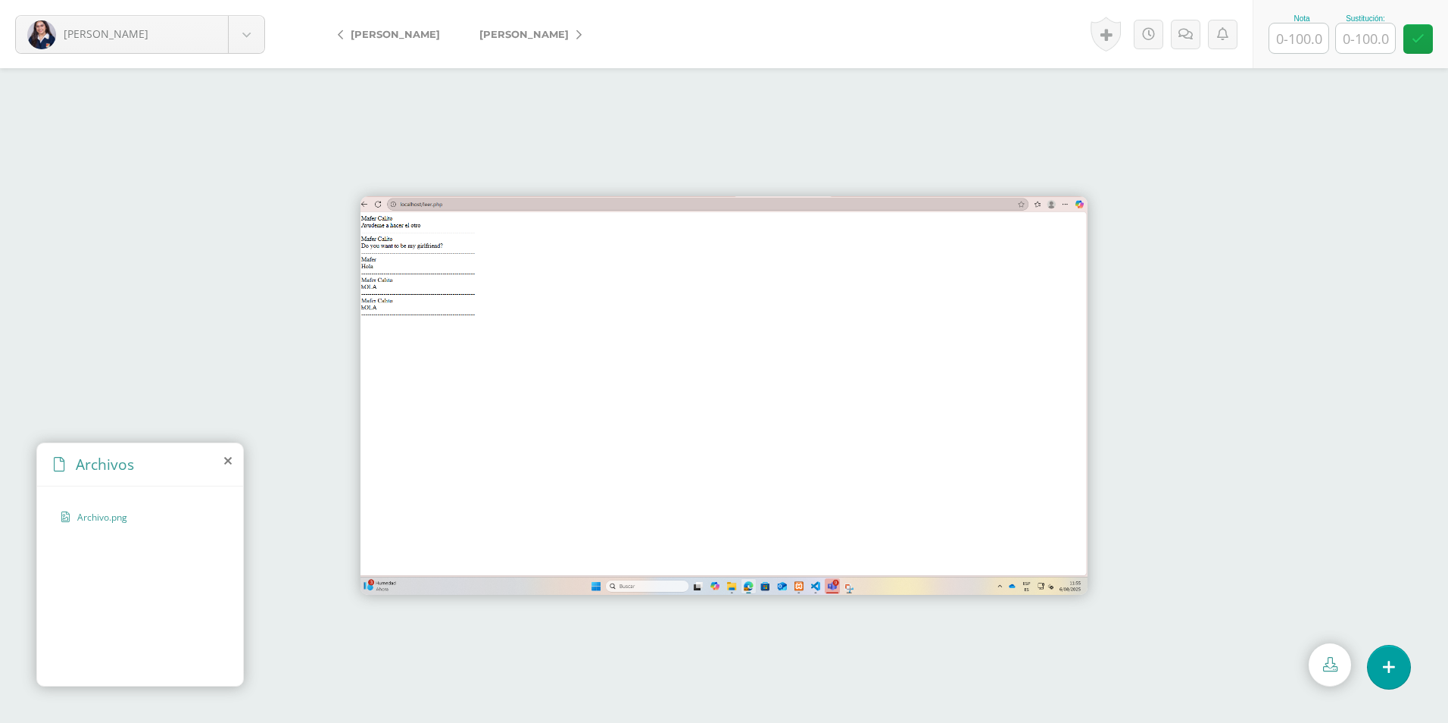
drag, startPoint x: 1311, startPoint y: 39, endPoint x: 1326, endPoint y: 39, distance: 15.2
click at [1315, 39] on input "text" at bounding box center [1299, 38] width 59 height 30
type input "90"
click at [1195, 44] on link at bounding box center [1186, 35] width 30 height 30
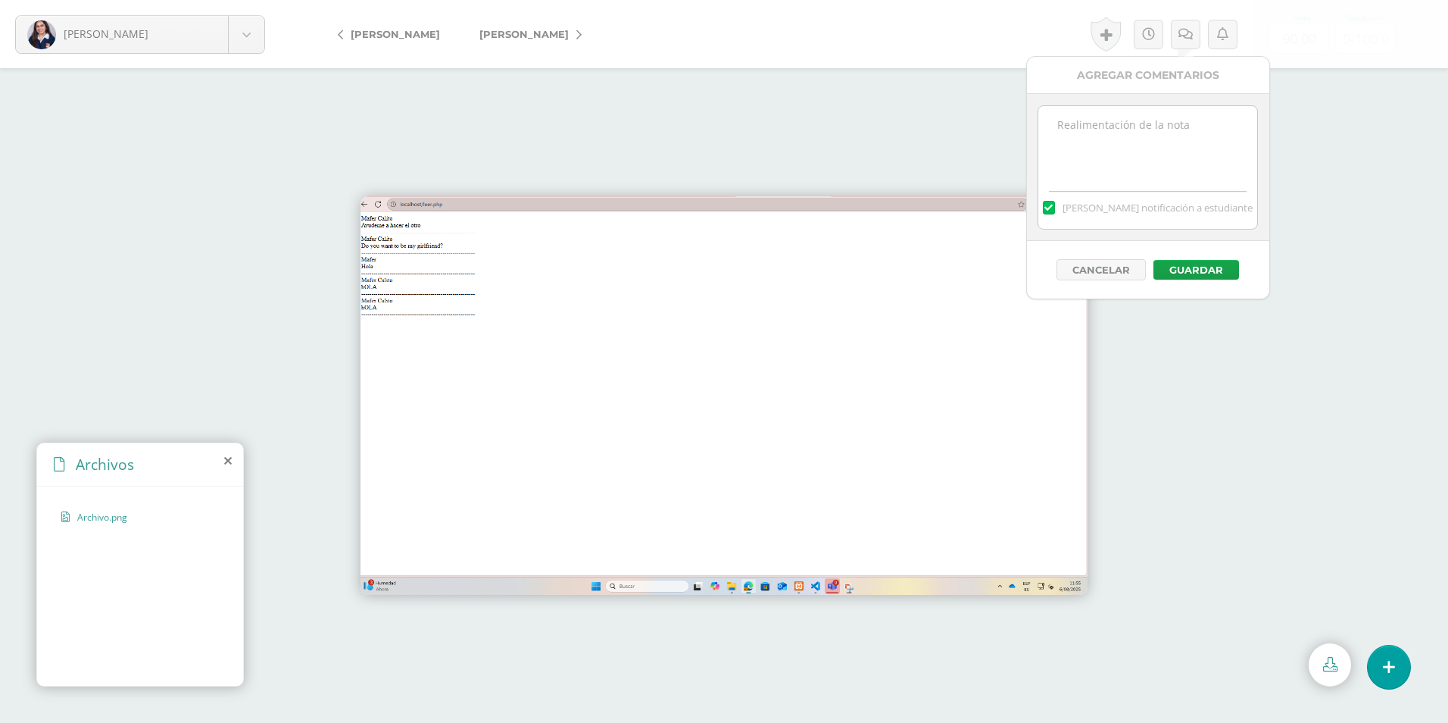
click at [1168, 142] on textarea at bounding box center [1148, 144] width 219 height 76
type textarea "La instrucción indica que tenía que enviar la información con sus datos y los d…"
click at [1223, 267] on button "Guardar" at bounding box center [1197, 270] width 86 height 20
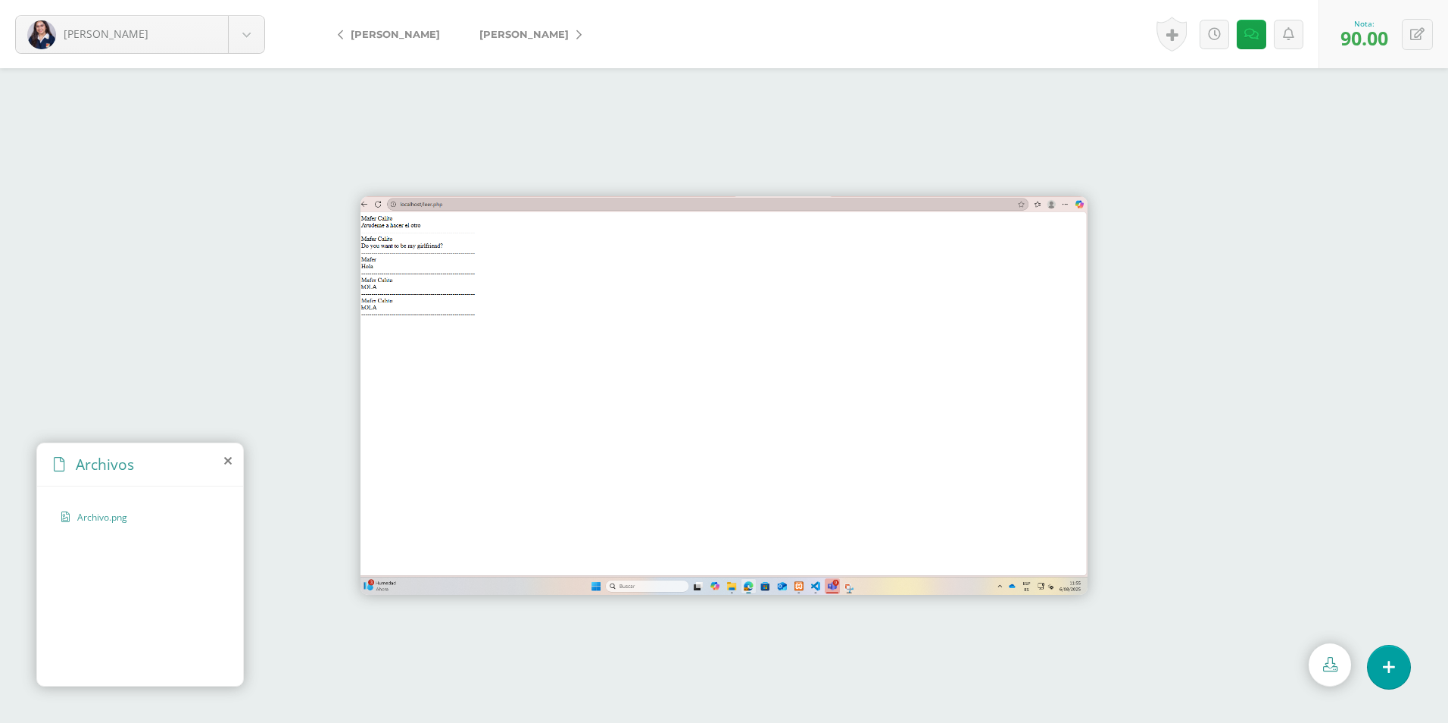
click at [551, 30] on span "[PERSON_NAME]" at bounding box center [524, 34] width 89 height 12
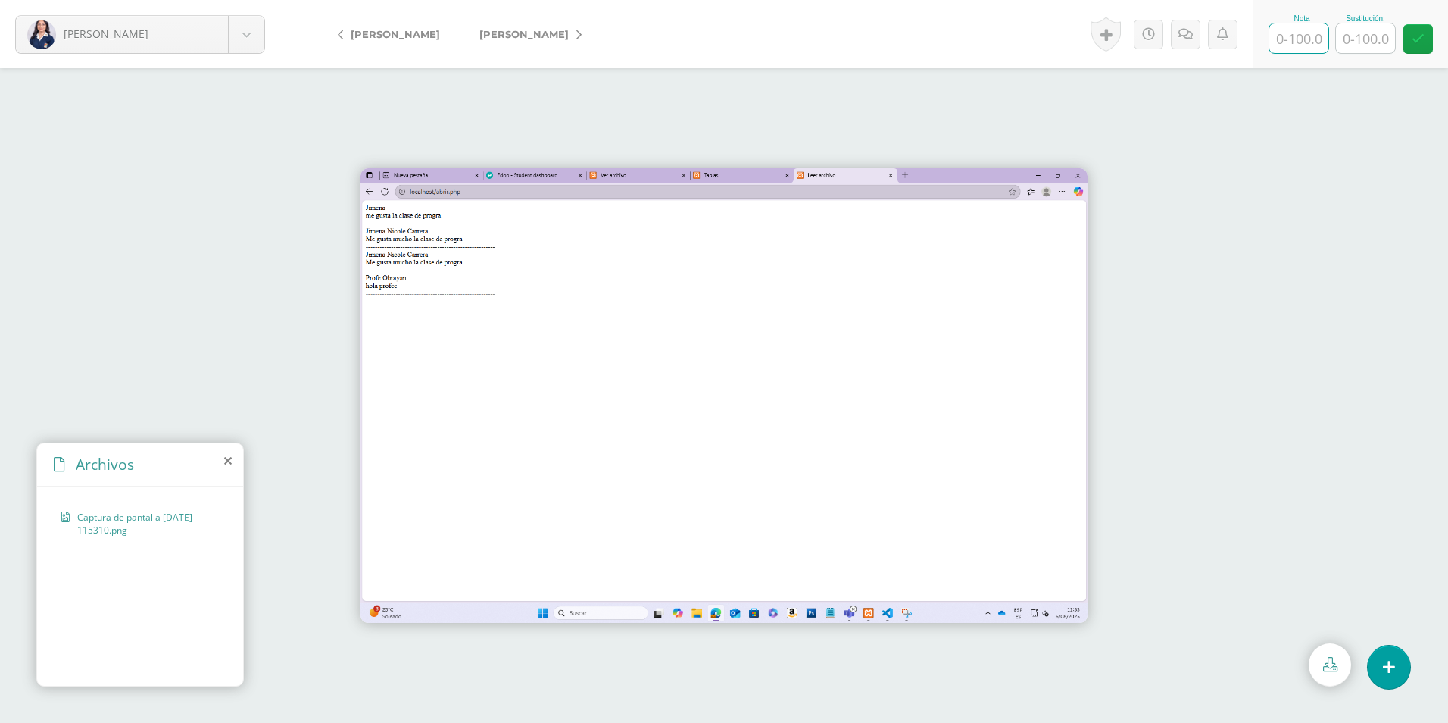
click at [1298, 42] on input "text" at bounding box center [1299, 38] width 59 height 30
type input "100"
click at [561, 33] on link "[PERSON_NAME]" at bounding box center [527, 34] width 134 height 36
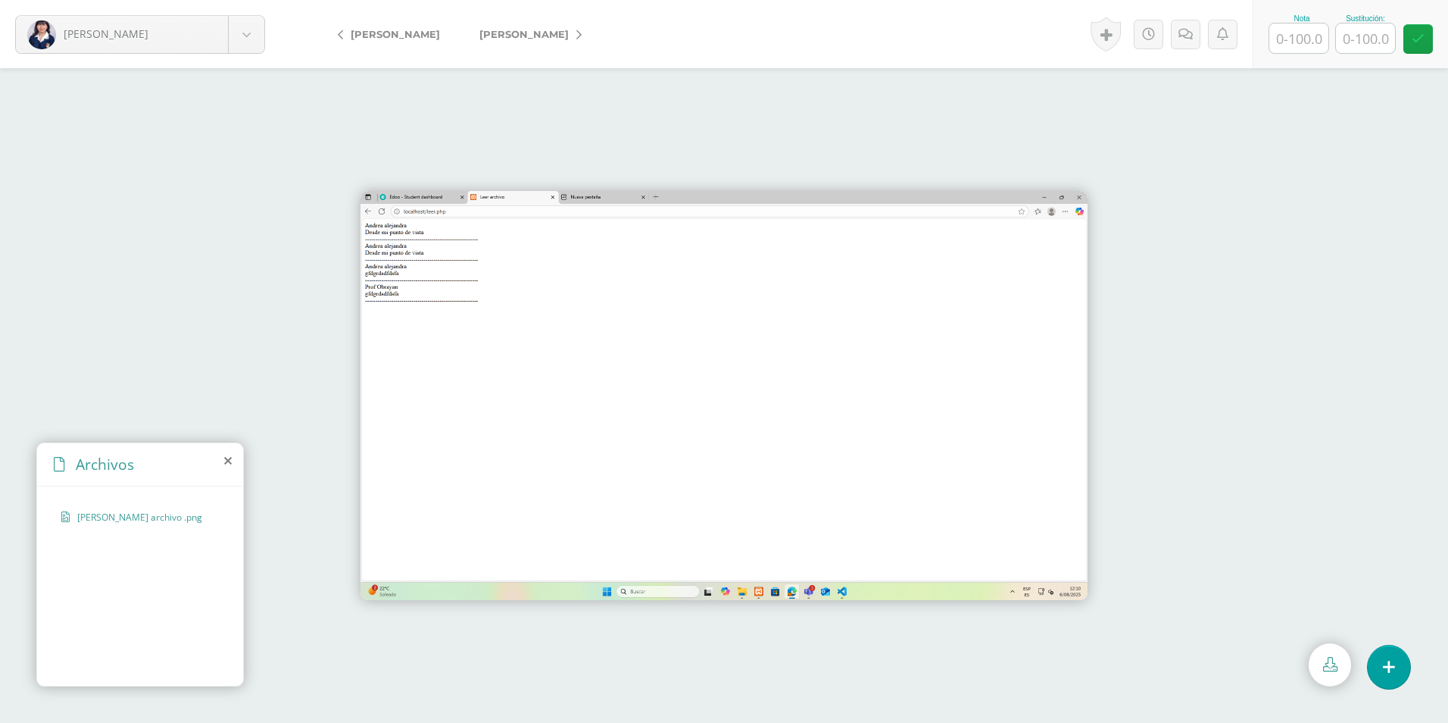
click at [1283, 37] on input "text" at bounding box center [1299, 38] width 59 height 30
type input "100"
click at [576, 36] on icon at bounding box center [578, 35] width 5 height 11
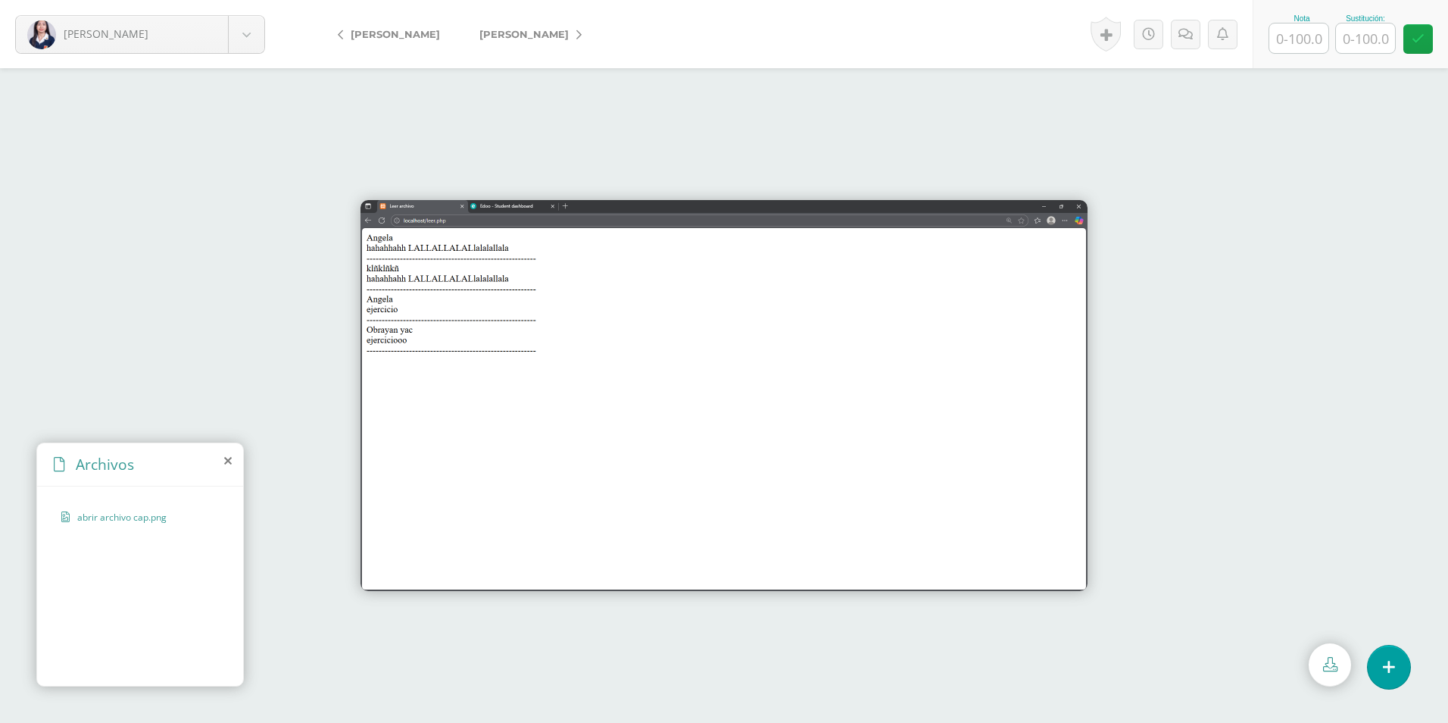
click at [1305, 38] on input "text" at bounding box center [1299, 38] width 59 height 30
type input "100"
click at [581, 33] on icon at bounding box center [578, 35] width 5 height 11
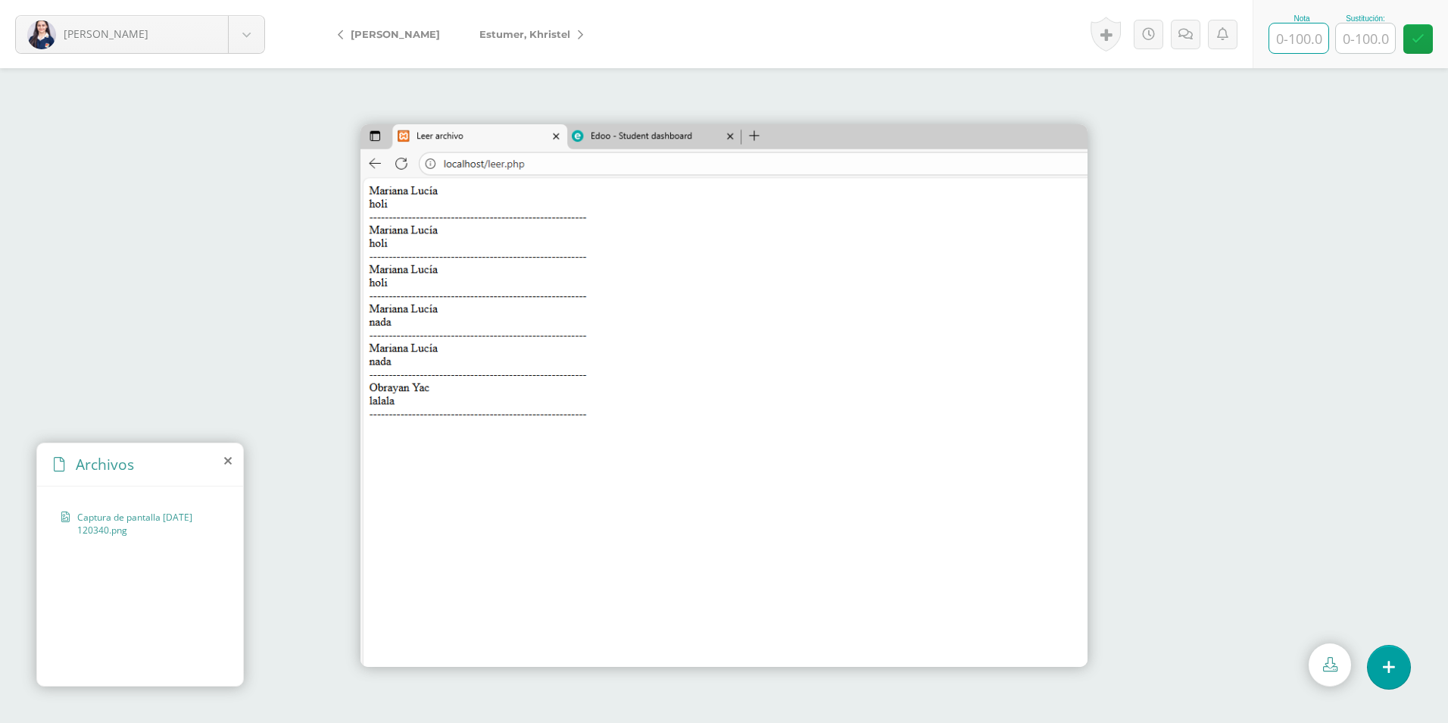
click at [1293, 45] on input "text" at bounding box center [1299, 38] width 59 height 30
type input "100"
click at [554, 30] on link "Estumer, Khristel" at bounding box center [528, 34] width 136 height 36
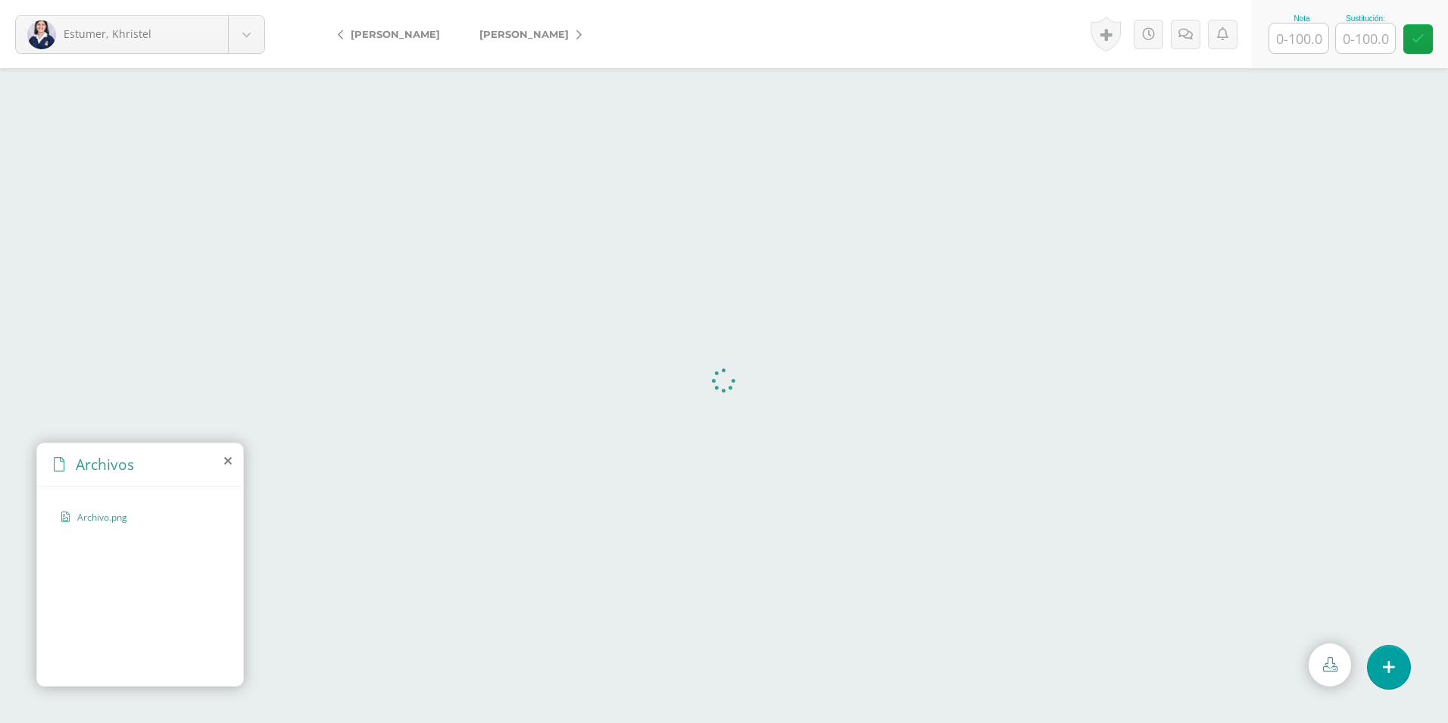
click at [1319, 36] on input "text" at bounding box center [1299, 38] width 59 height 30
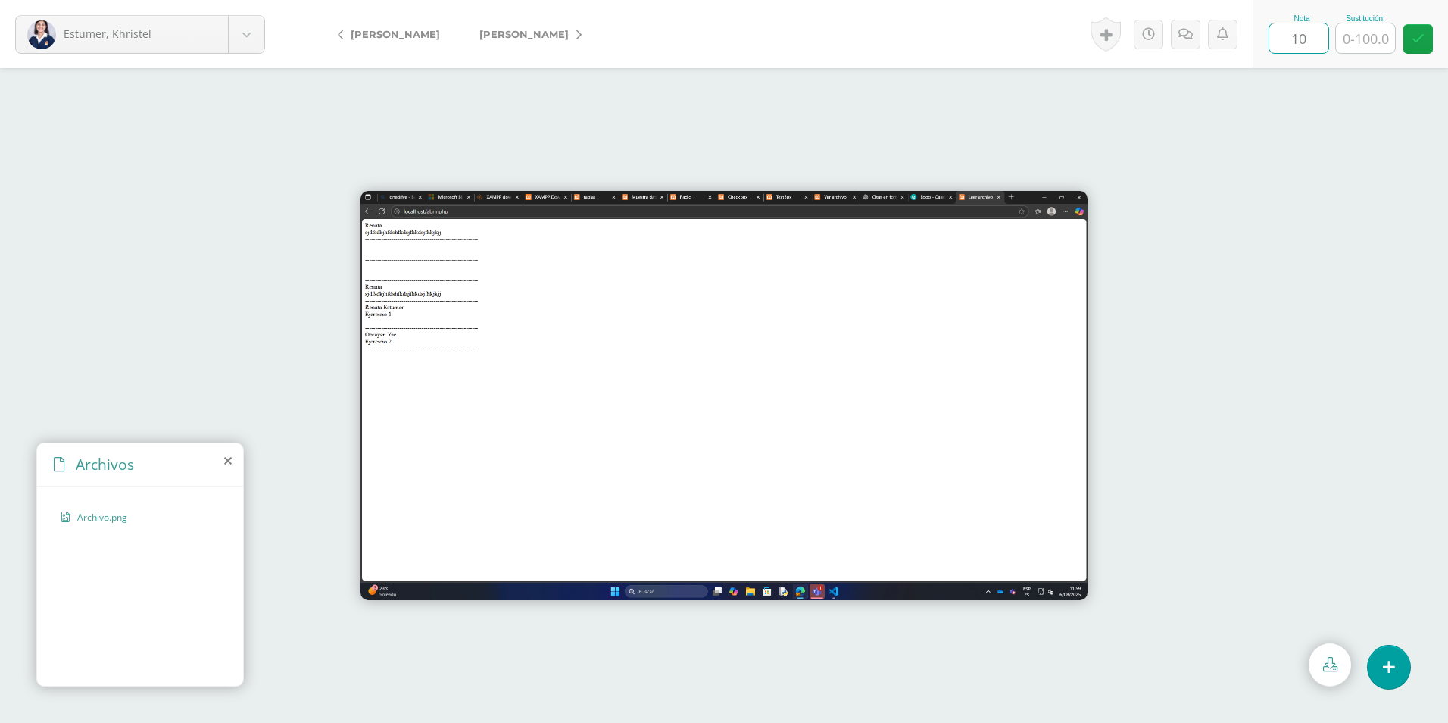
type input "100"
click at [576, 33] on icon at bounding box center [578, 35] width 5 height 11
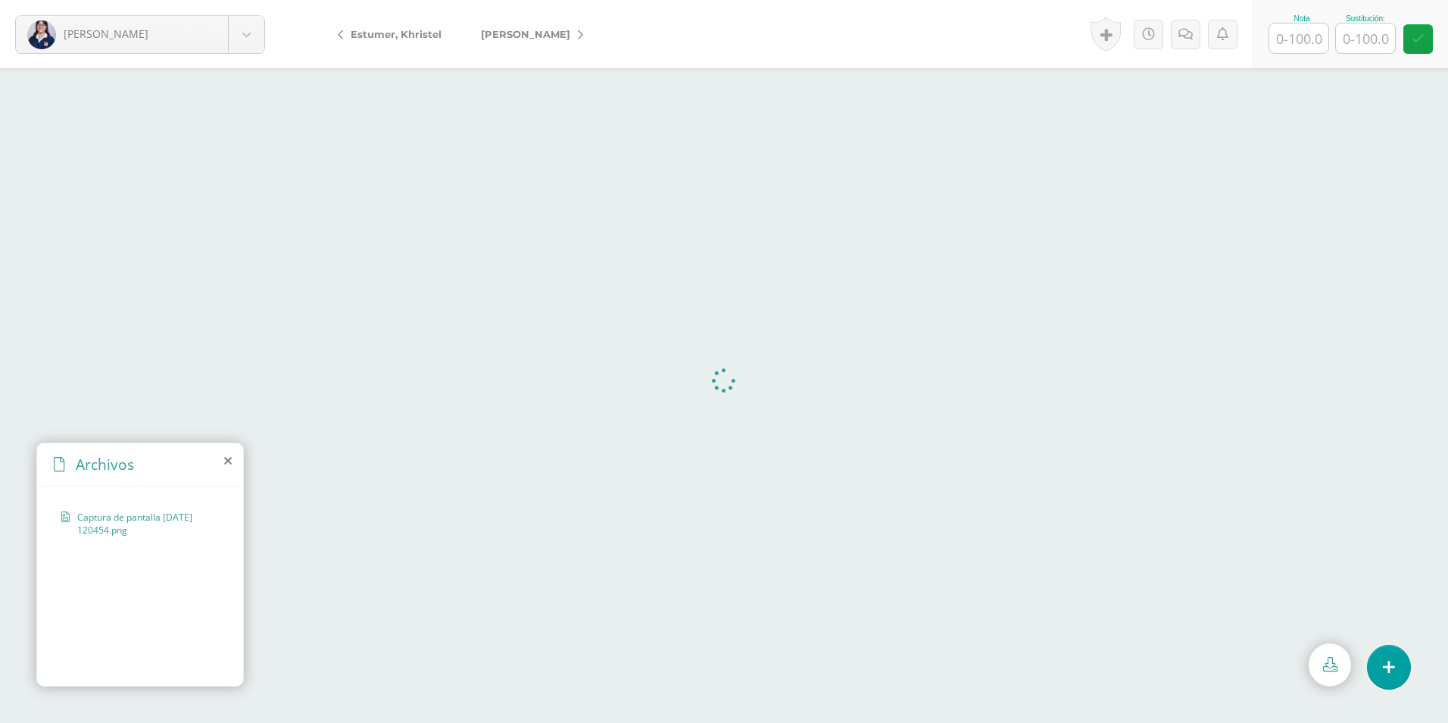
click at [1293, 42] on input "text" at bounding box center [1299, 38] width 59 height 30
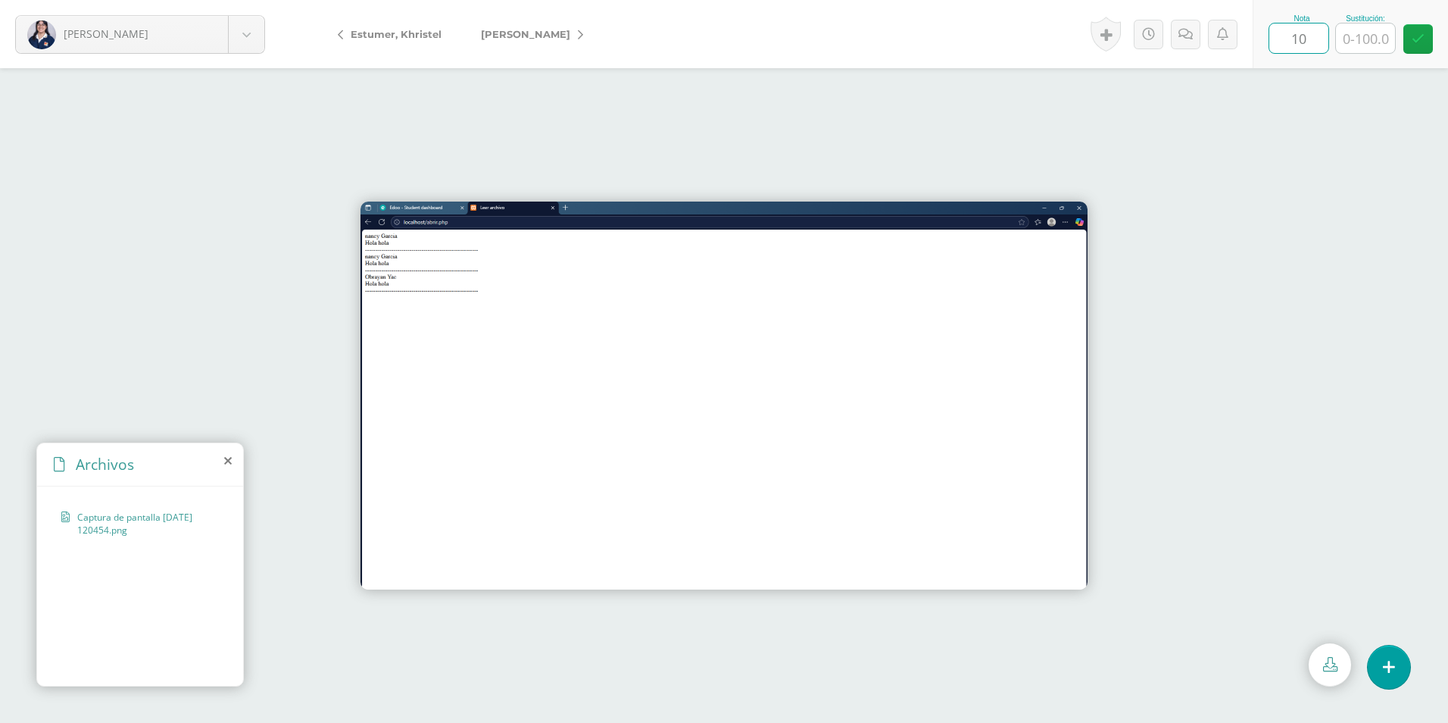
type input "100"
click at [570, 34] on link "[PERSON_NAME]" at bounding box center [528, 34] width 134 height 36
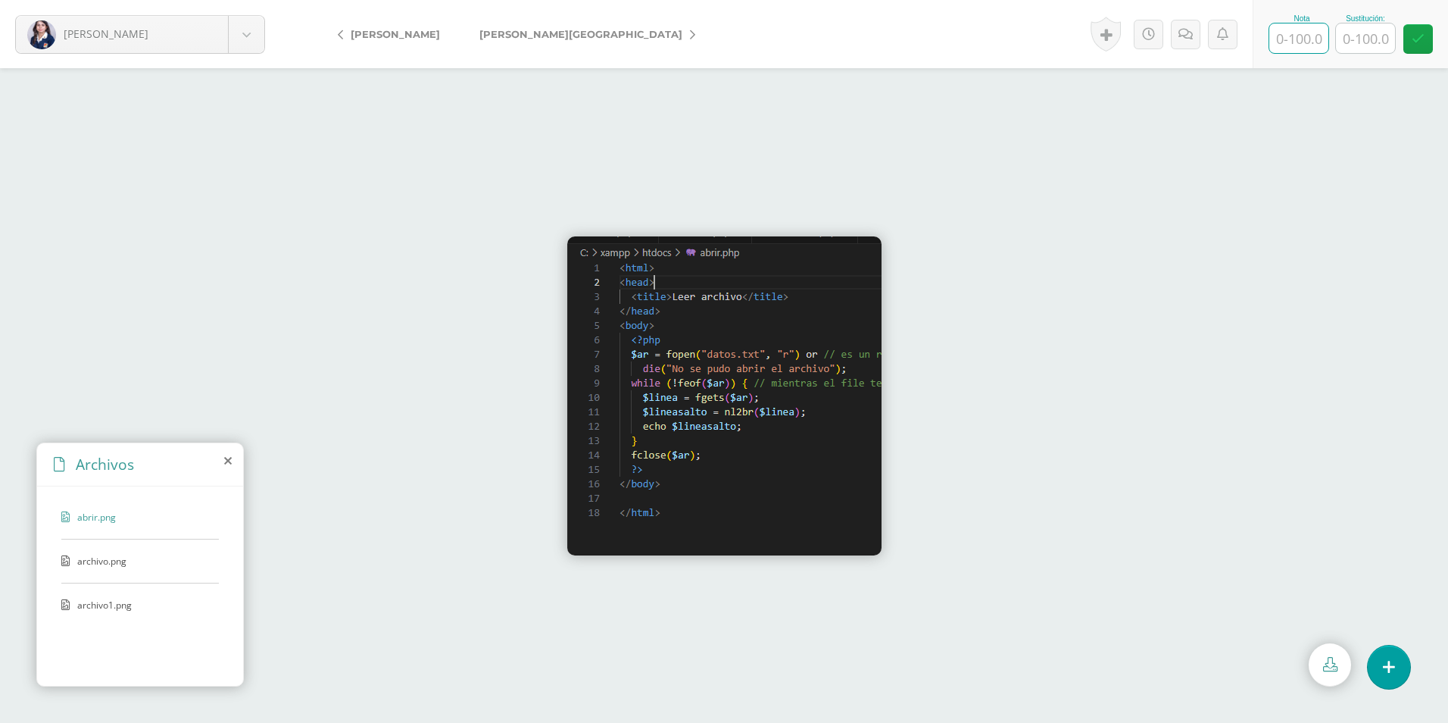
click at [1287, 37] on input "text" at bounding box center [1299, 38] width 59 height 30
type input "100"
click at [581, 42] on link "[PERSON_NAME][GEOGRAPHIC_DATA]" at bounding box center [584, 34] width 248 height 36
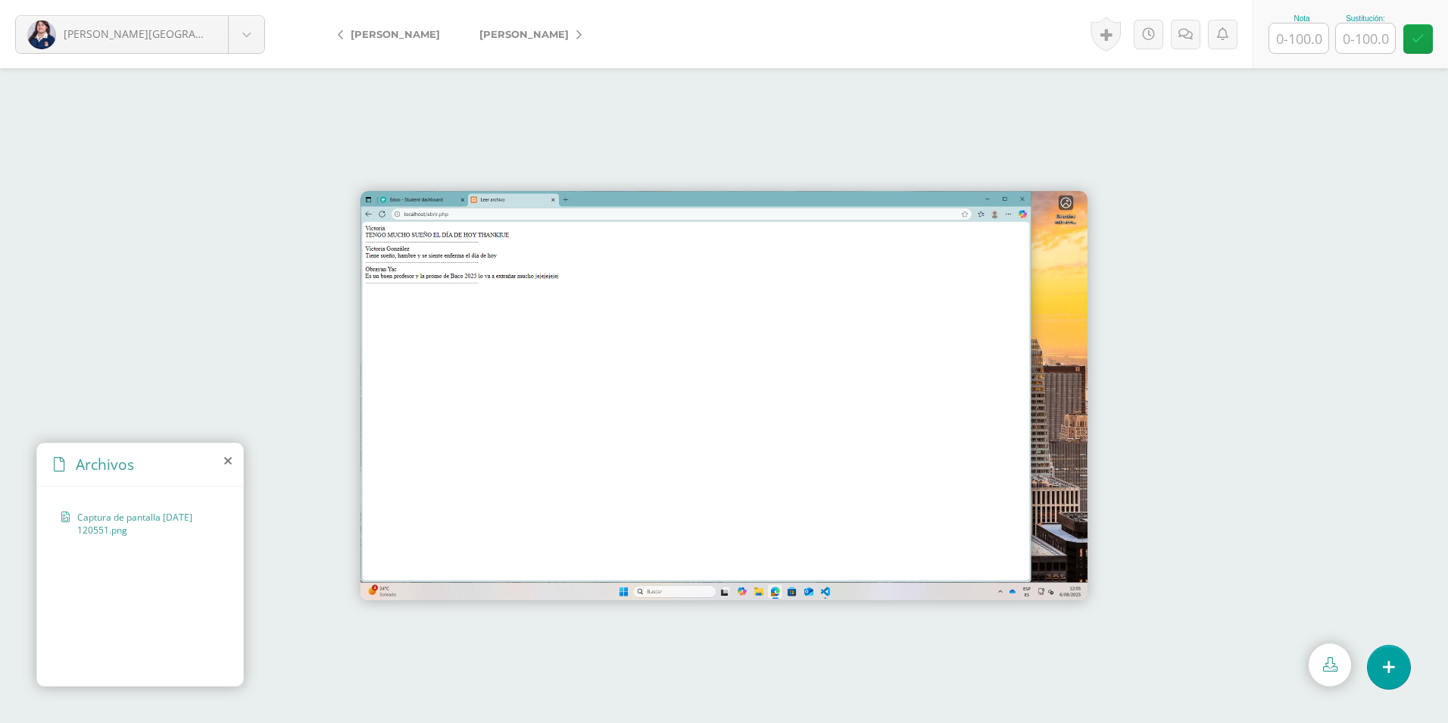
click at [1288, 35] on input "text" at bounding box center [1299, 38] width 59 height 30
type input "100"
click at [555, 27] on link "[PERSON_NAME]" at bounding box center [527, 34] width 134 height 36
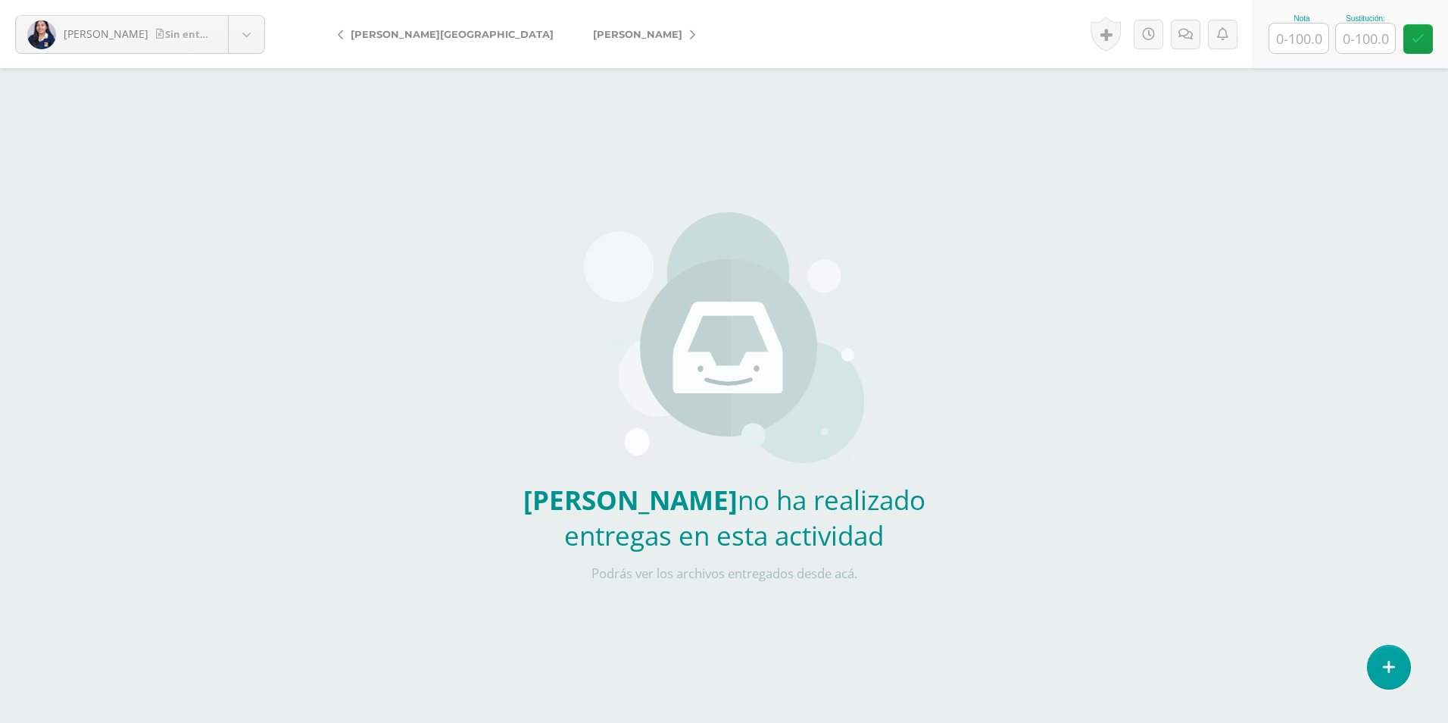
click at [1303, 44] on input "text" at bounding box center [1299, 38] width 59 height 30
type input "100"
click at [593, 31] on span "[PERSON_NAME]" at bounding box center [637, 34] width 89 height 12
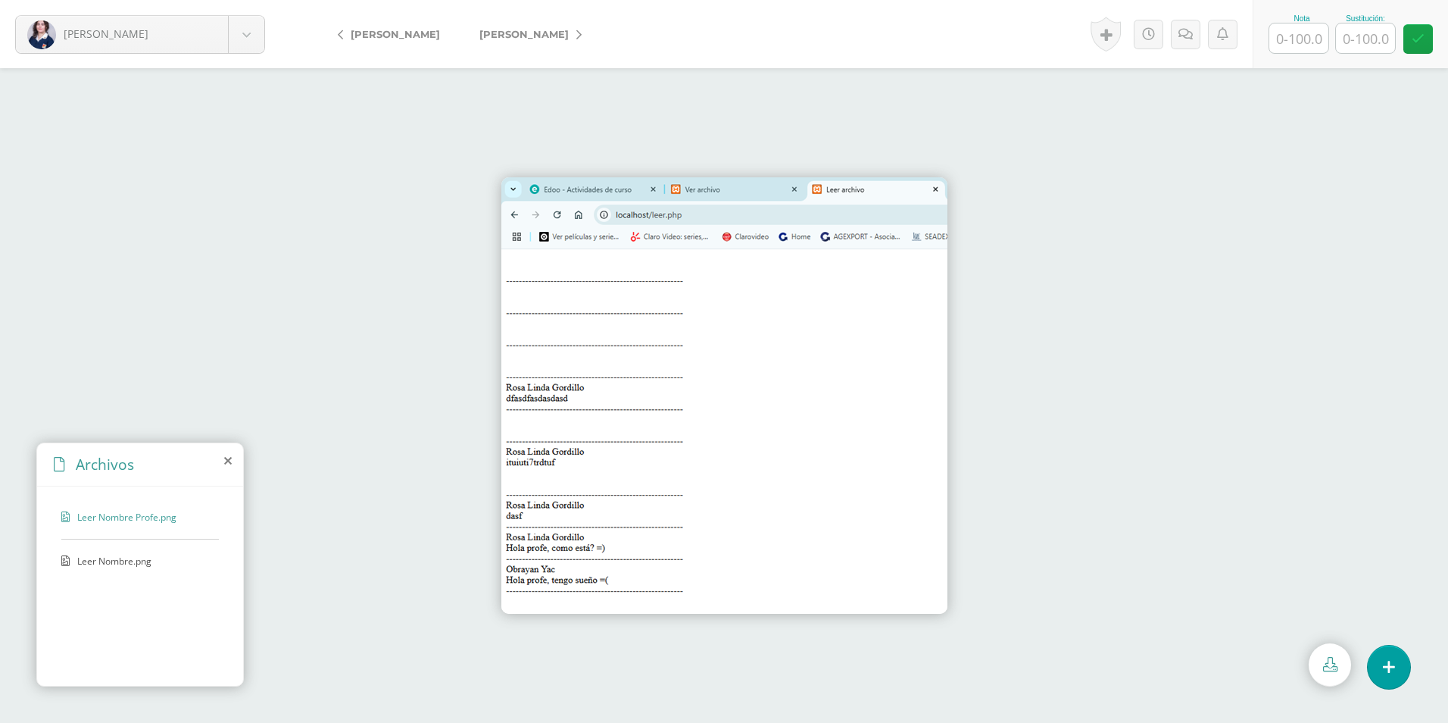
click at [1283, 27] on input "text" at bounding box center [1299, 38] width 59 height 30
type input "100"
click at [582, 30] on icon at bounding box center [578, 35] width 5 height 11
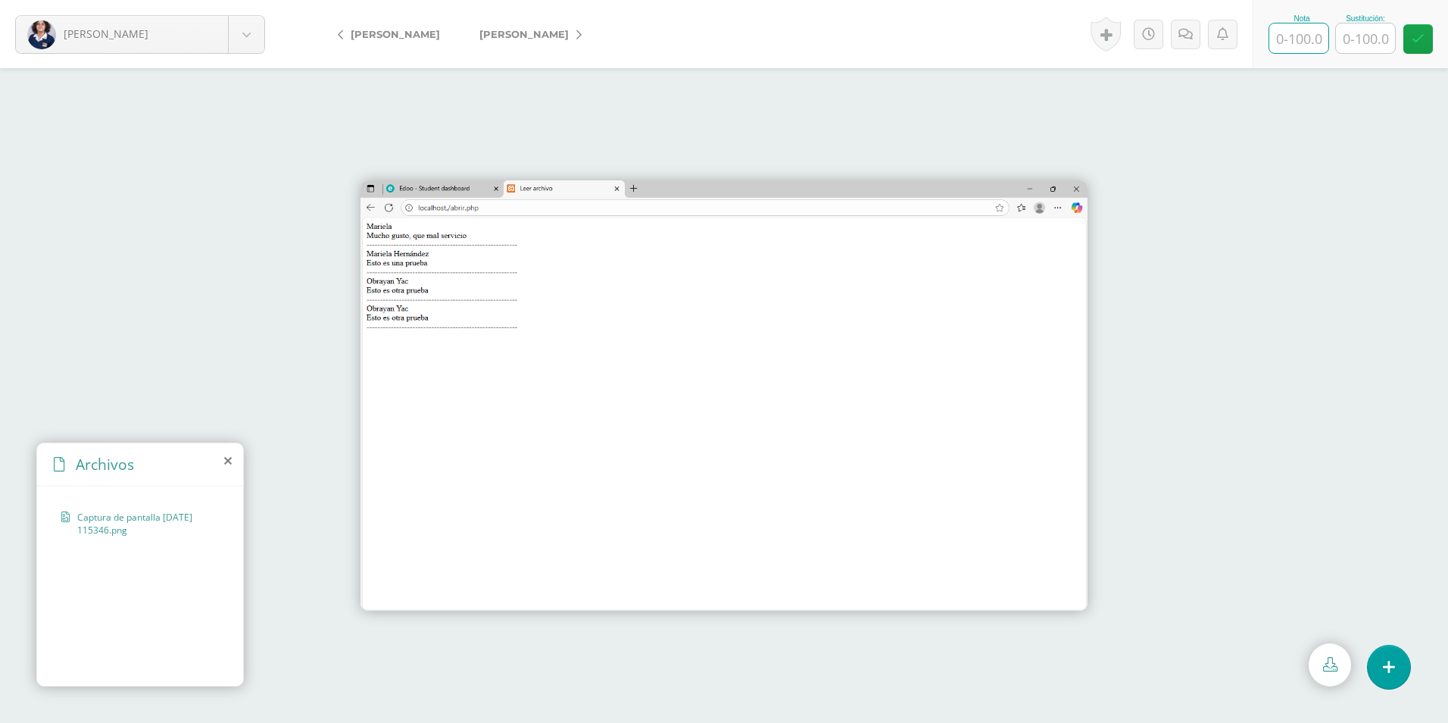
click at [1288, 43] on input "text" at bounding box center [1299, 38] width 59 height 30
type input "100"
click at [580, 42] on link "[PERSON_NAME]" at bounding box center [527, 34] width 134 height 36
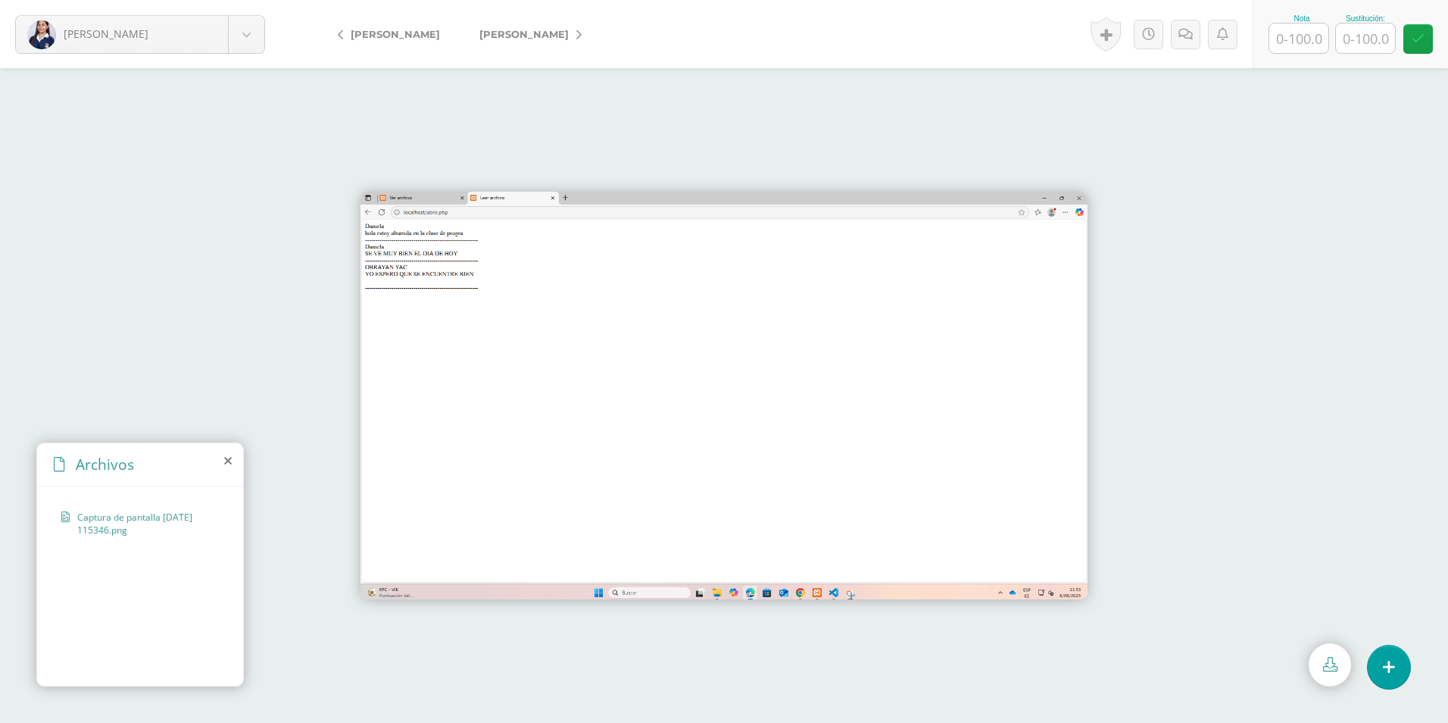
click at [1289, 37] on input "text" at bounding box center [1299, 38] width 59 height 30
type input "100"
click at [568, 38] on span "[PERSON_NAME]" at bounding box center [524, 34] width 89 height 12
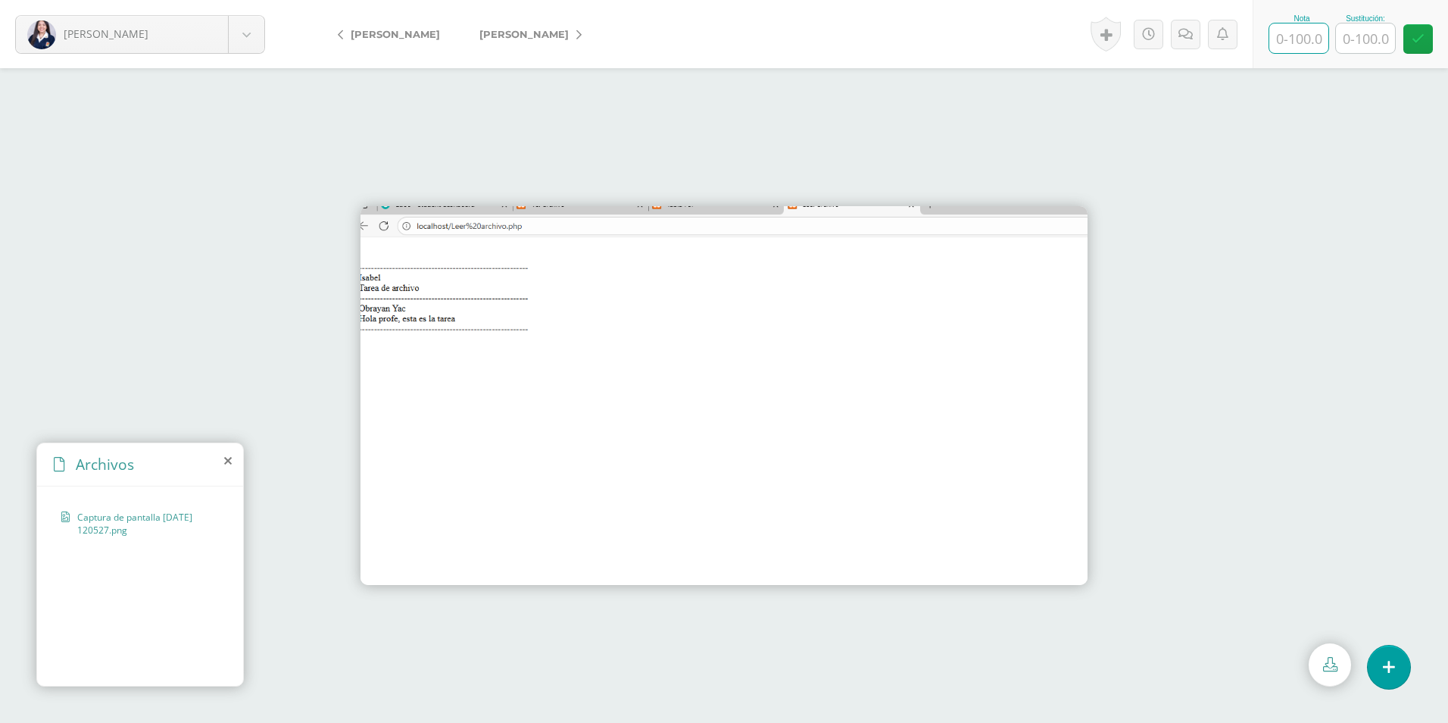
click at [1314, 41] on input "text" at bounding box center [1299, 38] width 59 height 30
type input "100"
